Goal: Task Accomplishment & Management: Manage account settings

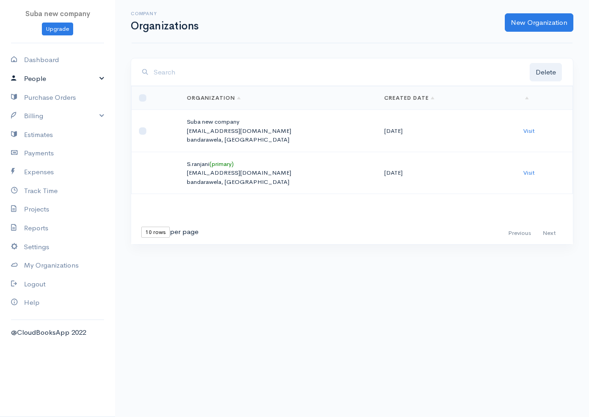
click at [50, 79] on link "People" at bounding box center [57, 78] width 115 height 19
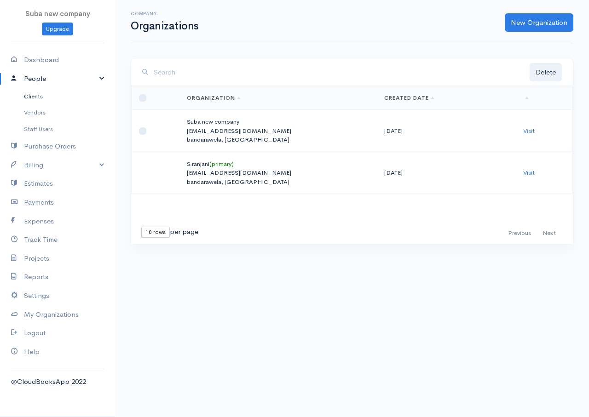
click at [46, 98] on link "Clients" at bounding box center [57, 96] width 115 height 17
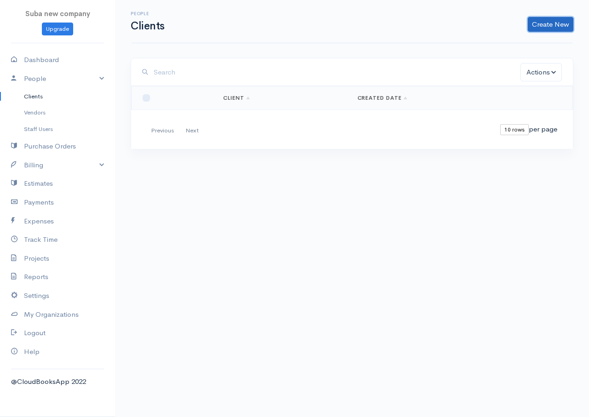
click at [553, 23] on link "Create New" at bounding box center [550, 24] width 46 height 15
click at [522, 44] on link "Client" at bounding box center [535, 44] width 73 height 16
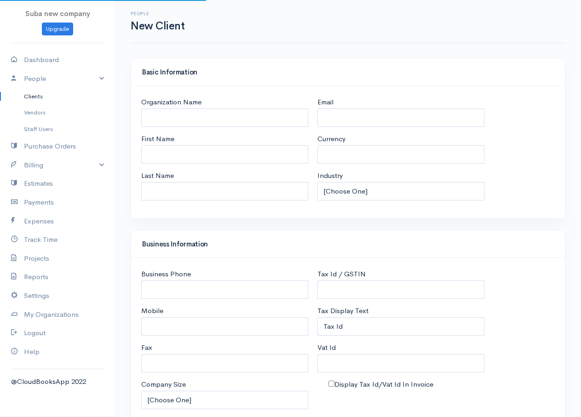
select select "LKR"
select select "[GEOGRAPHIC_DATA]"
click at [155, 120] on input "Organization Name" at bounding box center [224, 118] width 167 height 19
type input "e"
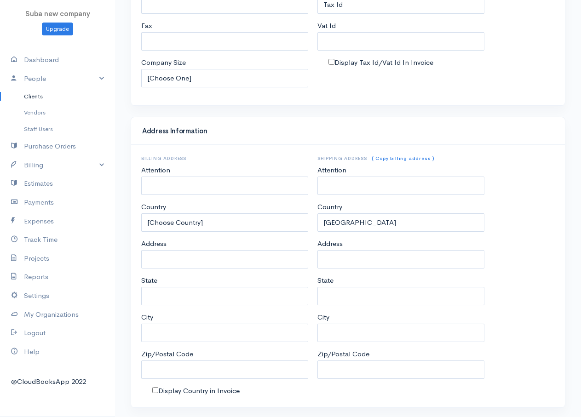
scroll to position [342, 0]
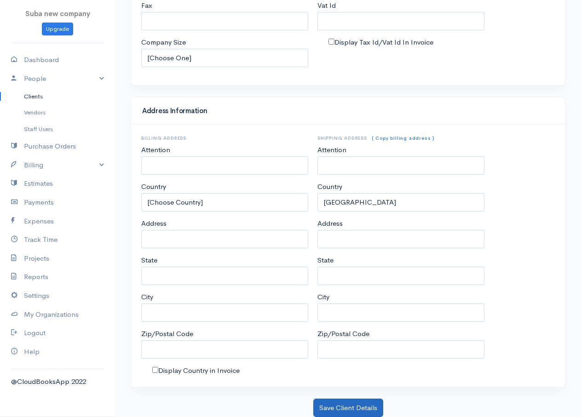
type input "ESPN"
click at [368, 412] on button "Save Client Details" at bounding box center [348, 408] width 70 height 19
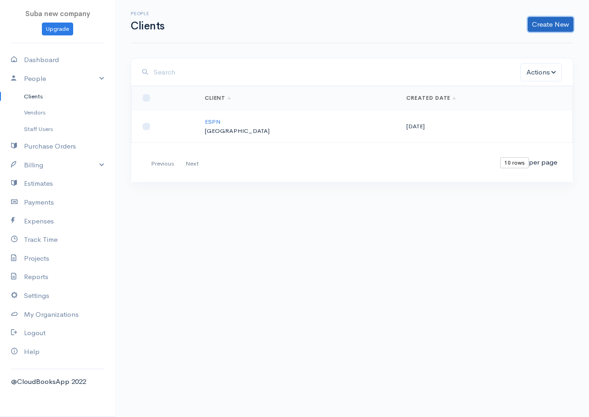
click at [535, 24] on link "Create New" at bounding box center [550, 24] width 46 height 15
click at [528, 44] on link "Client" at bounding box center [535, 44] width 73 height 16
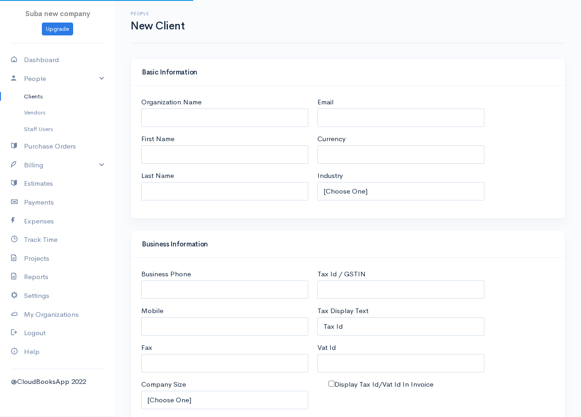
select select "LKR"
select select "[GEOGRAPHIC_DATA]"
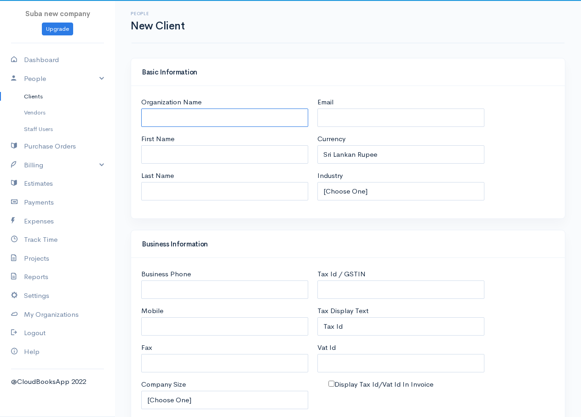
click at [160, 115] on input "Organization Name" at bounding box center [224, 118] width 167 height 19
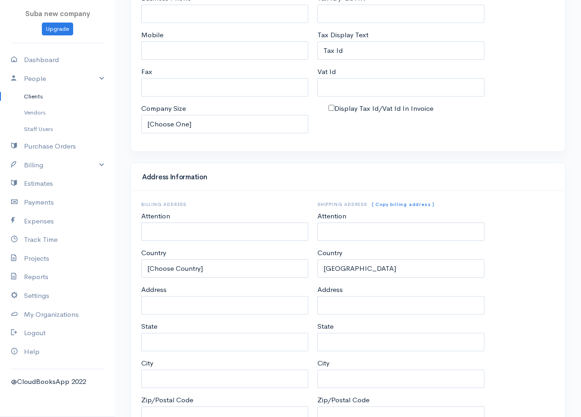
scroll to position [342, 0]
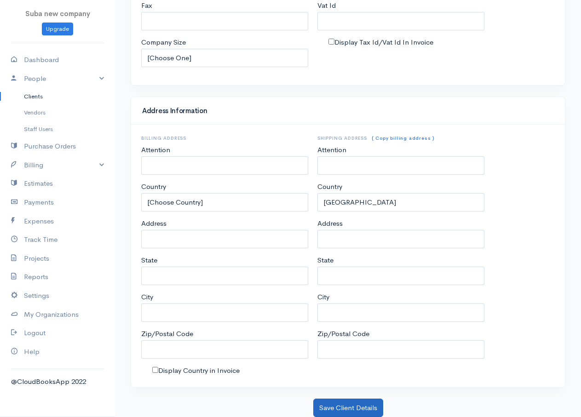
type input "HCL"
click at [352, 409] on button "Save Client Details" at bounding box center [348, 408] width 70 height 19
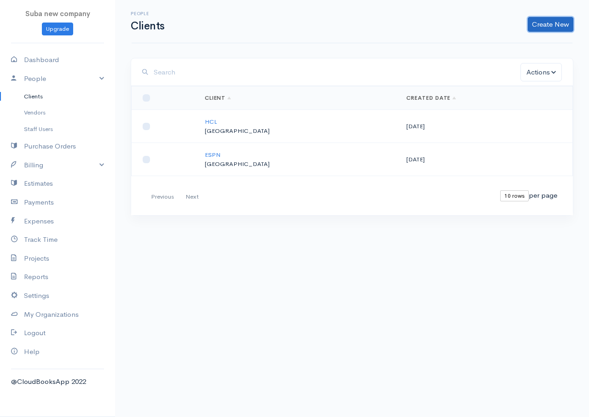
click at [538, 27] on link "Create New" at bounding box center [550, 24] width 46 height 15
click at [512, 42] on link "Client" at bounding box center [535, 44] width 73 height 16
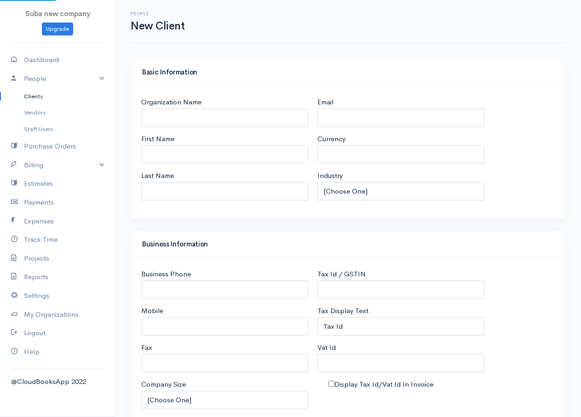
select select "LKR"
select select "[GEOGRAPHIC_DATA]"
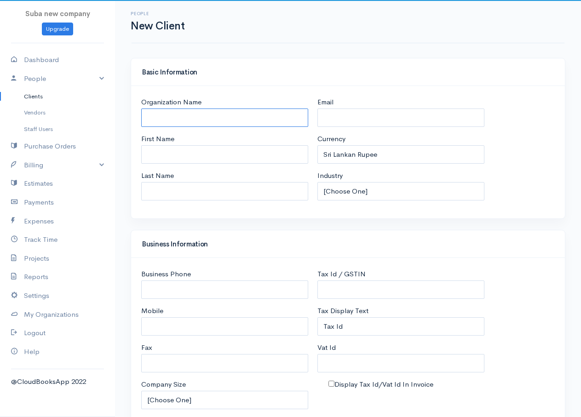
click at [195, 118] on input "Organization Name" at bounding box center [224, 118] width 167 height 19
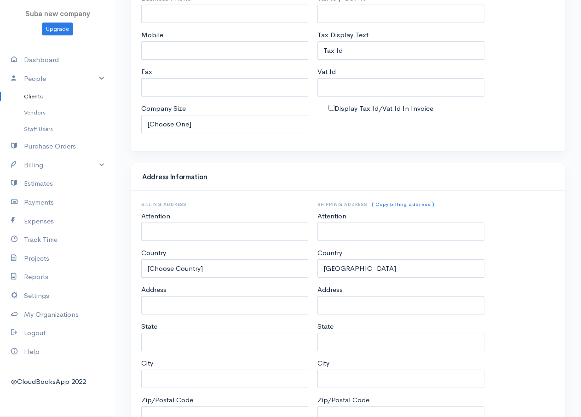
scroll to position [342, 0]
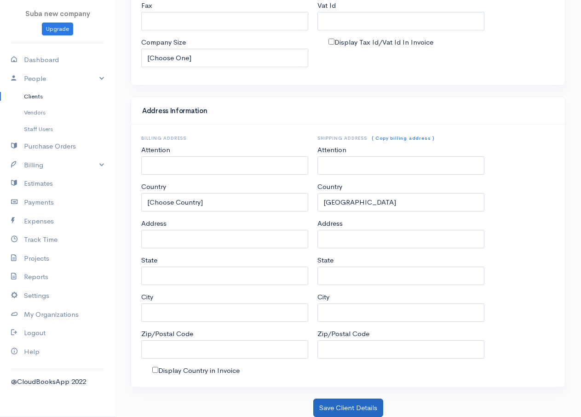
type input "KAMAL"
click at [353, 401] on button "Save Client Details" at bounding box center [348, 408] width 70 height 19
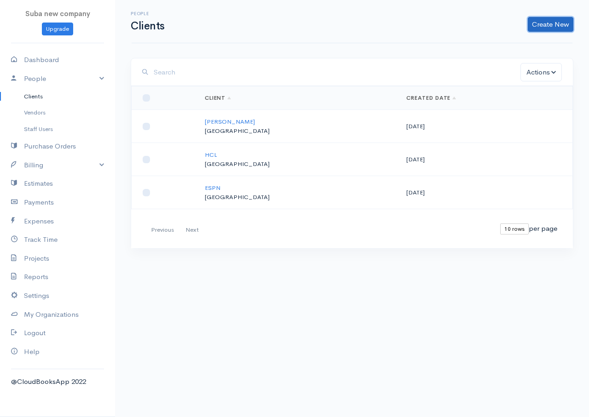
click at [543, 22] on link "Create New" at bounding box center [550, 24] width 46 height 15
click at [518, 46] on link "Client" at bounding box center [535, 44] width 73 height 16
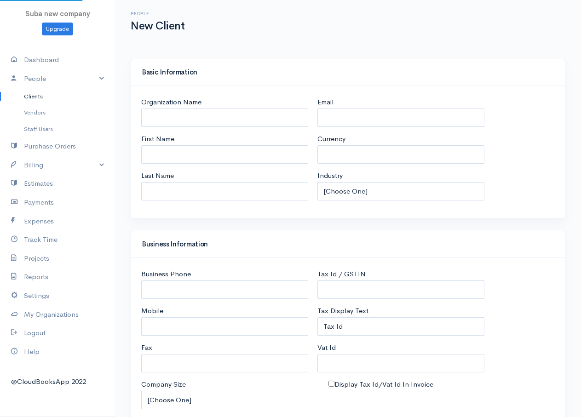
select select "LKR"
select select "[GEOGRAPHIC_DATA]"
click at [198, 117] on input "Organization Name" at bounding box center [224, 118] width 167 height 19
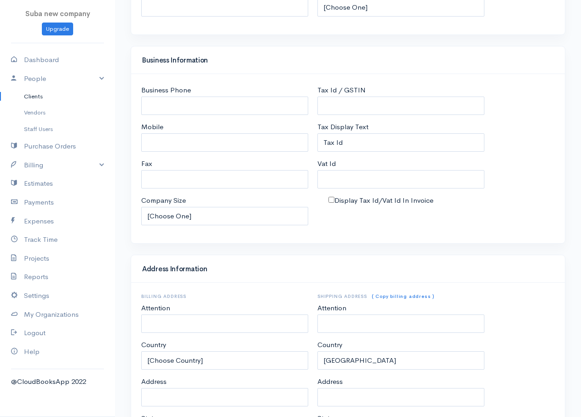
scroll to position [342, 0]
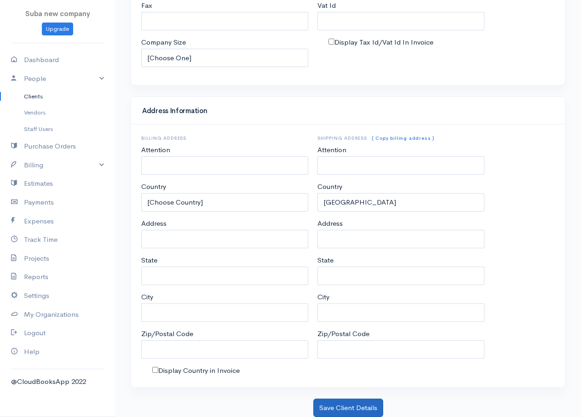
type input "LADA"
click at [375, 402] on button "Save Client Details" at bounding box center [348, 408] width 70 height 19
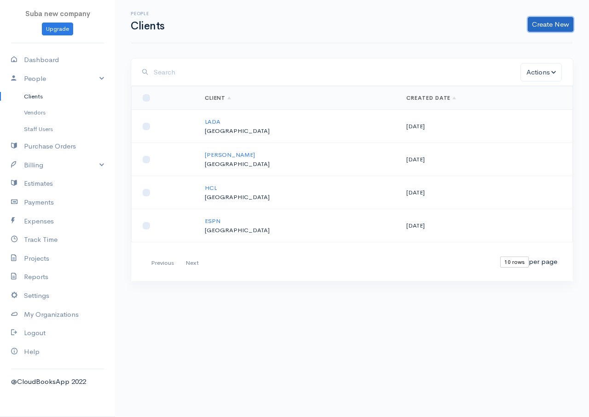
click at [546, 21] on link "Create New" at bounding box center [550, 24] width 46 height 15
click at [524, 42] on link "Client" at bounding box center [535, 44] width 73 height 16
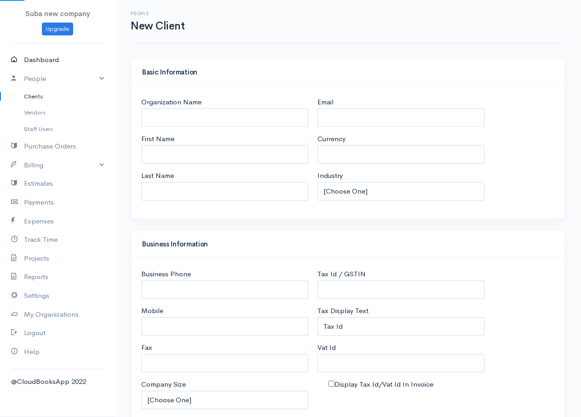
select select "LKR"
select select "[GEOGRAPHIC_DATA]"
click at [176, 122] on input "Organization Name" at bounding box center [224, 118] width 167 height 19
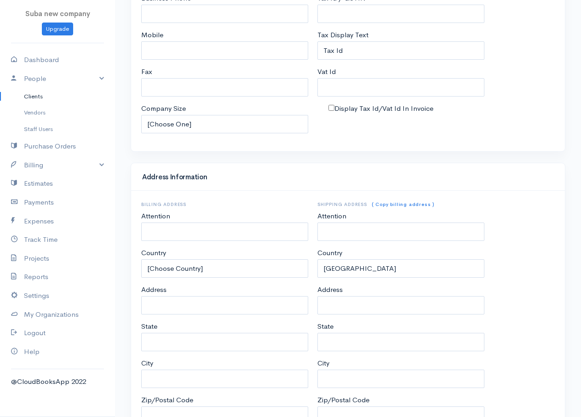
scroll to position [342, 0]
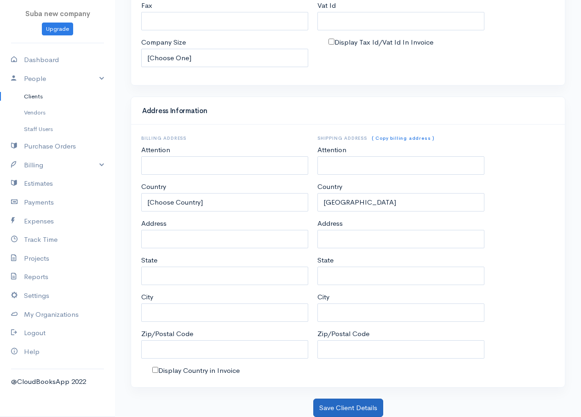
type input "GURU"
click at [362, 406] on button "Save Client Details" at bounding box center [348, 408] width 70 height 19
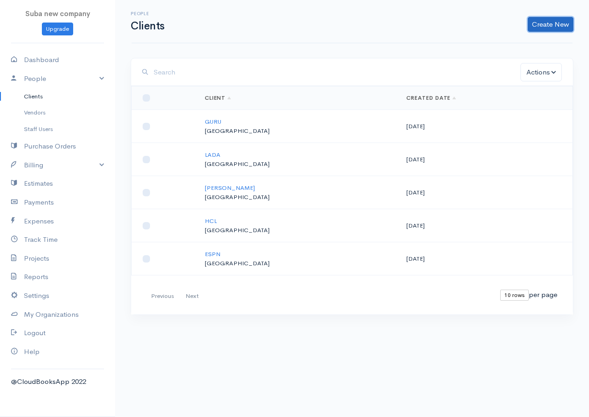
click at [535, 25] on link "Create New" at bounding box center [550, 24] width 46 height 15
click at [511, 46] on link "Client" at bounding box center [535, 44] width 73 height 16
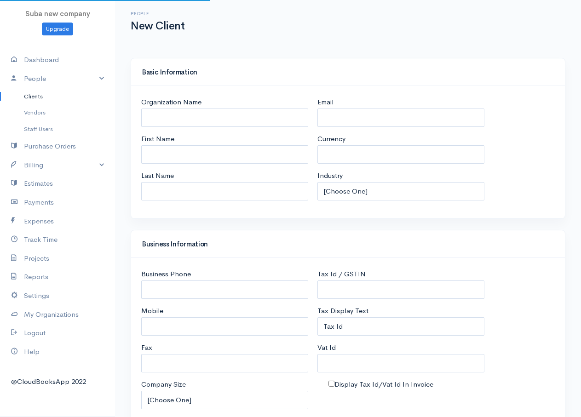
select select "LKR"
select select "[GEOGRAPHIC_DATA]"
click at [217, 120] on input "Organization Name" at bounding box center [224, 118] width 167 height 19
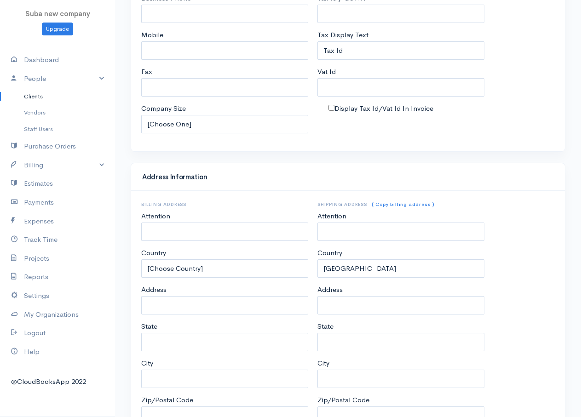
scroll to position [342, 0]
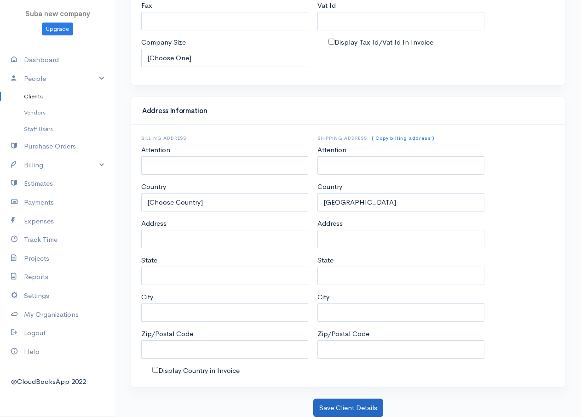
type input "KARISHMA"
click at [363, 413] on button "Save Client Details" at bounding box center [348, 408] width 70 height 19
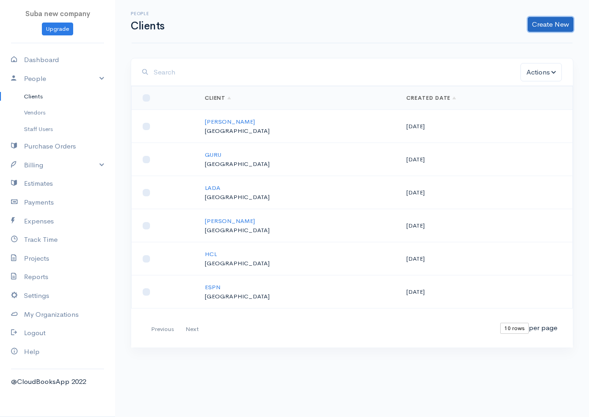
click at [555, 23] on link "Create New" at bounding box center [550, 24] width 46 height 15
click at [512, 46] on link "Client" at bounding box center [535, 44] width 73 height 16
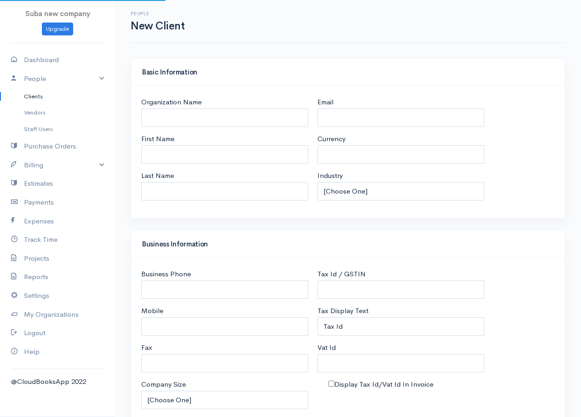
select select "LKR"
select select "[GEOGRAPHIC_DATA]"
click at [191, 120] on input "Organization Name" at bounding box center [224, 118] width 167 height 19
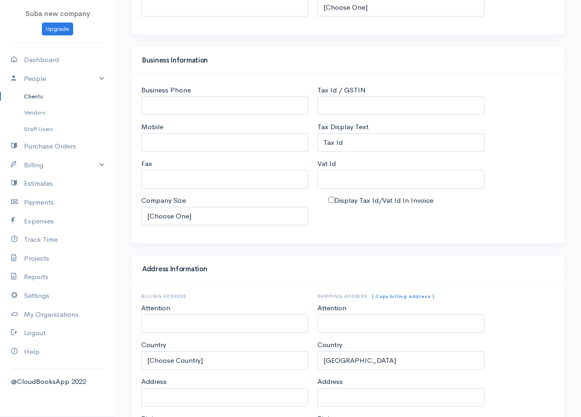
scroll to position [342, 0]
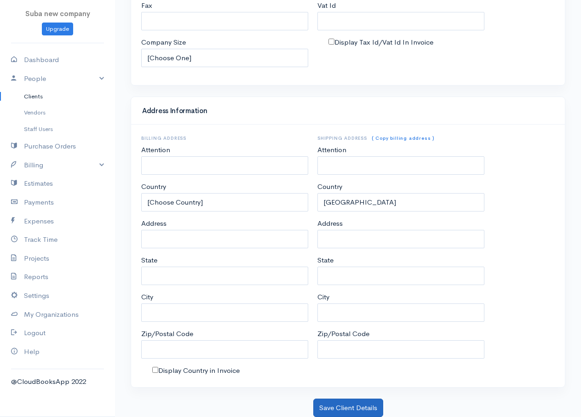
type input "MOZILLA"
click at [351, 410] on button "Save Client Details" at bounding box center [348, 408] width 70 height 19
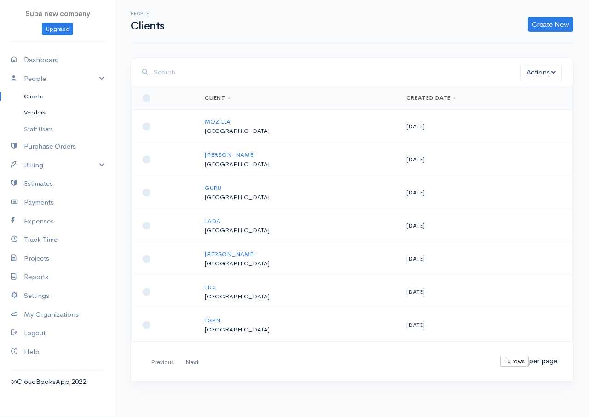
click at [32, 109] on link "Vendors" at bounding box center [57, 112] width 115 height 17
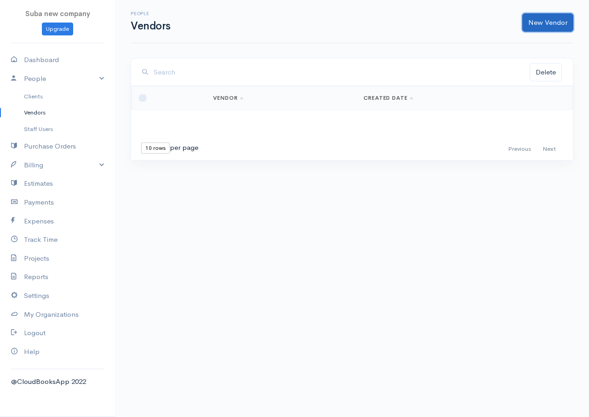
click at [537, 22] on link "New Vendor" at bounding box center [547, 22] width 51 height 19
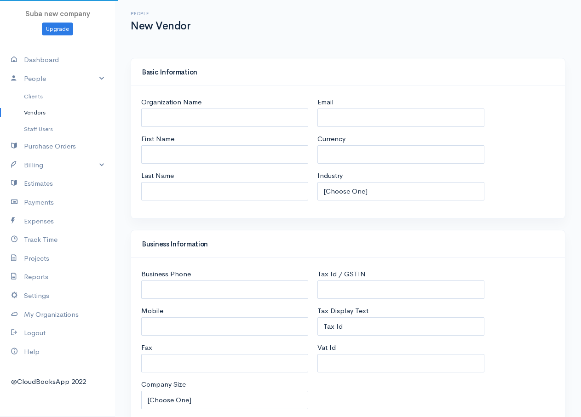
select select "LKR"
select select "[GEOGRAPHIC_DATA]"
click at [191, 117] on input "Organization Name" at bounding box center [224, 118] width 167 height 19
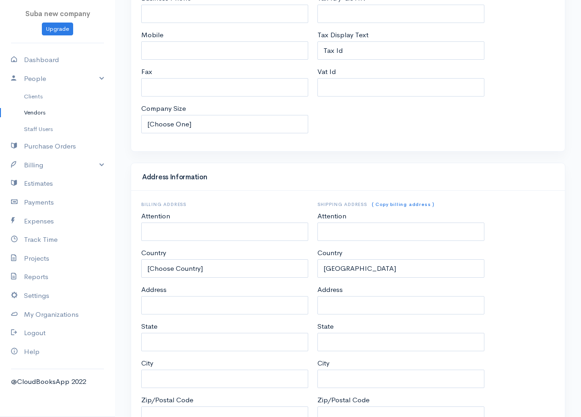
scroll to position [332, 0]
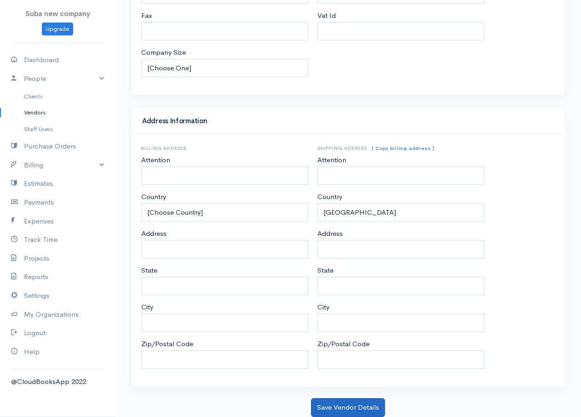
type input "SAMAN"
click at [337, 403] on button "Save Vendor Details" at bounding box center [348, 407] width 74 height 19
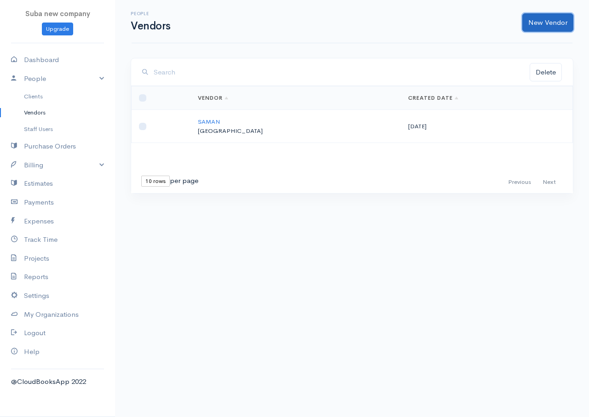
click at [533, 22] on link "New Vendor" at bounding box center [547, 22] width 51 height 19
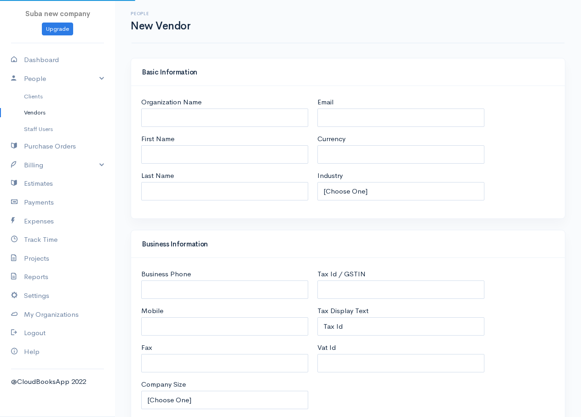
select select "LKR"
select select "[GEOGRAPHIC_DATA]"
click at [200, 116] on input "Organization Name" at bounding box center [224, 118] width 167 height 19
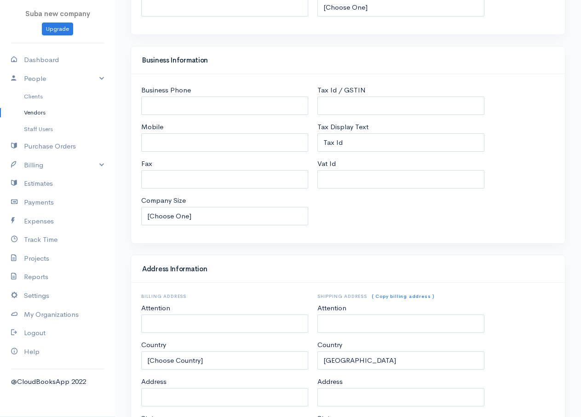
scroll to position [332, 0]
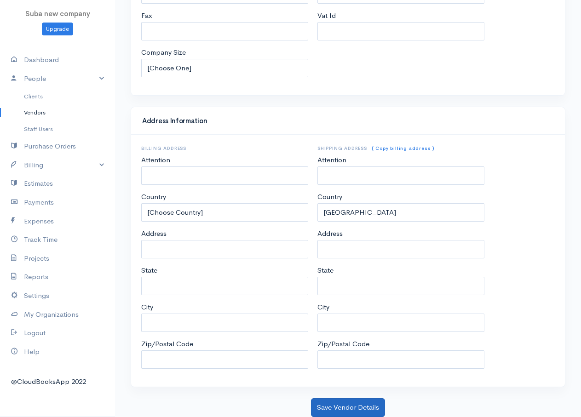
type input "AJANTHA"
click at [359, 404] on button "Save Vendor Details" at bounding box center [348, 407] width 74 height 19
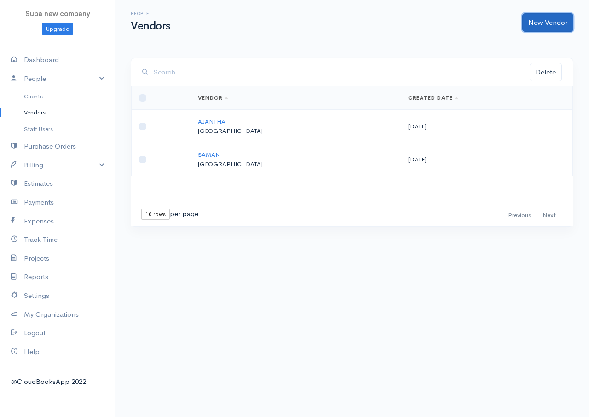
click at [551, 24] on link "New Vendor" at bounding box center [547, 22] width 51 height 19
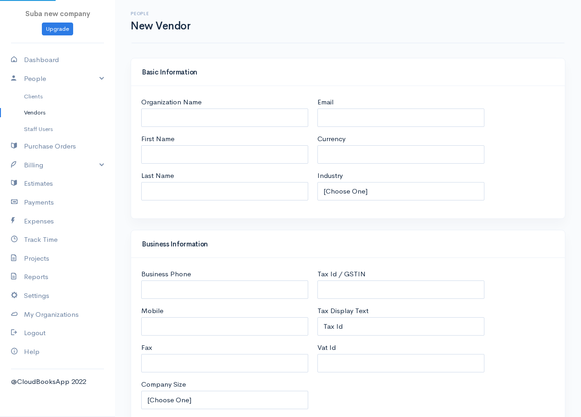
select select "LKR"
select select "[GEOGRAPHIC_DATA]"
click at [180, 118] on input "Organization Name" at bounding box center [224, 118] width 167 height 19
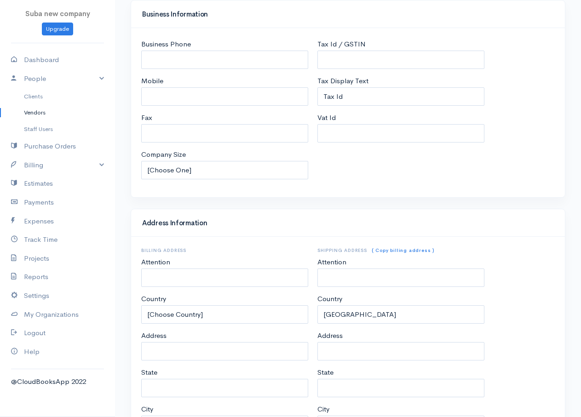
scroll to position [332, 0]
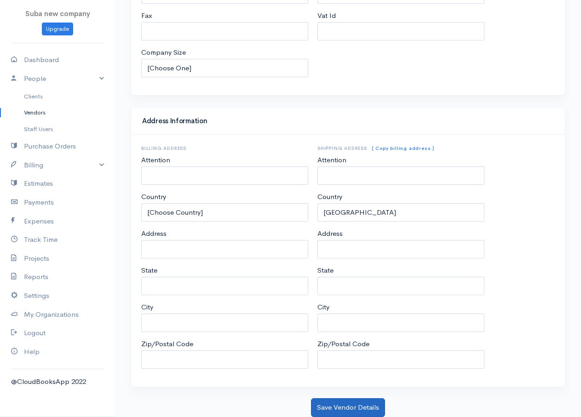
type input "JETBLUE"
click at [352, 407] on button "Save Vendor Details" at bounding box center [348, 407] width 74 height 19
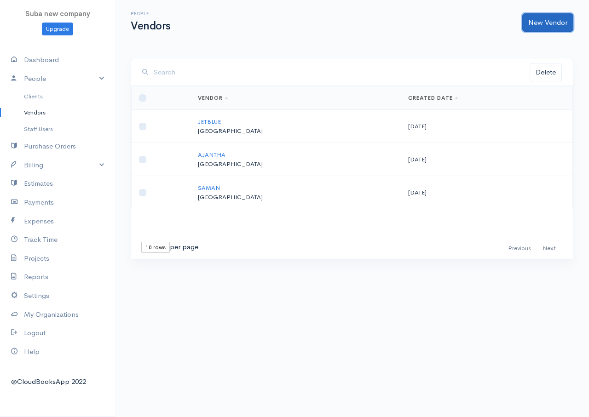
click at [533, 18] on link "New Vendor" at bounding box center [547, 22] width 51 height 19
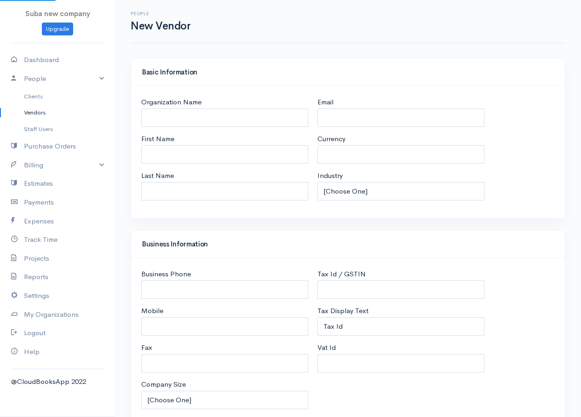
select select "LKR"
select select "[GEOGRAPHIC_DATA]"
click at [201, 113] on input "Organization Name" at bounding box center [224, 118] width 167 height 19
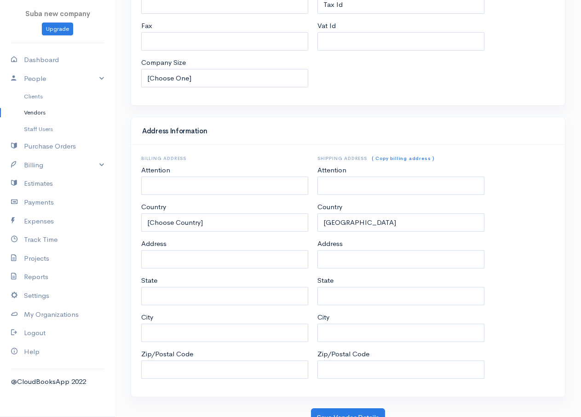
scroll to position [332, 0]
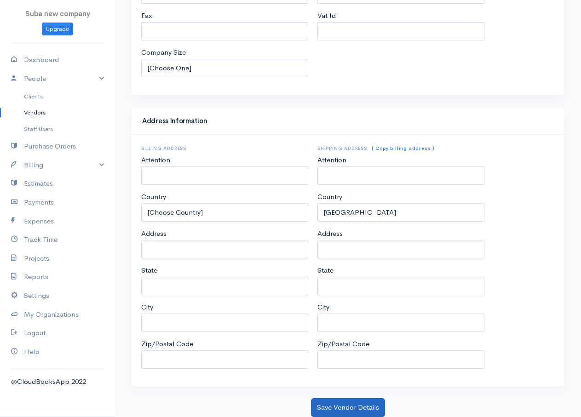
type input "DELTA"
click at [330, 401] on button "Save Vendor Details" at bounding box center [348, 407] width 74 height 19
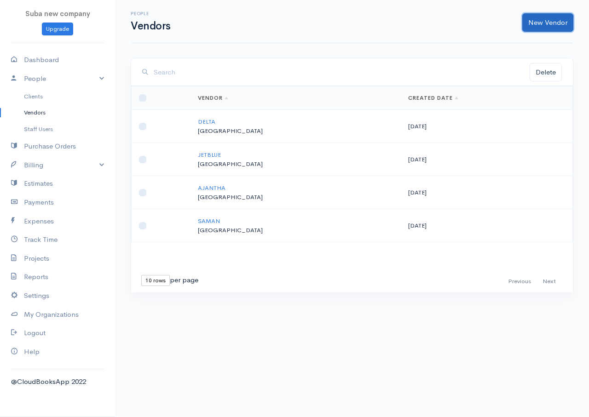
click at [538, 25] on link "New Vendor" at bounding box center [547, 22] width 51 height 19
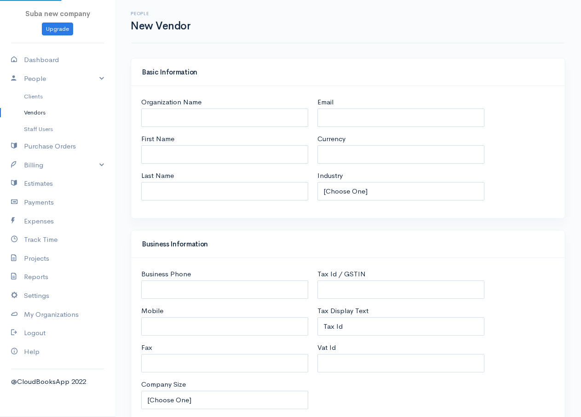
select select "LKR"
select select "[GEOGRAPHIC_DATA]"
click at [171, 125] on input "Organization Name" at bounding box center [224, 118] width 167 height 19
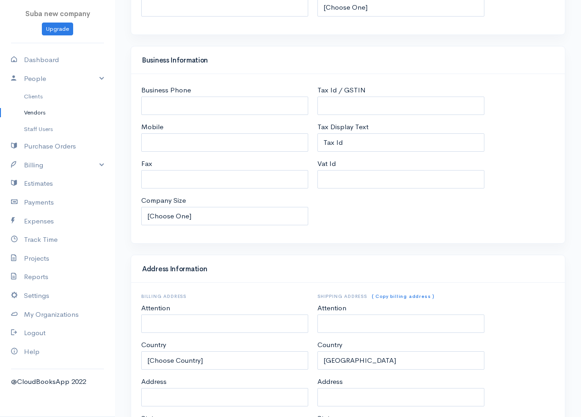
scroll to position [332, 0]
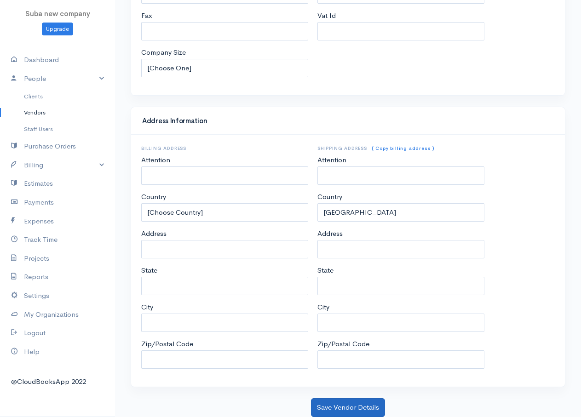
type input "FOOT LOCKER"
click at [346, 410] on button "Save Vendor Details" at bounding box center [348, 407] width 74 height 19
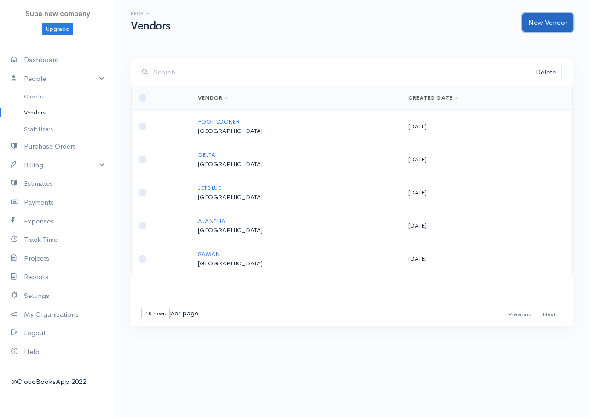
click at [533, 20] on link "New Vendor" at bounding box center [547, 22] width 51 height 19
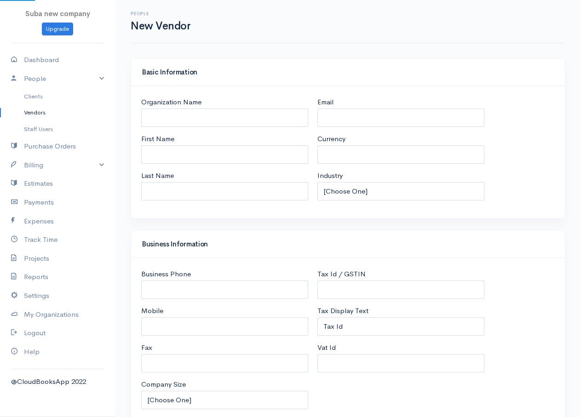
select select "LKR"
select select "[GEOGRAPHIC_DATA]"
click at [180, 120] on input "Organization Name" at bounding box center [224, 118] width 167 height 19
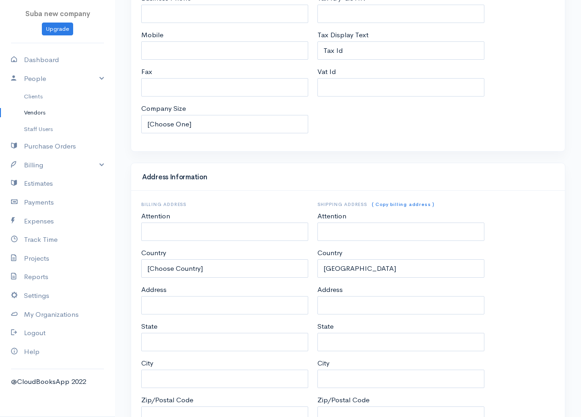
scroll to position [332, 0]
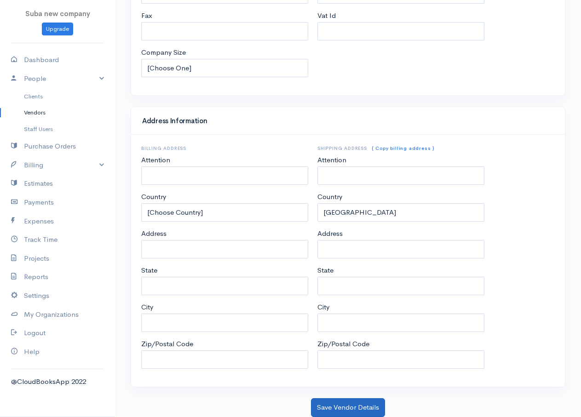
type input "CISCO"
click at [354, 410] on button "Save Vendor Details" at bounding box center [348, 407] width 74 height 19
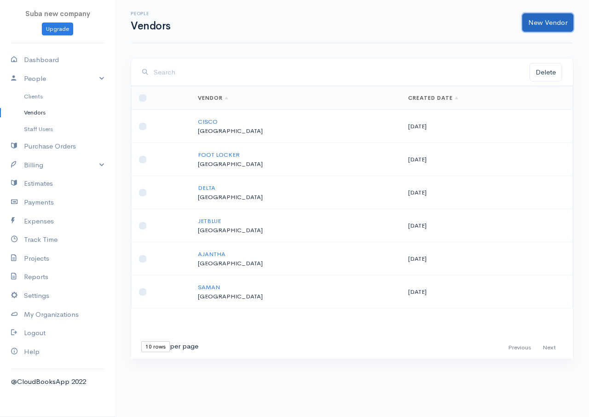
click at [543, 23] on link "New Vendor" at bounding box center [547, 22] width 51 height 19
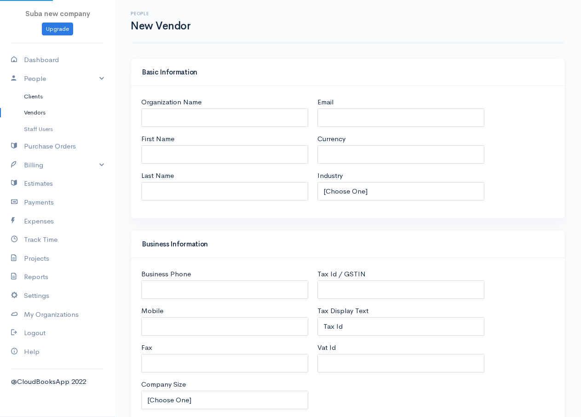
select select "LKR"
select select "[GEOGRAPHIC_DATA]"
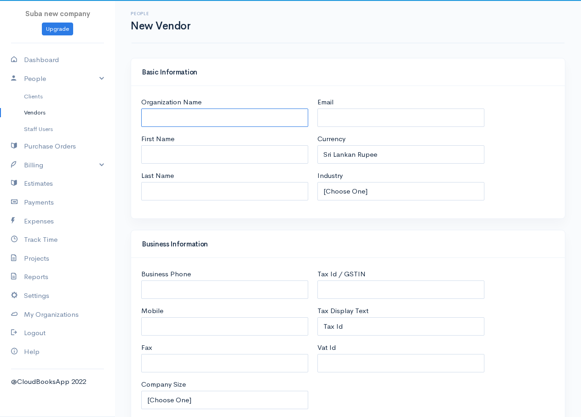
click at [184, 112] on input "Organization Name" at bounding box center [224, 118] width 167 height 19
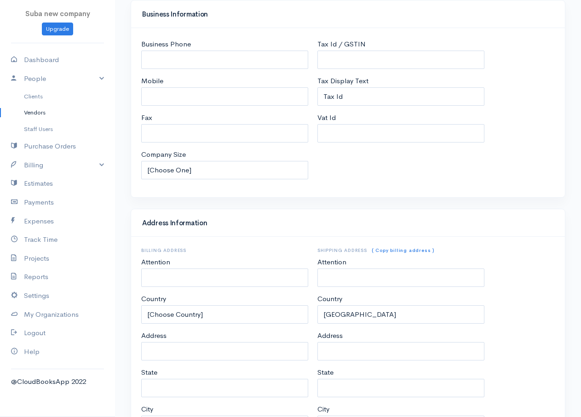
scroll to position [332, 0]
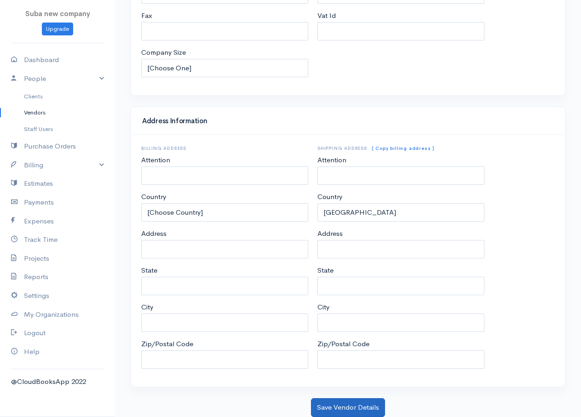
type input "DEC"
click at [373, 404] on button "Save Vendor Details" at bounding box center [348, 407] width 74 height 19
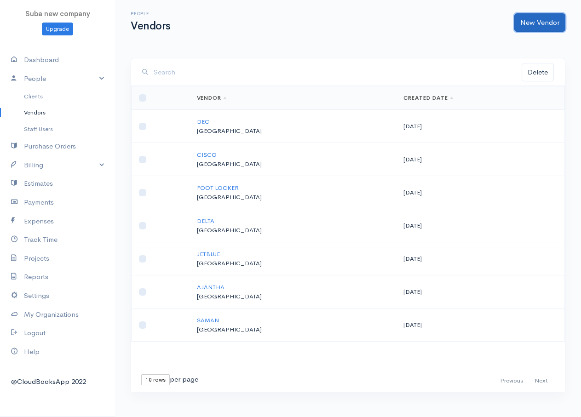
click at [543, 20] on link "New Vendor" at bounding box center [539, 22] width 51 height 19
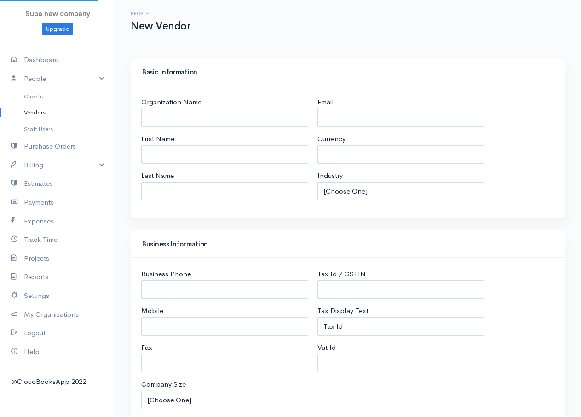
select select "LKR"
select select "[GEOGRAPHIC_DATA]"
click at [227, 115] on input "Organization Name" at bounding box center [224, 118] width 167 height 19
select select "[GEOGRAPHIC_DATA]"
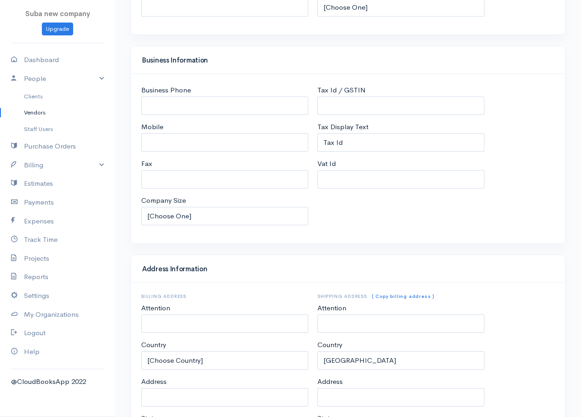
scroll to position [332, 0]
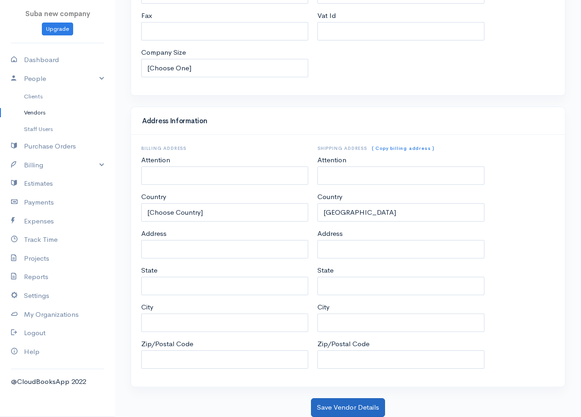
type input "JK CORP"
click at [361, 412] on button "Save Vendor Details" at bounding box center [348, 407] width 74 height 19
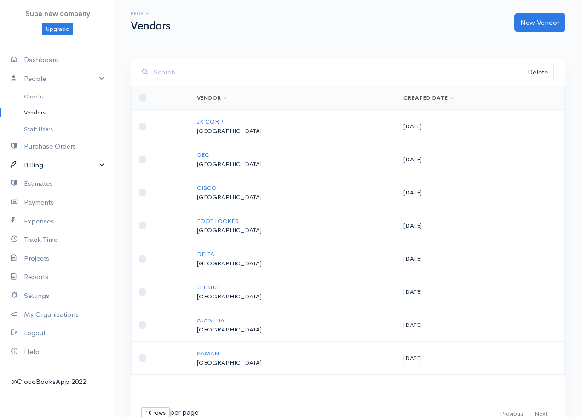
click at [46, 168] on link "Billing" at bounding box center [57, 165] width 115 height 19
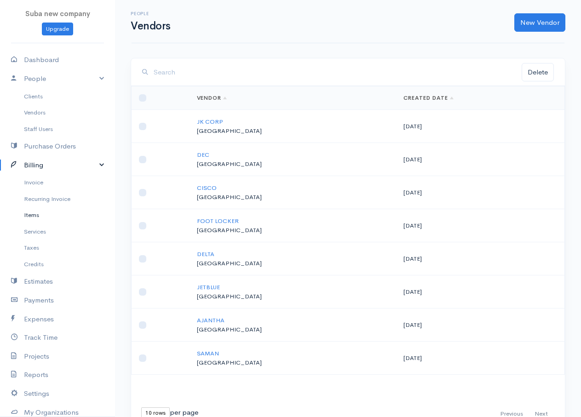
click at [45, 217] on link "Items" at bounding box center [57, 215] width 115 height 17
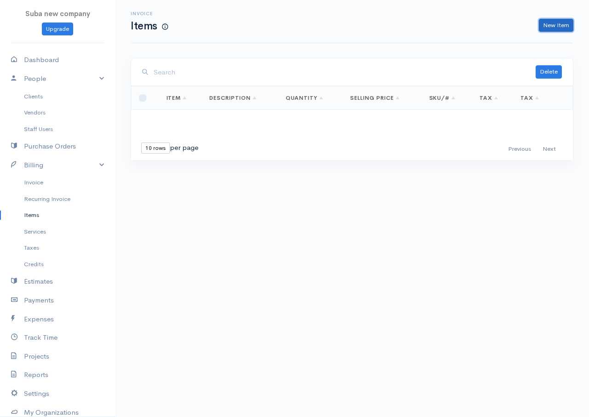
click at [547, 27] on link "New Item" at bounding box center [555, 25] width 34 height 13
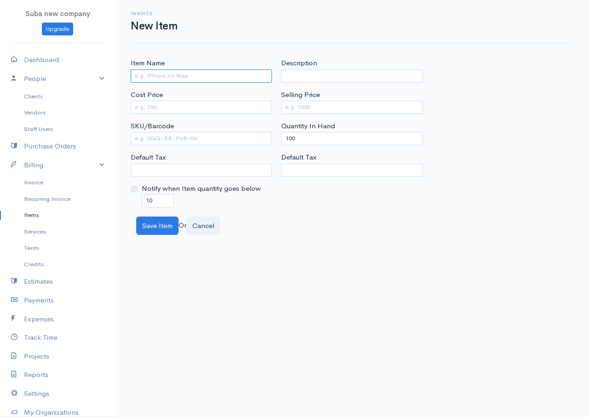
click at [156, 72] on input "Item Name" at bounding box center [201, 75] width 141 height 13
type input "INTEL PENTIUM"
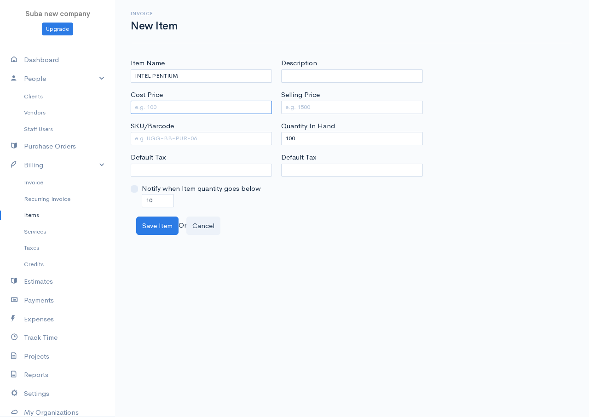
click at [157, 105] on input "Cost Price" at bounding box center [201, 107] width 141 height 13
type input "4500"
click at [292, 107] on input "Selling Price" at bounding box center [351, 107] width 141 height 13
type input "7000"
drag, startPoint x: 298, startPoint y: 136, endPoint x: 278, endPoint y: 136, distance: 20.2
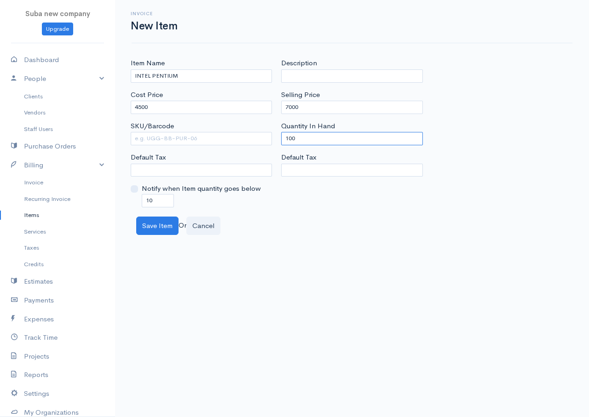
click at [278, 136] on div "Description Selling Price 7000 Quantity In Hand 100 Default Tax" at bounding box center [351, 132] width 150 height 149
type input "0"
drag, startPoint x: 155, startPoint y: 196, endPoint x: 135, endPoint y: 200, distance: 20.7
click at [135, 200] on div "Notify when Item quantity goes below 10" at bounding box center [201, 194] width 141 height 23
type input "0"
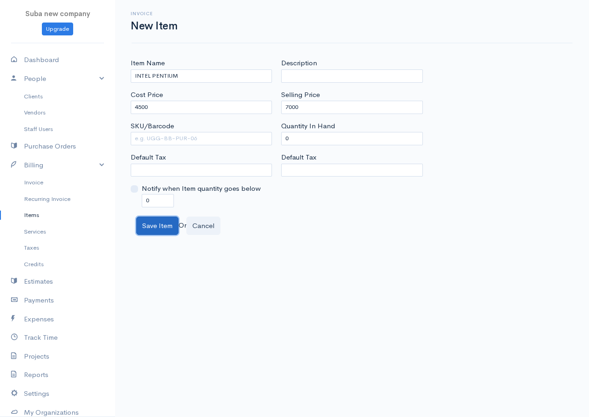
click at [163, 227] on button "Save Item" at bounding box center [157, 226] width 42 height 19
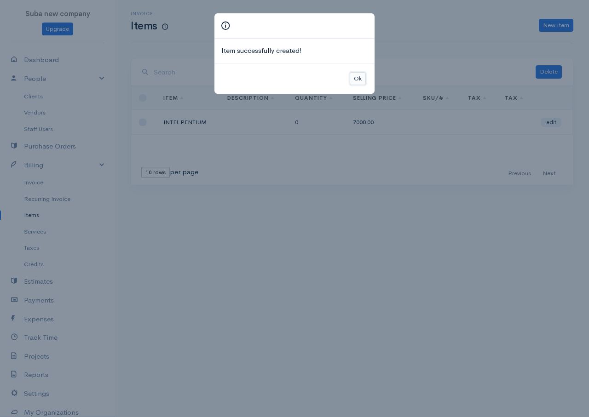
click at [360, 77] on button "Ok" at bounding box center [357, 78] width 16 height 13
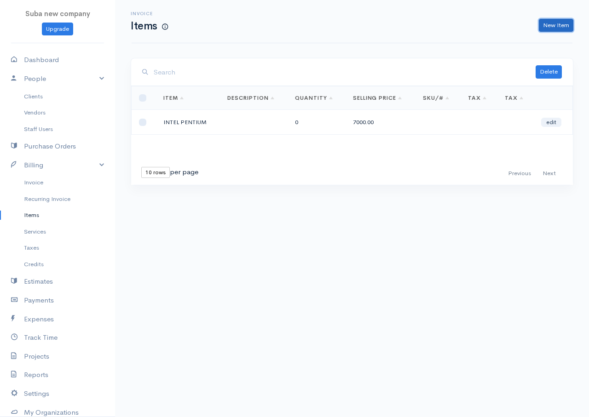
click at [550, 23] on link "New Item" at bounding box center [555, 25] width 34 height 13
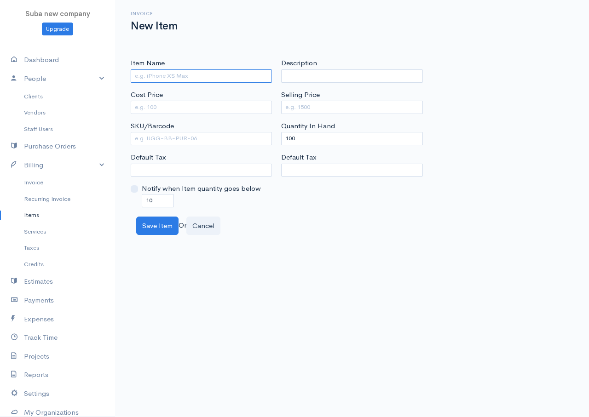
click at [164, 74] on input "Item Name" at bounding box center [201, 75] width 141 height 13
type input "CORE I3"
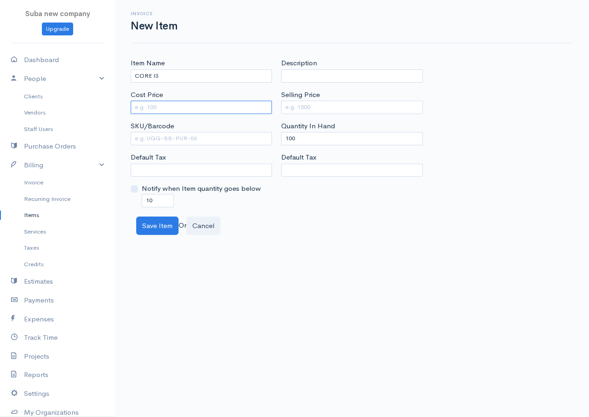
click at [158, 105] on input "Cost Price" at bounding box center [201, 107] width 141 height 13
type input "6500"
click at [310, 105] on input "Selling Price" at bounding box center [351, 107] width 141 height 13
type input "9000"
drag, startPoint x: 295, startPoint y: 136, endPoint x: 188, endPoint y: 152, distance: 108.3
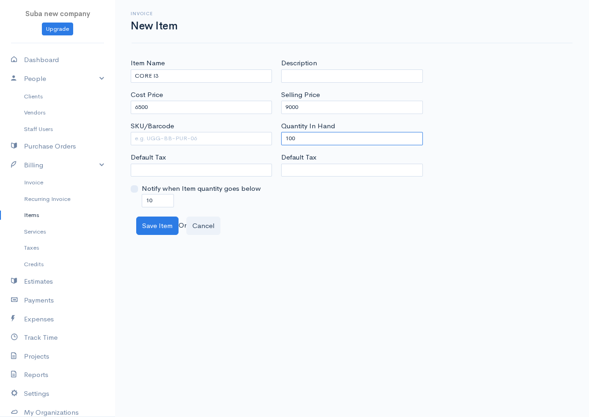
click at [188, 152] on div "Item Name CORE I3 Cost Price 6500 SKU/Barcode Default Tax Notify when Item quan…" at bounding box center [352, 132] width 452 height 149
type input "0"
drag, startPoint x: 152, startPoint y: 201, endPoint x: 83, endPoint y: 208, distance: 68.9
click at [83, 208] on body "Suba new company Upgrade Dashboard People Clients Vendors Staff Users Purchase …" at bounding box center [294, 208] width 589 height 417
type input "0"
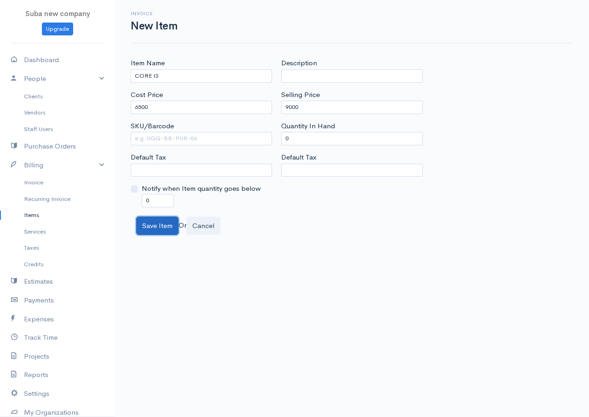
click at [139, 230] on button "Save Item" at bounding box center [157, 226] width 42 height 19
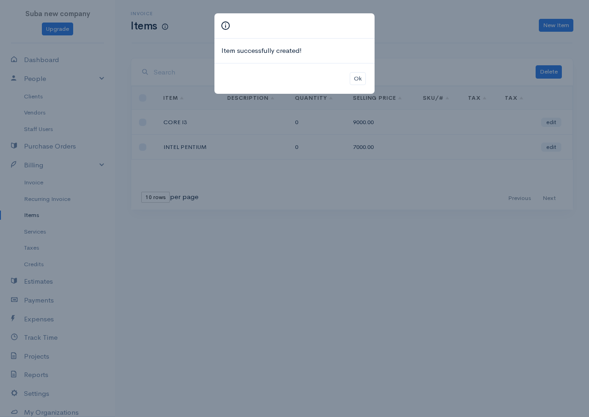
click at [554, 22] on div "Item successfully created! Ok" at bounding box center [294, 208] width 589 height 417
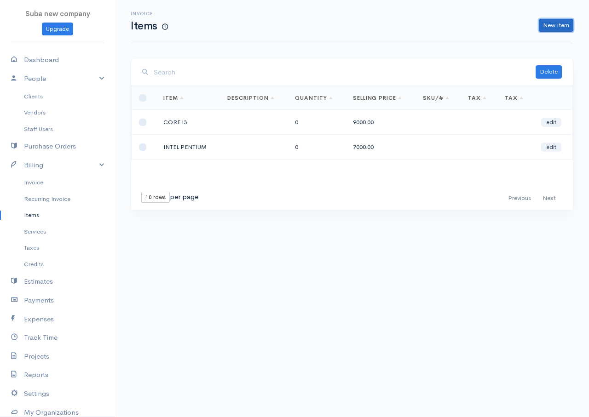
click at [554, 22] on link "New Item" at bounding box center [555, 25] width 34 height 13
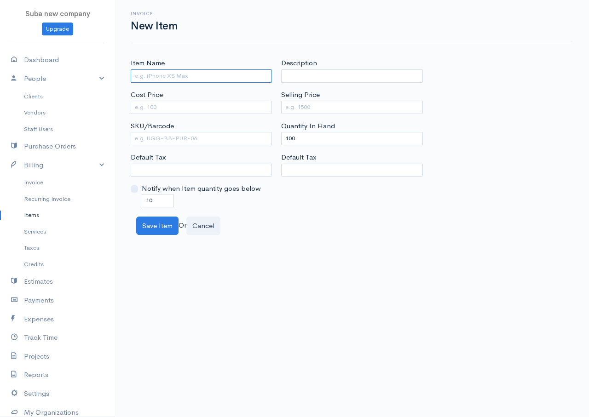
click at [156, 78] on input "Item Name" at bounding box center [201, 75] width 141 height 13
type input "CORE I5"
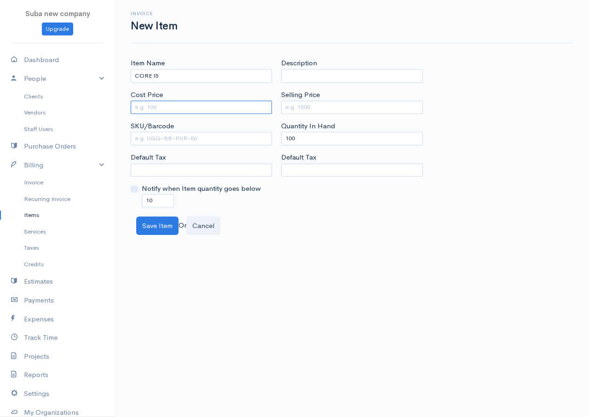
click at [171, 107] on input "Cost Price" at bounding box center [201, 107] width 141 height 13
type input "12000"
click at [316, 109] on input "Selling Price" at bounding box center [351, 107] width 141 height 13
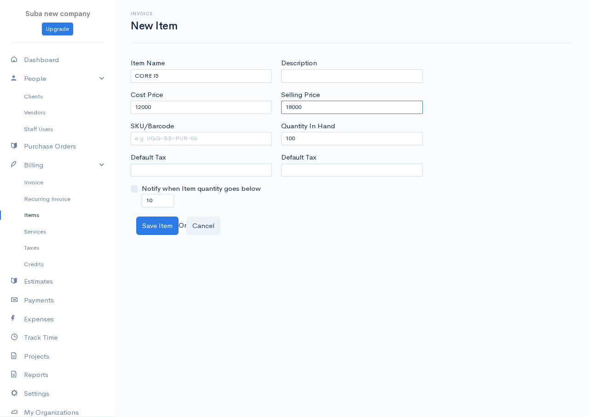
type input "18000"
drag, startPoint x: 297, startPoint y: 135, endPoint x: 292, endPoint y: 136, distance: 4.7
click at [295, 135] on input "100" at bounding box center [351, 138] width 141 height 13
drag, startPoint x: 294, startPoint y: 136, endPoint x: 267, endPoint y: 139, distance: 27.3
click at [267, 139] on div "Item Name CORE I5 Cost Price 12000 SKU/Barcode Default Tax Notify when Item qua…" at bounding box center [352, 132] width 452 height 149
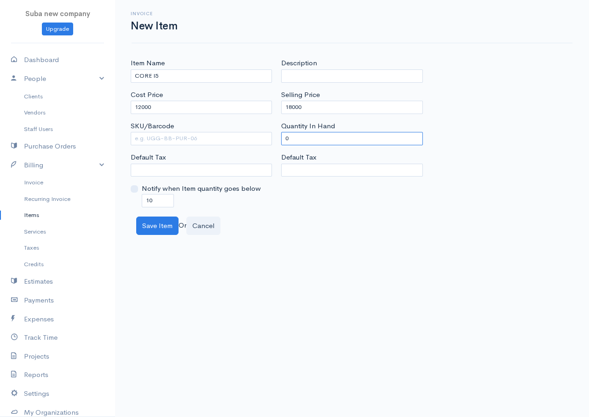
type input "0"
drag, startPoint x: 153, startPoint y: 200, endPoint x: 126, endPoint y: 203, distance: 27.3
click at [126, 203] on div "Item Name CORE I5 Cost Price 12000 SKU/Barcode Default Tax Notify when Item qua…" at bounding box center [201, 132] width 150 height 149
type input "0"
click at [156, 231] on button "Save Item" at bounding box center [157, 226] width 42 height 19
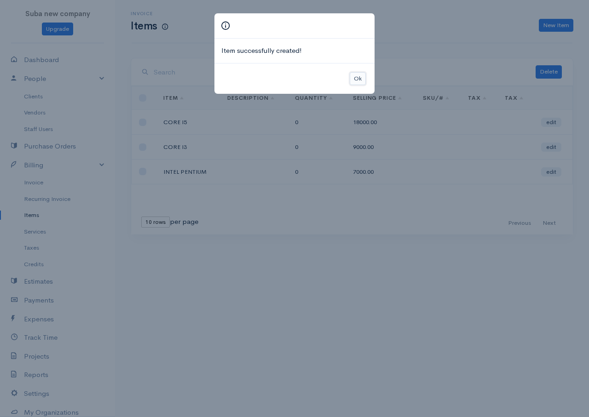
click at [363, 78] on button "Ok" at bounding box center [357, 78] width 16 height 13
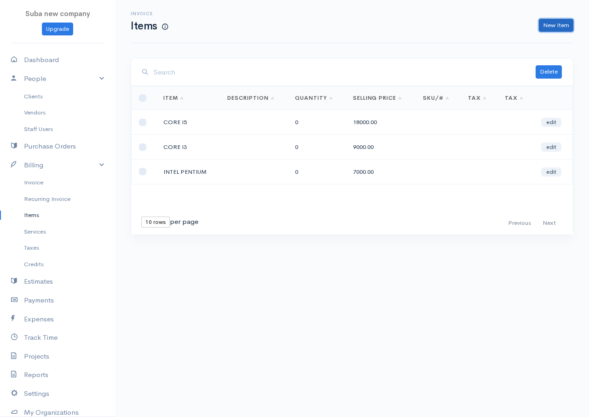
click at [559, 22] on link "New Item" at bounding box center [555, 25] width 34 height 13
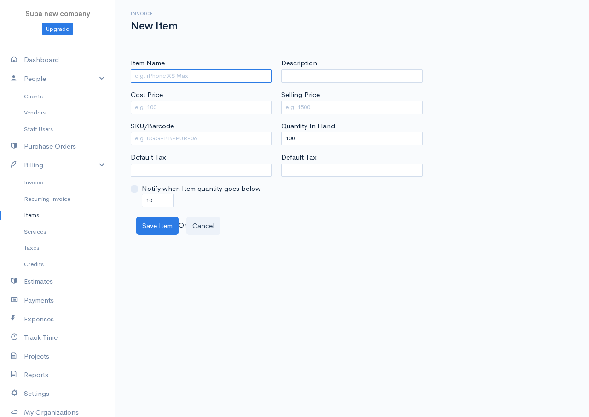
click at [195, 80] on input "Item Name" at bounding box center [201, 75] width 141 height 13
type input "CORE I7"
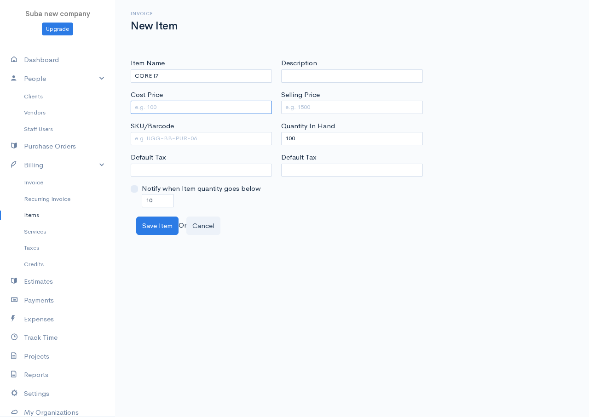
click at [149, 104] on input "Cost Price" at bounding box center [201, 107] width 141 height 13
type input "15000"
drag, startPoint x: 319, startPoint y: 111, endPoint x: 325, endPoint y: 108, distance: 7.2
click at [324, 108] on input "Selling Price" at bounding box center [351, 107] width 141 height 13
type input "25000"
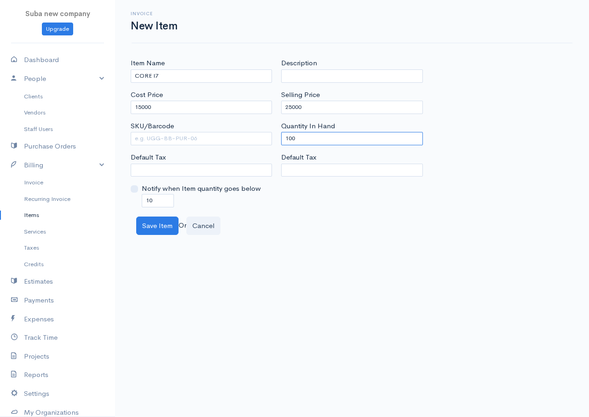
drag, startPoint x: 296, startPoint y: 138, endPoint x: 233, endPoint y: 139, distance: 62.5
click at [236, 137] on div "Item Name CORE I7 Cost Price 15000 SKU/Barcode Default Tax Notify when Item qua…" at bounding box center [352, 132] width 452 height 149
type input "0"
drag, startPoint x: 157, startPoint y: 201, endPoint x: 147, endPoint y: 200, distance: 10.7
click at [147, 200] on input "10" at bounding box center [158, 200] width 32 height 13
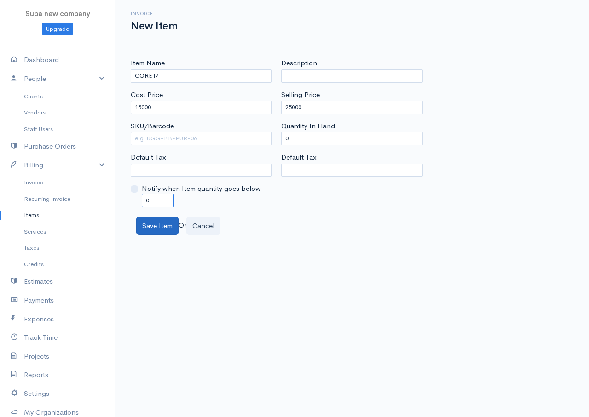
type input "0"
click at [160, 225] on button "Save Item" at bounding box center [157, 226] width 42 height 19
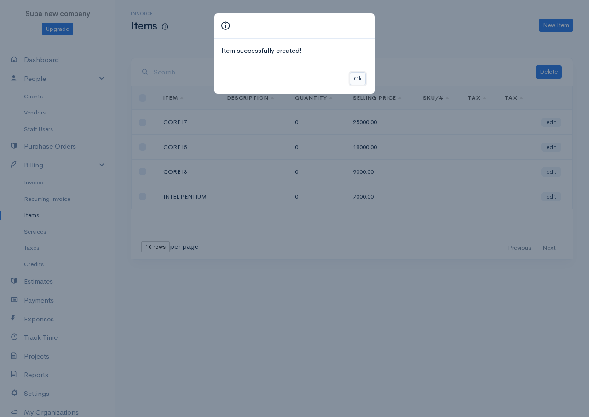
click at [355, 81] on button "Ok" at bounding box center [357, 78] width 16 height 13
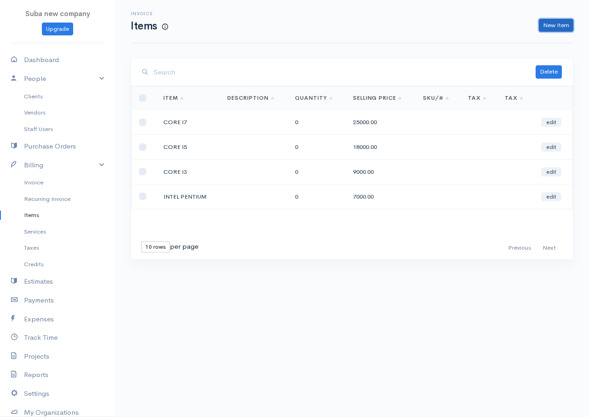
click at [546, 30] on link "New Item" at bounding box center [555, 25] width 34 height 13
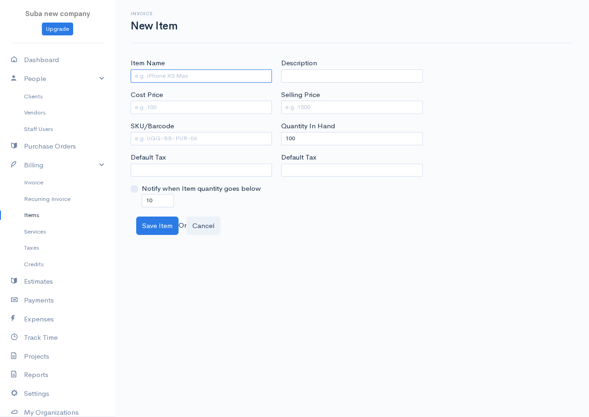
click at [264, 74] on input "Item Name" at bounding box center [201, 75] width 141 height 13
type input "ASUS H8IM"
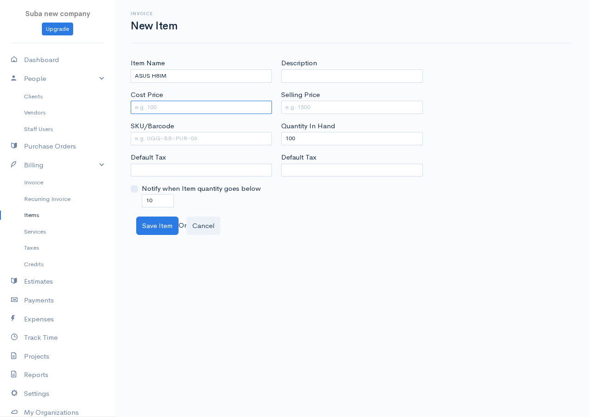
click at [201, 108] on input "Cost Price" at bounding box center [201, 107] width 141 height 13
type input "7500"
click at [282, 110] on input "Selling Price" at bounding box center [351, 107] width 141 height 13
type input "10000"
drag, startPoint x: 297, startPoint y: 139, endPoint x: 273, endPoint y: 133, distance: 24.5
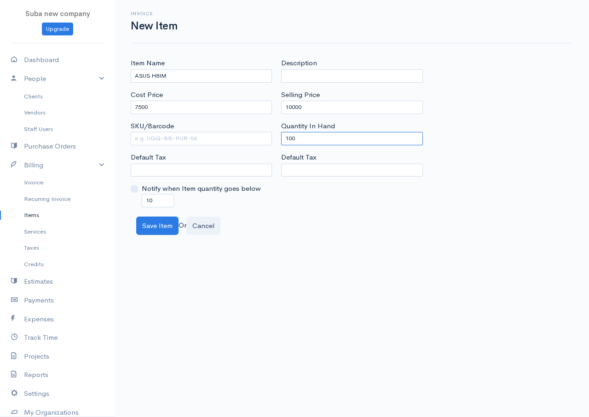
click at [273, 133] on div "Item Name ASUS H8IM Cost Price 7500 SKU/Barcode Default Tax Notify when Item qu…" at bounding box center [352, 132] width 452 height 149
type input "0"
drag, startPoint x: 155, startPoint y: 195, endPoint x: 140, endPoint y: 190, distance: 15.9
click at [140, 190] on div "Notify when Item quantity goes below 10" at bounding box center [201, 194] width 141 height 23
type input "0"
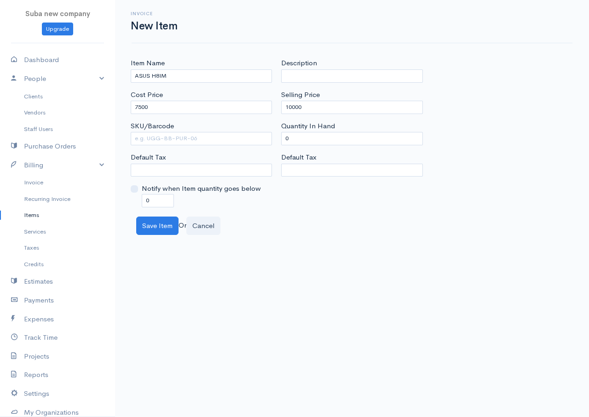
click at [185, 231] on div "Save Item Or Cancel" at bounding box center [352, 226] width 441 height 19
click at [170, 226] on button "Save Item" at bounding box center [157, 226] width 42 height 19
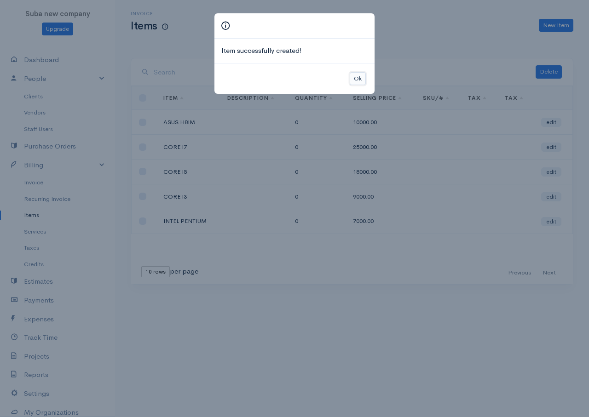
click at [360, 85] on button "Ok" at bounding box center [357, 78] width 16 height 13
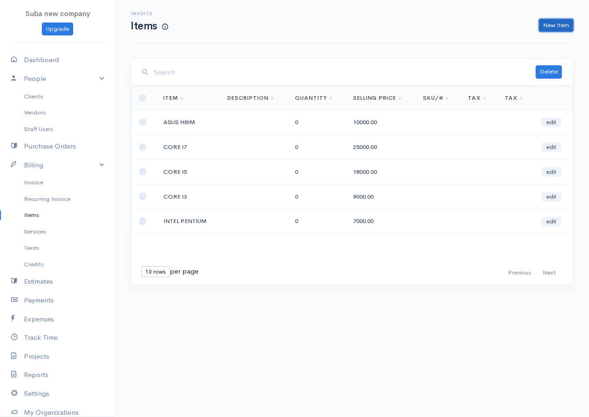
click at [547, 25] on link "New Item" at bounding box center [555, 25] width 34 height 13
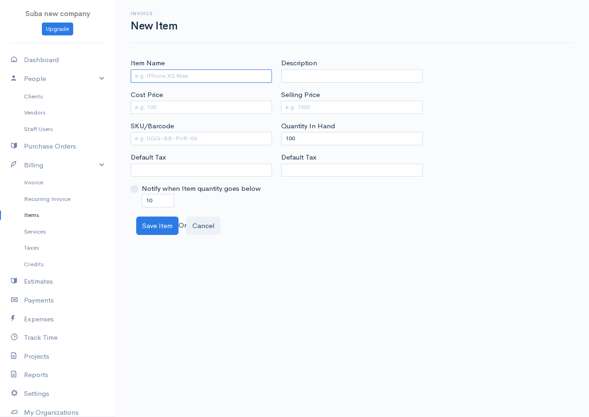
click at [234, 79] on input "Item Name" at bounding box center [201, 75] width 141 height 13
type input "ASUS H87M"
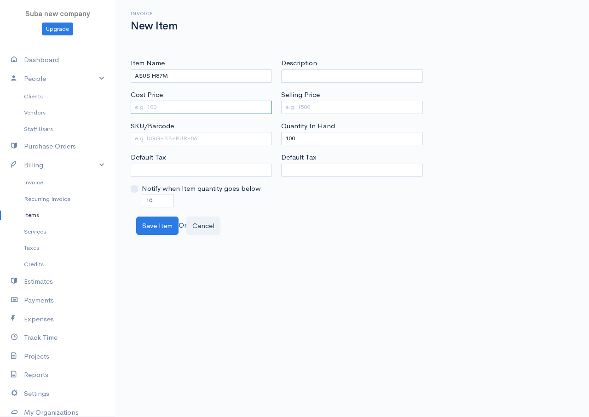
click at [174, 107] on input "Cost Price" at bounding box center [201, 107] width 141 height 13
type input "12000"
click at [291, 107] on input "Selling Price" at bounding box center [351, 107] width 141 height 13
type input "15000"
drag, startPoint x: 296, startPoint y: 133, endPoint x: 279, endPoint y: 138, distance: 17.6
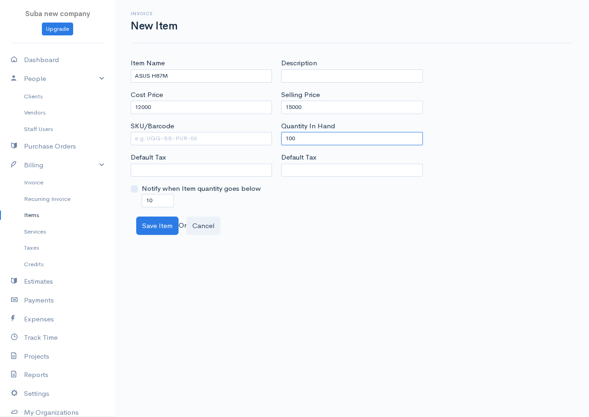
click at [279, 138] on div "Description Selling Price 15000 Quantity In Hand 100 Default Tax" at bounding box center [351, 132] width 150 height 149
type input "0"
drag, startPoint x: 155, startPoint y: 199, endPoint x: 144, endPoint y: 195, distance: 10.8
click at [144, 195] on input "10" at bounding box center [158, 200] width 32 height 13
type input "0"
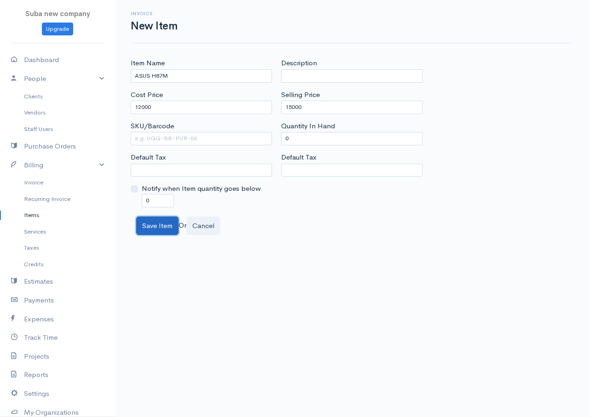
click at [167, 228] on button "Save Item" at bounding box center [157, 226] width 42 height 19
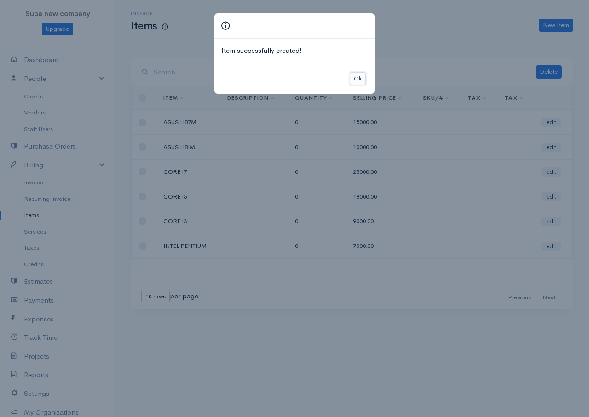
click at [352, 82] on button "Ok" at bounding box center [357, 78] width 16 height 13
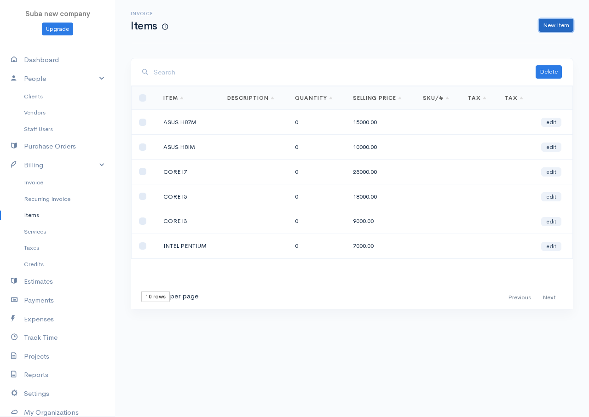
click at [555, 26] on link "New Item" at bounding box center [555, 25] width 34 height 13
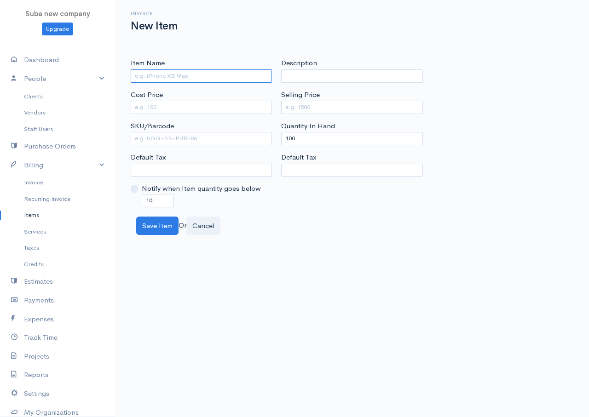
click at [206, 78] on input "Item Name" at bounding box center [201, 75] width 141 height 13
type input "2GB ADATA"
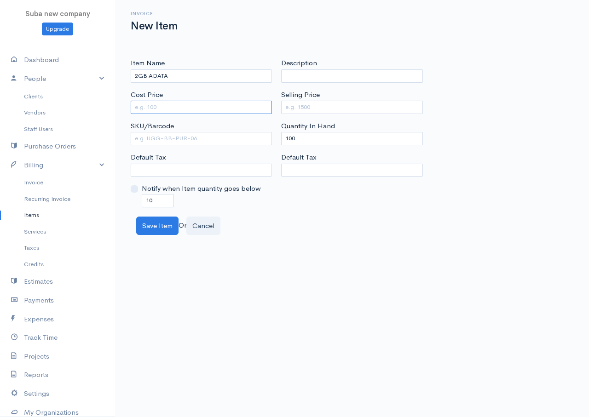
click at [199, 106] on input "Cost Price" at bounding box center [201, 107] width 141 height 13
type input "1500"
click at [287, 113] on input "Selling Price" at bounding box center [351, 107] width 141 height 13
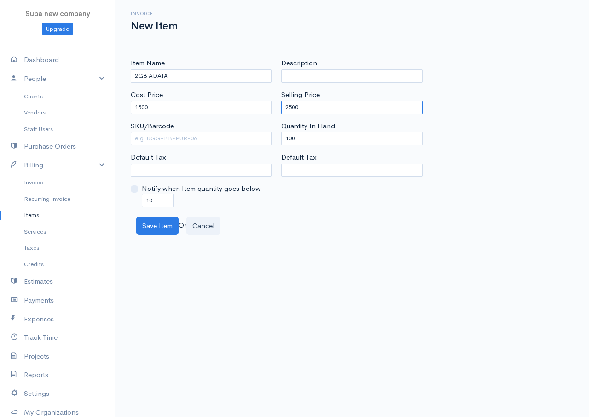
type input "2500"
drag, startPoint x: 304, startPoint y: 139, endPoint x: 274, endPoint y: 137, distance: 30.4
click at [274, 137] on div "Item Name 2GB ADATA Cost Price 1500 SKU/Barcode Default Tax Notify when Item qu…" at bounding box center [352, 132] width 452 height 149
type input "0"
drag, startPoint x: 155, startPoint y: 199, endPoint x: 144, endPoint y: 197, distance: 10.2
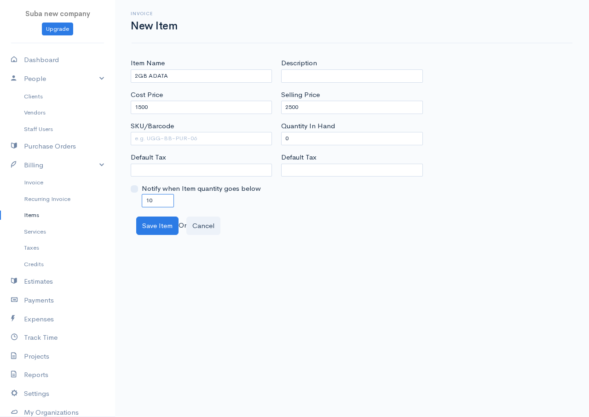
click at [145, 197] on input "10" at bounding box center [158, 200] width 32 height 13
type input "0"
click at [171, 221] on button "Save Item" at bounding box center [157, 226] width 42 height 19
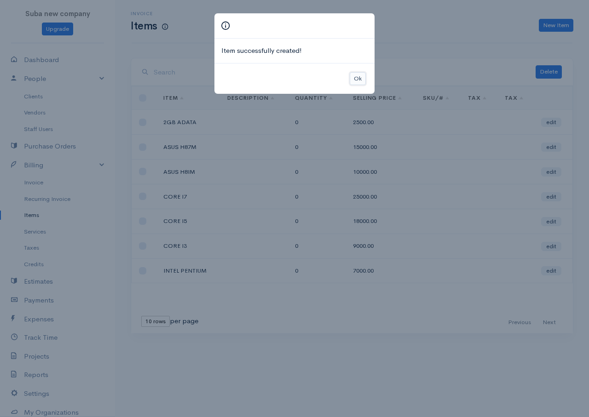
click at [359, 80] on button "Ok" at bounding box center [357, 78] width 16 height 13
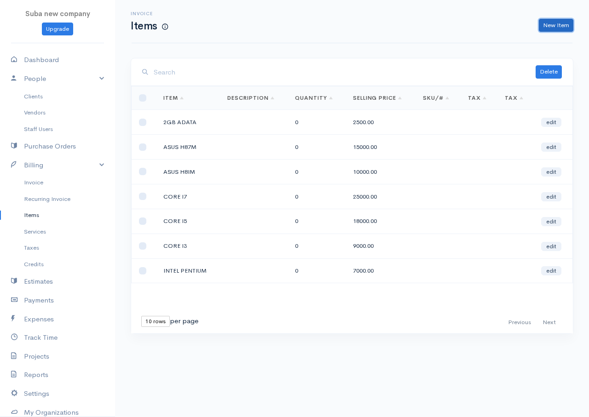
click at [553, 29] on link "New Item" at bounding box center [555, 25] width 34 height 13
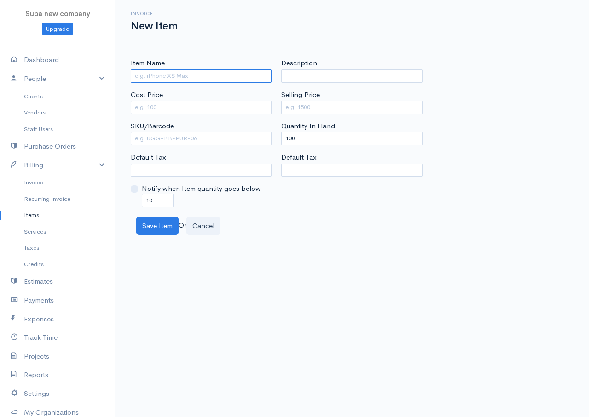
click at [217, 76] on input "Item Name" at bounding box center [201, 75] width 141 height 13
type input "4GB ADATA"
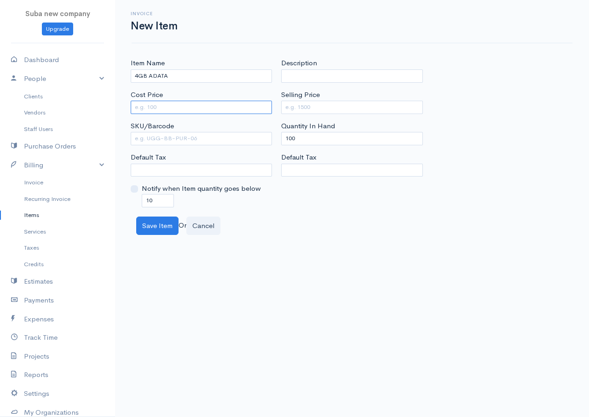
click at [154, 109] on input "Cost Price" at bounding box center [201, 107] width 141 height 13
type input "2000"
click at [291, 105] on input "Selling Price" at bounding box center [351, 107] width 141 height 13
type input "4000"
drag, startPoint x: 297, startPoint y: 136, endPoint x: 269, endPoint y: 141, distance: 28.4
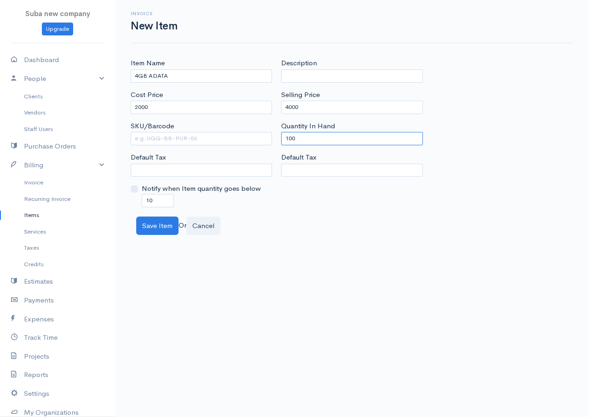
click at [272, 138] on div "Item Name 4GB ADATA Cost Price 2000 SKU/Barcode Default Tax Notify when Item qu…" at bounding box center [352, 132] width 452 height 149
type input "0"
drag, startPoint x: 160, startPoint y: 199, endPoint x: 139, endPoint y: 203, distance: 21.6
click at [139, 203] on div "Notify when Item quantity goes below 10" at bounding box center [201, 194] width 141 height 23
type input "0"
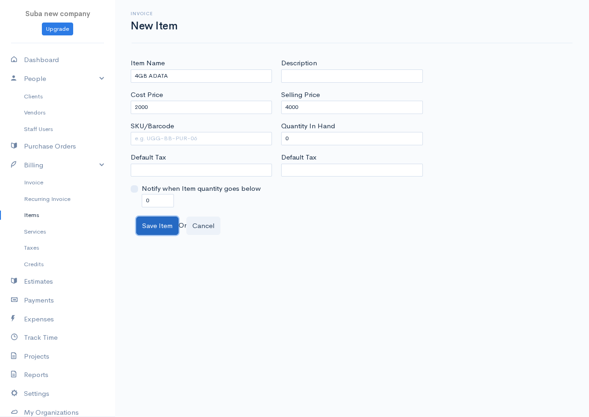
click at [170, 230] on button "Save Item" at bounding box center [157, 226] width 42 height 19
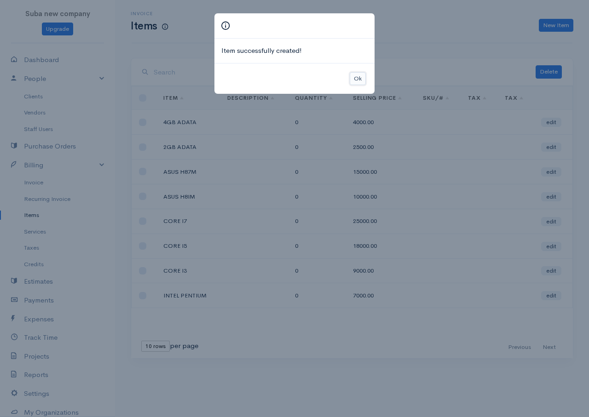
click at [360, 78] on button "Ok" at bounding box center [357, 78] width 16 height 13
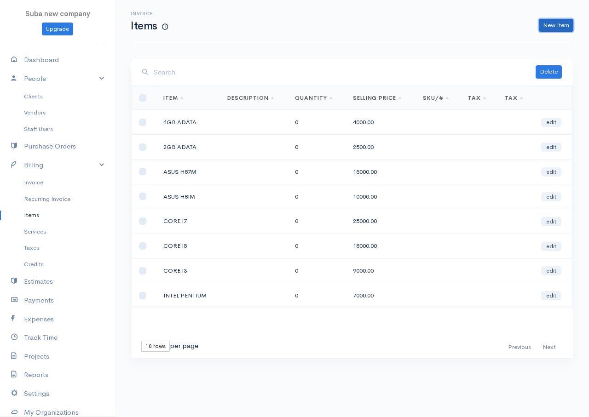
click at [563, 29] on link "New Item" at bounding box center [555, 25] width 34 height 13
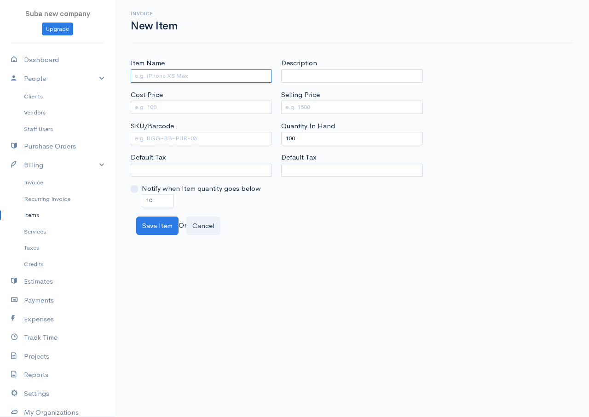
click at [265, 80] on input "Item Name" at bounding box center [201, 75] width 141 height 13
type input "500GB"
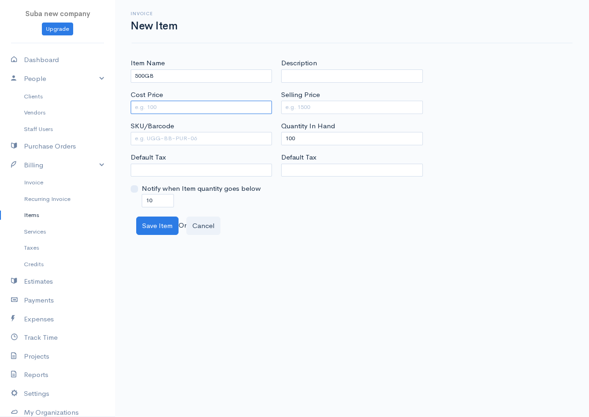
drag, startPoint x: 148, startPoint y: 105, endPoint x: 139, endPoint y: 110, distance: 10.1
click at [139, 110] on input "Cost Price" at bounding box center [201, 107] width 141 height 13
type input "5500"
click at [292, 108] on input "Selling Price" at bounding box center [351, 107] width 141 height 13
type input "7500"
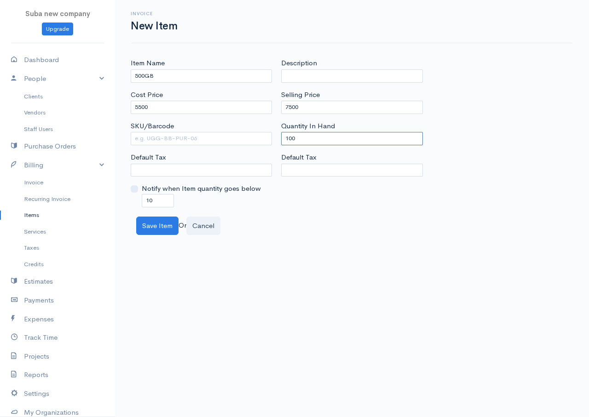
drag, startPoint x: 300, startPoint y: 140, endPoint x: 261, endPoint y: 140, distance: 39.1
click at [261, 140] on div "Item Name 500GB Cost Price 5500 SKU/Barcode Default Tax Notify when Item quanti…" at bounding box center [352, 132] width 452 height 149
type input "0"
click at [237, 214] on div "Item Name 500GB Cost Price 5500 SKU/Barcode Default Tax Notify when Item quanti…" at bounding box center [352, 146] width 474 height 177
drag, startPoint x: 155, startPoint y: 197, endPoint x: 115, endPoint y: 193, distance: 39.7
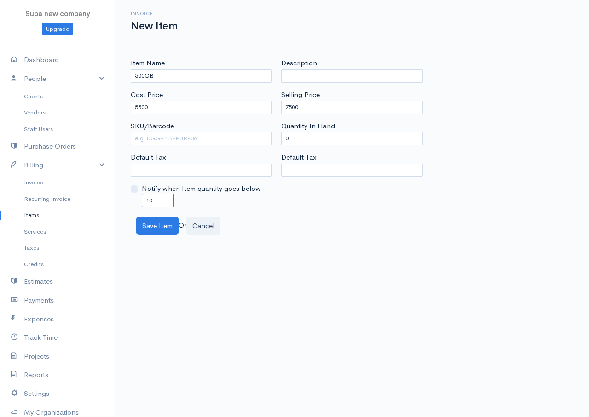
click at [115, 193] on div "Item Name 500GB Cost Price 5500 SKU/Barcode Default Tax Notify when Item quanti…" at bounding box center [352, 146] width 474 height 177
type input "0"
click at [137, 230] on button "Save Item" at bounding box center [157, 226] width 42 height 19
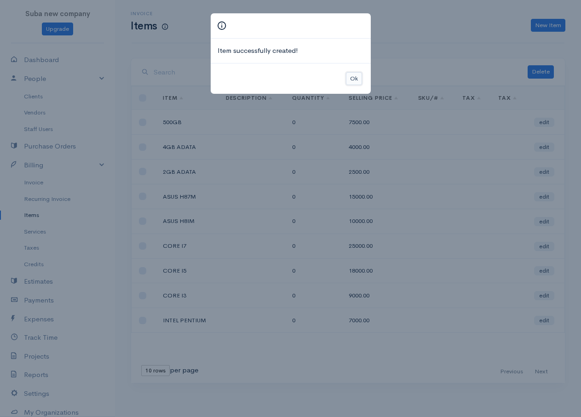
click at [359, 83] on button "Ok" at bounding box center [354, 78] width 16 height 13
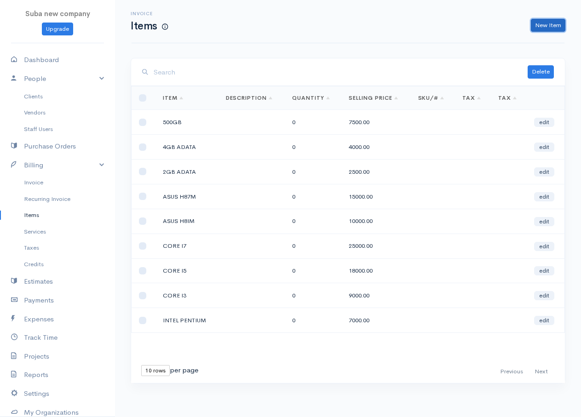
click at [563, 25] on link "New Item" at bounding box center [548, 25] width 34 height 13
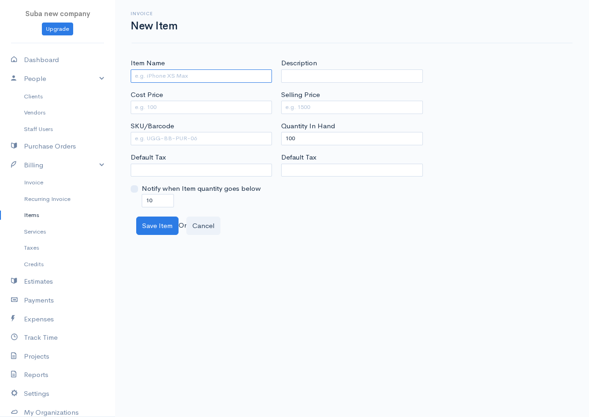
click at [139, 81] on input "Item Name" at bounding box center [201, 75] width 141 height 13
type input "720 GB"
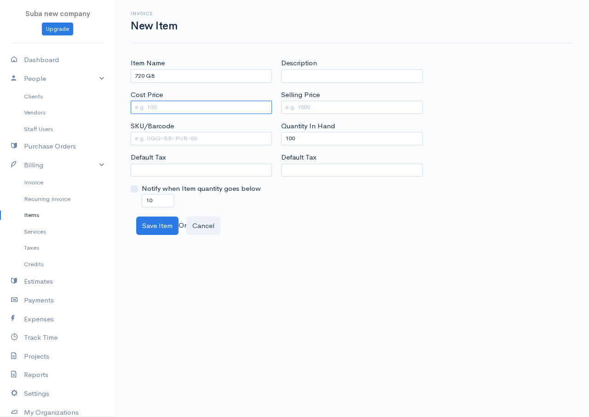
click at [136, 111] on input "Cost Price" at bounding box center [201, 107] width 141 height 13
type input "6500"
click at [321, 111] on input "Selling Price" at bounding box center [351, 107] width 141 height 13
type input "9000"
drag, startPoint x: 286, startPoint y: 136, endPoint x: 272, endPoint y: 137, distance: 14.3
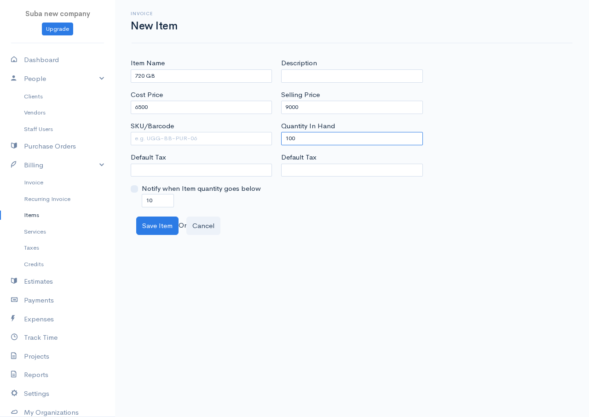
click at [272, 137] on div "Item Name 720 GB Cost Price 6500 SKU/Barcode Default Tax Notify when Item quant…" at bounding box center [352, 132] width 452 height 149
drag, startPoint x: 305, startPoint y: 136, endPoint x: 276, endPoint y: 136, distance: 28.5
click at [276, 136] on div "Description Selling Price 9000 Quantity In Hand 100 Default Tax" at bounding box center [351, 132] width 150 height 149
type input "0"
drag, startPoint x: 160, startPoint y: 198, endPoint x: 134, endPoint y: 206, distance: 27.2
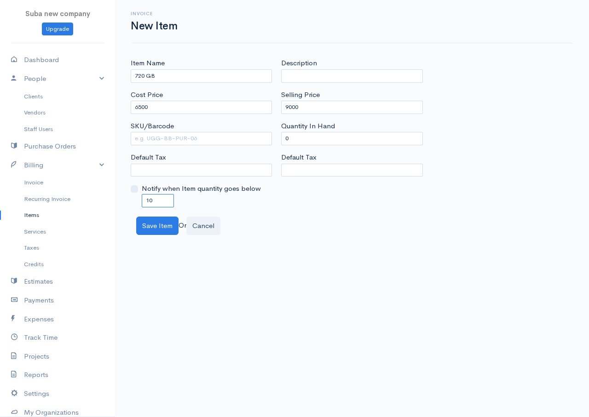
click at [134, 206] on div "Notify when Item quantity goes below 10" at bounding box center [201, 194] width 141 height 23
type input "0"
click at [158, 225] on button "Save Item" at bounding box center [157, 226] width 42 height 19
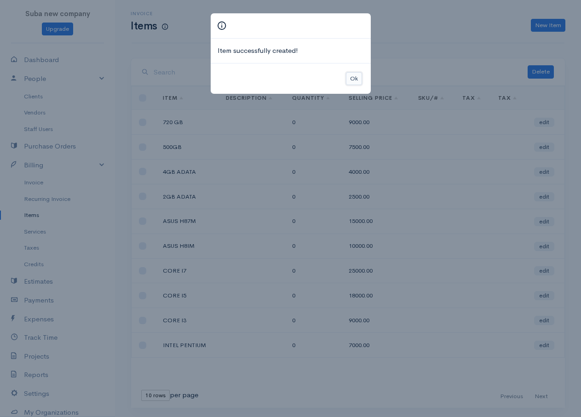
click at [355, 74] on button "Ok" at bounding box center [354, 78] width 16 height 13
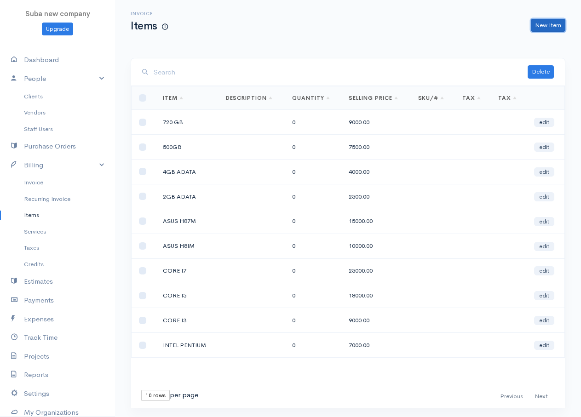
click at [543, 26] on link "New Item" at bounding box center [548, 25] width 34 height 13
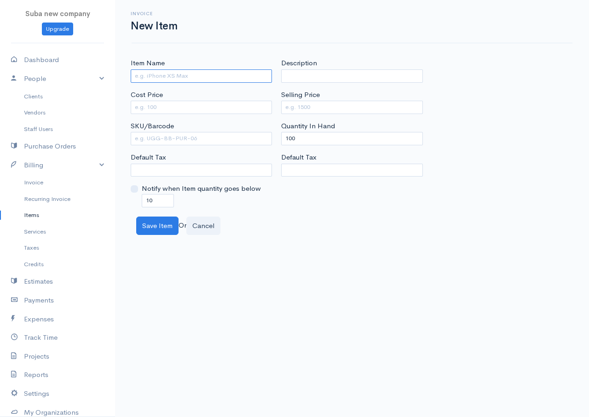
click at [206, 79] on input "Item Name" at bounding box center [201, 75] width 141 height 13
type input "1TB"
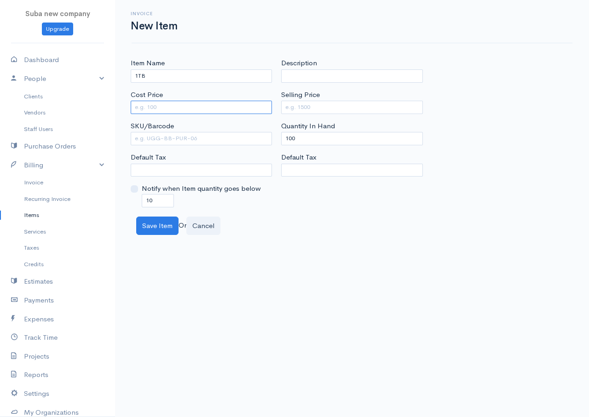
click at [172, 106] on input "Cost Price" at bounding box center [201, 107] width 141 height 13
type input "8500"
click at [292, 105] on input "Selling Price" at bounding box center [351, 107] width 141 height 13
type input "11000"
drag, startPoint x: 298, startPoint y: 136, endPoint x: 284, endPoint y: 138, distance: 14.1
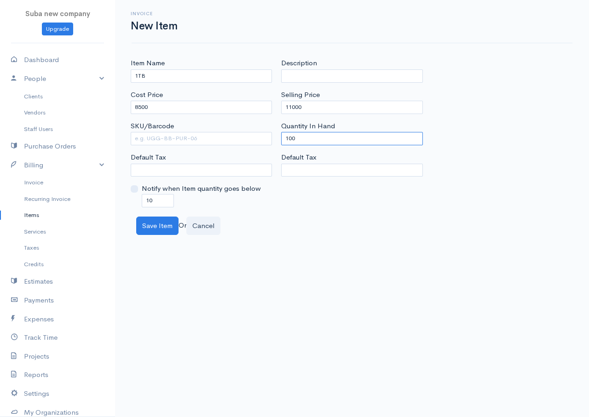
click at [284, 138] on input "100" at bounding box center [351, 138] width 141 height 13
type input "0"
drag, startPoint x: 153, startPoint y: 200, endPoint x: 130, endPoint y: 200, distance: 23.0
click at [130, 200] on div "Item Name 1TB Cost Price 8500 SKU/Barcode Default Tax Notify when Item quantity…" at bounding box center [201, 132] width 150 height 149
type input "0"
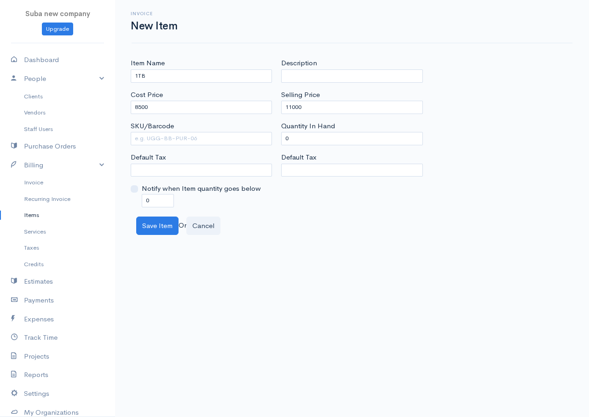
click at [150, 236] on body "Suba new company Upgrade Dashboard People Clients Vendors Staff Users Purchase …" at bounding box center [294, 208] width 589 height 417
click at [152, 230] on button "Save Item" at bounding box center [157, 226] width 42 height 19
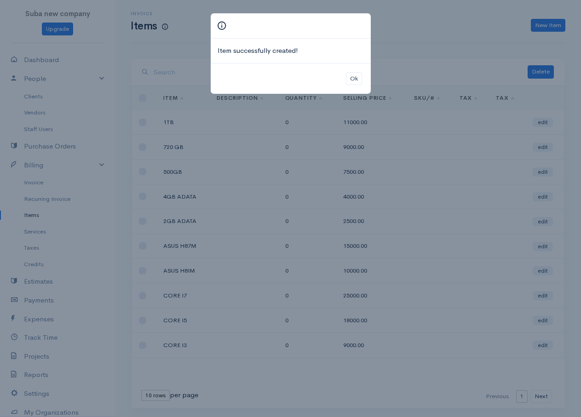
click at [344, 72] on div "Ok" at bounding box center [291, 78] width 160 height 31
click at [352, 81] on button "Ok" at bounding box center [354, 78] width 16 height 13
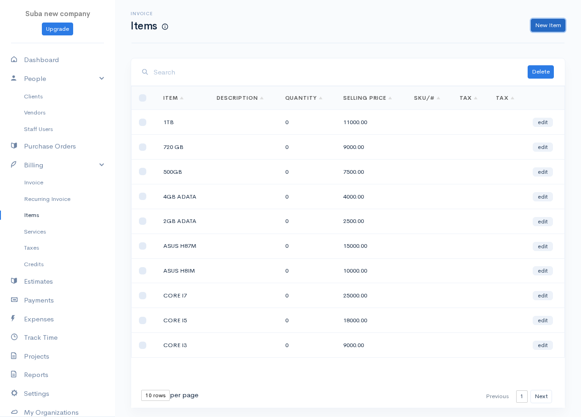
click at [549, 24] on link "New Item" at bounding box center [548, 25] width 34 height 13
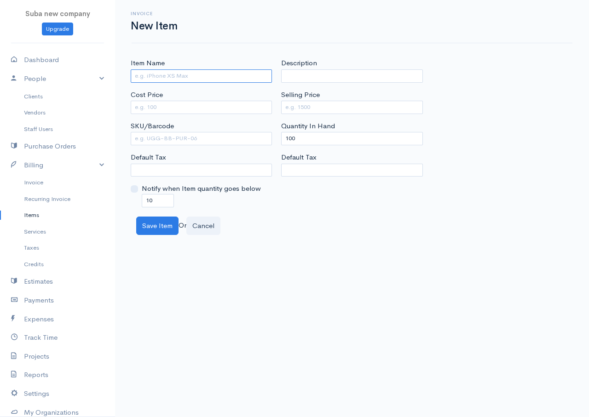
click at [197, 73] on input "Item Name" at bounding box center [201, 75] width 141 height 13
type input "pendirve"
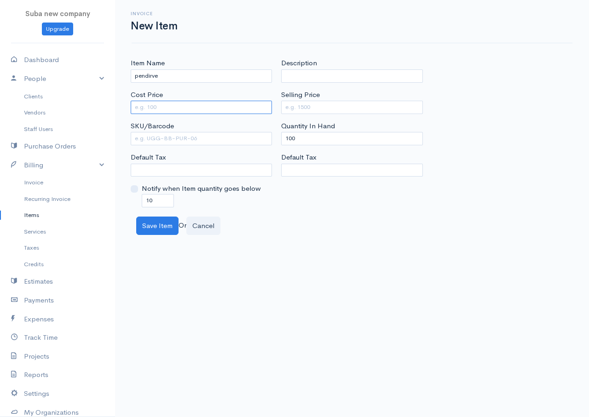
click at [160, 111] on input "Cost Price" at bounding box center [201, 107] width 141 height 13
type input "450"
click at [308, 107] on input "Selling Price" at bounding box center [351, 107] width 141 height 13
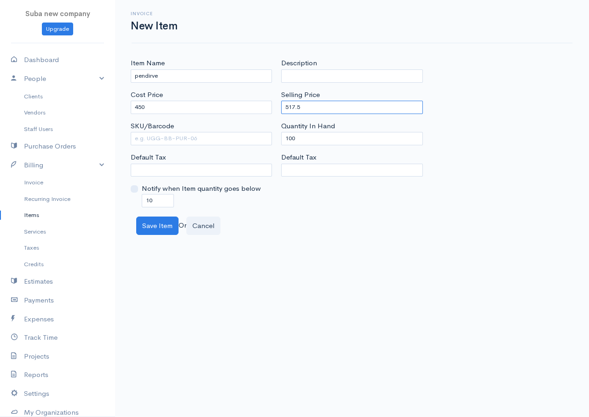
type input "517.5"
drag, startPoint x: 297, startPoint y: 135, endPoint x: 246, endPoint y: 135, distance: 50.1
click at [246, 135] on div "Item Name pendirve Cost Price 450 SKU/Barcode Default Tax Notify when Item quan…" at bounding box center [352, 132] width 452 height 149
type input "0"
drag, startPoint x: 151, startPoint y: 203, endPoint x: 140, endPoint y: 199, distance: 11.8
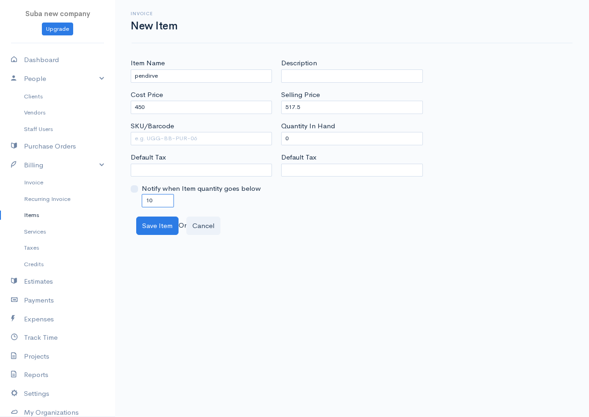
click at [140, 199] on div "Notify when Item quantity goes below 10" at bounding box center [201, 194] width 141 height 23
type input "0"
click at [166, 223] on button "Save Item" at bounding box center [157, 226] width 42 height 19
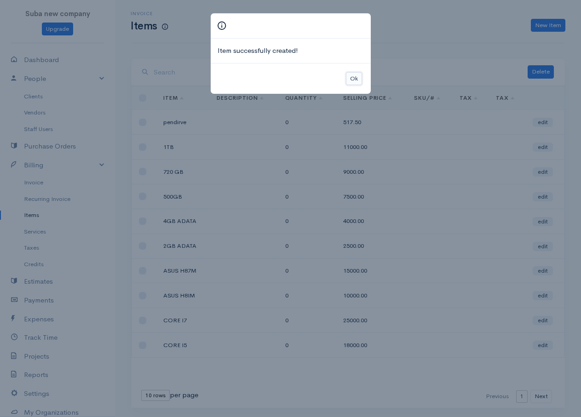
click at [352, 80] on button "Ok" at bounding box center [354, 78] width 16 height 13
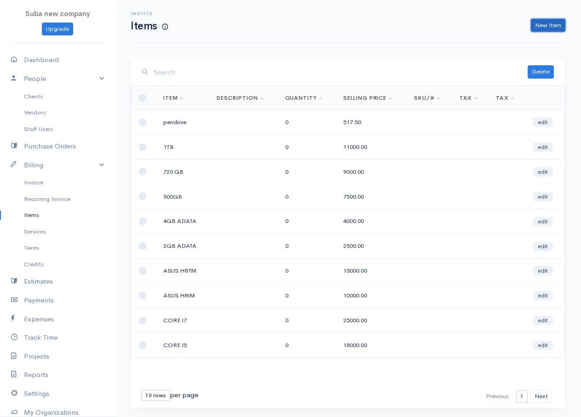
click at [538, 27] on link "New Item" at bounding box center [548, 25] width 34 height 13
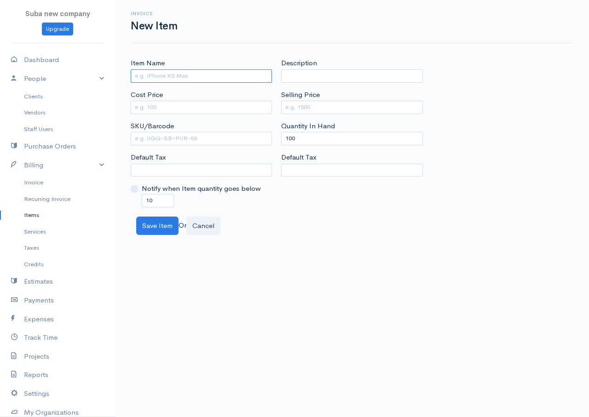
click at [259, 78] on input "Item Name" at bounding box center [201, 75] width 141 height 13
type input "usb hub"
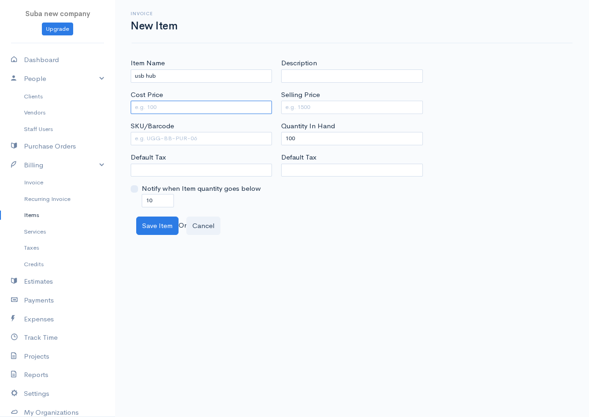
click at [218, 104] on input "Cost Price" at bounding box center [201, 107] width 141 height 13
type input "450"
click at [298, 110] on input "Selling Price" at bounding box center [351, 107] width 141 height 13
type input "675"
drag, startPoint x: 296, startPoint y: 137, endPoint x: 275, endPoint y: 133, distance: 21.0
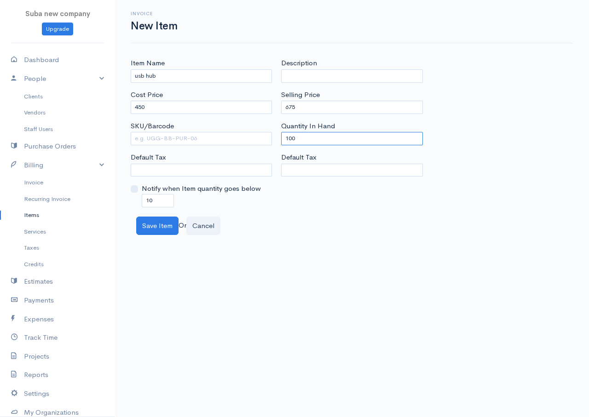
click at [277, 133] on div "Description Selling Price 675 Quantity In Hand 100 Default Tax" at bounding box center [351, 132] width 150 height 149
type input "0"
drag, startPoint x: 156, startPoint y: 197, endPoint x: 147, endPoint y: 197, distance: 9.2
click at [147, 197] on input "10" at bounding box center [158, 200] width 32 height 13
type input "0"
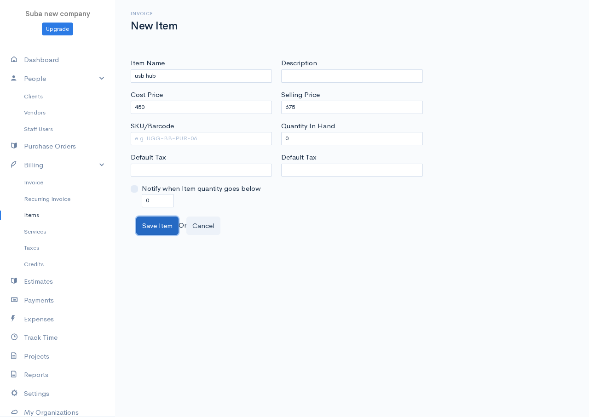
click at [160, 227] on button "Save Item" at bounding box center [157, 226] width 42 height 19
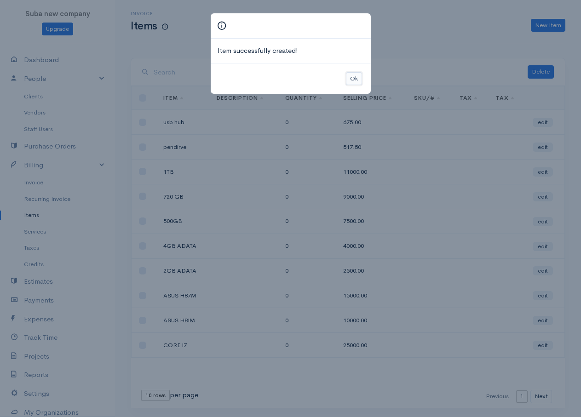
click at [361, 78] on button "Ok" at bounding box center [354, 78] width 16 height 13
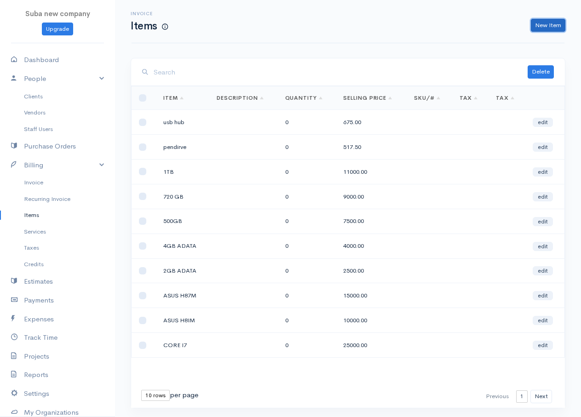
click at [539, 27] on link "New Item" at bounding box center [548, 25] width 34 height 13
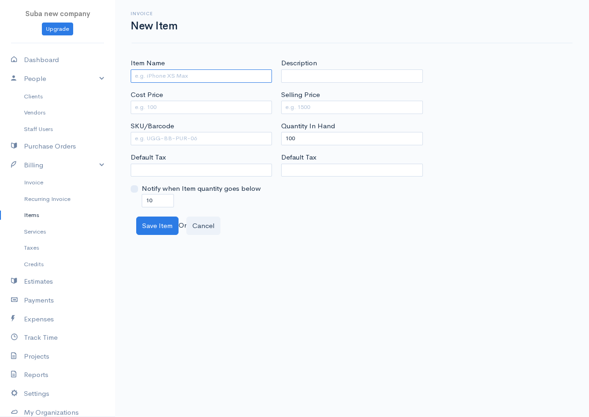
click at [221, 77] on input "Item Name" at bounding box center [201, 75] width 141 height 13
type input "printer"
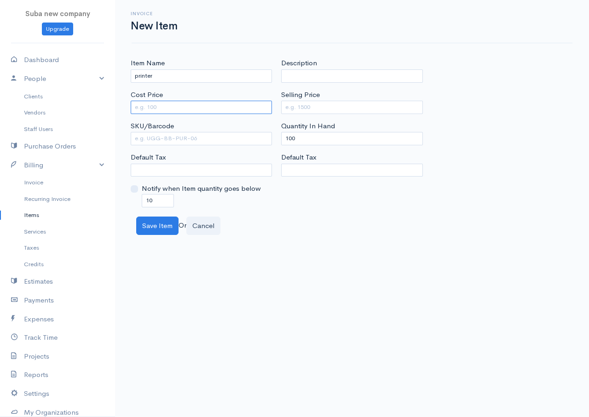
click at [208, 108] on input "Cost Price" at bounding box center [201, 107] width 141 height 13
type input "1200"
click at [298, 108] on input "Selling Price" at bounding box center [351, 107] width 141 height 13
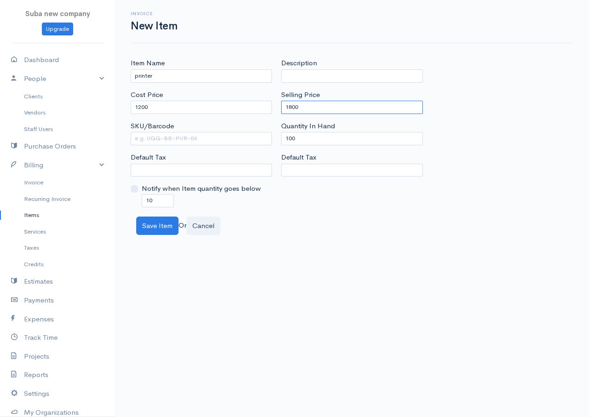
type input "1800"
drag, startPoint x: 300, startPoint y: 139, endPoint x: 267, endPoint y: 144, distance: 33.0
click at [270, 143] on div "Item Name printer Cost Price 1200 SKU/Barcode Default Tax Notify when Item quan…" at bounding box center [352, 132] width 452 height 149
type input "0"
drag, startPoint x: 157, startPoint y: 198, endPoint x: 119, endPoint y: 181, distance: 41.6
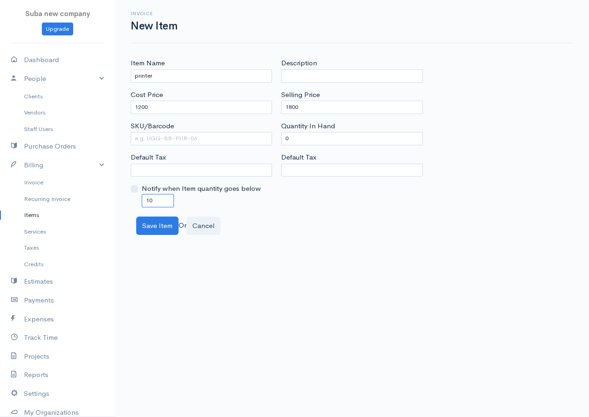
click at [104, 197] on body "Suba new company Upgrade Dashboard People Clients Vendors Staff Users Purchase …" at bounding box center [294, 208] width 589 height 417
type input "0"
click at [149, 229] on button "Save Item" at bounding box center [157, 226] width 42 height 19
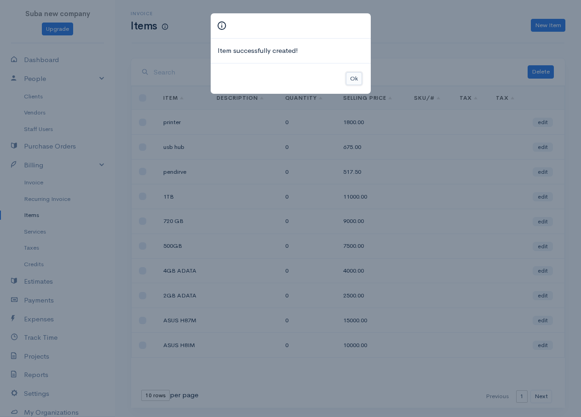
click at [361, 74] on button "Ok" at bounding box center [354, 78] width 16 height 13
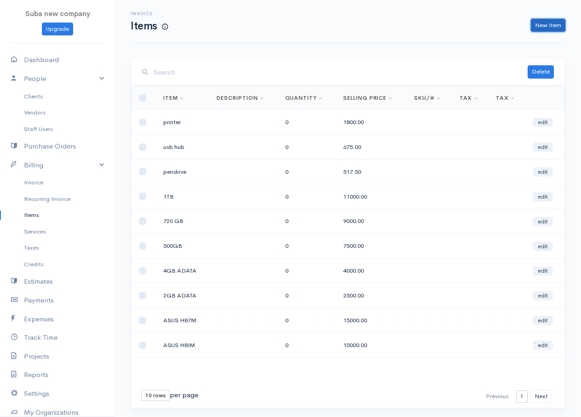
click at [543, 26] on link "New Item" at bounding box center [548, 25] width 34 height 13
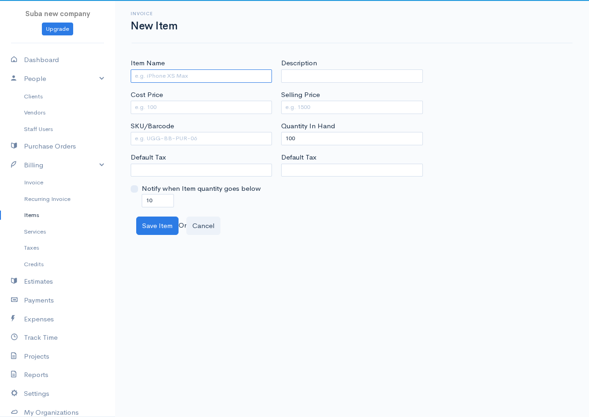
click at [166, 80] on input "Item Name" at bounding box center [201, 75] width 141 height 13
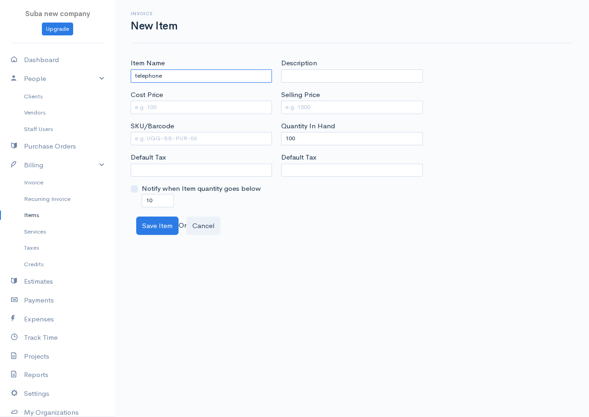
type input "telephone"
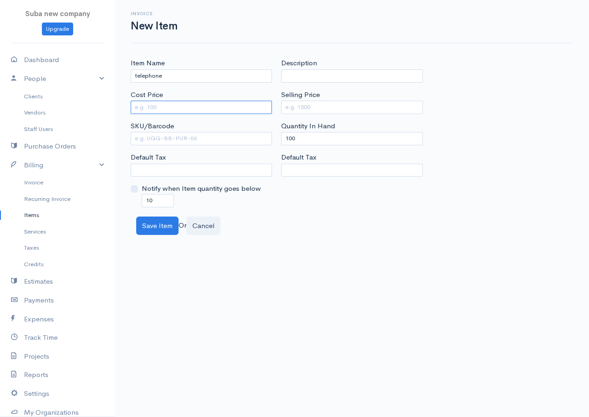
click at [164, 108] on input "Cost Price" at bounding box center [201, 107] width 141 height 13
type input "250"
click at [163, 76] on input "telephone" at bounding box center [201, 75] width 141 height 13
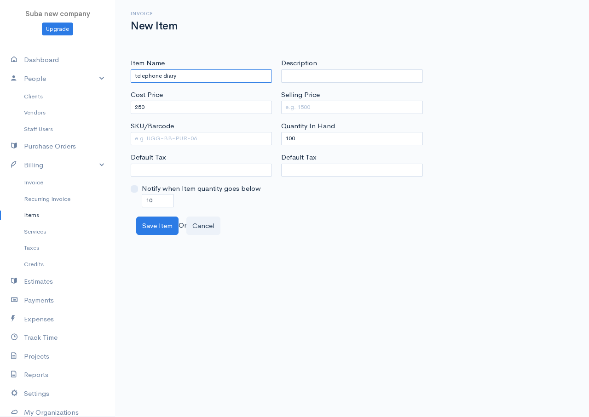
type input "telephone diary"
click at [301, 105] on input "Selling Price" at bounding box center [351, 107] width 141 height 13
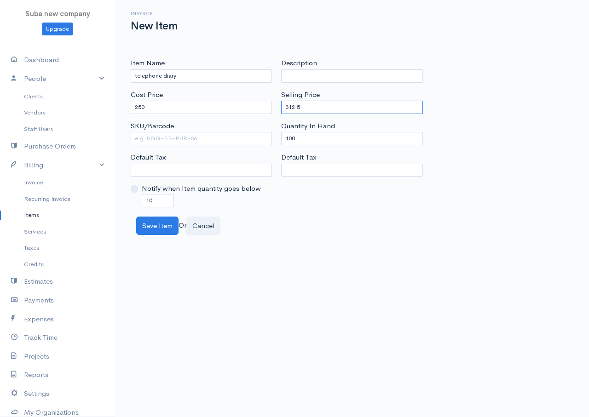
type input "312.5"
drag, startPoint x: 301, startPoint y: 133, endPoint x: 272, endPoint y: 136, distance: 28.7
click at [273, 136] on div "Item Name telephone diary Cost Price 250 SKU/Barcode Default Tax Notify when It…" at bounding box center [352, 132] width 452 height 149
type input "0"
drag, startPoint x: 158, startPoint y: 205, endPoint x: 145, endPoint y: 198, distance: 14.8
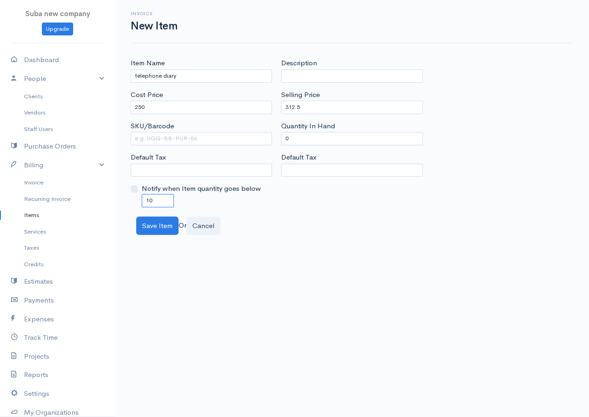
click at [145, 198] on input "10" at bounding box center [158, 200] width 32 height 13
type input "0"
click at [160, 223] on button "Save Item" at bounding box center [157, 226] width 42 height 19
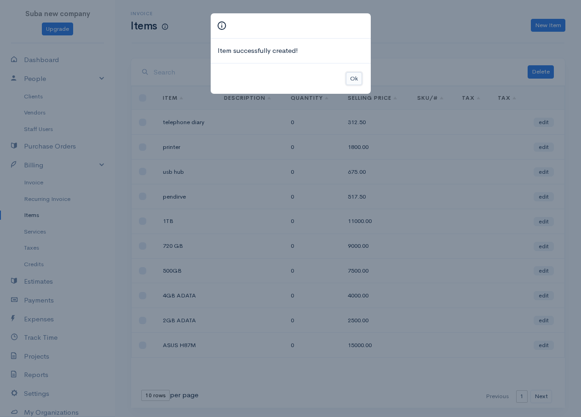
click at [351, 79] on button "Ok" at bounding box center [354, 78] width 16 height 13
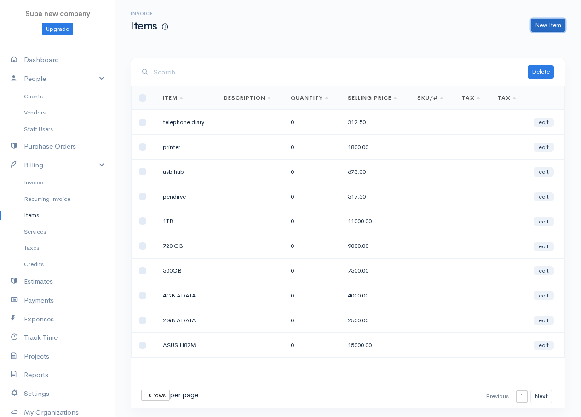
click at [561, 25] on link "New Item" at bounding box center [548, 25] width 34 height 13
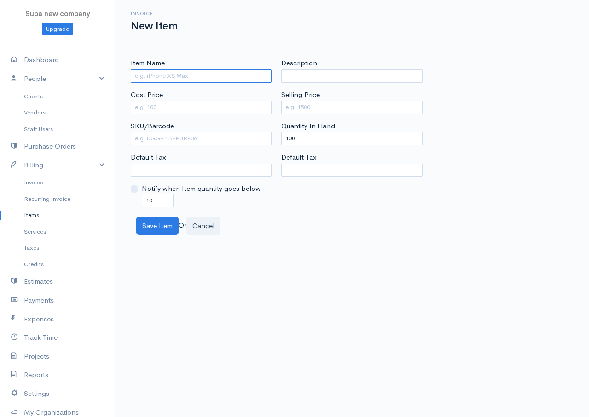
click at [183, 77] on input "Item Name" at bounding box center [201, 75] width 141 height 13
type input "scanner"
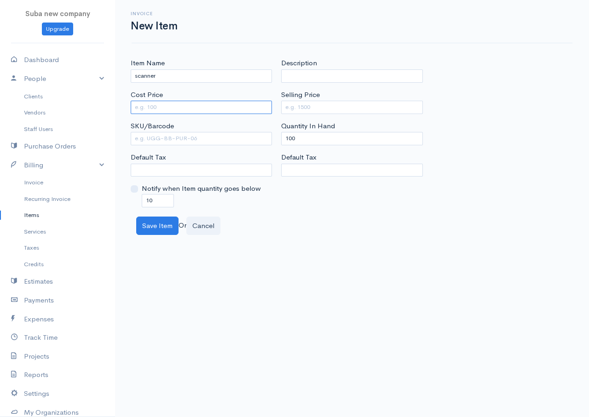
click at [164, 112] on input "Cost Price" at bounding box center [201, 107] width 141 height 13
type input "1200"
click at [308, 105] on input "Selling Price" at bounding box center [351, 107] width 141 height 13
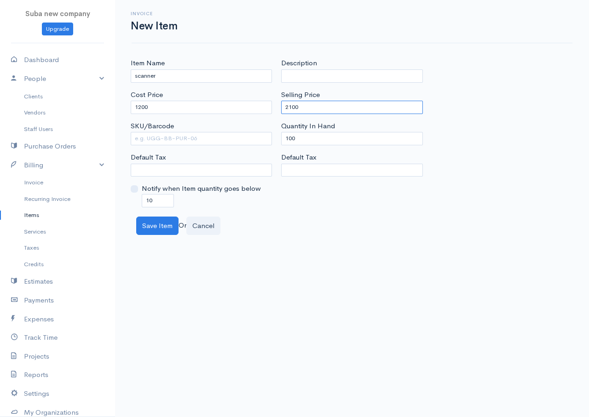
type input "2100"
drag, startPoint x: 298, startPoint y: 138, endPoint x: 261, endPoint y: 132, distance: 37.8
click at [261, 132] on div "Item Name scanner Cost Price 1200 SKU/Barcode Default Tax Notify when Item quan…" at bounding box center [352, 132] width 452 height 149
type input "0"
drag, startPoint x: 154, startPoint y: 200, endPoint x: 102, endPoint y: 198, distance: 52.5
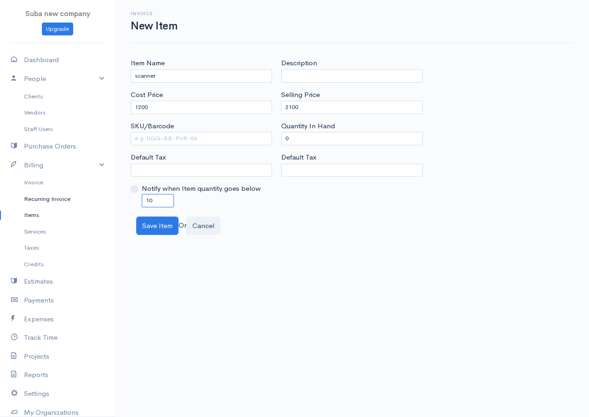
click at [102, 198] on body "Suba new company Upgrade Dashboard People Clients Vendors Staff Users Purchase …" at bounding box center [294, 208] width 589 height 417
type input "="
type input "0"
click at [140, 229] on button "Save Item" at bounding box center [157, 226] width 42 height 19
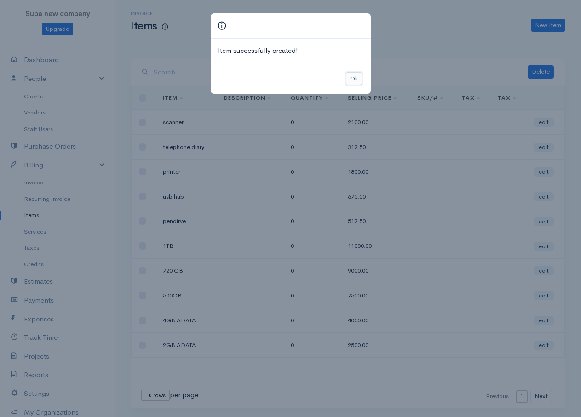
click at [354, 78] on button "Ok" at bounding box center [354, 78] width 16 height 13
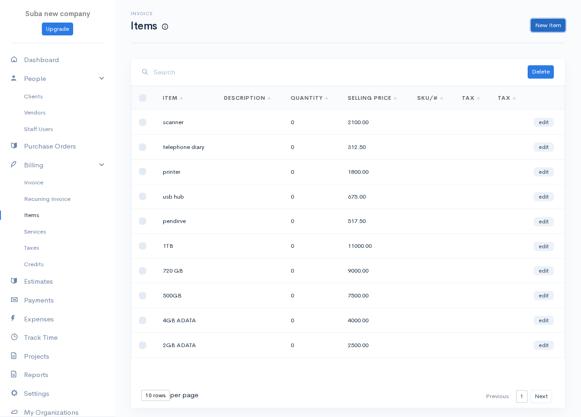
click at [540, 23] on link "New Item" at bounding box center [548, 25] width 34 height 13
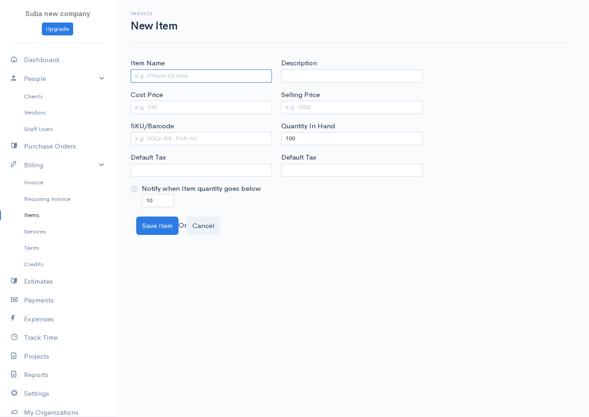
click at [204, 78] on input "Item Name" at bounding box center [201, 75] width 141 height 13
type input "inkjet cartridge"
click at [151, 104] on input "Cost Price" at bounding box center [201, 107] width 141 height 13
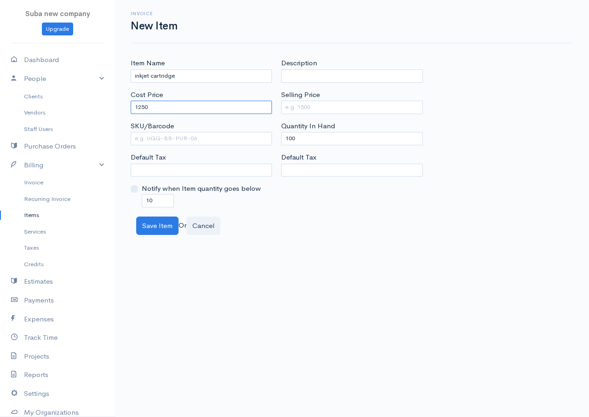
type input "1250"
click at [301, 115] on div "Description Selling Price Quantity In Hand 100 Default Tax" at bounding box center [351, 132] width 150 height 149
drag, startPoint x: 307, startPoint y: 141, endPoint x: 240, endPoint y: 132, distance: 66.9
click at [242, 132] on div "Item Name inkjet cartridge Cost Price 1250 SKU/Barcode Default Tax Notify when …" at bounding box center [352, 132] width 452 height 149
type input "0"
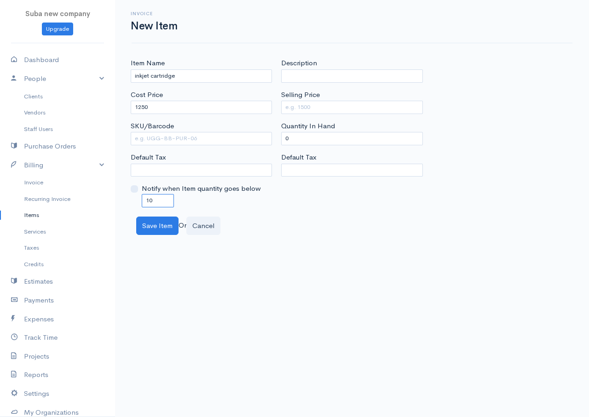
drag, startPoint x: 157, startPoint y: 201, endPoint x: 120, endPoint y: 197, distance: 38.0
click at [120, 197] on div "Item Name inkjet cartridge Cost Price 1250 SKU/Barcode Default Tax Notify when …" at bounding box center [352, 146] width 474 height 177
type input "0"
click at [146, 225] on button "Save Item" at bounding box center [157, 226] width 42 height 19
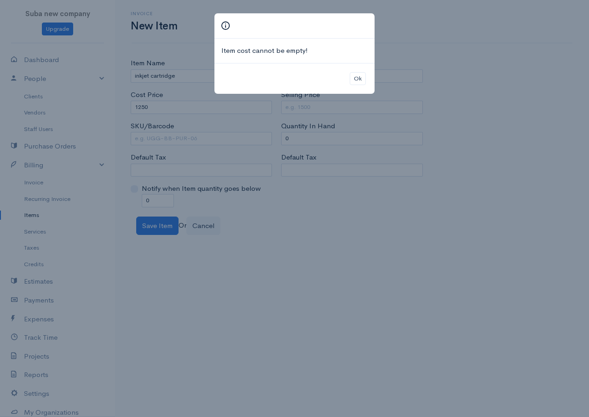
click at [187, 143] on div "Item cost cannot be empty! Ok" at bounding box center [294, 208] width 589 height 417
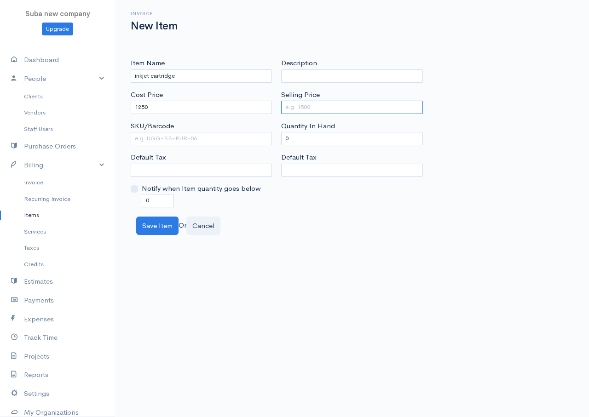
click at [325, 109] on input "Selling Price" at bounding box center [351, 107] width 141 height 13
type input "1375"
click at [158, 232] on button "Save Item" at bounding box center [157, 226] width 42 height 19
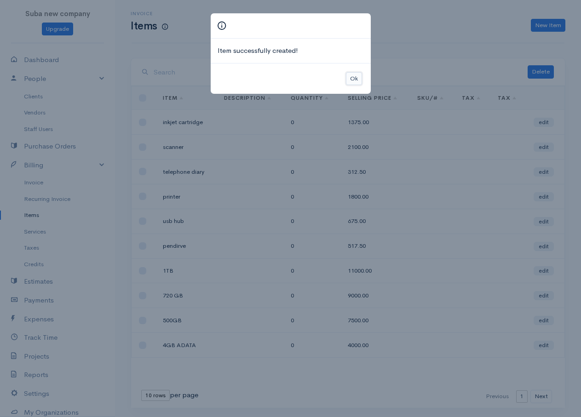
click at [350, 79] on button "Ok" at bounding box center [354, 78] width 16 height 13
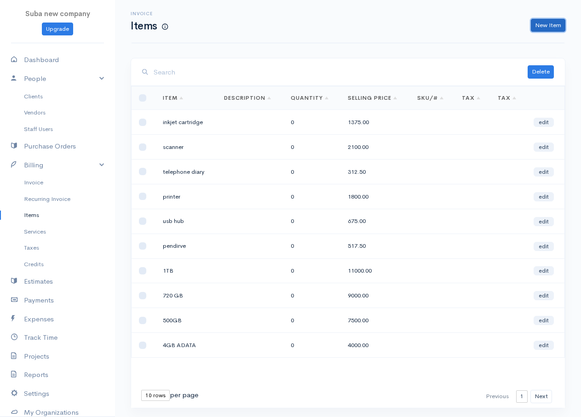
click at [544, 23] on link "New Item" at bounding box center [548, 25] width 34 height 13
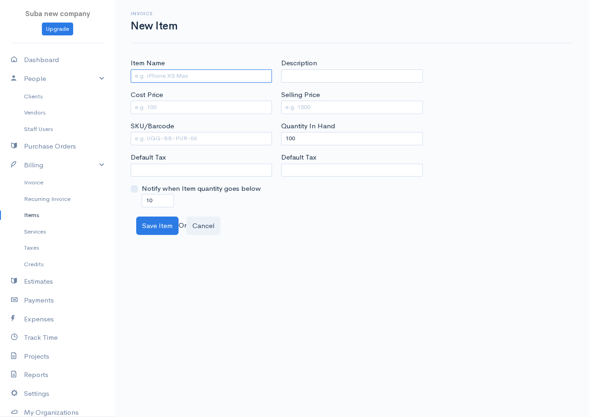
click at [136, 76] on input "Item Name" at bounding box center [201, 75] width 141 height 13
type input "sub woofers"
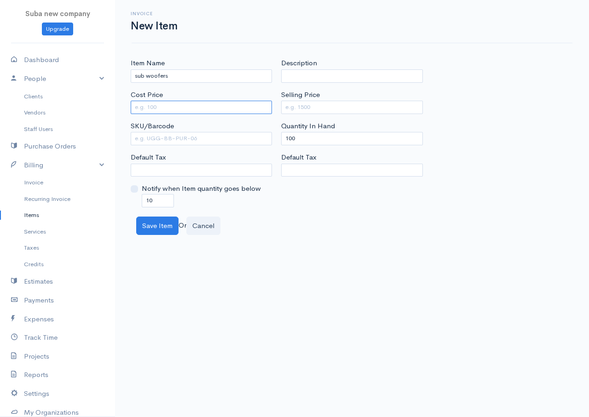
click at [134, 109] on input "Cost Price" at bounding box center [201, 107] width 141 height 13
type input "5000"
click at [303, 107] on input "Selling Price" at bounding box center [351, 107] width 141 height 13
type input "8750"
drag, startPoint x: 299, startPoint y: 139, endPoint x: 280, endPoint y: 140, distance: 19.3
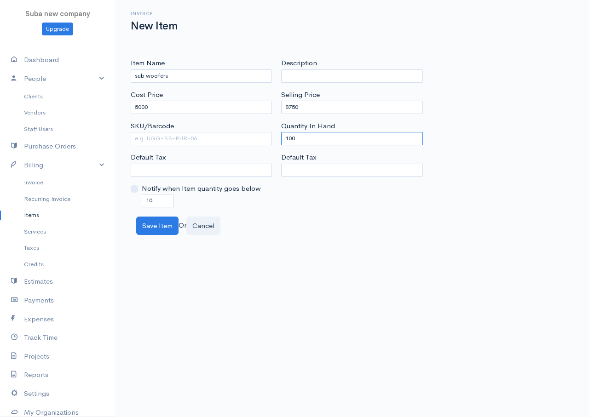
click at [280, 139] on div "Description Selling Price 8750 Quantity In Hand 100 Default Tax" at bounding box center [351, 132] width 150 height 149
type input "0"
drag, startPoint x: 155, startPoint y: 201, endPoint x: 142, endPoint y: 200, distance: 12.9
click at [142, 199] on input "10" at bounding box center [158, 200] width 32 height 13
type input "0"
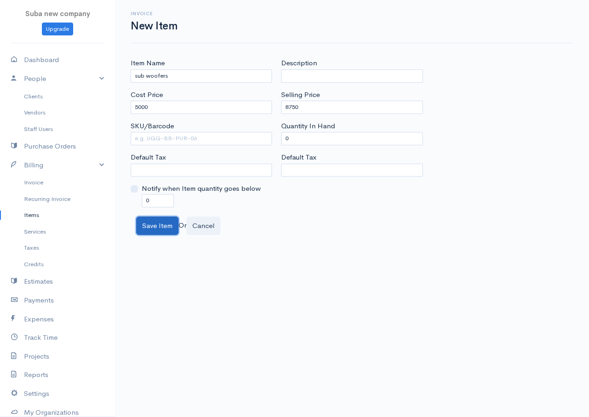
click at [148, 229] on button "Save Item" at bounding box center [157, 226] width 42 height 19
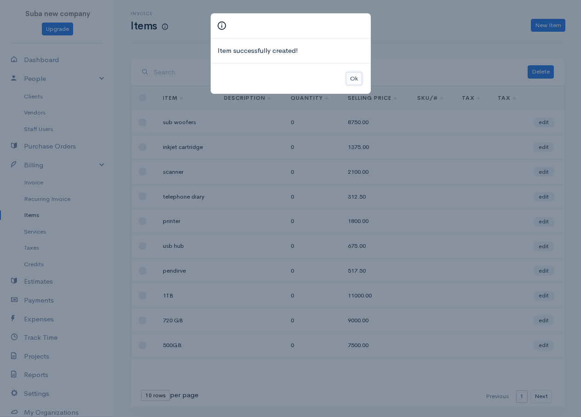
click at [354, 81] on button "Ok" at bounding box center [354, 78] width 16 height 13
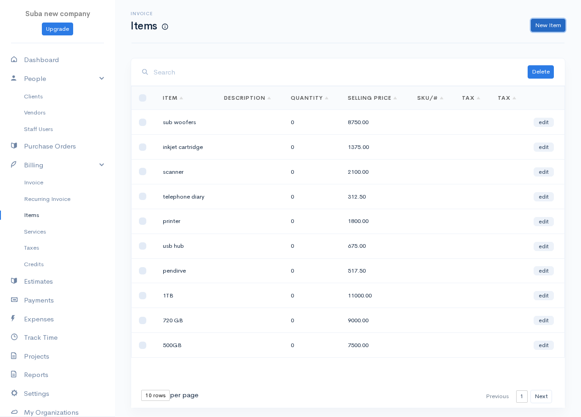
click at [540, 29] on link "New Item" at bounding box center [548, 25] width 34 height 13
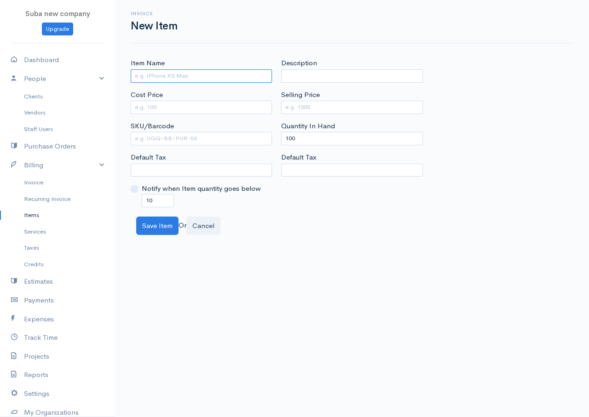
click at [167, 77] on input "Item Name" at bounding box center [201, 75] width 141 height 13
type input "speakers"
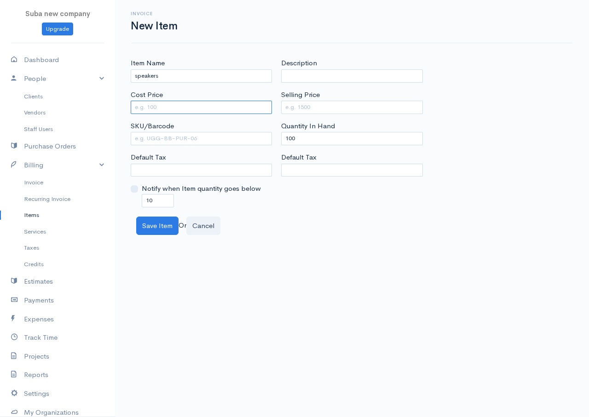
click at [163, 110] on input "Cost Price" at bounding box center [201, 107] width 141 height 13
click at [162, 111] on input "Cost Price" at bounding box center [201, 107] width 141 height 13
type input "900"
click at [304, 106] on input "Selling Price" at bounding box center [351, 107] width 141 height 13
type input "1400"
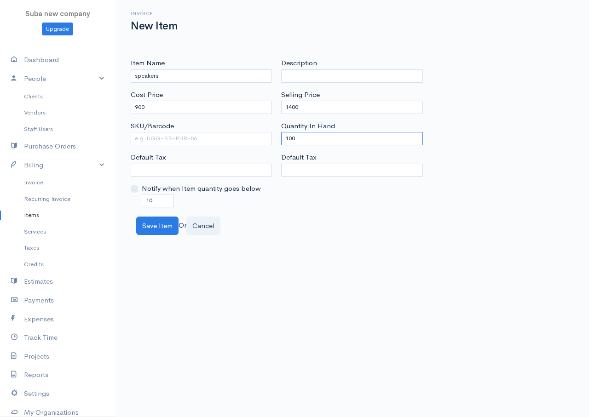
drag, startPoint x: 297, startPoint y: 138, endPoint x: 272, endPoint y: 141, distance: 25.0
click at [274, 140] on div "Item Name speakers Cost Price 900 SKU/Barcode Default Tax Notify when Item quan…" at bounding box center [352, 132] width 452 height 149
type input "0"
drag, startPoint x: 156, startPoint y: 202, endPoint x: 138, endPoint y: 200, distance: 17.7
click at [138, 200] on div "Notify when Item quantity goes below 10" at bounding box center [201, 194] width 141 height 23
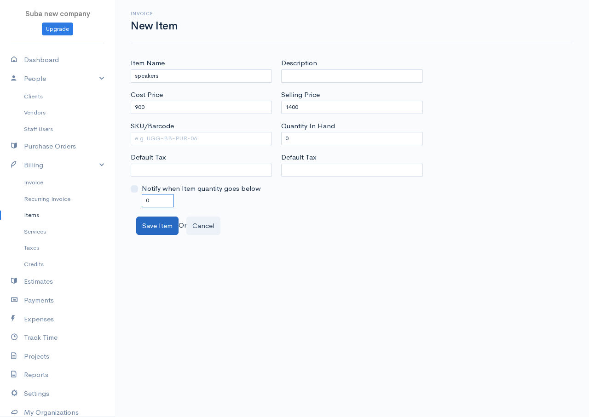
type input "0"
click at [148, 222] on button "Save Item" at bounding box center [157, 226] width 42 height 19
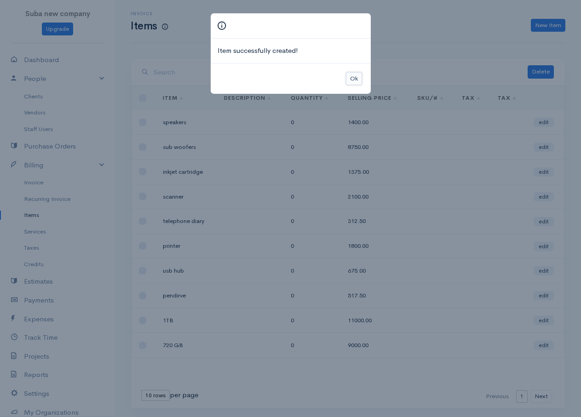
click at [353, 79] on button "Ok" at bounding box center [354, 78] width 16 height 13
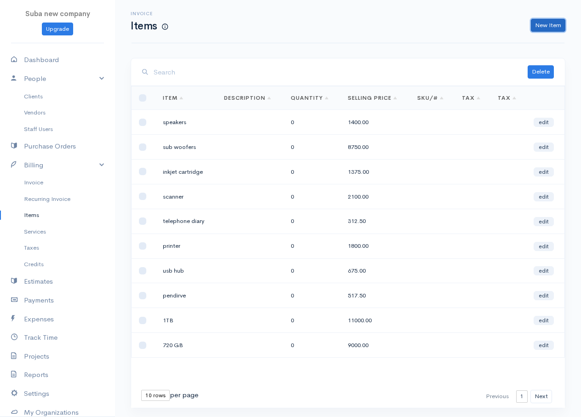
click at [551, 28] on link "New Item" at bounding box center [548, 25] width 34 height 13
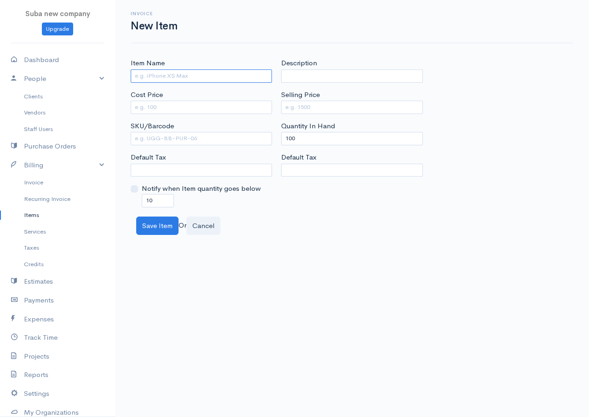
click at [149, 81] on input "Item Name" at bounding box center [201, 75] width 141 height 13
type input "battery"
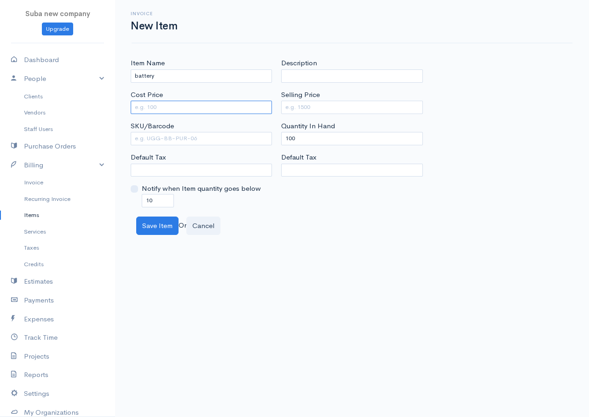
click at [150, 108] on input "Cost Price" at bounding box center [201, 107] width 141 height 13
type input "800"
click at [296, 103] on input "Selling Price" at bounding box center [351, 107] width 141 height 13
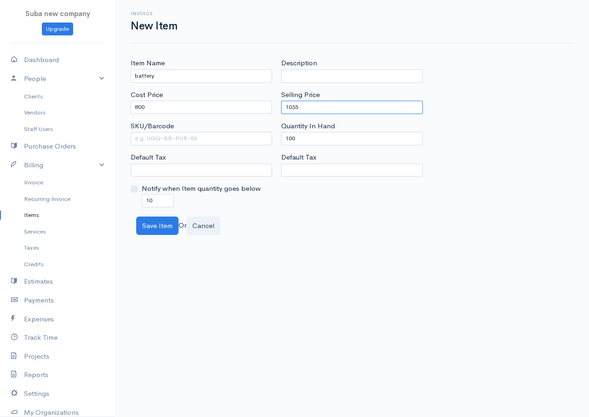
type input "1035"
drag, startPoint x: 300, startPoint y: 137, endPoint x: 256, endPoint y: 129, distance: 45.4
click at [256, 129] on div "Item Name battery Cost Price 800 SKU/Barcode Default Tax Notify when Item quant…" at bounding box center [352, 132] width 452 height 149
type input "0"
drag, startPoint x: 157, startPoint y: 204, endPoint x: 101, endPoint y: 192, distance: 57.8
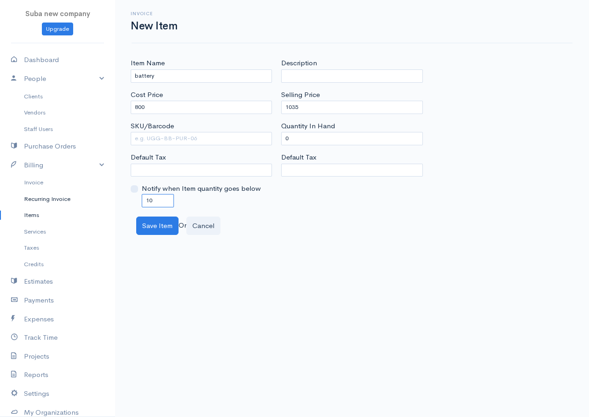
click at [101, 192] on body "Suba new company Upgrade Dashboard People Clients Vendors Staff Users Purchase …" at bounding box center [294, 208] width 589 height 417
type input "0"
click at [165, 229] on button "Save Item" at bounding box center [157, 226] width 42 height 19
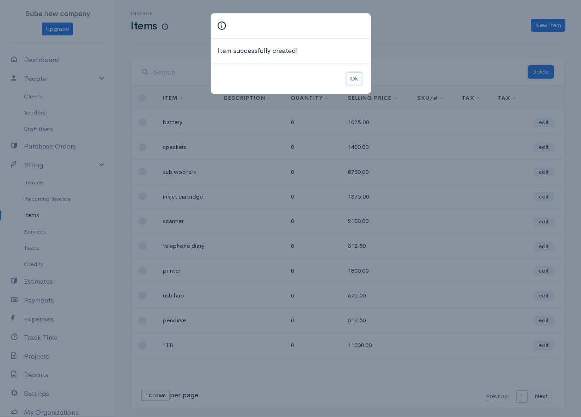
click at [356, 81] on button "Ok" at bounding box center [354, 78] width 16 height 13
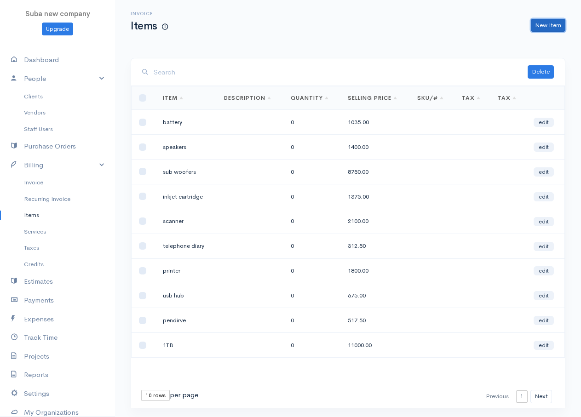
click at [536, 25] on link "New Item" at bounding box center [548, 25] width 34 height 13
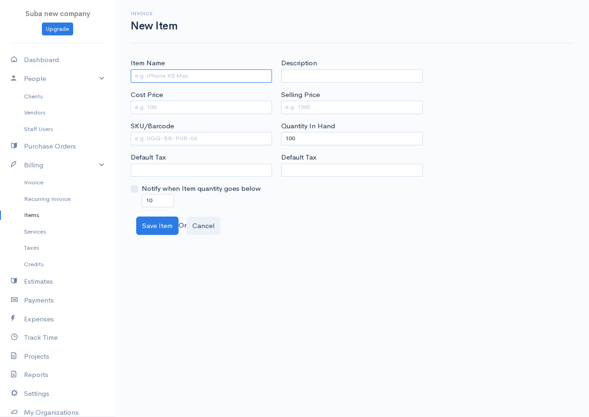
click at [206, 78] on input "Item Name" at bounding box center [201, 75] width 141 height 13
click at [137, 75] on input "y25" at bounding box center [201, 75] width 141 height 13
type input "Y25"
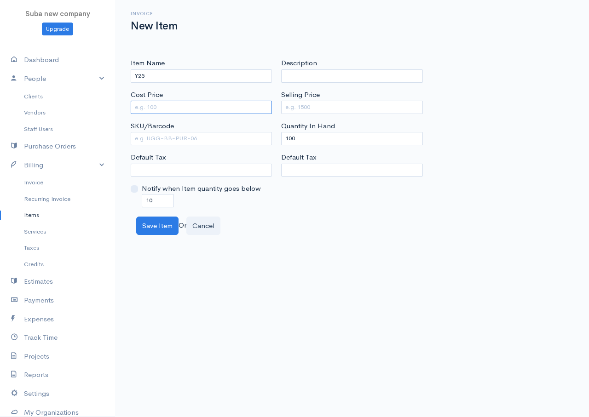
click at [151, 103] on input "Cost Price" at bounding box center [201, 107] width 141 height 13
type input "4500"
click at [292, 106] on input "Selling Price" at bounding box center [351, 107] width 141 height 13
type input "5625"
drag, startPoint x: 296, startPoint y: 137, endPoint x: 263, endPoint y: 137, distance: 32.6
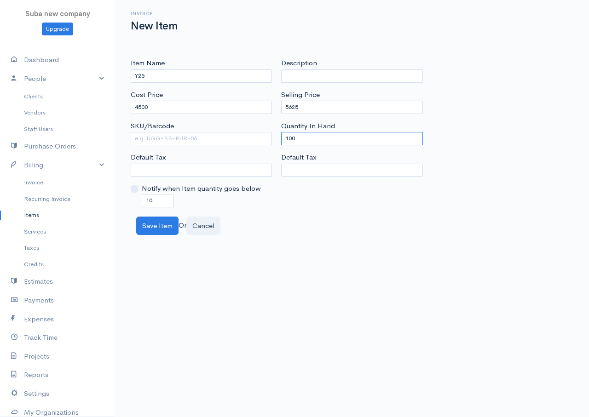
click at [265, 136] on div "Item Name Y25 Cost Price 4500 SKU/Barcode Default Tax Notify when Item quantity…" at bounding box center [352, 132] width 452 height 149
type input "0"
drag, startPoint x: 157, startPoint y: 200, endPoint x: 91, endPoint y: 193, distance: 66.5
click at [91, 193] on body "Suba new company Upgrade Dashboard People Clients Vendors Staff Users Purchase …" at bounding box center [294, 208] width 589 height 417
type input "0"
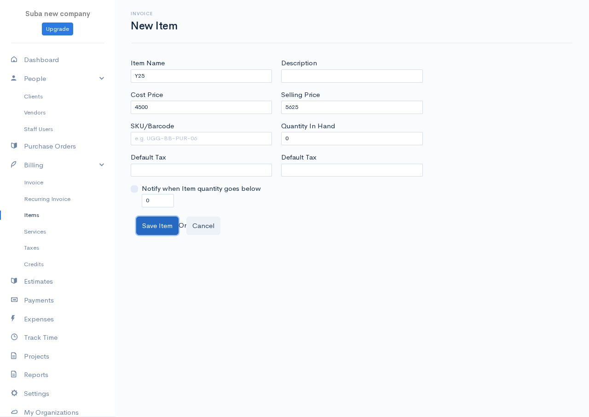
click at [150, 226] on button "Save Item" at bounding box center [157, 226] width 42 height 19
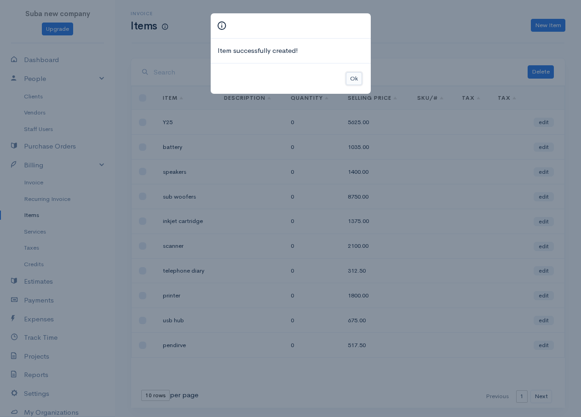
click at [358, 76] on button "Ok" at bounding box center [354, 78] width 16 height 13
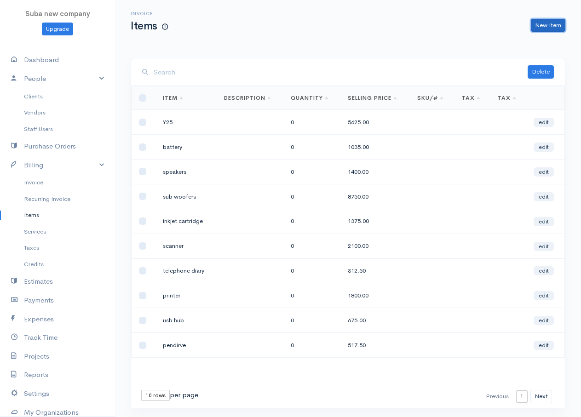
click at [548, 26] on link "New Item" at bounding box center [548, 25] width 34 height 13
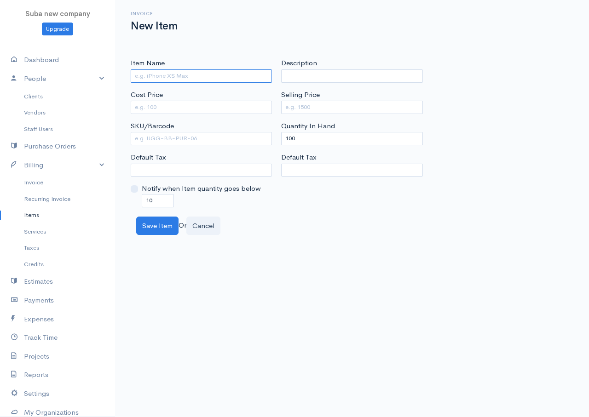
click at [179, 79] on input "Item Name" at bounding box center [201, 75] width 141 height 13
type input "CET BOOKS"
click at [165, 100] on div "Cost Price" at bounding box center [201, 102] width 141 height 24
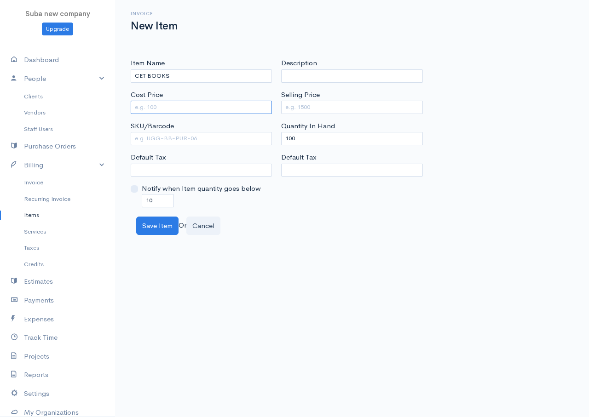
click at [164, 109] on input "Cost Price" at bounding box center [201, 107] width 141 height 13
type input "7500"
click at [287, 110] on input "Selling Price" at bounding box center [351, 107] width 141 height 13
type input "10875"
drag, startPoint x: 293, startPoint y: 141, endPoint x: 270, endPoint y: 135, distance: 24.2
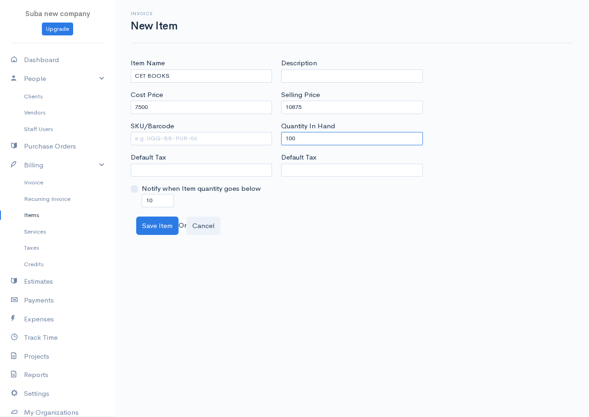
click at [272, 134] on div "Item Name CET BOOKS Cost Price 7500 SKU/Barcode Default Tax Notify when Item qu…" at bounding box center [352, 132] width 452 height 149
type input "0"
click at [150, 199] on input "10" at bounding box center [158, 200] width 32 height 13
type input "0"
click at [163, 229] on button "Save Item" at bounding box center [157, 226] width 42 height 19
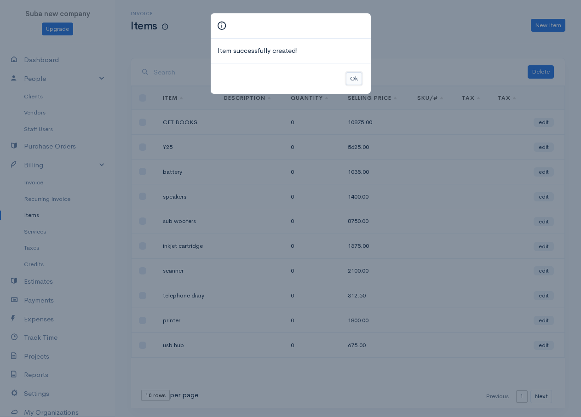
click at [350, 81] on button "Ok" at bounding box center [354, 78] width 16 height 13
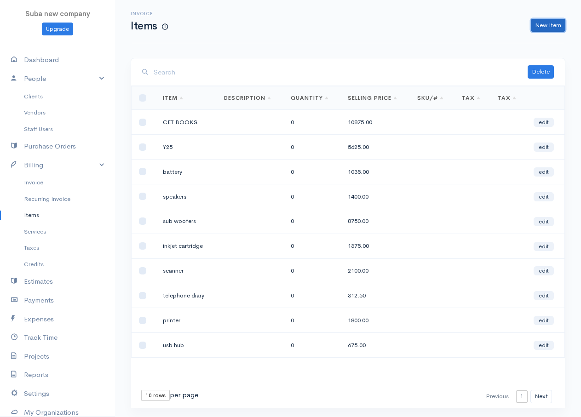
click at [556, 22] on link "New Item" at bounding box center [548, 25] width 34 height 13
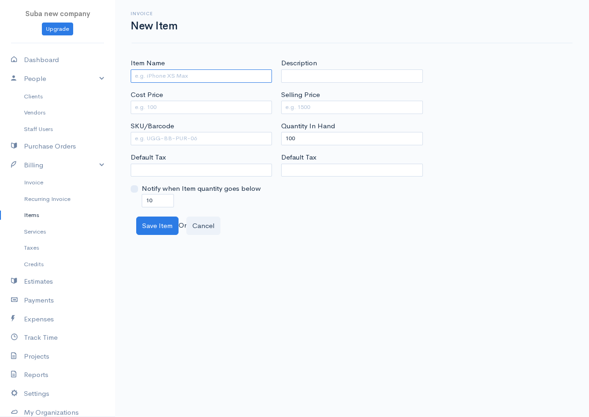
click at [134, 82] on input "Item Name" at bounding box center [201, 75] width 141 height 13
type input "WIFI ROUTER"
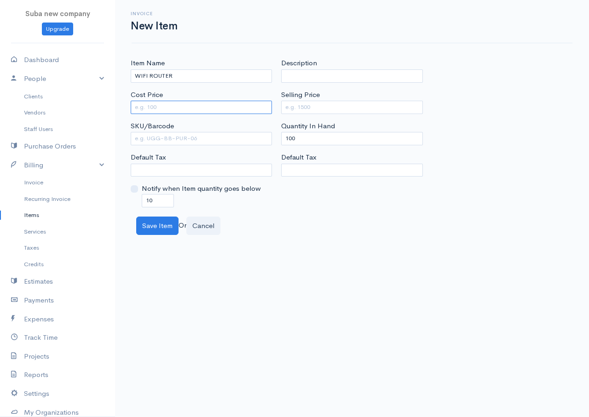
click at [141, 106] on input "Cost Price" at bounding box center [201, 107] width 141 height 13
type input "2800"
click at [300, 107] on input "Selling Price" at bounding box center [351, 107] width 141 height 13
type input "4620"
drag, startPoint x: 294, startPoint y: 138, endPoint x: 283, endPoint y: 138, distance: 11.0
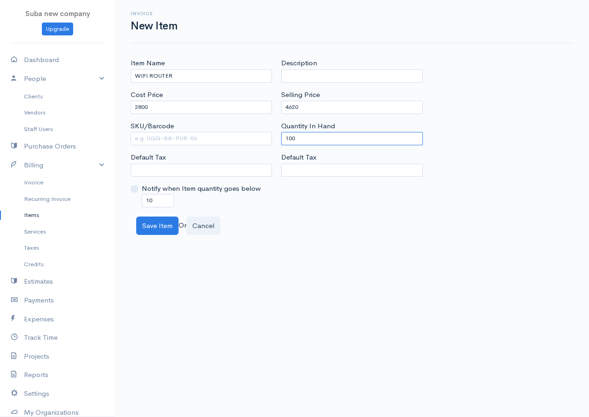
click at [286, 137] on input "100" at bounding box center [351, 138] width 141 height 13
type input "0"
click at [149, 199] on input "10" at bounding box center [158, 200] width 32 height 13
type input "0"
click at [154, 227] on button "Save Item" at bounding box center [157, 226] width 42 height 19
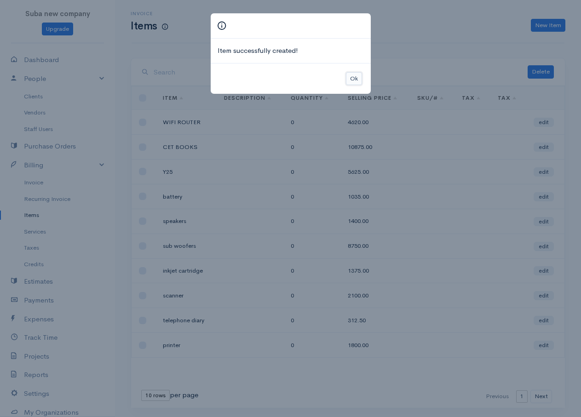
click at [354, 80] on button "Ok" at bounding box center [354, 78] width 16 height 13
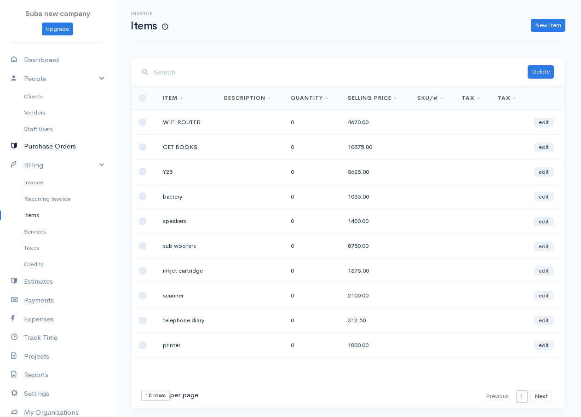
click at [40, 146] on link "Purchase Orders" at bounding box center [57, 146] width 115 height 19
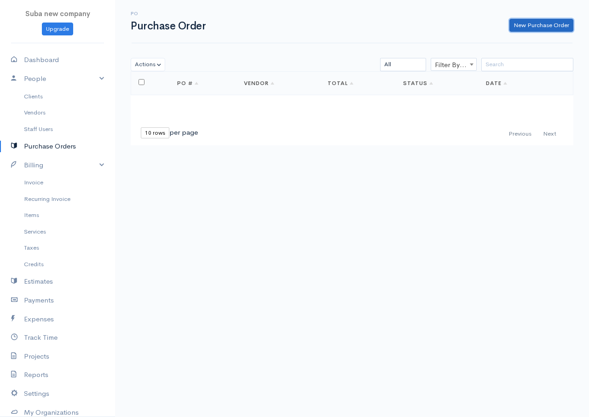
click at [519, 29] on link "New Purchase Order" at bounding box center [541, 25] width 64 height 13
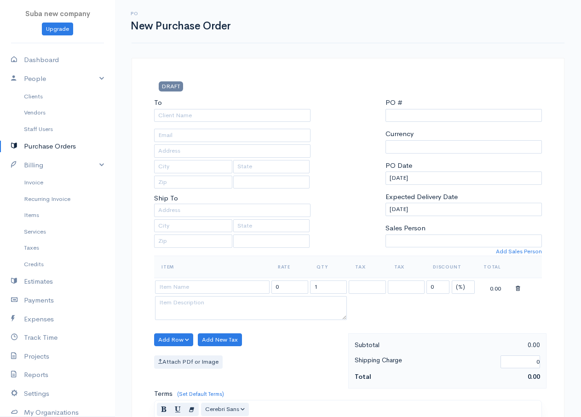
select select "[GEOGRAPHIC_DATA]"
select select "LKR"
type input "0000000001"
select select "[GEOGRAPHIC_DATA]"
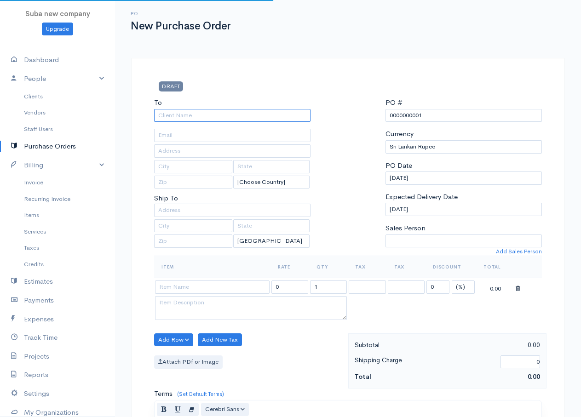
click at [190, 119] on input "To" at bounding box center [232, 115] width 156 height 13
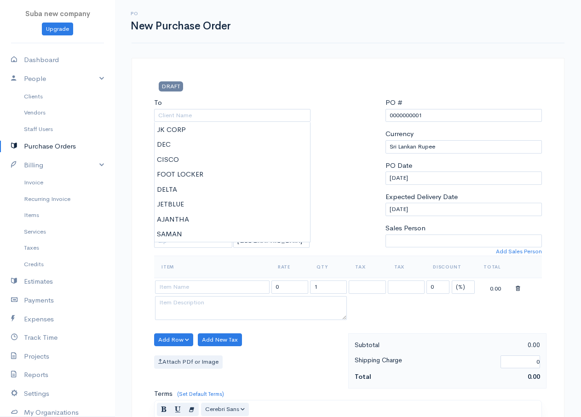
type input "SAMAN"
click at [177, 240] on body "Suba new company Upgrade Dashboard People Clients Vendors Staff Users Purchase …" at bounding box center [290, 353] width 581 height 707
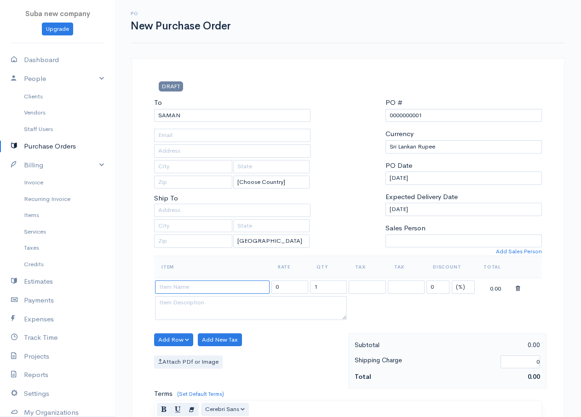
click at [186, 292] on input at bounding box center [212, 287] width 115 height 13
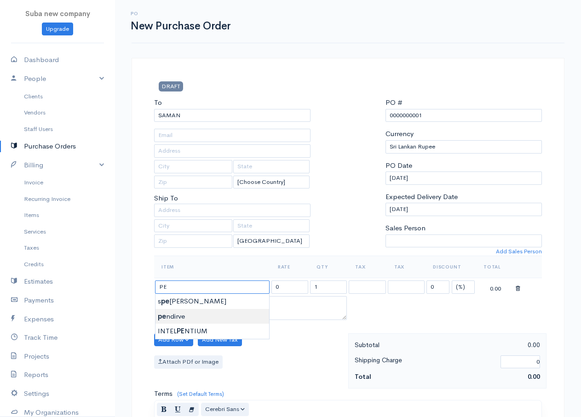
type input "pendirve"
type input "517.50"
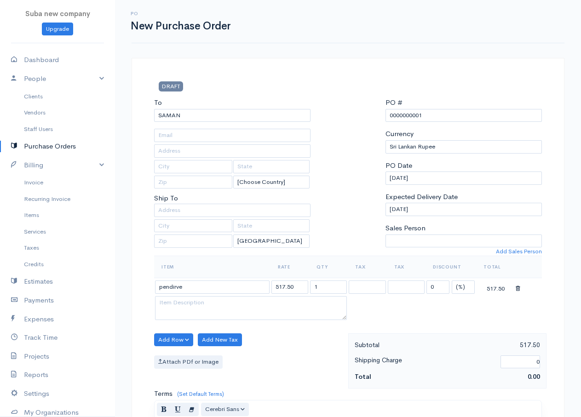
click at [184, 317] on body "Suba new company Upgrade Dashboard People Clients Vendors Staff Users Purchase …" at bounding box center [290, 353] width 581 height 707
click at [185, 340] on button "Add Row" at bounding box center [173, 339] width 39 height 13
click at [191, 357] on link "Add Item Row" at bounding box center [191, 359] width 73 height 16
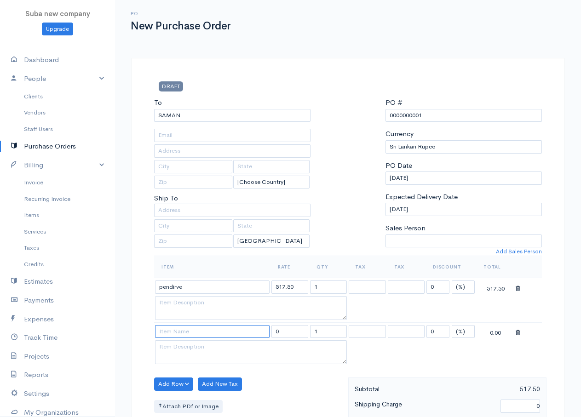
click at [182, 334] on input at bounding box center [212, 331] width 115 height 13
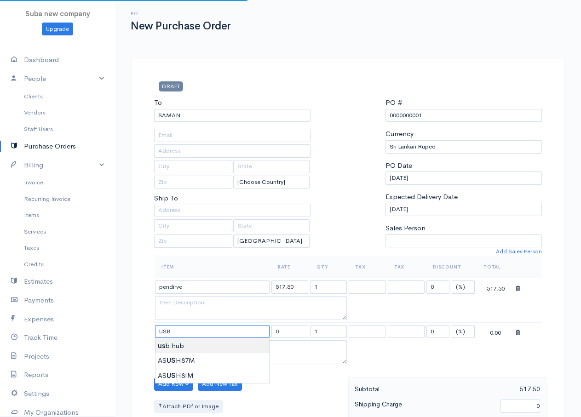
type input "usb hub"
type input "675.00"
click at [183, 344] on body "Suba new company Upgrade Dashboard People Clients Vendors Staff Users Purchase …" at bounding box center [290, 375] width 581 height 751
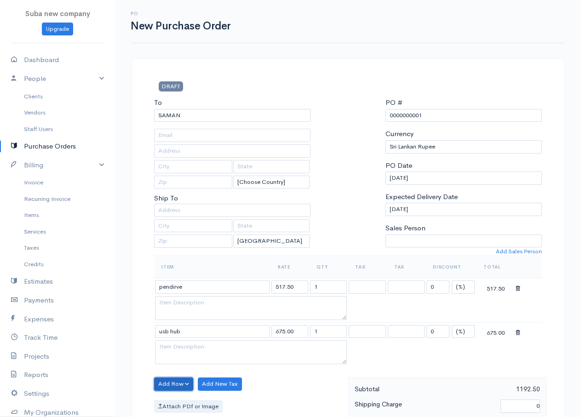
click at [178, 384] on button "Add Row" at bounding box center [173, 384] width 39 height 13
click at [185, 349] on link "Add Item Row" at bounding box center [191, 350] width 73 height 16
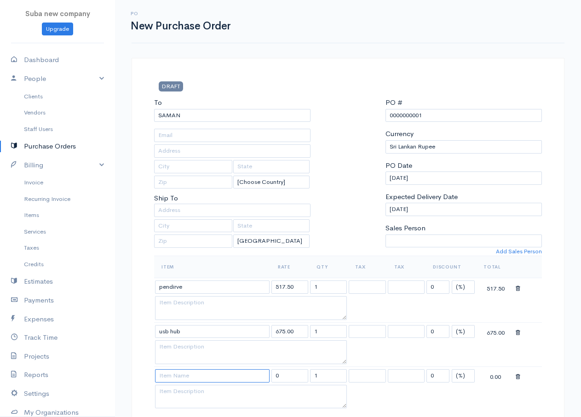
click at [178, 381] on input at bounding box center [212, 375] width 115 height 13
type input "printer"
type input "1800.00"
click at [178, 390] on body "Suba new company Upgrade Dashboard People Clients Vendors Staff Users Purchase …" at bounding box center [290, 398] width 581 height 796
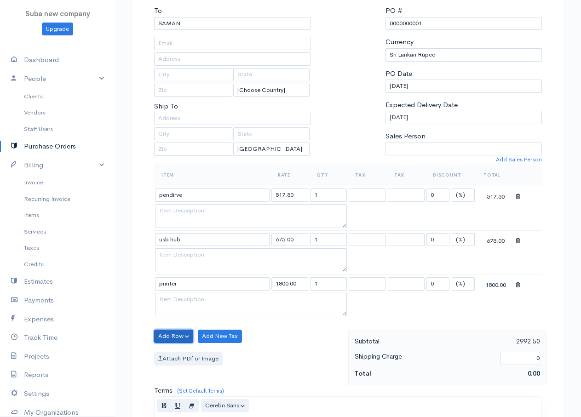
click at [174, 337] on button "Add Row" at bounding box center [173, 336] width 39 height 13
click at [182, 356] on link "Add Item Row" at bounding box center [191, 355] width 73 height 16
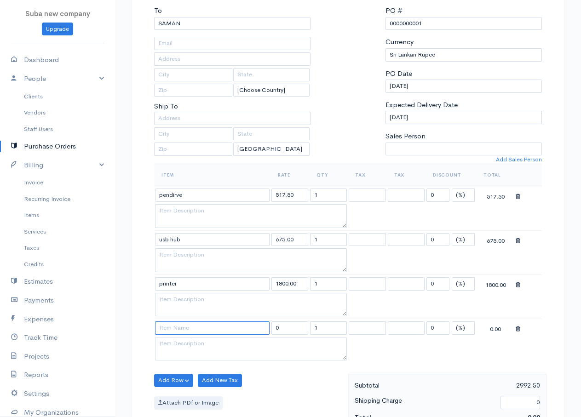
click at [179, 332] on input at bounding box center [212, 327] width 115 height 13
type input "telephone diary"
type input "312.50"
click at [191, 341] on body "Suba new company Upgrade Dashboard People Clients Vendors Staff Users Purchase …" at bounding box center [290, 328] width 581 height 840
click at [318, 193] on input "1" at bounding box center [328, 195] width 37 height 13
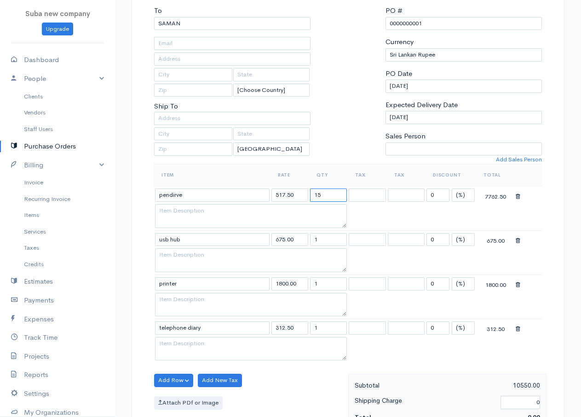
type input "15"
click at [326, 240] on input "1" at bounding box center [328, 239] width 37 height 13
type input "10"
click at [323, 283] on input "1" at bounding box center [328, 283] width 37 height 13
type input "14"
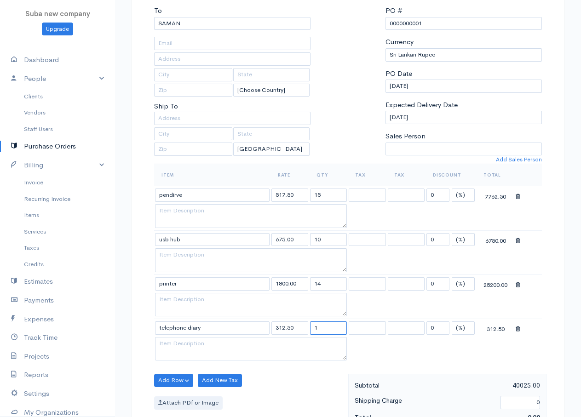
click at [320, 331] on input "1" at bounding box center [328, 327] width 37 height 13
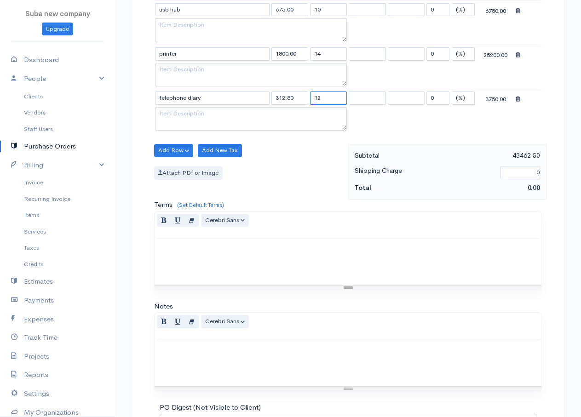
scroll to position [423, 0]
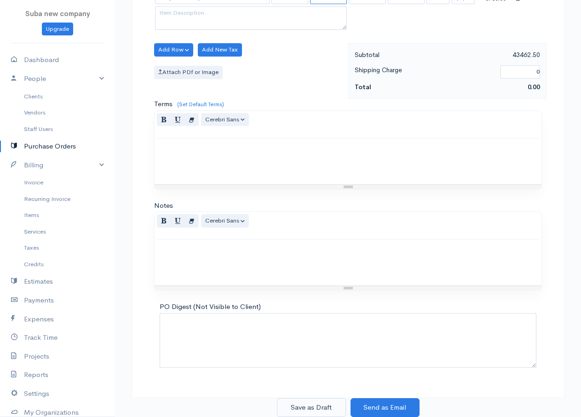
type input "12"
click at [325, 406] on button "Save as Draft" at bounding box center [311, 407] width 69 height 19
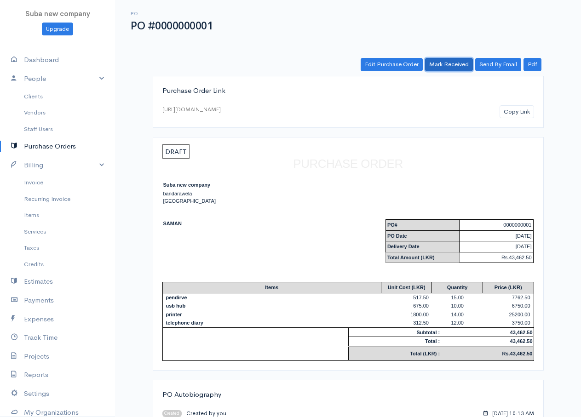
click at [459, 57] on div "PO PO #0000000001 Actions Edit Purchase Order Send By Email Print Mark Received…" at bounding box center [348, 218] width 466 height 436
click at [44, 183] on link "Invoice" at bounding box center [57, 182] width 115 height 17
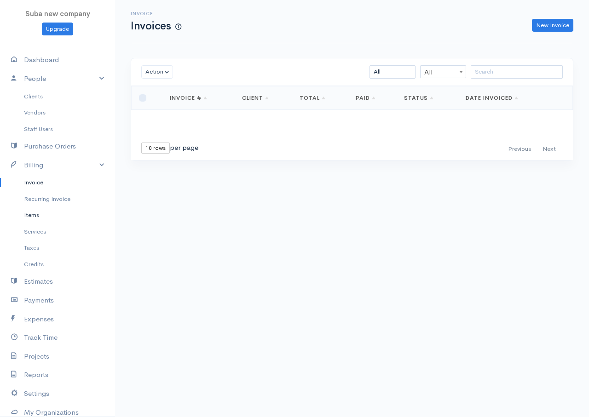
click at [49, 218] on link "Items" at bounding box center [57, 215] width 115 height 17
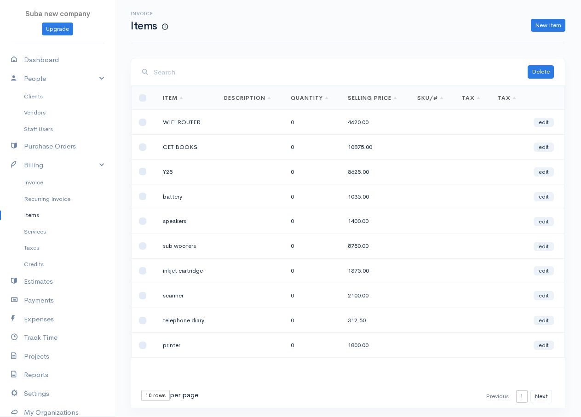
scroll to position [25, 0]
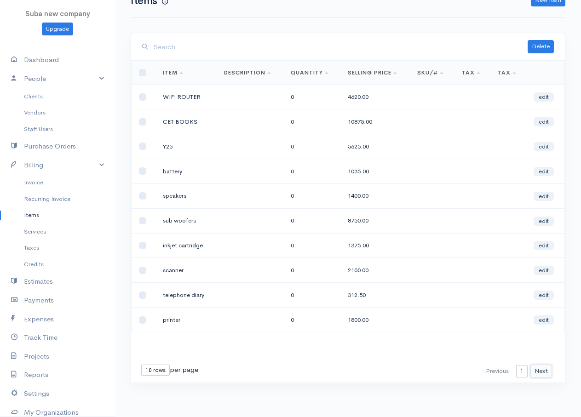
click at [537, 370] on button "Next" at bounding box center [541, 371] width 22 height 13
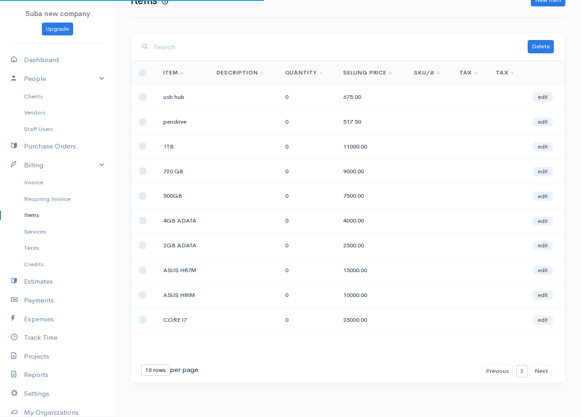
scroll to position [0, 0]
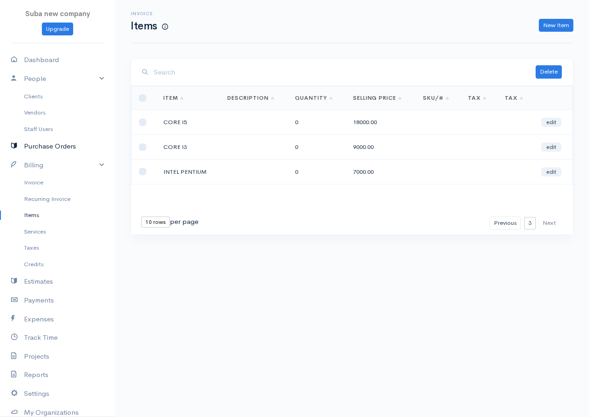
click at [45, 148] on link "Purchase Orders" at bounding box center [57, 146] width 115 height 19
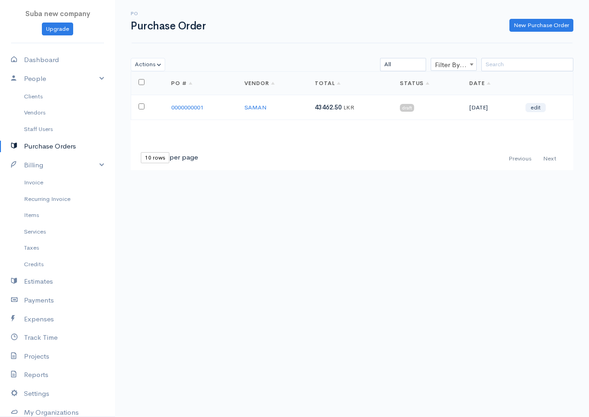
click at [415, 103] on td "draft" at bounding box center [426, 107] width 69 height 25
click at [538, 107] on link "edit" at bounding box center [535, 107] width 20 height 9
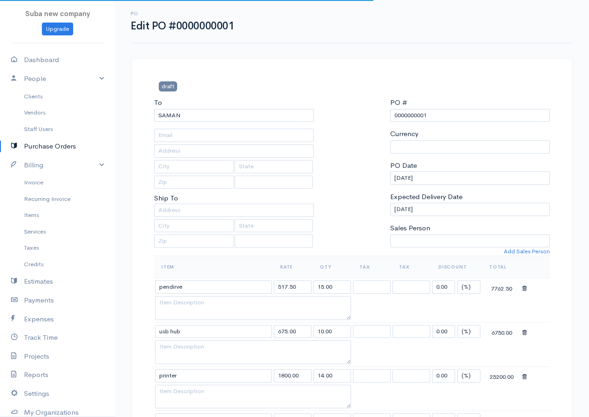
select select "[GEOGRAPHIC_DATA]"
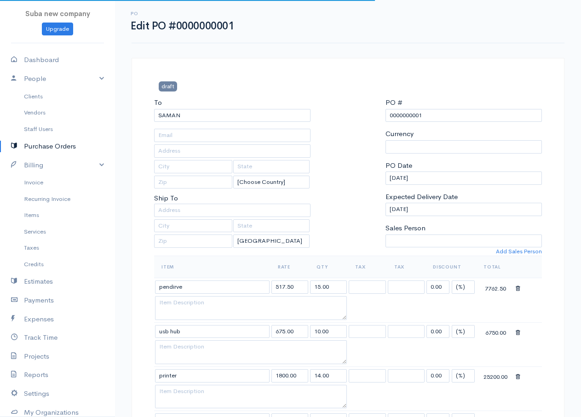
select select "[GEOGRAPHIC_DATA]"
select select "LKR"
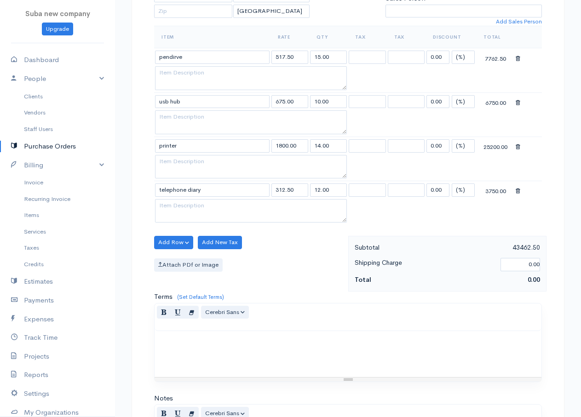
scroll to position [423, 0]
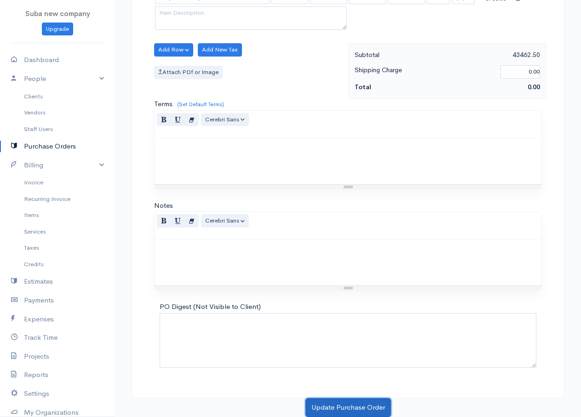
click at [339, 407] on button "Update Purchase Order" at bounding box center [348, 407] width 86 height 19
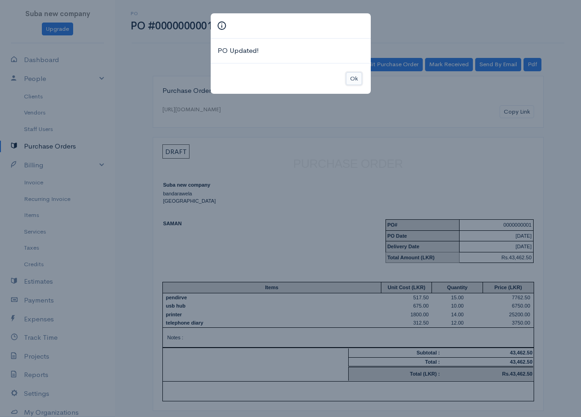
click at [348, 76] on button "Ok" at bounding box center [354, 78] width 16 height 13
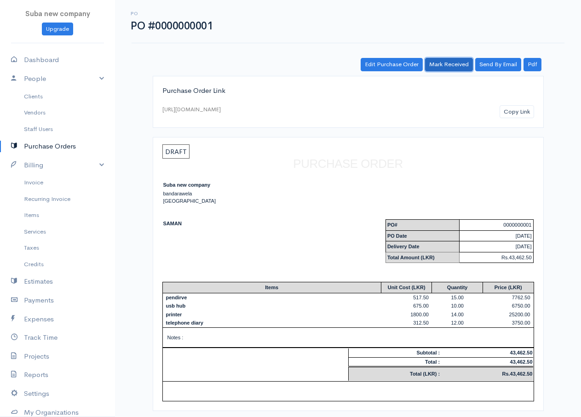
click at [443, 67] on link "Mark Received" at bounding box center [449, 64] width 48 height 13
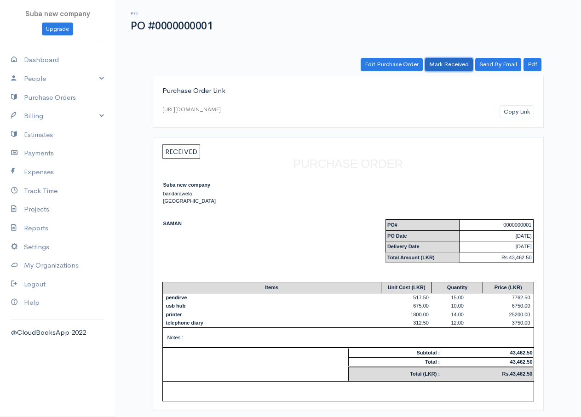
click at [442, 65] on link "Mark Received" at bounding box center [449, 64] width 48 height 13
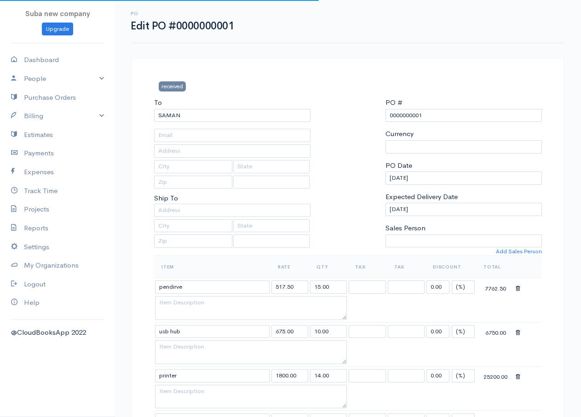
select select "[GEOGRAPHIC_DATA]"
select select "LKR"
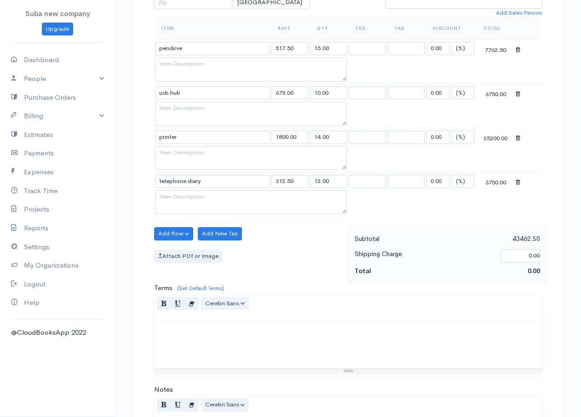
scroll to position [423, 0]
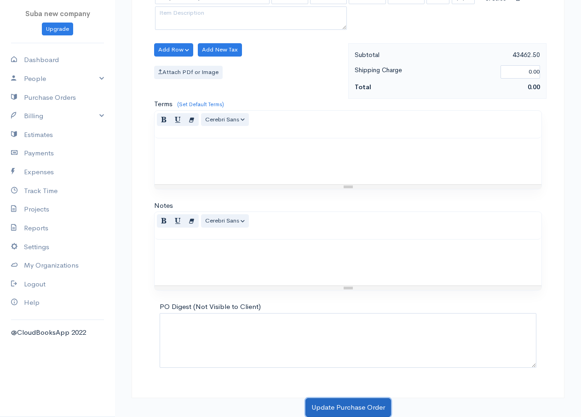
click at [331, 407] on button "Update Purchase Order" at bounding box center [348, 407] width 86 height 19
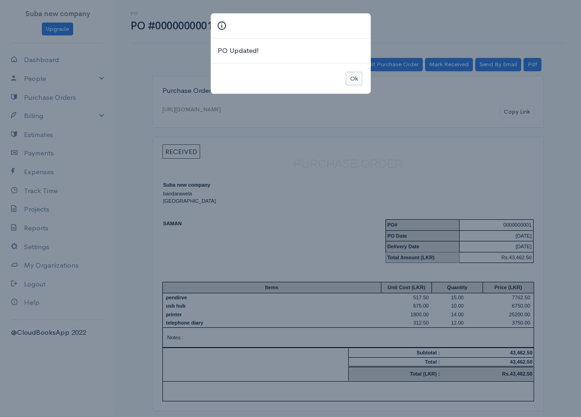
click at [355, 79] on button "Ok" at bounding box center [354, 78] width 16 height 13
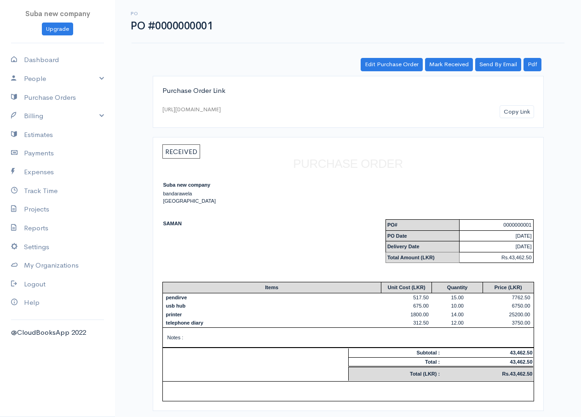
scroll to position [130, 0]
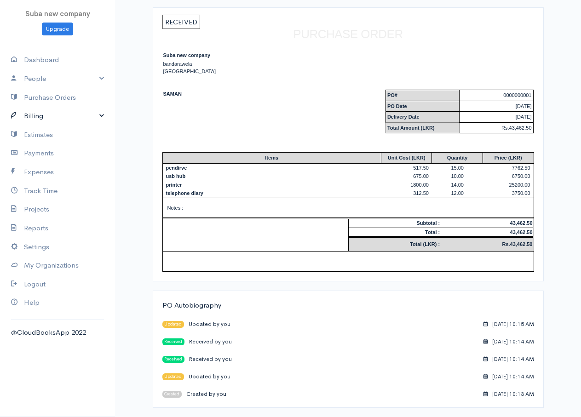
click at [36, 119] on link "Billing" at bounding box center [57, 116] width 115 height 19
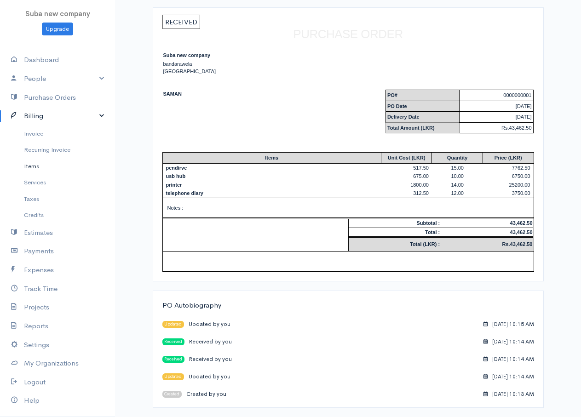
click at [40, 167] on link "Items" at bounding box center [57, 166] width 115 height 17
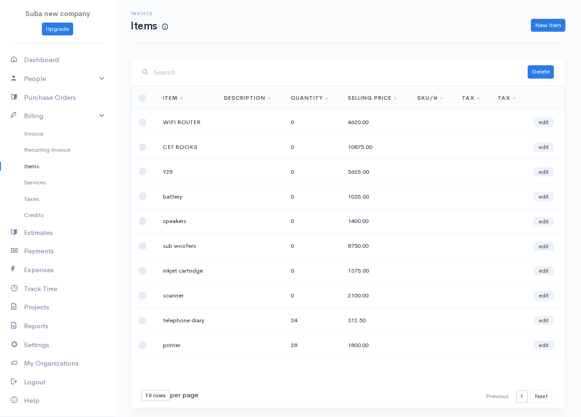
click at [309, 317] on td "24" at bounding box center [311, 320] width 57 height 25
drag, startPoint x: 309, startPoint y: 317, endPoint x: 545, endPoint y: 321, distance: 236.4
click at [545, 321] on link "edit" at bounding box center [543, 320] width 20 height 9
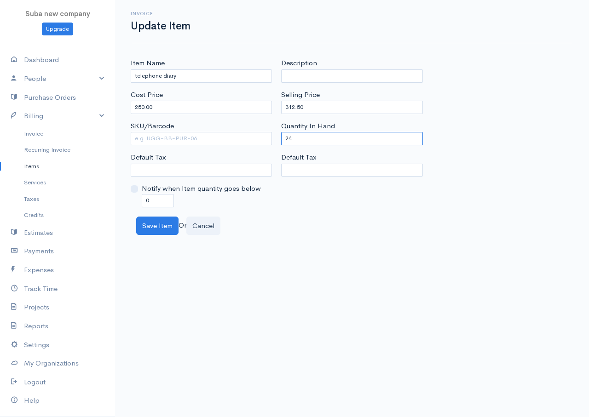
click at [288, 137] on input "24" at bounding box center [351, 138] width 141 height 13
drag, startPoint x: 293, startPoint y: 139, endPoint x: 262, endPoint y: 138, distance: 30.8
click at [262, 138] on div "Item Name telephone diary Cost Price 250.00 SKU/Barcode Default Tax Notify when…" at bounding box center [352, 132] width 452 height 149
type input "12"
click at [171, 227] on button "Save Item" at bounding box center [157, 226] width 42 height 19
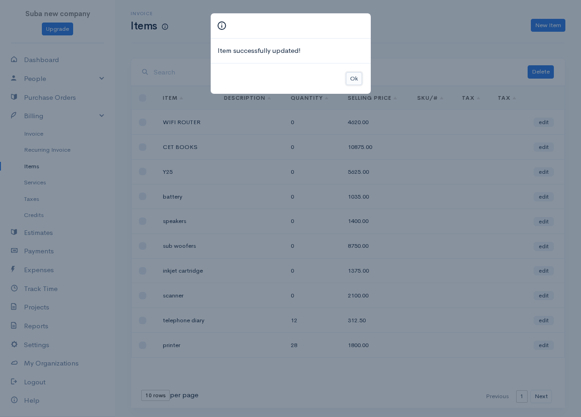
click at [352, 76] on button "Ok" at bounding box center [354, 78] width 16 height 13
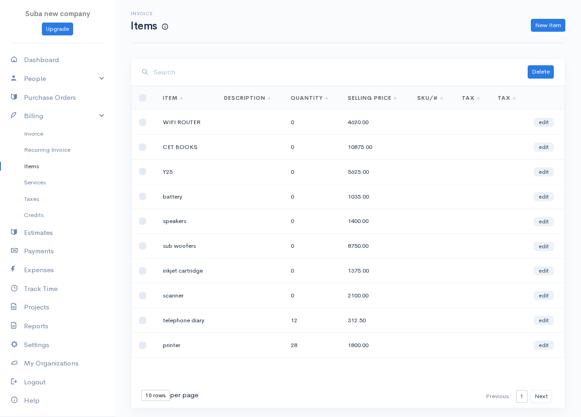
click at [295, 348] on td "28" at bounding box center [311, 345] width 57 height 25
click at [541, 349] on link "edit" at bounding box center [543, 345] width 20 height 9
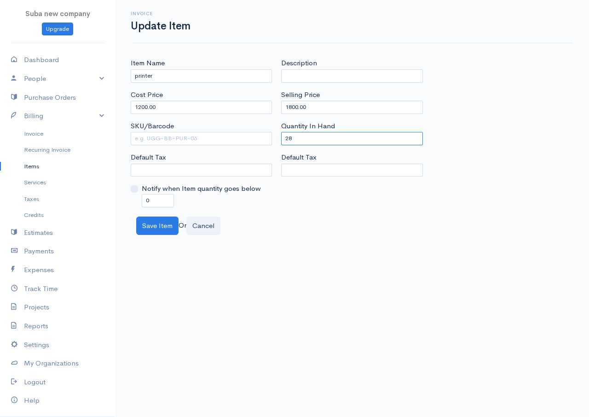
drag, startPoint x: 293, startPoint y: 140, endPoint x: 264, endPoint y: 134, distance: 30.1
click at [264, 134] on div "Item Name printer Cost Price 1200.00 SKU/Barcode Default Tax Notify when Item q…" at bounding box center [352, 132] width 452 height 149
type input "14"
click at [149, 226] on button "Save Item" at bounding box center [157, 226] width 42 height 19
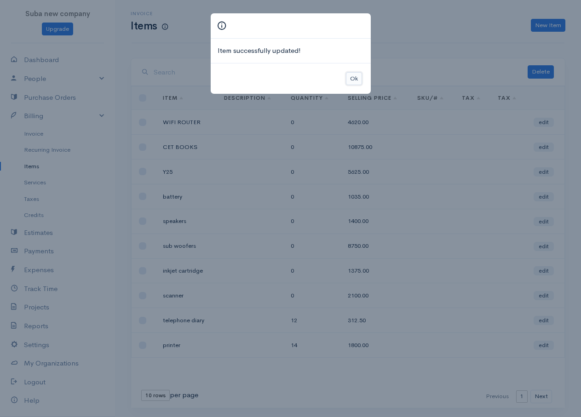
click at [361, 77] on button "Ok" at bounding box center [354, 78] width 16 height 13
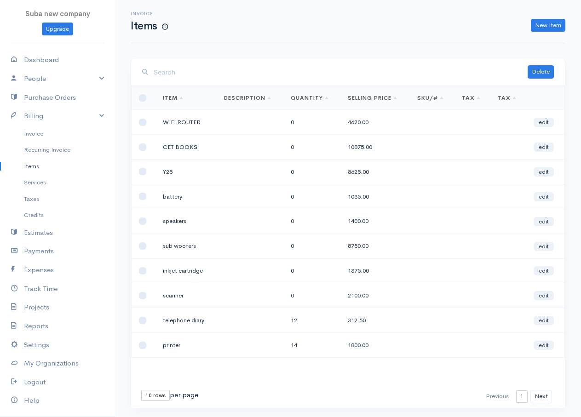
scroll to position [25, 0]
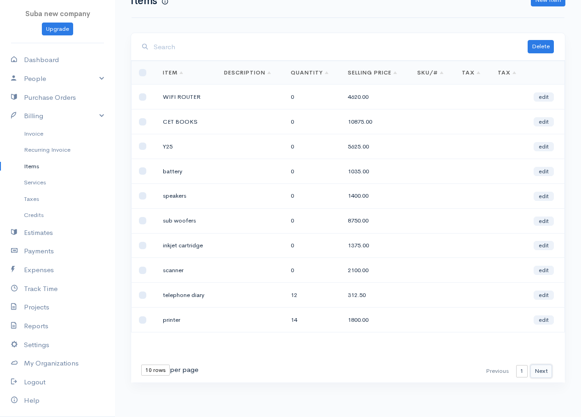
click at [545, 369] on button "Next" at bounding box center [541, 371] width 22 height 13
click at [295, 122] on td "30" at bounding box center [307, 121] width 58 height 25
click at [545, 123] on link "edit" at bounding box center [543, 121] width 20 height 9
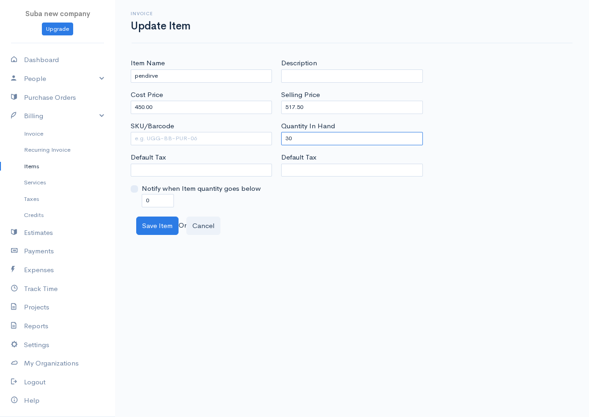
drag, startPoint x: 295, startPoint y: 140, endPoint x: 259, endPoint y: 139, distance: 35.9
click at [259, 139] on div "Item Name pendirve Cost Price 450.00 SKU/Barcode Default Tax Notify when Item q…" at bounding box center [352, 132] width 452 height 149
type input "15"
click at [166, 223] on button "Save Item" at bounding box center [157, 226] width 42 height 19
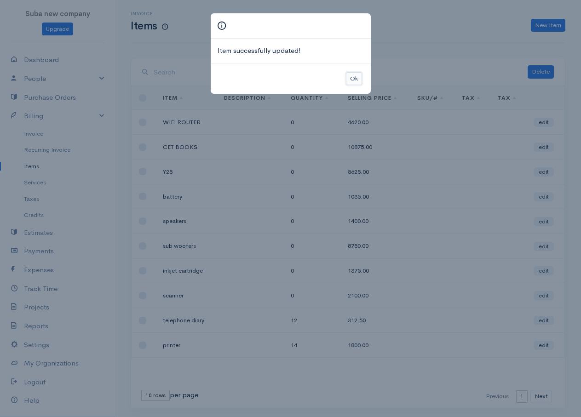
click at [355, 77] on button "Ok" at bounding box center [354, 78] width 16 height 13
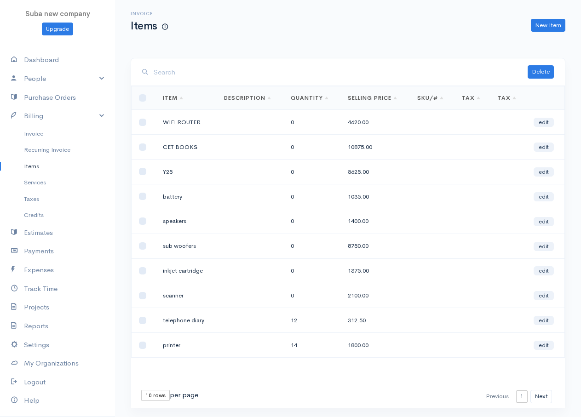
scroll to position [25, 0]
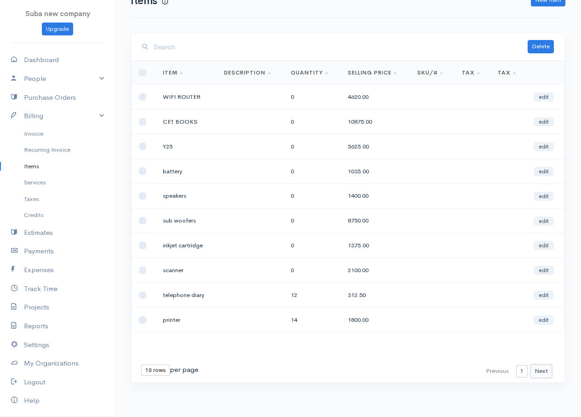
click at [540, 370] on button "Next" at bounding box center [541, 371] width 22 height 13
click at [287, 93] on td "20" at bounding box center [307, 97] width 58 height 25
click at [540, 96] on link "edit" at bounding box center [543, 96] width 20 height 9
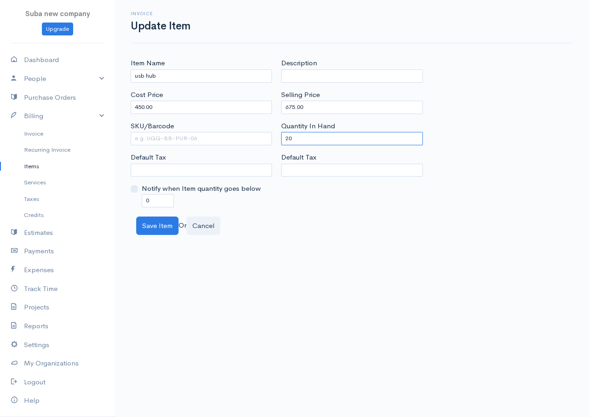
click at [289, 138] on input "20" at bounding box center [351, 138] width 141 height 13
type input "10"
click at [160, 229] on button "Save Item" at bounding box center [157, 226] width 42 height 19
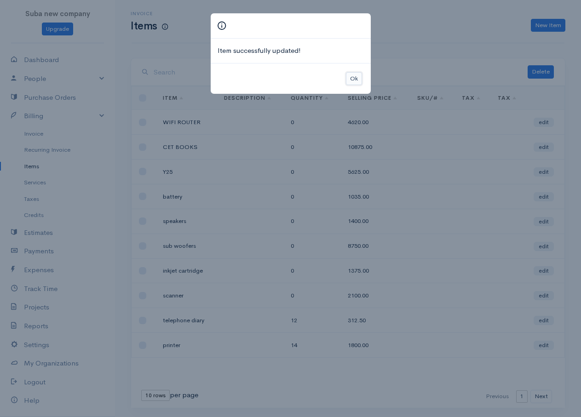
click at [358, 81] on button "Ok" at bounding box center [354, 78] width 16 height 13
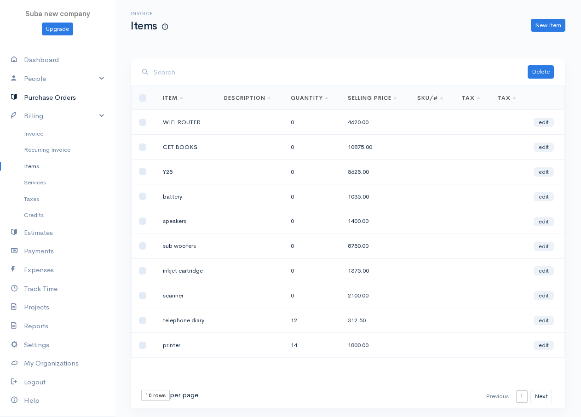
click at [52, 96] on link "Purchase Orders" at bounding box center [57, 97] width 115 height 19
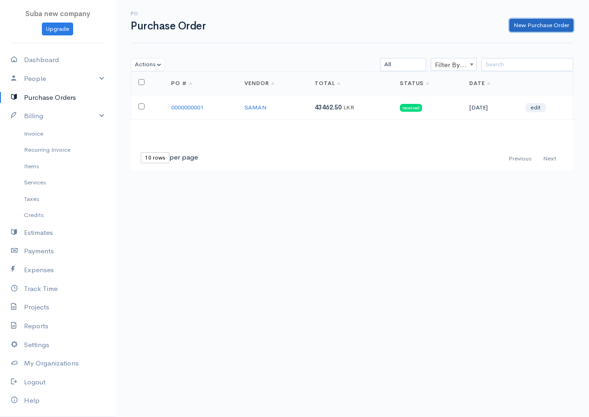
click at [521, 28] on link "New Purchase Order" at bounding box center [541, 25] width 64 height 13
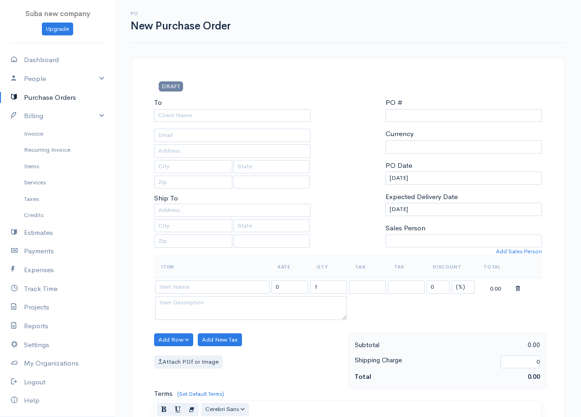
select select "[GEOGRAPHIC_DATA]"
select select "LKR"
type input "0000000002"
select select "[GEOGRAPHIC_DATA]"
click at [159, 119] on input "To" at bounding box center [232, 115] width 156 height 13
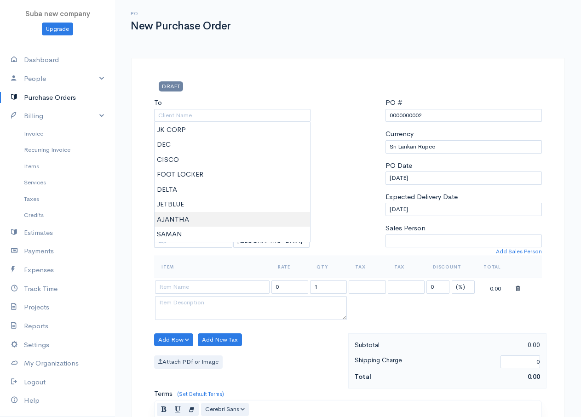
type input "AJANTHA"
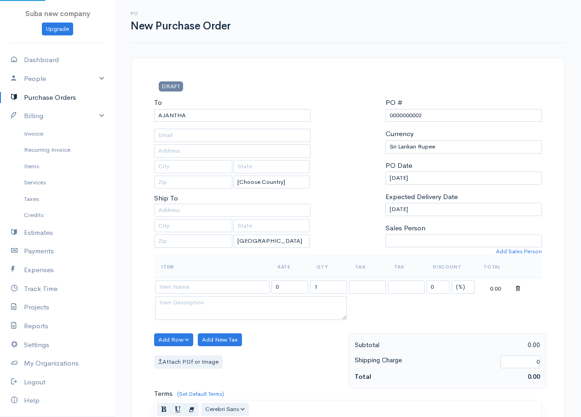
click at [166, 221] on body "Suba new company Upgrade Dashboard People Clients Vendors Staff Users Purchase …" at bounding box center [290, 353] width 581 height 707
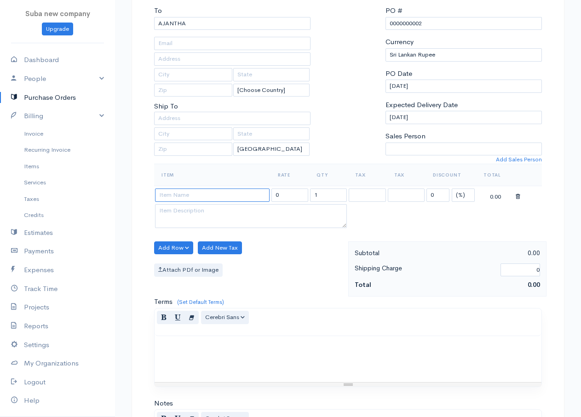
click at [190, 199] on input at bounding box center [212, 195] width 115 height 13
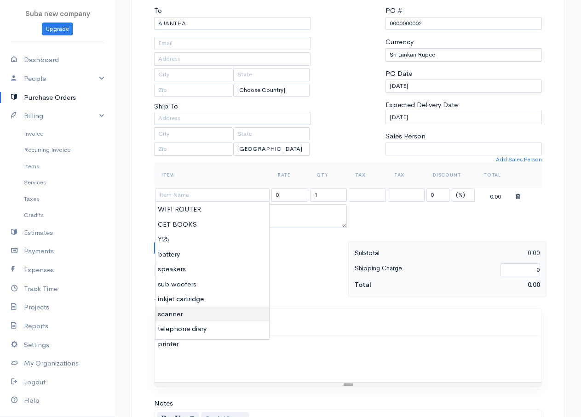
type input "scanner"
type input "2100.00"
click at [176, 318] on body "Suba new company Upgrade Dashboard People Clients Vendors Staff Users Purchase …" at bounding box center [290, 261] width 581 height 707
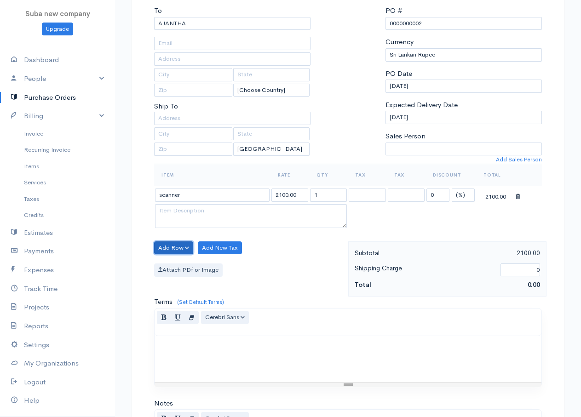
click at [173, 250] on button "Add Row" at bounding box center [173, 247] width 39 height 13
click at [183, 268] on link "Add Item Row" at bounding box center [191, 267] width 73 height 16
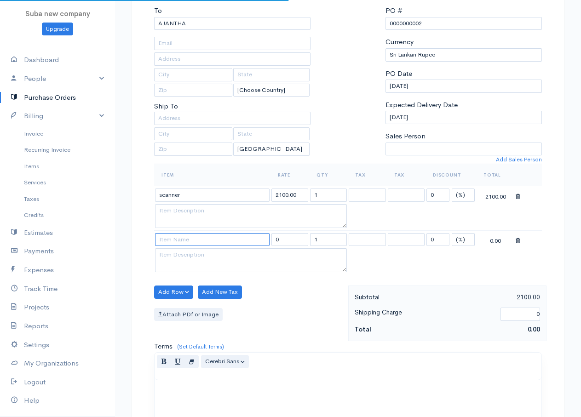
click at [184, 241] on input at bounding box center [212, 239] width 115 height 13
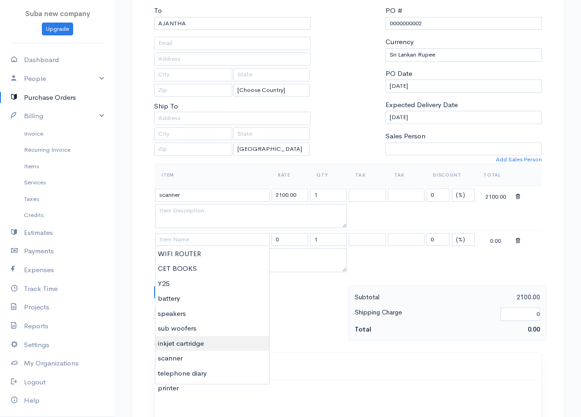
type input "inkjet cartridge"
type input "1375.00"
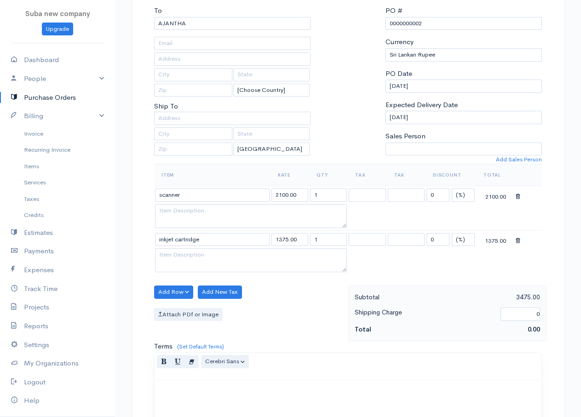
click at [191, 342] on body "Suba new company Upgrade Dashboard People Clients Vendors Staff Users Purchase …" at bounding box center [290, 283] width 581 height 751
click at [183, 289] on button "Add Row" at bounding box center [173, 292] width 39 height 13
click at [189, 315] on link "Add Item Row" at bounding box center [191, 311] width 73 height 16
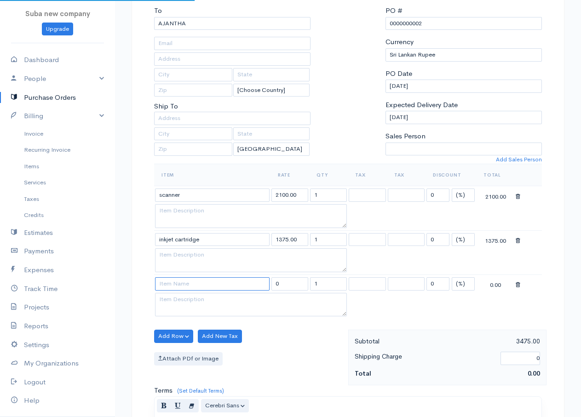
click at [191, 284] on input at bounding box center [212, 283] width 115 height 13
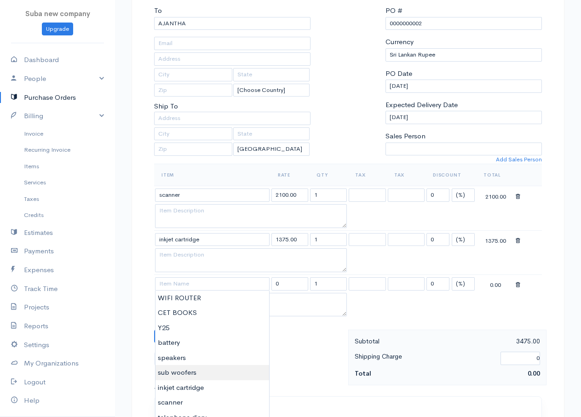
type input "sub woofers"
type input "8750.00"
click at [170, 374] on body "Suba new company Upgrade Dashboard People Clients Vendors Staff Users Purchase …" at bounding box center [290, 306] width 581 height 796
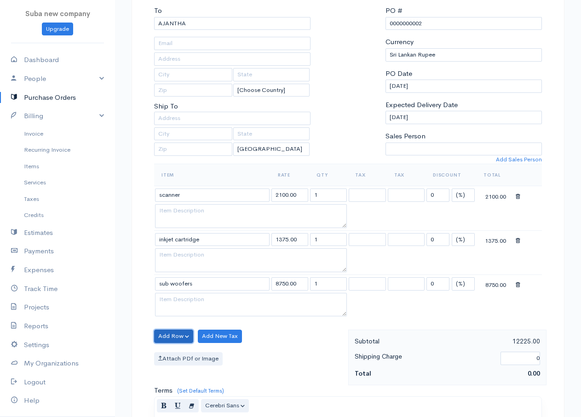
click at [178, 338] on button "Add Row" at bounding box center [173, 336] width 39 height 13
click at [182, 354] on link "Add Item Row" at bounding box center [191, 355] width 73 height 16
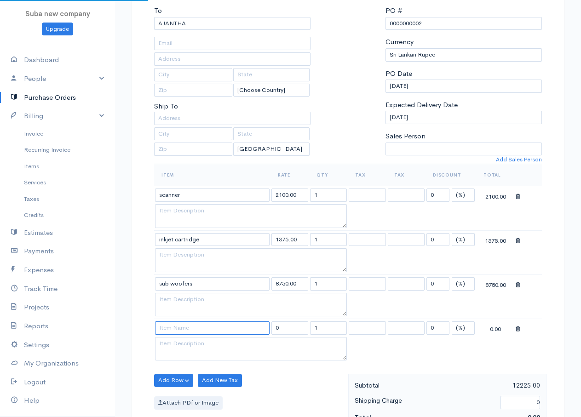
click at [178, 329] on input at bounding box center [212, 327] width 115 height 13
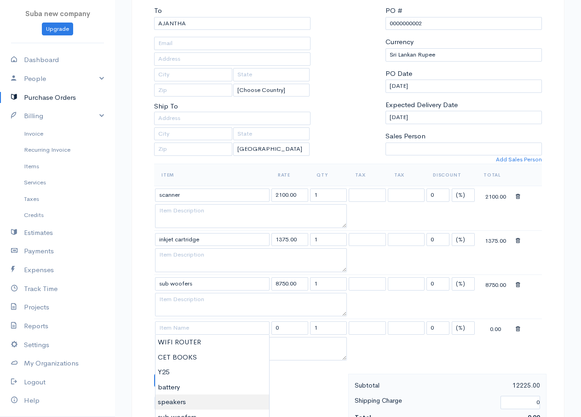
type input "speakers"
type input "1400.00"
click at [188, 400] on body "Suba new company Upgrade Dashboard People Clients Vendors Staff Users Purchase …" at bounding box center [290, 328] width 581 height 840
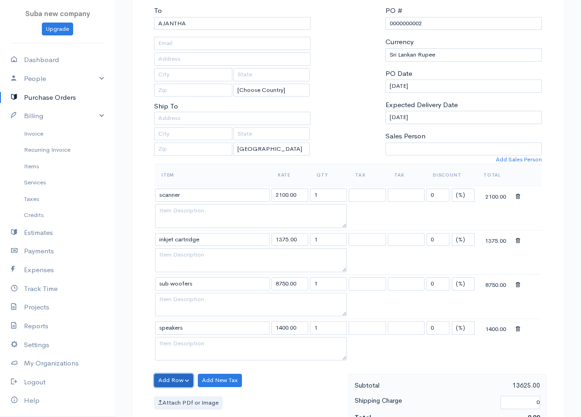
click at [187, 375] on button "Add Row" at bounding box center [173, 380] width 39 height 13
click at [193, 352] on link "Add Item Row" at bounding box center [191, 346] width 73 height 16
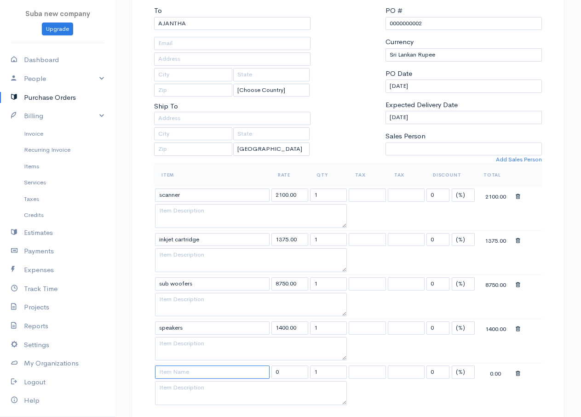
click at [180, 376] on input at bounding box center [212, 372] width 115 height 13
click at [384, 352] on table "Item Rate Qty Tax Tax Discount Total scanner 2100.00 1 0 (%) Flat 2100.00 inkje…" at bounding box center [348, 285] width 388 height 243
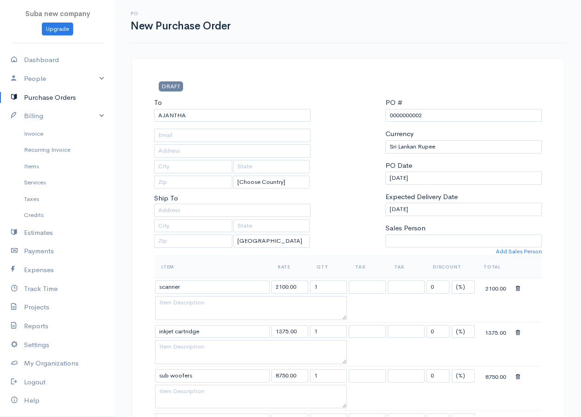
scroll to position [46, 0]
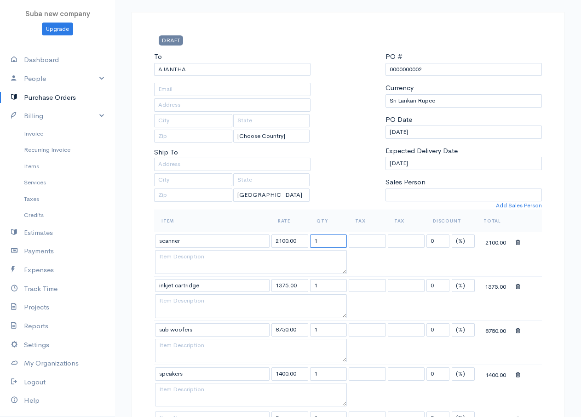
click at [322, 243] on input "1" at bounding box center [328, 241] width 37 height 13
type input "10"
click at [317, 288] on input "1" at bounding box center [328, 285] width 37 height 13
type input "12"
click at [320, 335] on input "1" at bounding box center [328, 329] width 37 height 13
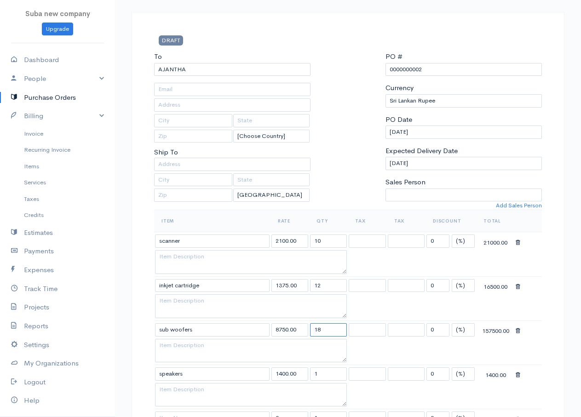
type input "18"
click at [322, 373] on input "1" at bounding box center [328, 373] width 37 height 13
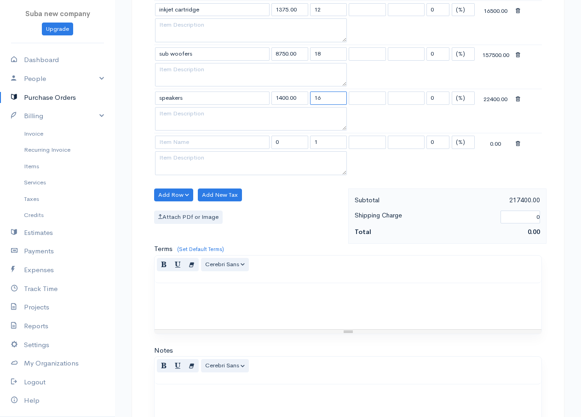
scroll to position [467, 0]
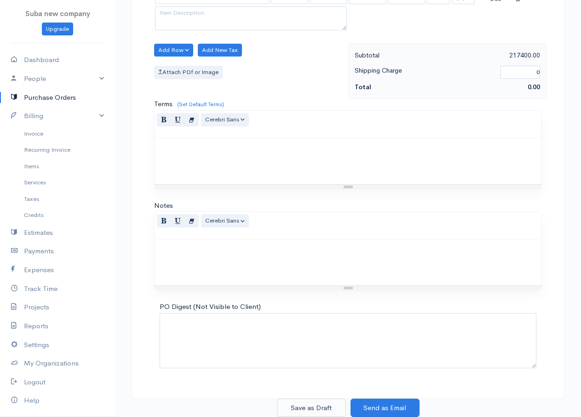
type input "16"
click at [325, 412] on button "Save as Draft" at bounding box center [311, 408] width 69 height 19
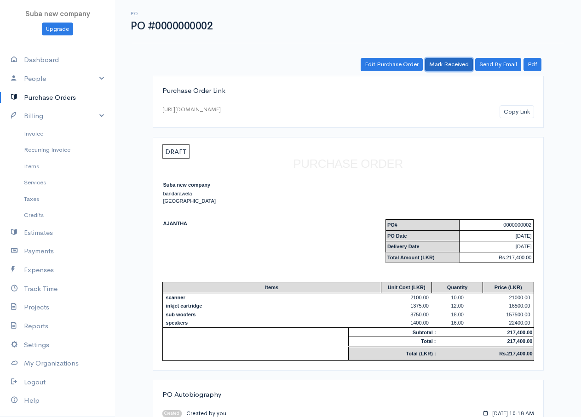
click at [440, 62] on link "Mark Received" at bounding box center [449, 64] width 48 height 13
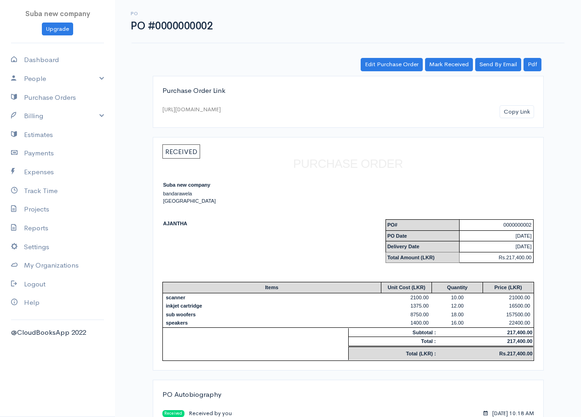
scroll to position [37, 0]
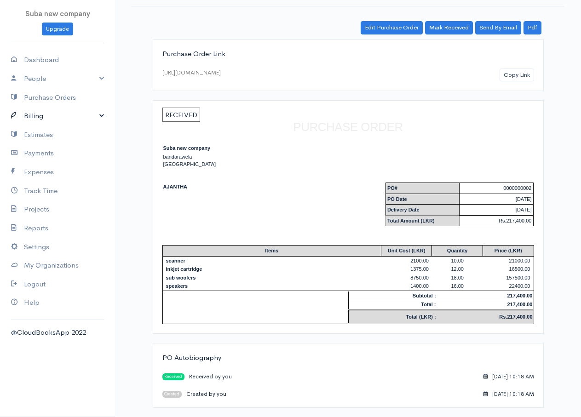
click at [42, 118] on link "Billing" at bounding box center [57, 116] width 115 height 19
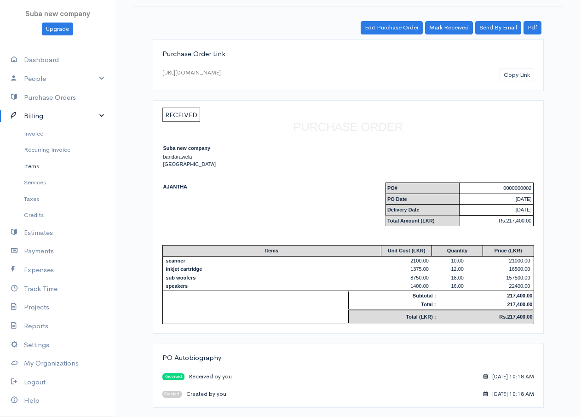
click at [34, 166] on link "Items" at bounding box center [57, 166] width 115 height 17
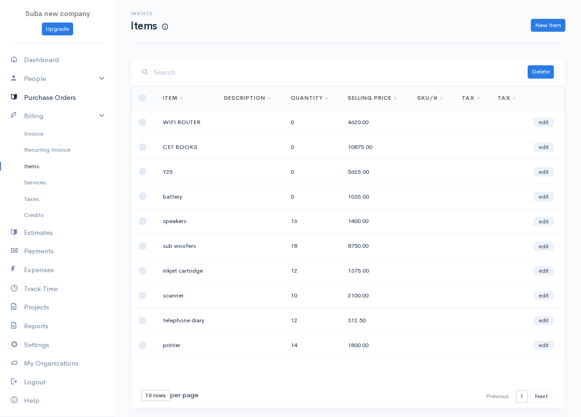
click at [71, 97] on link "Purchase Orders" at bounding box center [57, 97] width 115 height 19
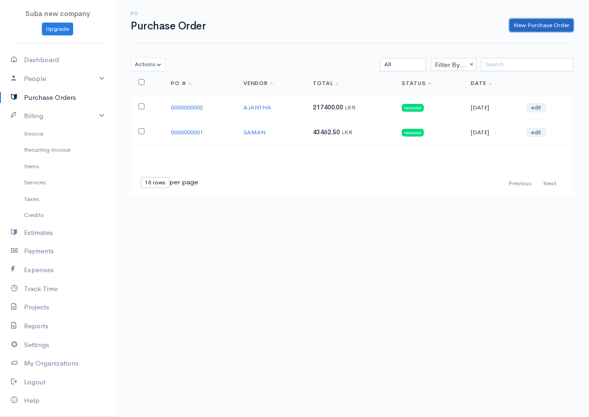
click at [550, 23] on link "New Purchase Order" at bounding box center [541, 25] width 64 height 13
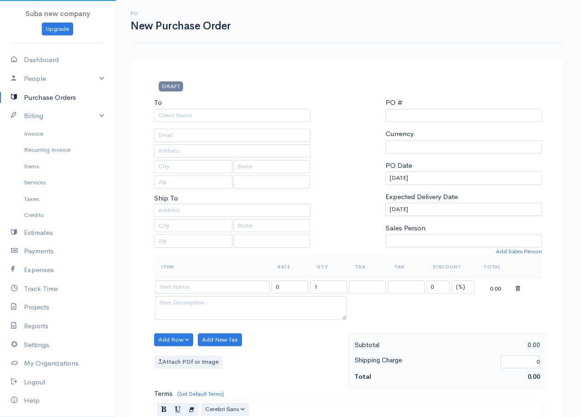
select select "LKR"
select select "[GEOGRAPHIC_DATA]"
type input "0000000003"
select select "[GEOGRAPHIC_DATA]"
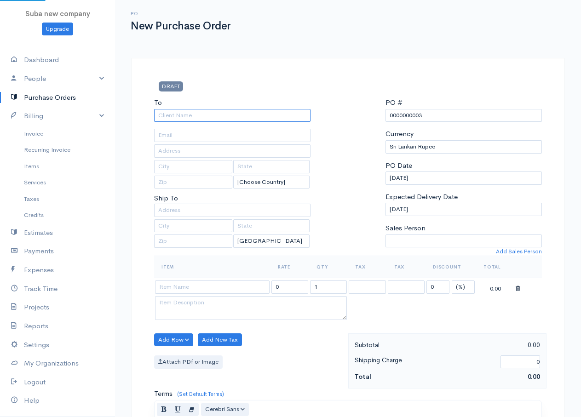
click at [183, 114] on input "To" at bounding box center [232, 115] width 156 height 13
type input "DELTA"
click at [175, 142] on body "Suba new company Upgrade Dashboard People Clients Vendors Staff Users Purchase …" at bounding box center [290, 353] width 581 height 707
click at [189, 277] on th "Item" at bounding box center [212, 267] width 116 height 22
click at [189, 285] on input at bounding box center [212, 287] width 115 height 13
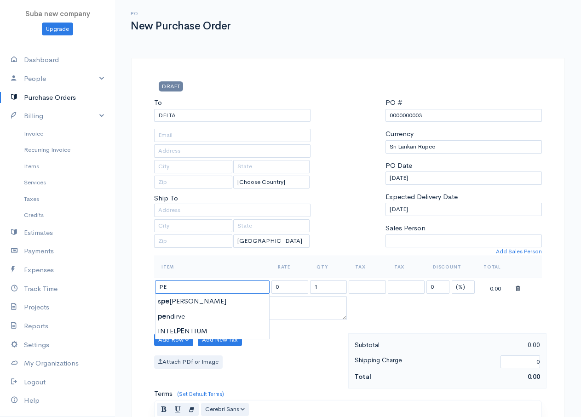
type input "pendirve"
type input "517.50"
click at [171, 316] on body "Suba new company Upgrade Dashboard People Clients Vendors Staff Users Purchase …" at bounding box center [290, 353] width 581 height 707
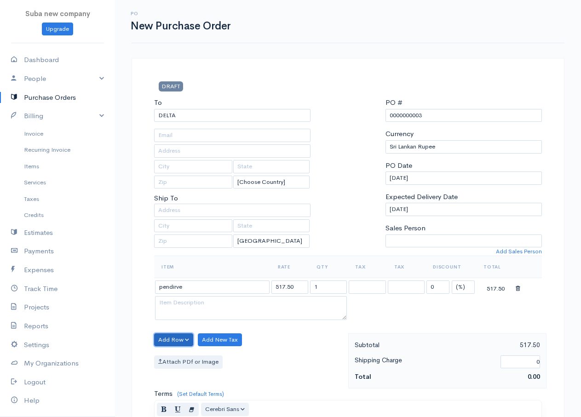
click at [182, 334] on button "Add Row" at bounding box center [173, 339] width 39 height 13
click at [190, 361] on link "Add Item Row" at bounding box center [191, 359] width 73 height 16
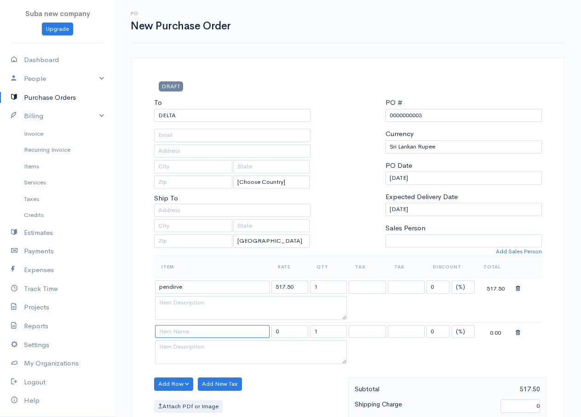
click at [195, 328] on input at bounding box center [212, 331] width 115 height 13
type input "usb hub"
type input "675.00"
click at [177, 348] on body "Suba new company Upgrade Dashboard People Clients Vendors Staff Users Purchase …" at bounding box center [290, 375] width 581 height 751
click at [188, 384] on button "Add Row" at bounding box center [173, 384] width 39 height 13
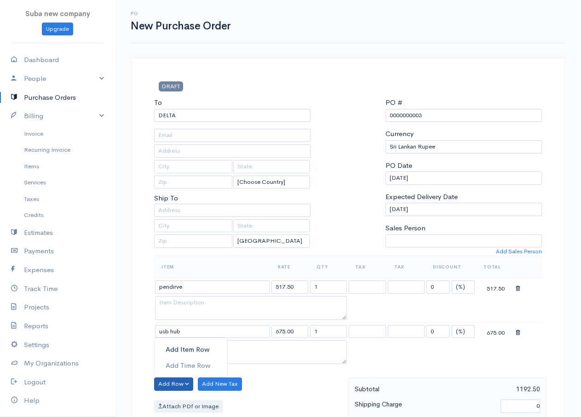
click at [188, 349] on link "Add Item Row" at bounding box center [191, 350] width 73 height 16
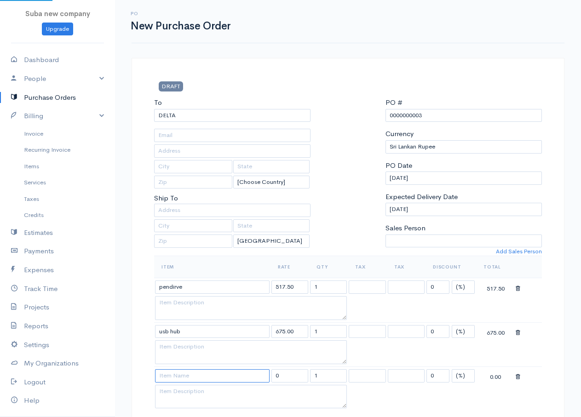
click at [189, 377] on input at bounding box center [212, 375] width 115 height 13
type input "printer"
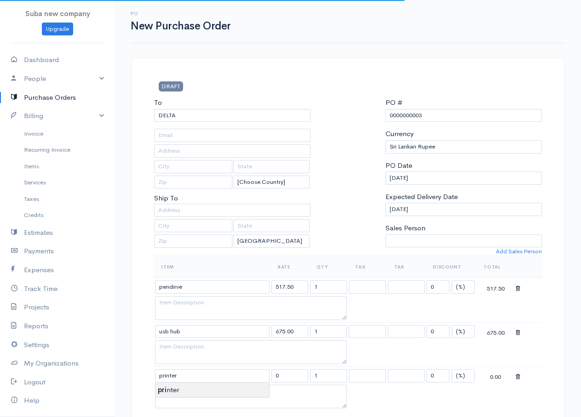
type input "1800.00"
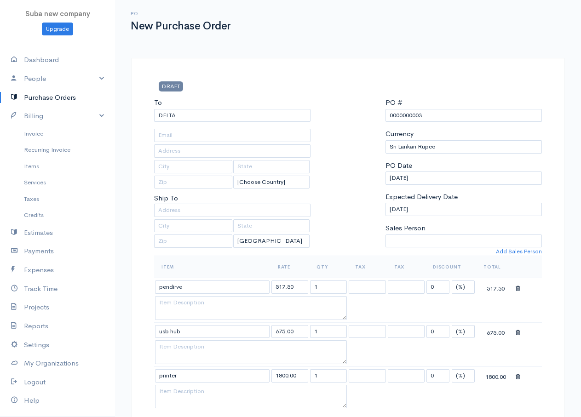
click at [183, 388] on body "Suba new company Upgrade Dashboard People Clients Vendors Staff Users Purchase …" at bounding box center [290, 398] width 581 height 796
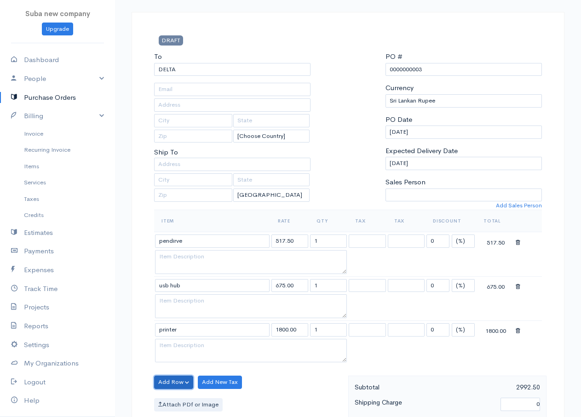
click at [179, 381] on button "Add Row" at bounding box center [173, 382] width 39 height 13
click at [191, 344] on link "Add Item Row" at bounding box center [191, 348] width 73 height 16
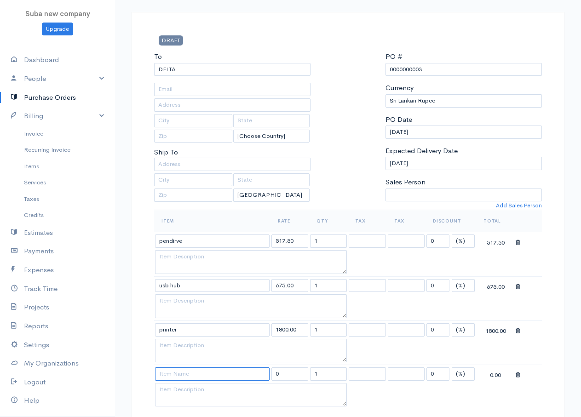
click at [189, 373] on input at bounding box center [212, 373] width 115 height 13
type input "telephone diary"
type input "312.50"
click at [190, 389] on body "Suba new company Upgrade Dashboard People Clients Vendors Staff Users Purchase …" at bounding box center [290, 374] width 581 height 840
click at [316, 242] on input "1" at bounding box center [328, 241] width 37 height 13
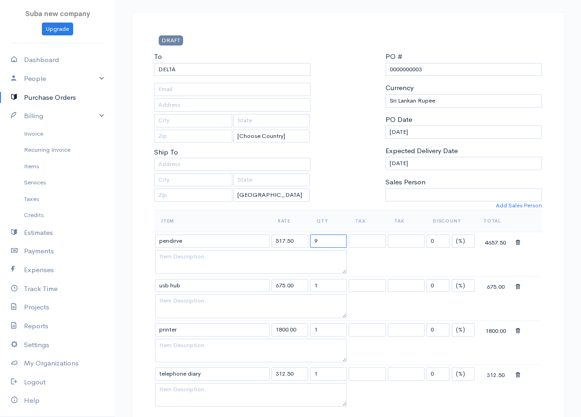
type input "9"
drag, startPoint x: 320, startPoint y: 284, endPoint x: 306, endPoint y: 282, distance: 13.9
click at [307, 282] on tr "usb hub 675.00 1 0 (%) Flat 675.00" at bounding box center [348, 285] width 388 height 18
type input "4"
click at [315, 326] on input "1" at bounding box center [328, 329] width 37 height 13
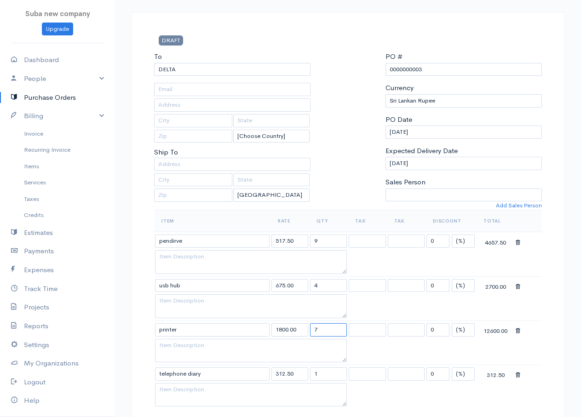
type input "7"
drag, startPoint x: 319, startPoint y: 371, endPoint x: 284, endPoint y: 376, distance: 35.3
click at [287, 373] on tr "telephone diary 312.50 1 0 (%) Flat 312.50" at bounding box center [348, 374] width 388 height 18
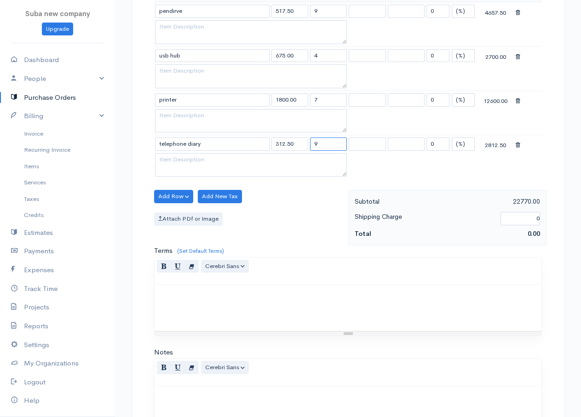
scroll to position [423, 0]
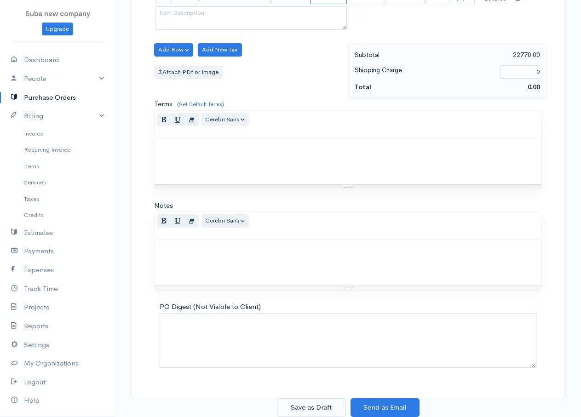
type input "9"
click at [307, 410] on button "Save as Draft" at bounding box center [311, 407] width 69 height 19
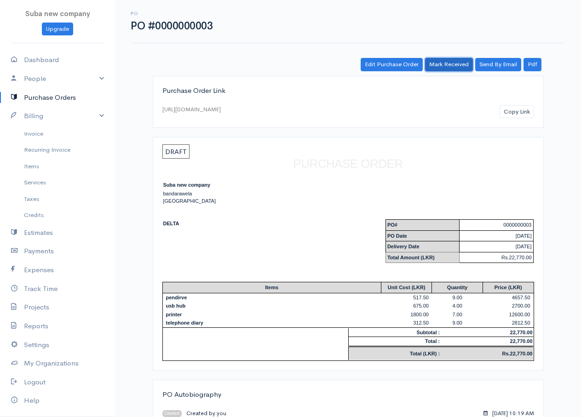
click at [453, 65] on link "Mark Received" at bounding box center [449, 64] width 48 height 13
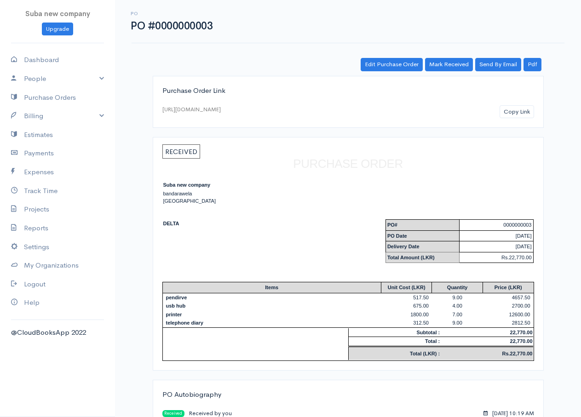
scroll to position [37, 0]
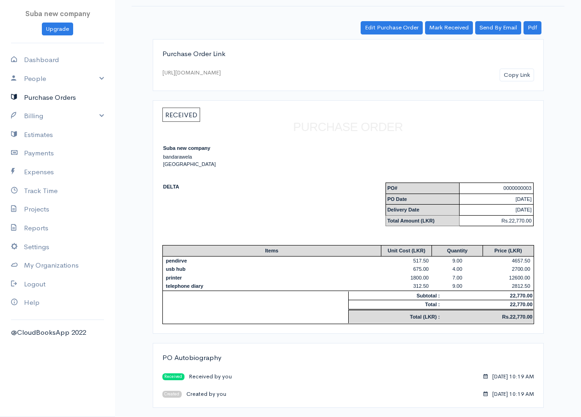
click at [40, 97] on link "Purchase Orders" at bounding box center [57, 97] width 115 height 19
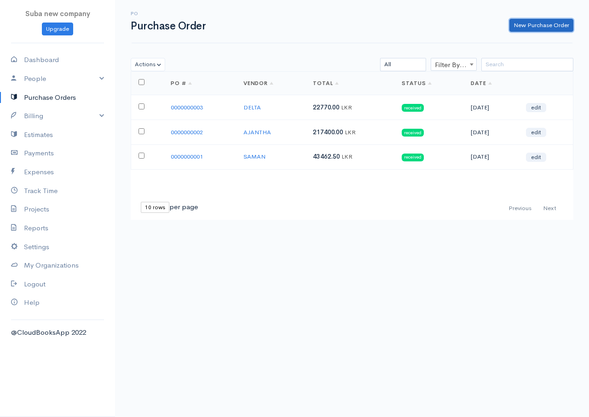
click at [535, 22] on link "New Purchase Order" at bounding box center [541, 25] width 64 height 13
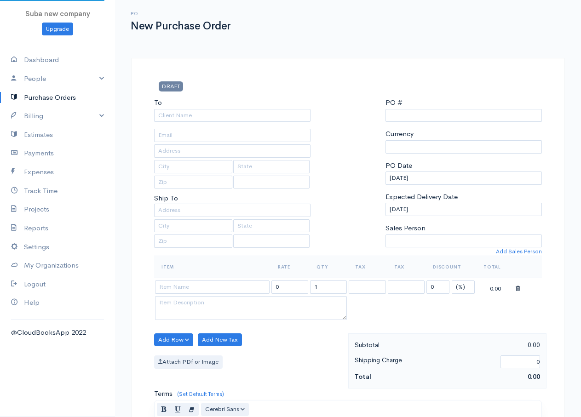
select select "LKR"
select select "[GEOGRAPHIC_DATA]"
type input "0000000004"
select select "[GEOGRAPHIC_DATA]"
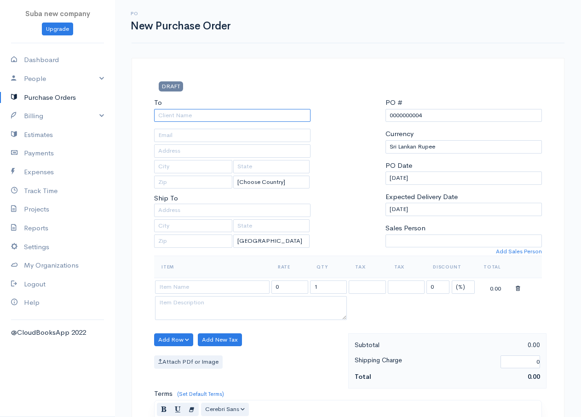
click at [163, 117] on input "To" at bounding box center [232, 115] width 156 height 13
type input "DEC"
click at [167, 130] on body "Suba new company Upgrade Dashboard People Clients Vendors Staff Users Purchase …" at bounding box center [290, 353] width 581 height 707
click at [196, 296] on td at bounding box center [212, 287] width 116 height 18
click at [195, 289] on input at bounding box center [212, 287] width 115 height 13
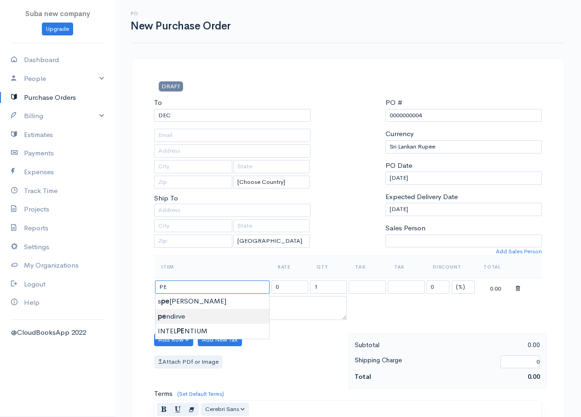
type input "pendirve"
type input "517.50"
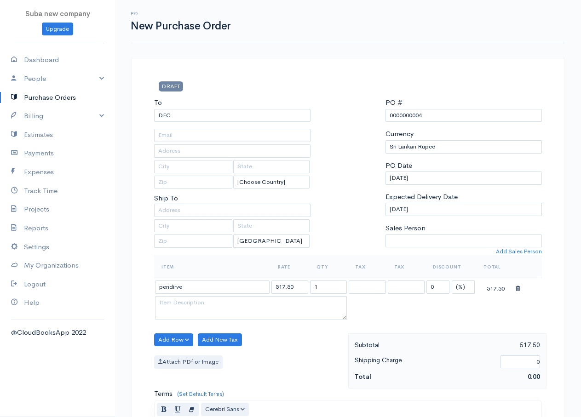
click at [172, 318] on body "Suba new company Upgrade Dashboard People Clients Vendors Staff Users Purchase …" at bounding box center [290, 353] width 581 height 707
click at [170, 343] on button "Add Row" at bounding box center [173, 339] width 39 height 13
click at [186, 357] on link "Add Item Row" at bounding box center [191, 359] width 73 height 16
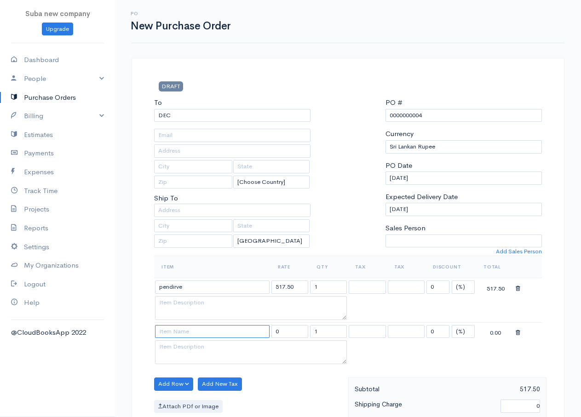
click at [186, 333] on input at bounding box center [212, 331] width 115 height 13
type input "usb hub"
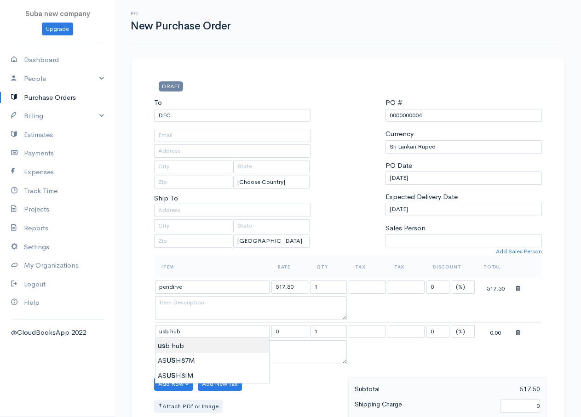
type input "675.00"
click at [178, 348] on body "Suba new company Upgrade Dashboard People Clients Vendors Staff Users Purchase …" at bounding box center [290, 375] width 581 height 751
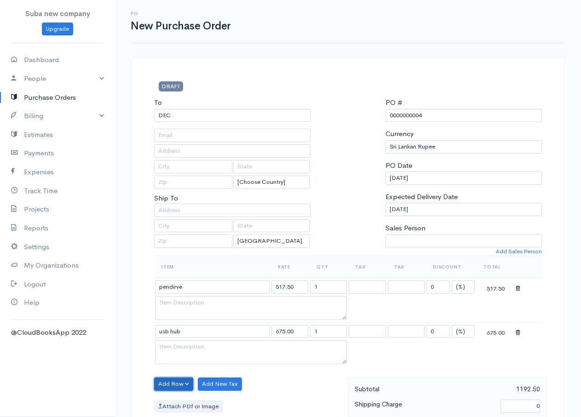
click at [179, 383] on button "Add Row" at bounding box center [173, 384] width 39 height 13
click at [189, 349] on link "Add Item Row" at bounding box center [191, 350] width 73 height 16
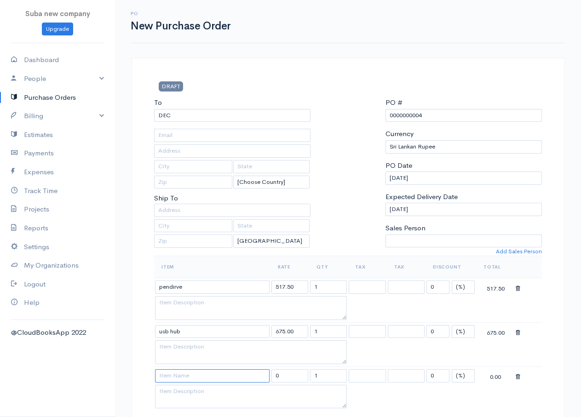
click at [183, 378] on input at bounding box center [212, 375] width 115 height 13
type input "printer"
type input "1800.00"
click at [177, 388] on body "Suba new company Upgrade Dashboard People Clients Vendors Staff Users Purchase …" at bounding box center [290, 398] width 581 height 796
drag, startPoint x: 318, startPoint y: 287, endPoint x: 303, endPoint y: 285, distance: 14.8
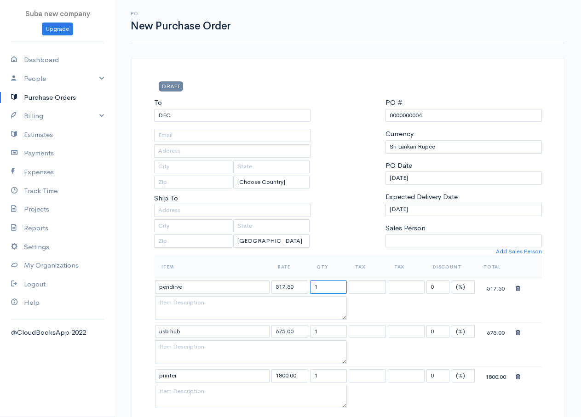
click at [303, 285] on tr "pendirve 517.50 1 0 (%) Flat 517.50" at bounding box center [348, 287] width 388 height 18
click at [339, 336] on input "1" at bounding box center [328, 331] width 37 height 13
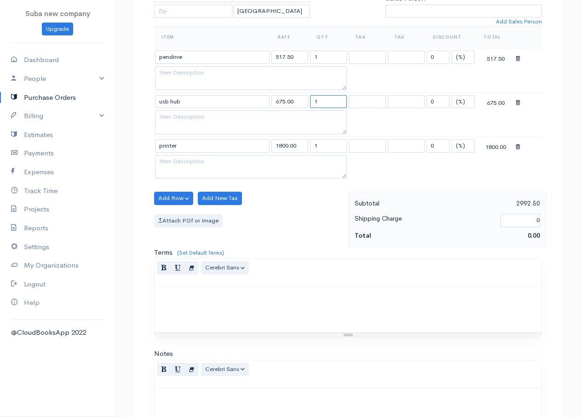
scroll to position [378, 0]
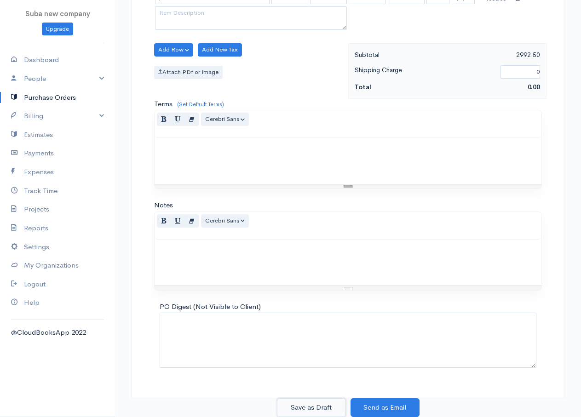
click at [300, 413] on button "Save as Draft" at bounding box center [311, 407] width 69 height 19
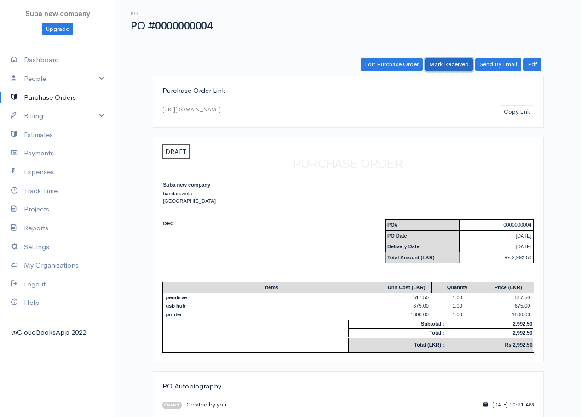
click at [452, 62] on link "Mark Received" at bounding box center [449, 64] width 48 height 13
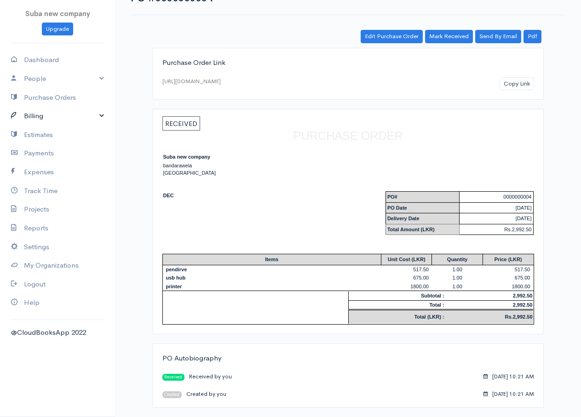
click at [33, 112] on link "Billing" at bounding box center [57, 116] width 115 height 19
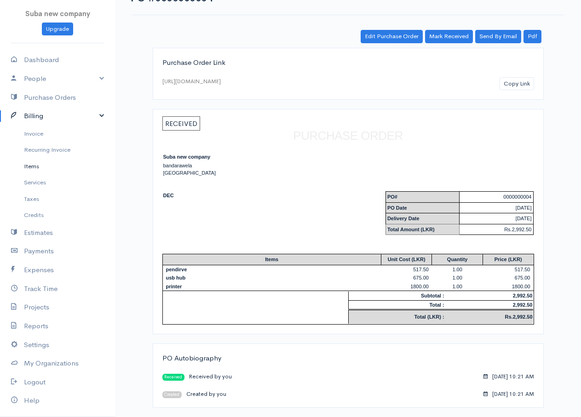
click at [29, 169] on link "Items" at bounding box center [57, 166] width 115 height 17
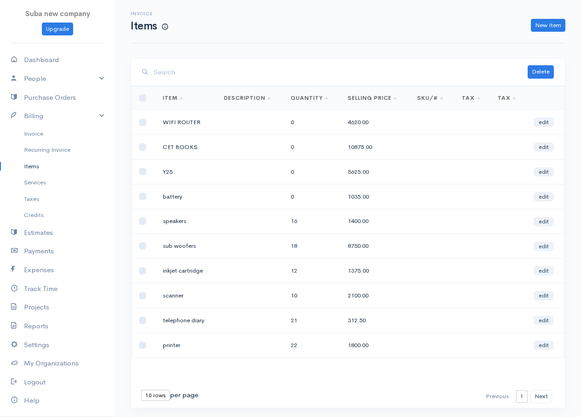
scroll to position [25, 0]
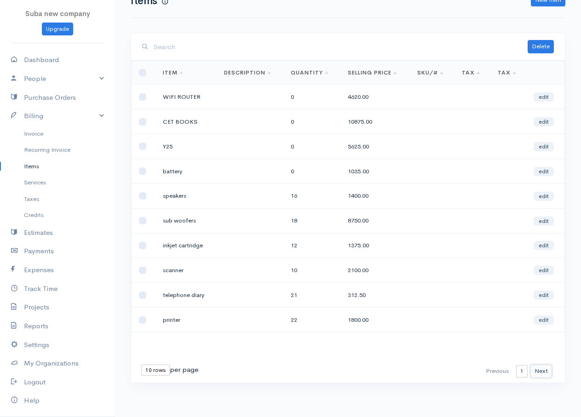
click at [538, 369] on button "Next" at bounding box center [541, 371] width 22 height 13
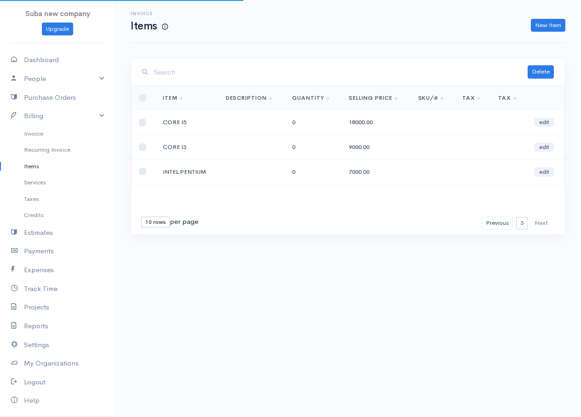
scroll to position [0, 0]
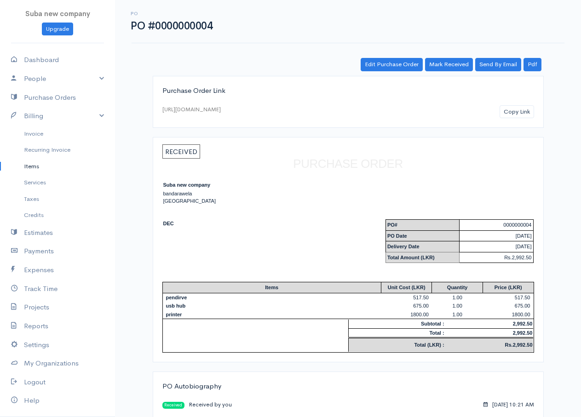
scroll to position [28, 0]
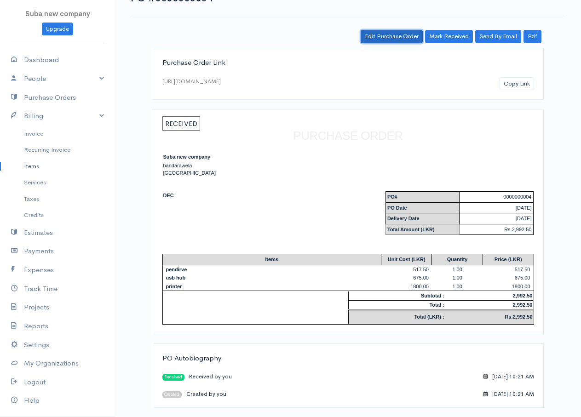
click at [387, 31] on link "Edit Purchase Order" at bounding box center [392, 36] width 62 height 13
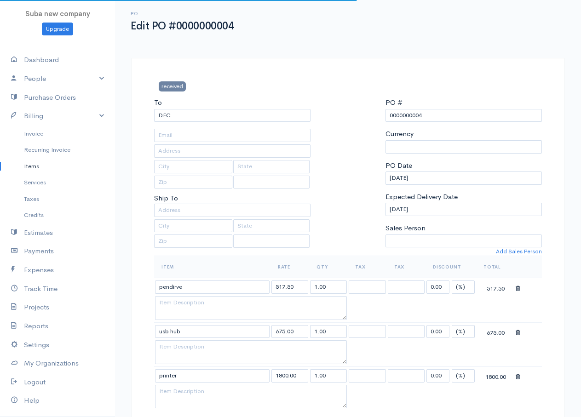
select select "[GEOGRAPHIC_DATA]"
select select "LKR"
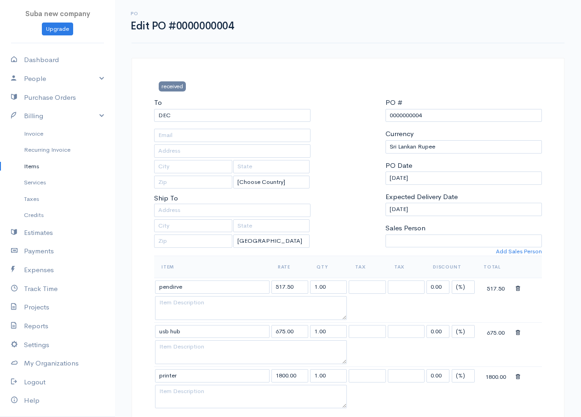
scroll to position [92, 0]
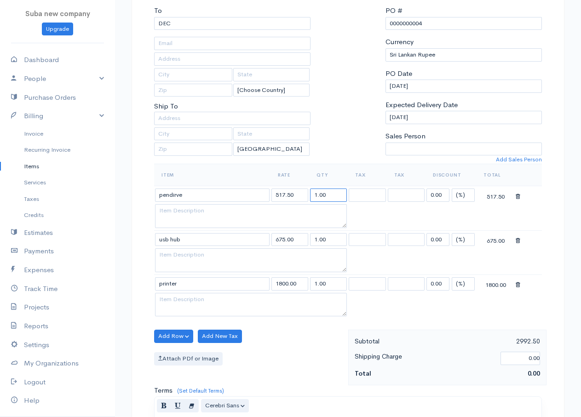
drag, startPoint x: 327, startPoint y: 191, endPoint x: 303, endPoint y: 189, distance: 25.0
click at [303, 189] on tr "pendirve 517.50 1.00 0.00 (%) Flat 517.50" at bounding box center [348, 195] width 388 height 18
type input "1"
drag, startPoint x: 331, startPoint y: 236, endPoint x: 295, endPoint y: 236, distance: 35.9
click at [295, 236] on tr "usb hub 675.00 1.00 0.00 (%) Flat 675.00" at bounding box center [348, 239] width 388 height 18
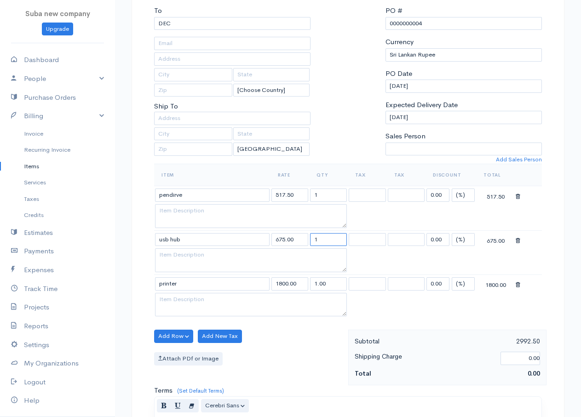
type input "1"
drag, startPoint x: 332, startPoint y: 283, endPoint x: 275, endPoint y: 283, distance: 56.1
click at [275, 283] on tr "printer 1800.00 1.00 0.00 (%) Flat 1800.00" at bounding box center [348, 284] width 388 height 18
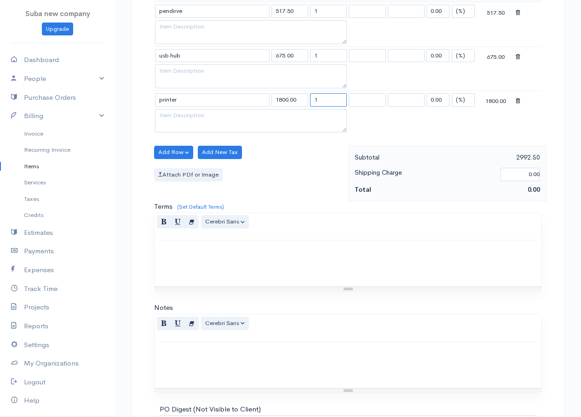
scroll to position [378, 0]
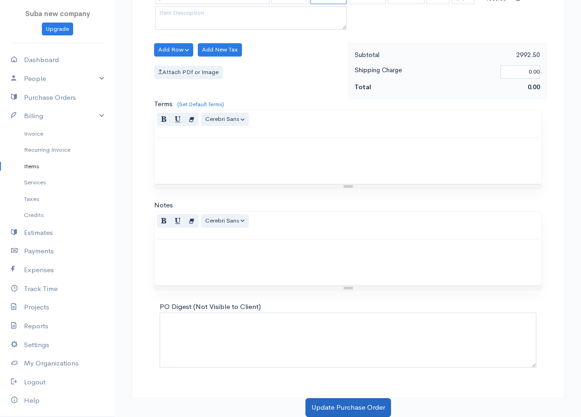
type input "1"
click at [343, 406] on button "Update Purchase Order" at bounding box center [348, 407] width 86 height 19
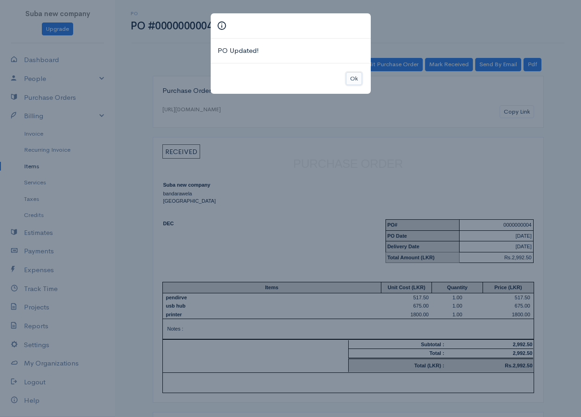
click at [356, 77] on button "Ok" at bounding box center [354, 78] width 16 height 13
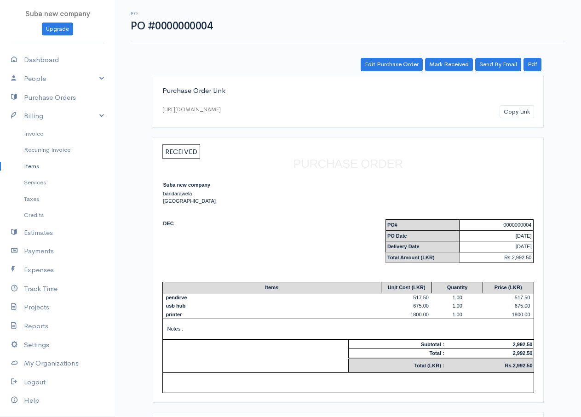
scroll to position [86, 0]
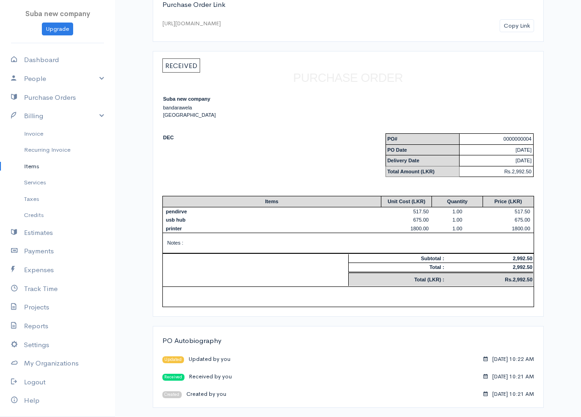
click at [37, 165] on link "Items" at bounding box center [57, 166] width 115 height 17
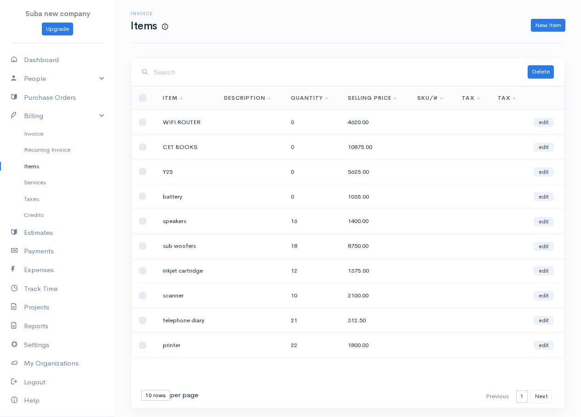
scroll to position [25, 0]
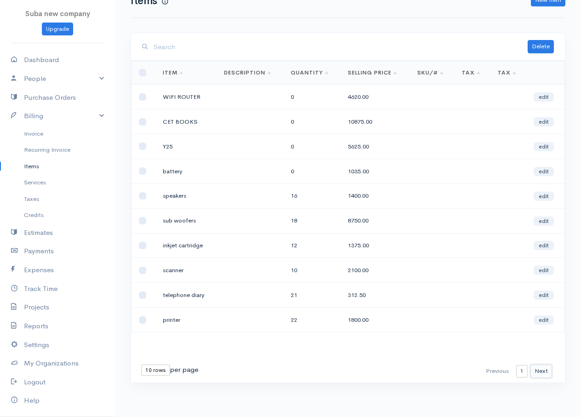
click at [546, 373] on button "Next" at bounding box center [541, 371] width 22 height 13
click at [43, 134] on link "Invoice" at bounding box center [57, 134] width 115 height 17
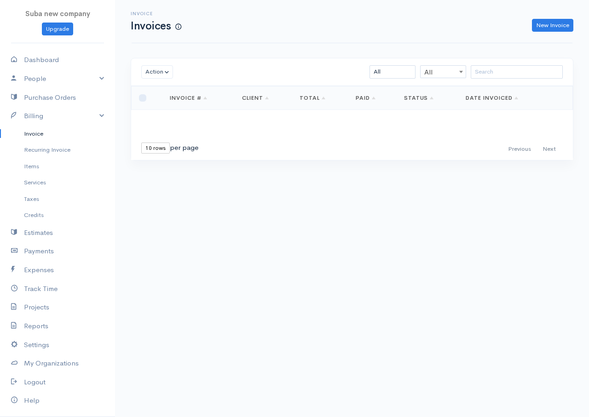
click at [538, 34] on div "Invoice Invoices New Invoice" at bounding box center [352, 21] width 441 height 43
click at [543, 26] on link "New Invoice" at bounding box center [552, 25] width 41 height 13
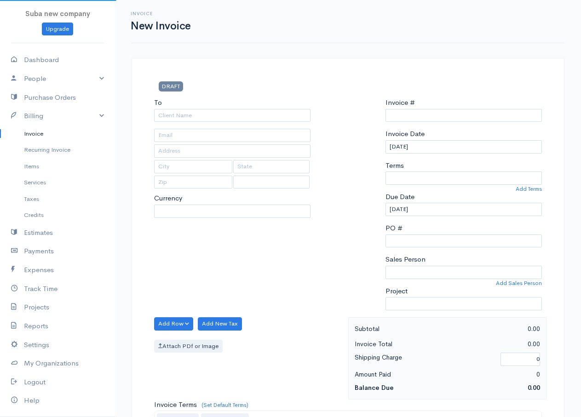
select select "[GEOGRAPHIC_DATA]"
select select "LKR"
type input "0000000001"
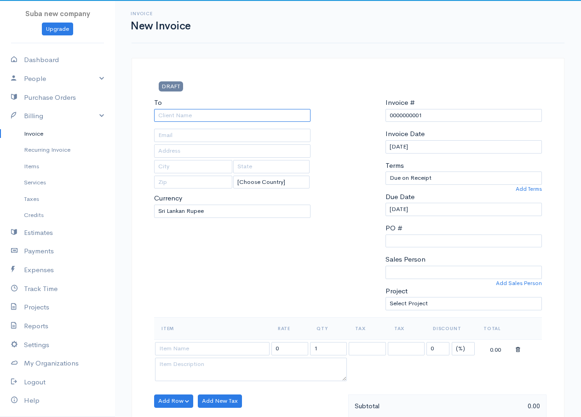
click at [221, 113] on input "To" at bounding box center [232, 115] width 156 height 13
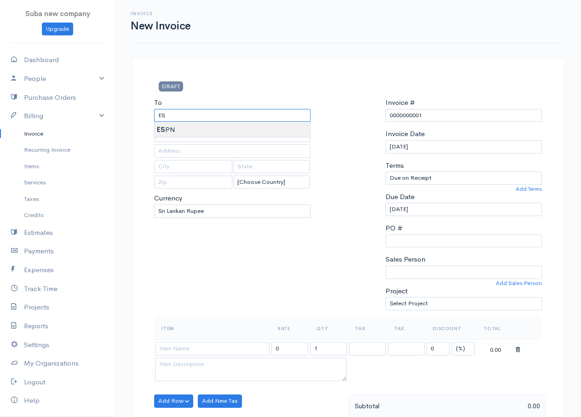
type input "ESPN"
click at [183, 132] on body "Suba new company Upgrade Dashboard People Clients Vendors Staff Users Purchase …" at bounding box center [290, 397] width 581 height 795
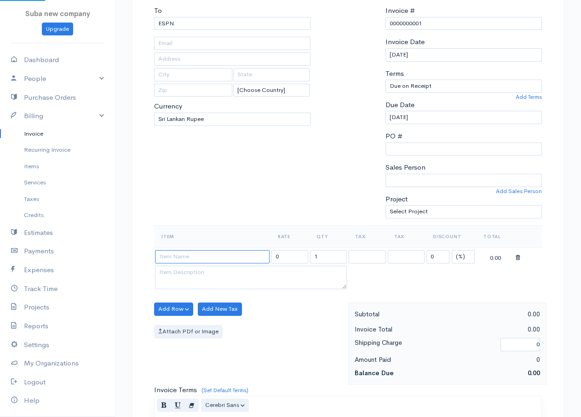
click at [221, 262] on input at bounding box center [212, 256] width 115 height 13
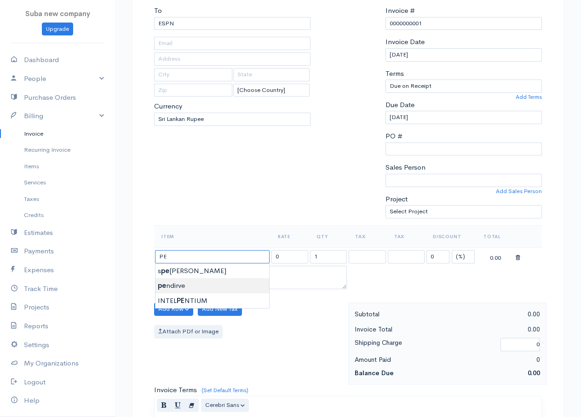
type input "pendirve"
type input "517.50"
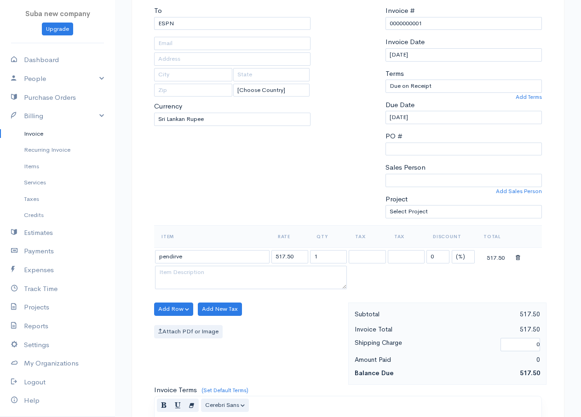
click at [172, 288] on body "Suba new company Upgrade Dashboard People Clients Vendors Staff Users Purchase …" at bounding box center [290, 305] width 581 height 795
click at [178, 309] on button "Add Row" at bounding box center [173, 309] width 39 height 13
click at [187, 328] on link "Add Item Row" at bounding box center [191, 328] width 73 height 16
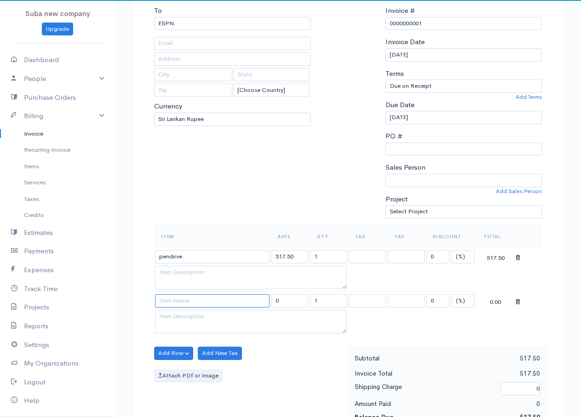
click at [182, 300] on input at bounding box center [212, 300] width 115 height 13
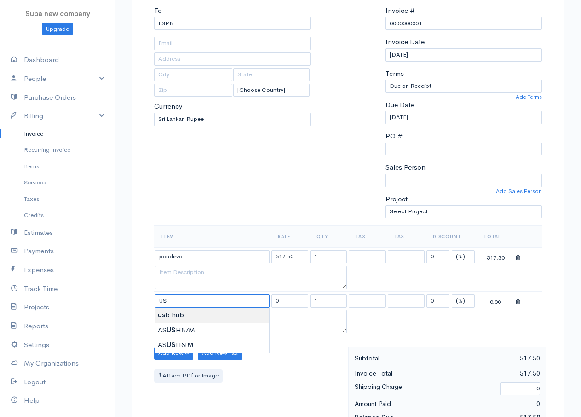
type input "usb hub"
type input "675.00"
click at [174, 314] on body "Suba new company Upgrade Dashboard People Clients Vendors Staff Users Purchase …" at bounding box center [290, 327] width 581 height 839
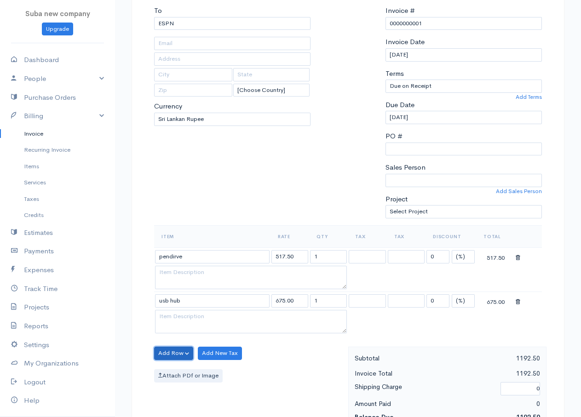
click at [174, 355] on button "Add Row" at bounding box center [173, 353] width 39 height 13
click at [180, 370] on link "Add Item Row" at bounding box center [191, 372] width 73 height 16
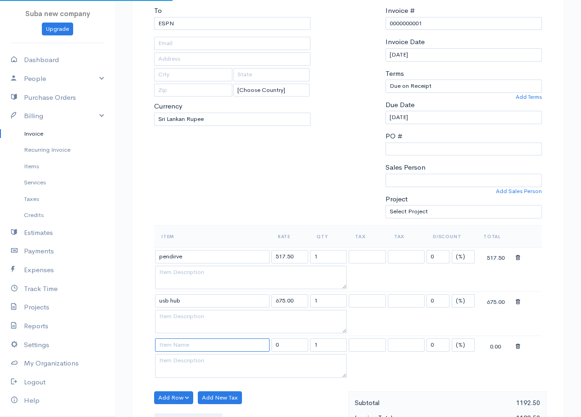
click at [177, 346] on input at bounding box center [212, 344] width 115 height 13
type input "printer"
type input "1800.00"
click at [174, 358] on body "Suba new company Upgrade Dashboard People Clients Vendors Staff Users Purchase …" at bounding box center [290, 349] width 581 height 883
click at [177, 395] on button "Add Row" at bounding box center [173, 397] width 39 height 13
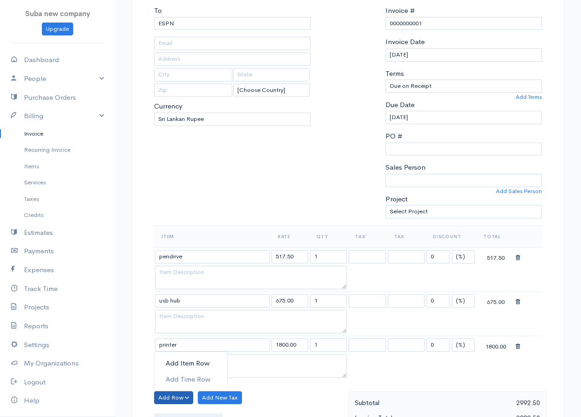
click at [183, 366] on link "Add Item Row" at bounding box center [191, 363] width 73 height 16
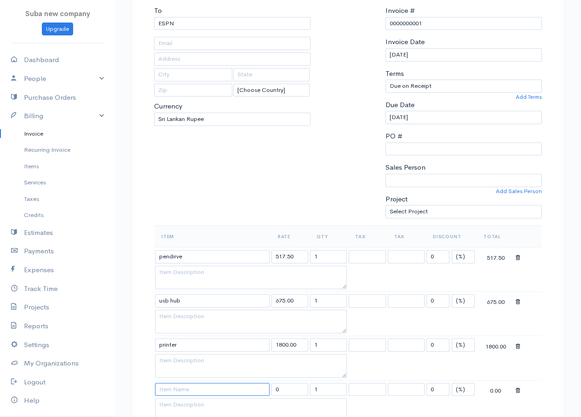
click at [178, 392] on input at bounding box center [212, 389] width 115 height 13
type input "telephone diary"
type input "312.50"
click at [201, 407] on body "Suba new company Upgrade Dashboard People Clients Vendors Staff Users Purchase …" at bounding box center [290, 372] width 581 height 928
drag, startPoint x: 322, startPoint y: 258, endPoint x: 309, endPoint y: 252, distance: 14.4
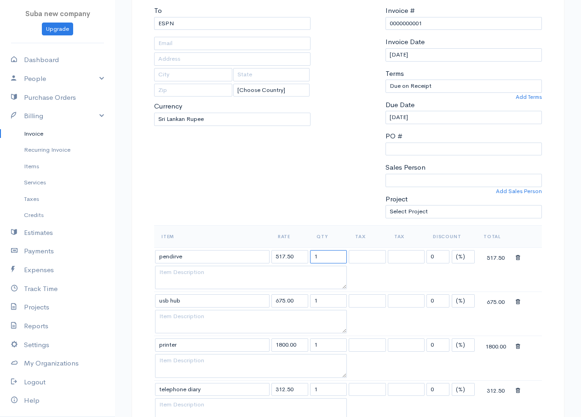
click at [309, 252] on td "1" at bounding box center [328, 256] width 39 height 18
drag, startPoint x: 318, startPoint y: 300, endPoint x: 304, endPoint y: 299, distance: 14.3
click at [304, 299] on tr "usb hub 675.00 1 0 (%) Flat 675.00" at bounding box center [348, 301] width 388 height 18
type input "2"
drag, startPoint x: 318, startPoint y: 347, endPoint x: 298, endPoint y: 341, distance: 20.5
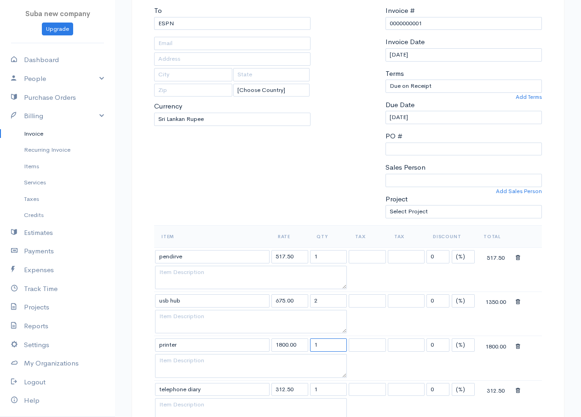
click at [298, 341] on tr "printer 1800.00 1 0 (%) Flat 1800.00" at bounding box center [348, 345] width 388 height 18
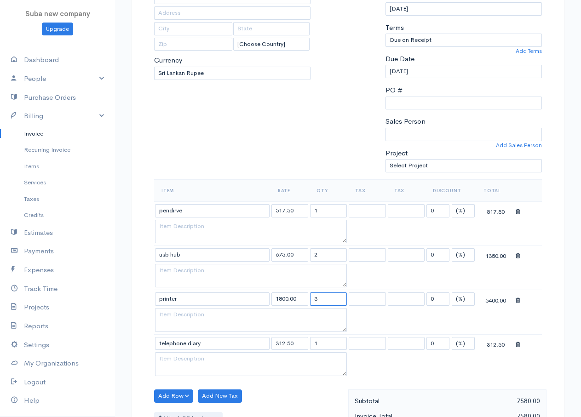
type input "3"
drag, startPoint x: 323, startPoint y: 342, endPoint x: 295, endPoint y: 342, distance: 28.5
click at [298, 341] on tr "telephone diary 312.50 1 0 (%) Flat 312.50" at bounding box center [348, 343] width 388 height 18
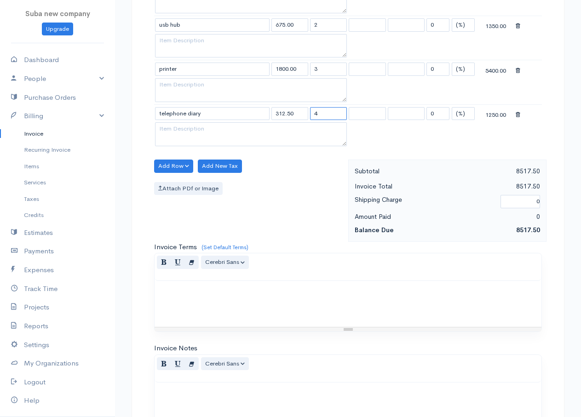
scroll to position [510, 0]
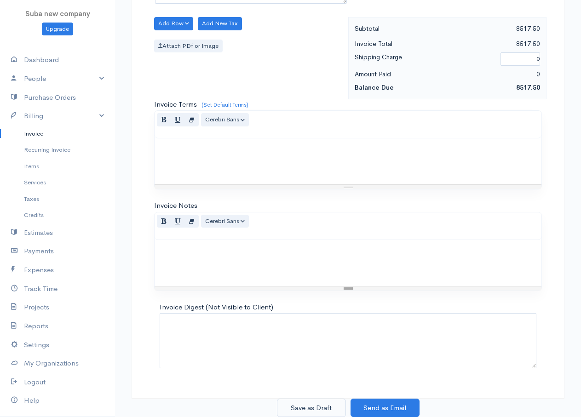
type input "4"
click at [320, 411] on button "Save as Draft" at bounding box center [311, 408] width 69 height 19
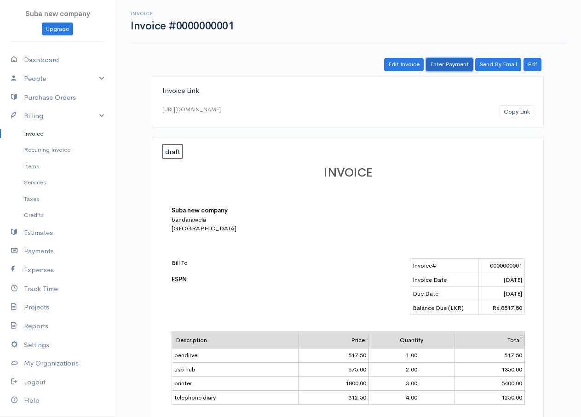
click at [433, 65] on link "Enter Payment" at bounding box center [449, 64] width 47 height 13
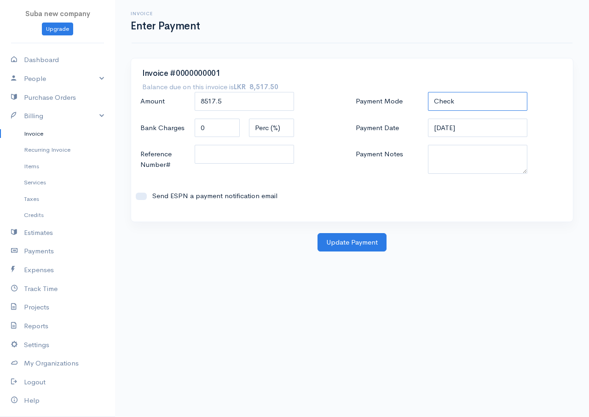
click at [461, 105] on select "Check Bank Transfer Credit Cash Debit ACH VISA MASTERCARD AMEX DISCOVER DINERS …" at bounding box center [477, 101] width 99 height 19
select select "Bank Transfer"
click at [428, 92] on select "Check Bank Transfer Credit Cash Debit ACH VISA MASTERCARD AMEX DISCOVER DINERS …" at bounding box center [477, 101] width 99 height 19
click at [345, 241] on button "Update Payment" at bounding box center [351, 242] width 69 height 19
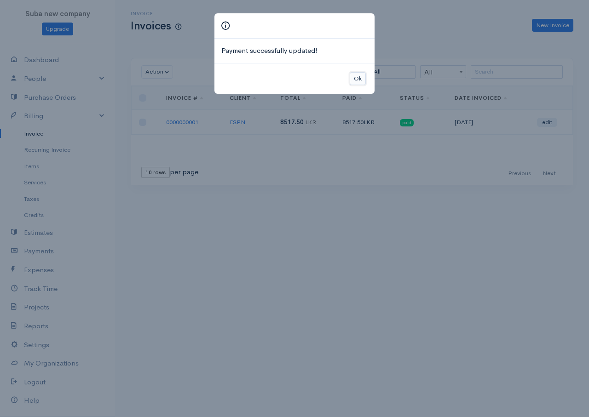
click at [355, 75] on button "Ok" at bounding box center [357, 78] width 16 height 13
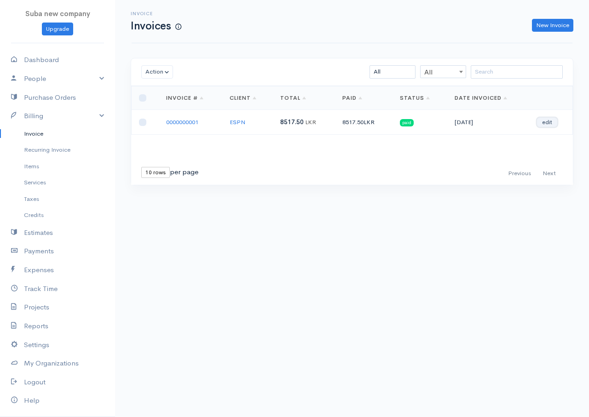
click at [544, 122] on link "edit" at bounding box center [547, 122] width 20 height 9
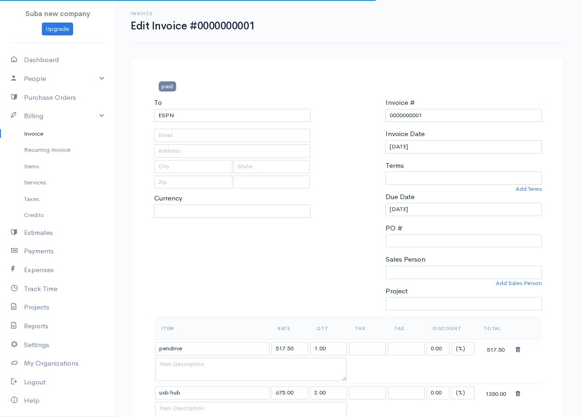
select select
select select "[GEOGRAPHIC_DATA]"
select select "LKR"
select select "0"
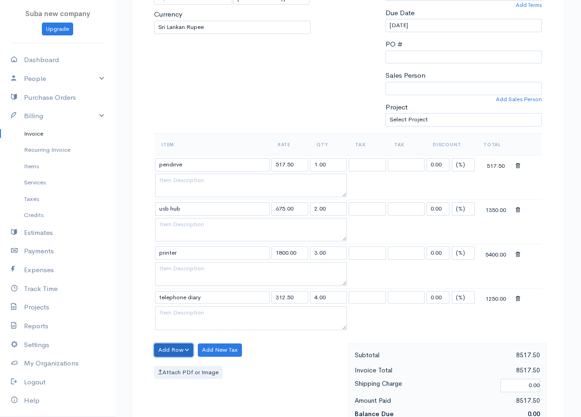
click at [163, 351] on button "Add Row" at bounding box center [173, 350] width 39 height 13
click at [182, 373] on link "Add Item Row" at bounding box center [191, 369] width 73 height 16
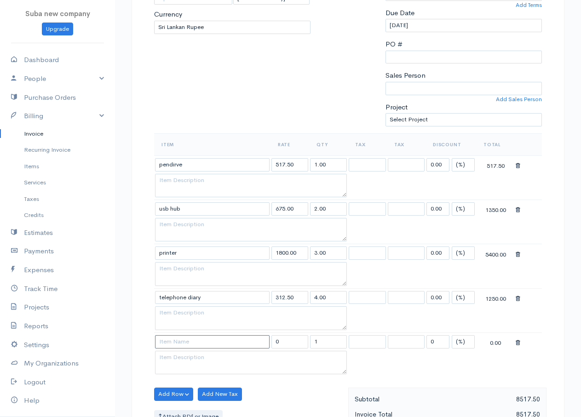
click at [178, 342] on input at bounding box center [212, 341] width 115 height 13
type input "scanner"
type input "2100.00"
click at [173, 358] on body "Suba new company Upgrade Dashboard People Clients Vendors Staff Users Purchase …" at bounding box center [290, 302] width 581 height 972
click at [176, 396] on button "Add Row" at bounding box center [173, 394] width 39 height 13
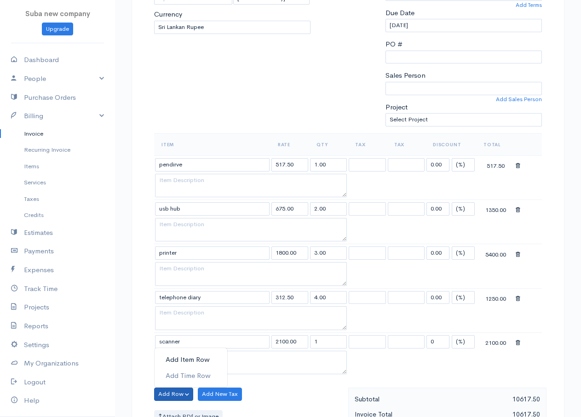
click at [181, 358] on link "Add Item Row" at bounding box center [191, 360] width 73 height 16
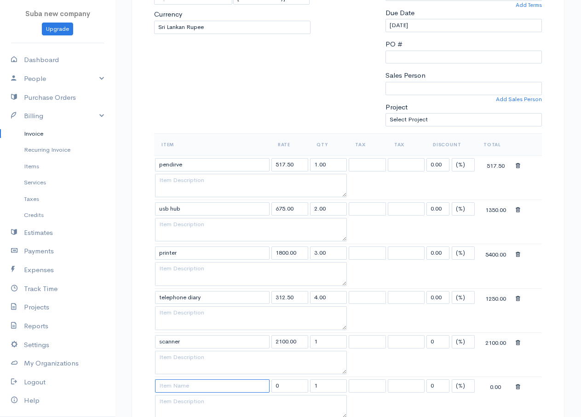
click at [177, 385] on input at bounding box center [212, 385] width 115 height 13
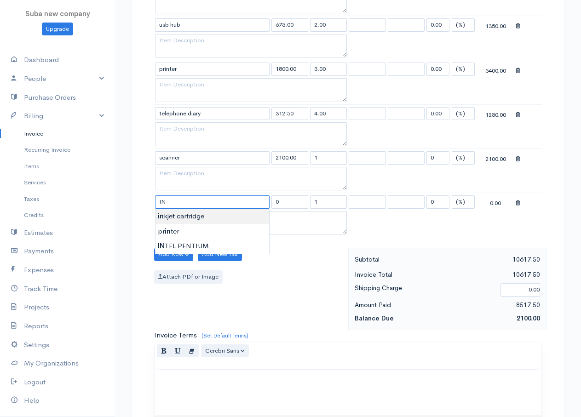
type input "inkjet cartridge"
type input "1375.00"
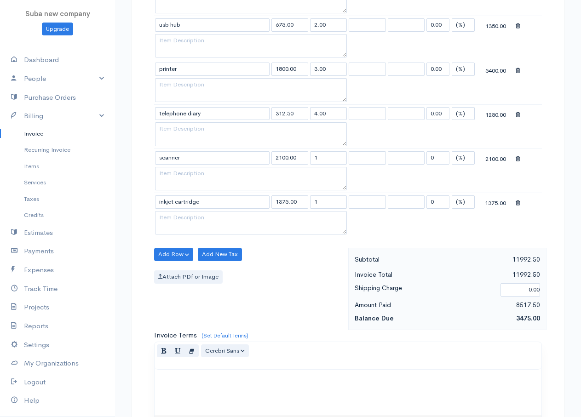
click at [177, 220] on body "Suba new company Upgrade Dashboard People Clients Vendors Staff Users Purchase …" at bounding box center [290, 140] width 581 height 1016
click at [174, 255] on button "Add Row" at bounding box center [173, 254] width 39 height 13
click at [178, 270] on link "Add Item Row" at bounding box center [191, 273] width 73 height 16
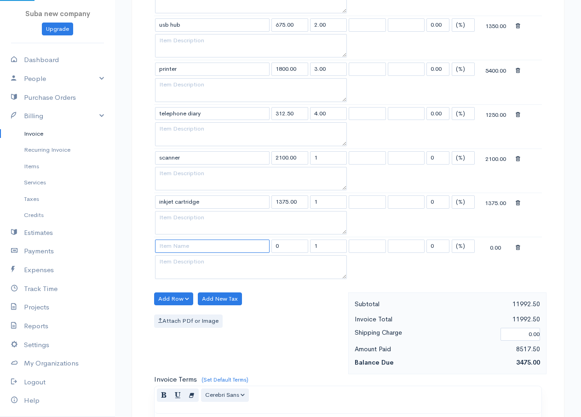
click at [177, 247] on input at bounding box center [212, 246] width 115 height 13
type input "sub woofers"
type input "8750.00"
click at [177, 263] on body "Suba new company Upgrade Dashboard People Clients Vendors Staff Users Purchase …" at bounding box center [290, 162] width 581 height 1060
click at [178, 298] on button "Add Row" at bounding box center [173, 298] width 39 height 13
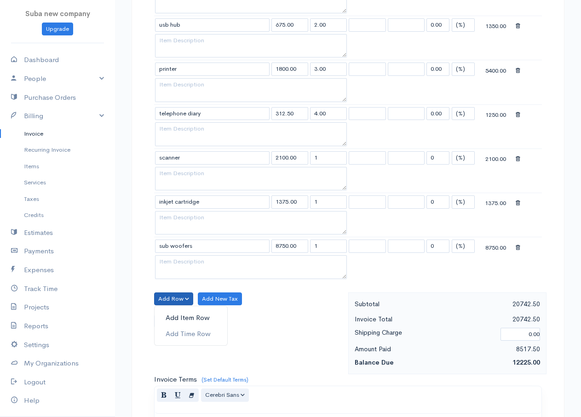
click at [184, 318] on link "Add Item Row" at bounding box center [191, 318] width 73 height 16
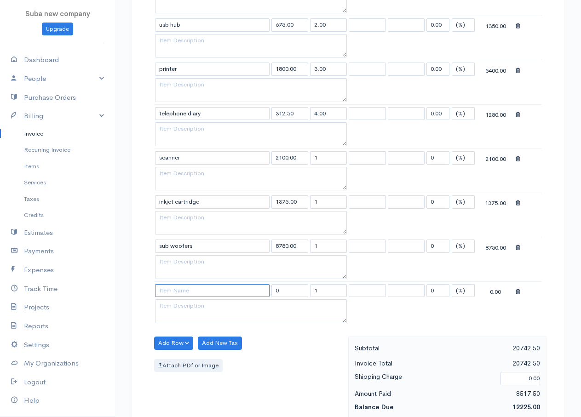
click at [179, 294] on input at bounding box center [212, 290] width 115 height 13
type input "speakers"
type input "1400.00"
click at [183, 304] on body "Suba new company Upgrade Dashboard People Clients Vendors Staff Users Purchase …" at bounding box center [290, 184] width 581 height 1105
click at [324, 157] on input "1" at bounding box center [328, 157] width 37 height 13
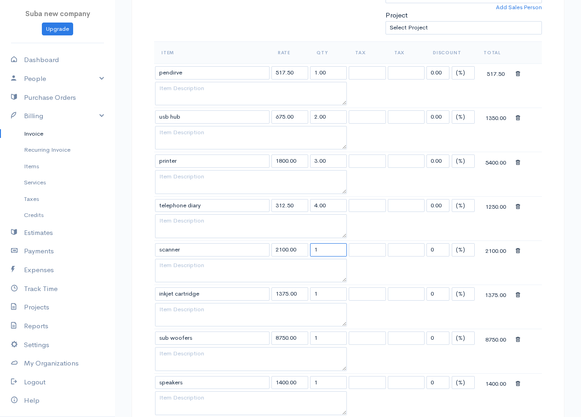
scroll to position [322, 0]
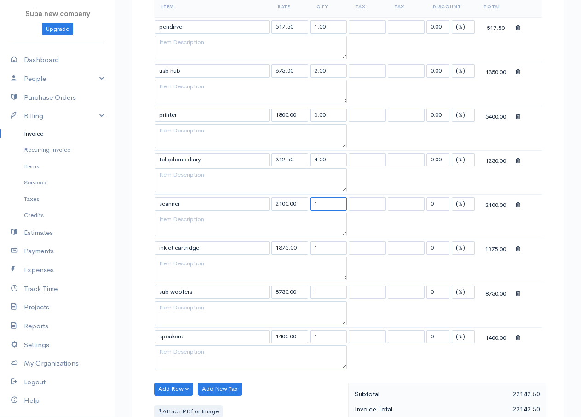
drag, startPoint x: 321, startPoint y: 205, endPoint x: 306, endPoint y: 202, distance: 15.5
click at [306, 202] on tr "scanner 2100.00 1 0 (%) Flat 2100.00" at bounding box center [348, 204] width 388 height 18
drag, startPoint x: 321, startPoint y: 248, endPoint x: 309, endPoint y: 247, distance: 11.5
click at [309, 247] on td "1" at bounding box center [328, 248] width 39 height 18
type input "5"
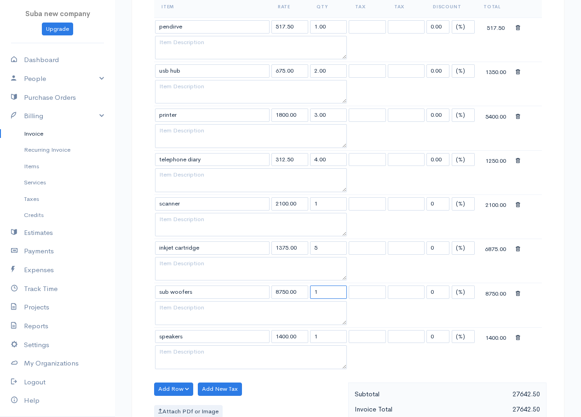
drag, startPoint x: 322, startPoint y: 292, endPoint x: 307, endPoint y: 291, distance: 15.2
click at [307, 291] on tr "sub woofers 8750.00 1 0 (%) Flat 8750.00" at bounding box center [348, 292] width 388 height 18
type input "5"
drag, startPoint x: 320, startPoint y: 336, endPoint x: 301, endPoint y: 328, distance: 20.4
click at [301, 328] on tr "speakers 1400.00 1 0 (%) Flat 1400.00" at bounding box center [348, 336] width 388 height 18
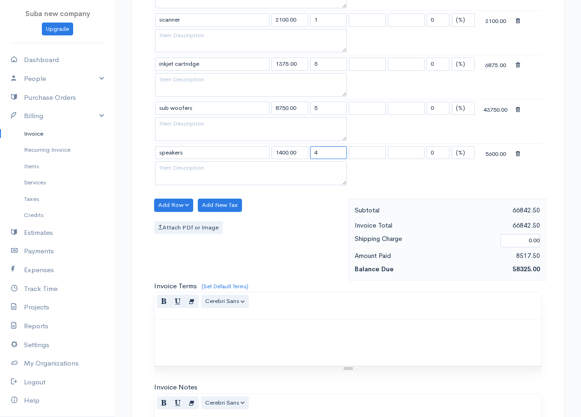
scroll to position [687, 0]
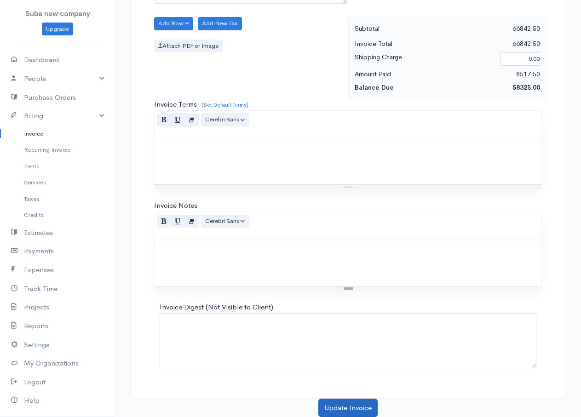
type input "4"
click at [357, 407] on button "Update Invoice" at bounding box center [347, 408] width 59 height 19
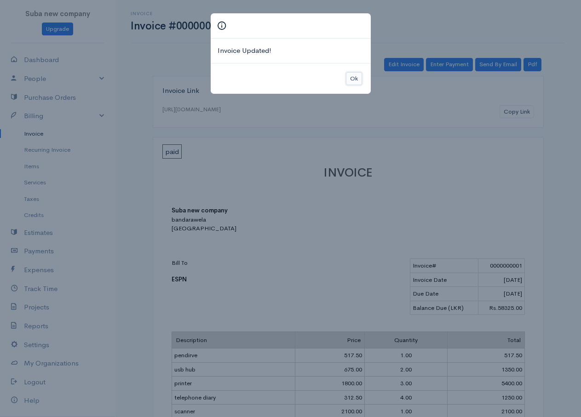
click at [353, 77] on button "Ok" at bounding box center [354, 78] width 16 height 13
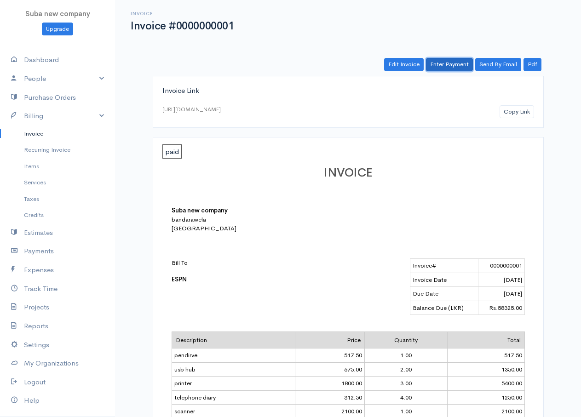
click at [452, 63] on link "Enter Payment" at bounding box center [449, 64] width 47 height 13
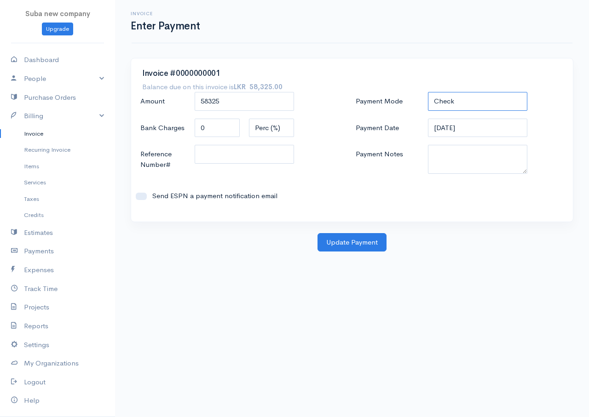
click at [447, 96] on select "Check Bank Transfer Credit Cash Debit ACH VISA MASTERCARD AMEX DISCOVER DINERS …" at bounding box center [477, 101] width 99 height 19
select select "Bank Transfer"
click at [428, 92] on select "Check Bank Transfer Credit Cash Debit ACH VISA MASTERCARD AMEX DISCOVER DINERS …" at bounding box center [477, 101] width 99 height 19
click at [371, 243] on button "Update Payment" at bounding box center [351, 242] width 69 height 19
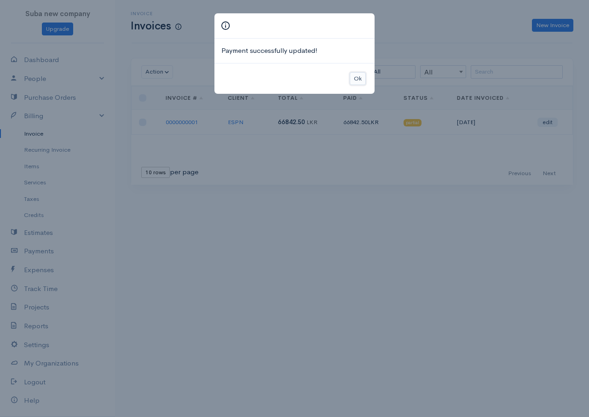
click at [354, 76] on button "Ok" at bounding box center [357, 78] width 16 height 13
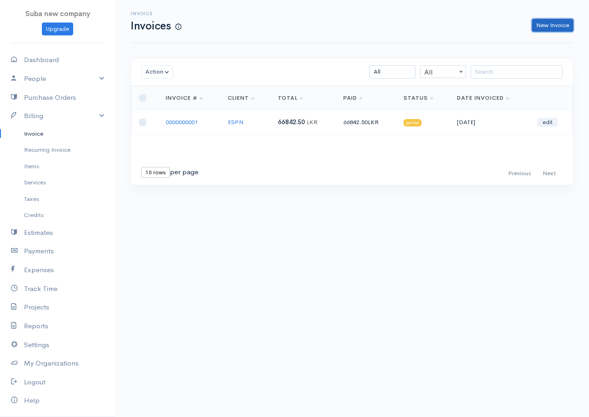
click at [540, 23] on link "New Invoice" at bounding box center [552, 25] width 41 height 13
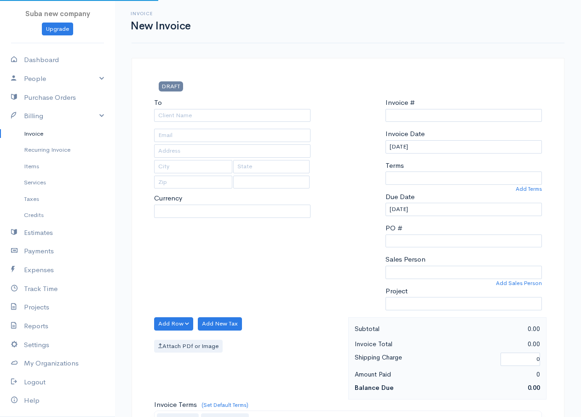
type input "0000000002"
select select "[GEOGRAPHIC_DATA]"
select select "LKR"
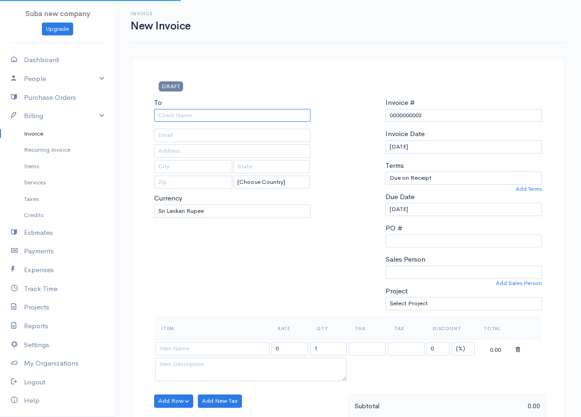
click at [181, 115] on input "To" at bounding box center [232, 115] width 156 height 13
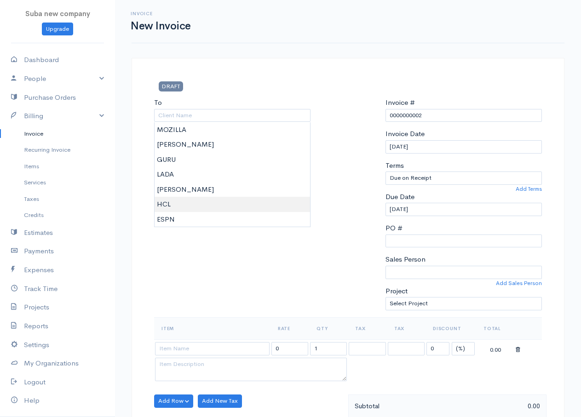
type input "HCL"
click at [167, 202] on body "Suba new company Upgrade Dashboard People Clients Vendors Staff Users Purchase …" at bounding box center [290, 397] width 581 height 795
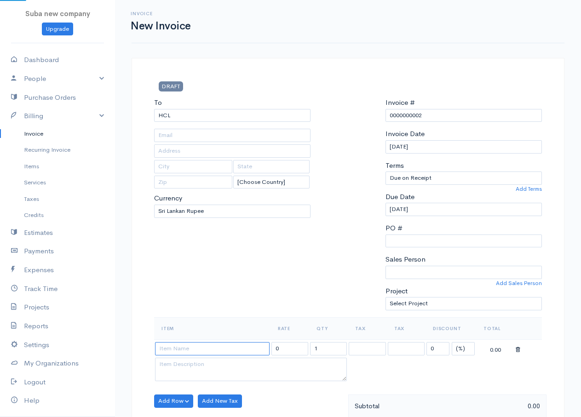
click at [185, 349] on input at bounding box center [212, 348] width 115 height 13
click at [182, 346] on input at bounding box center [212, 348] width 115 height 13
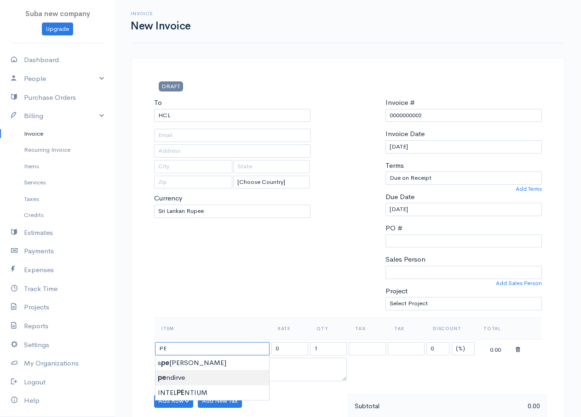
type input "pendirve"
type input "517.50"
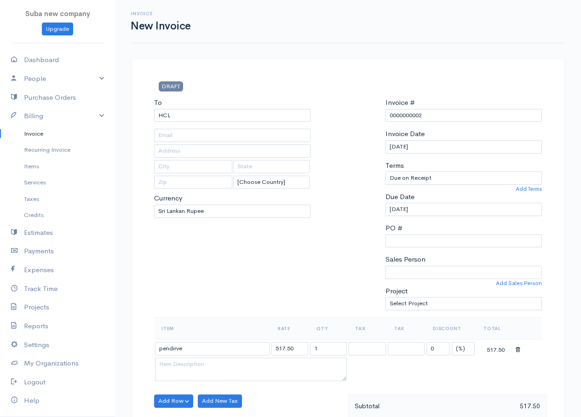
click at [182, 379] on body "Suba new company Upgrade Dashboard People Clients Vendors Staff Users Purchase …" at bounding box center [290, 397] width 581 height 795
click at [174, 401] on button "Add Row" at bounding box center [173, 401] width 39 height 13
click at [183, 364] on link "Add Item Row" at bounding box center [191, 367] width 73 height 16
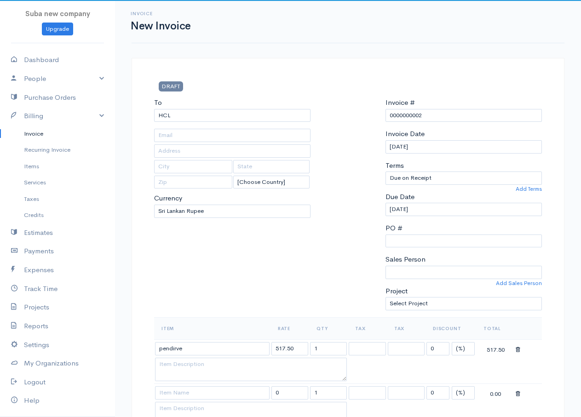
scroll to position [92, 0]
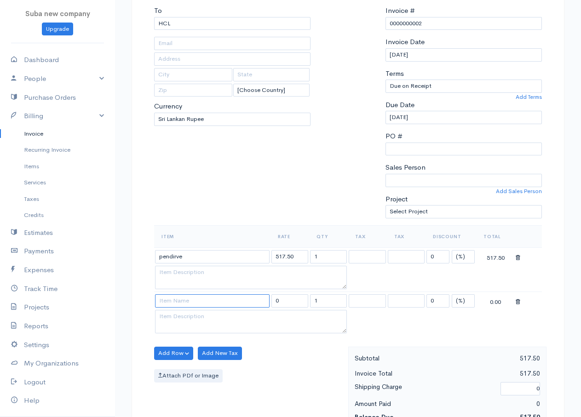
click at [177, 303] on input at bounding box center [212, 300] width 115 height 13
type input "usb hub"
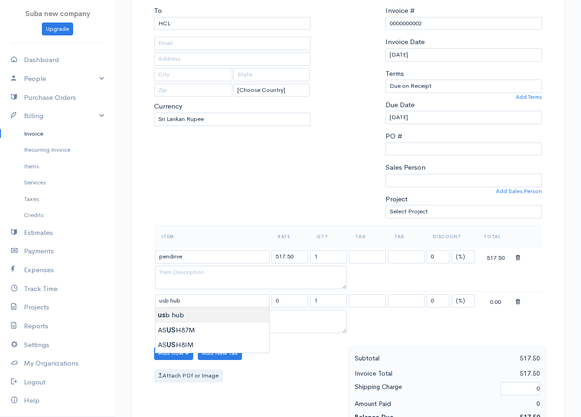
type input "675.00"
click at [180, 315] on body "Suba new company Upgrade Dashboard People Clients Vendors Staff Users Purchase …" at bounding box center [290, 327] width 581 height 839
click at [175, 350] on button "Add Row" at bounding box center [173, 353] width 39 height 13
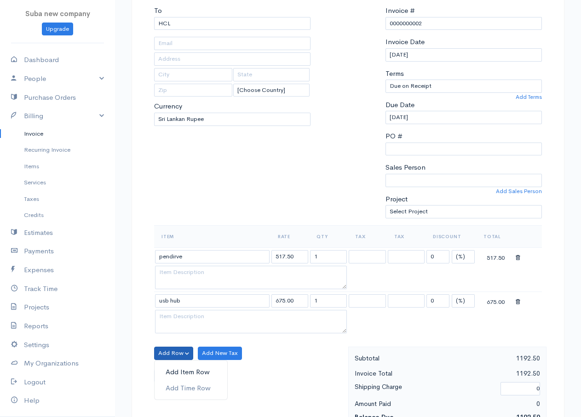
click at [187, 370] on link "Add Item Row" at bounding box center [191, 372] width 73 height 16
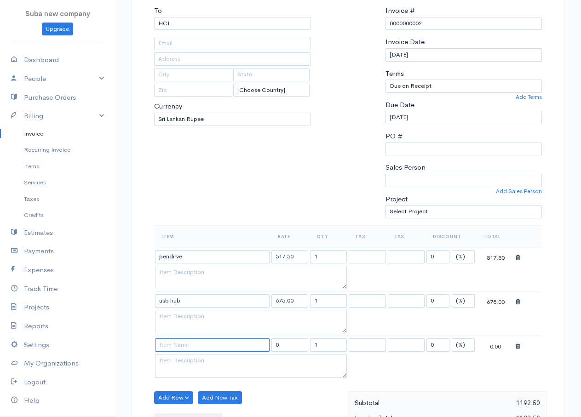
click at [194, 348] on input at bounding box center [212, 344] width 115 height 13
type input "printer"
type input "1800.00"
click at [190, 365] on body "Suba new company Upgrade Dashboard People Clients Vendors Staff Users Purchase …" at bounding box center [290, 349] width 581 height 883
click at [183, 394] on button "Add Row" at bounding box center [173, 397] width 39 height 13
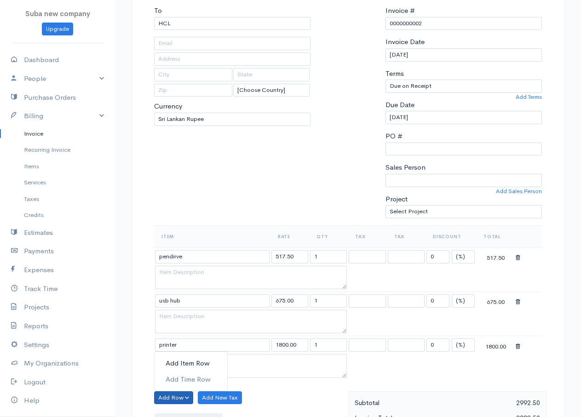
click at [198, 362] on link "Add Item Row" at bounding box center [191, 363] width 73 height 16
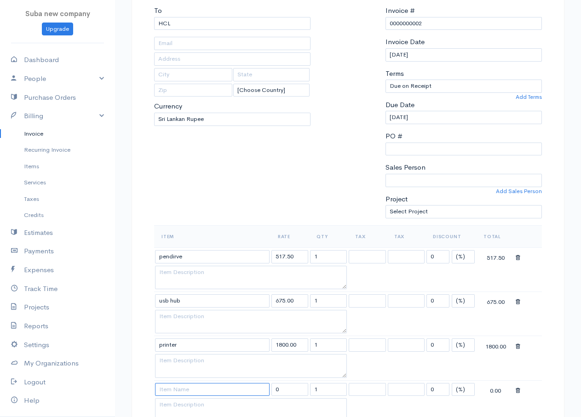
click at [188, 392] on input at bounding box center [212, 389] width 115 height 13
type input "telephone diary"
type input "312.50"
click at [189, 407] on body "Suba new company Upgrade Dashboard People Clients Vendors Staff Users Purchase …" at bounding box center [290, 372] width 581 height 928
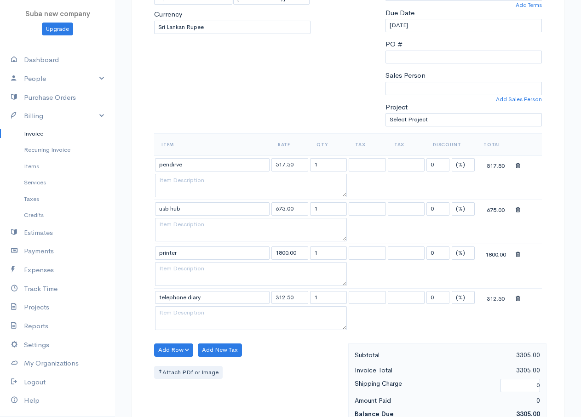
scroll to position [230, 0]
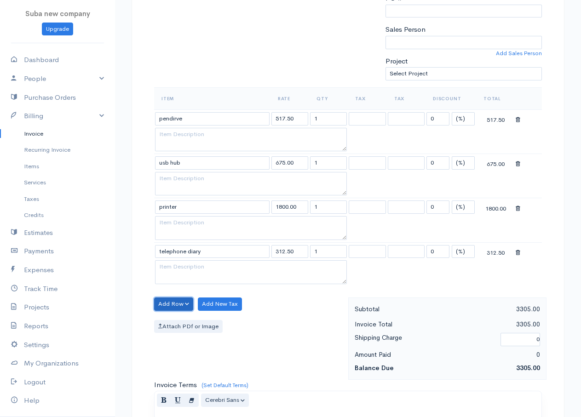
click at [178, 303] on button "Add Row" at bounding box center [173, 304] width 39 height 13
click at [193, 326] on link "Add Item Row" at bounding box center [191, 323] width 73 height 16
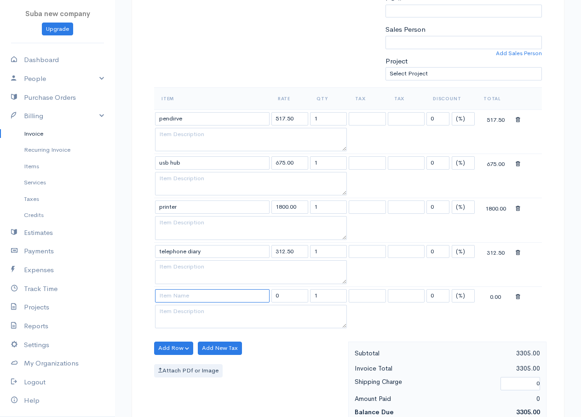
click at [178, 301] on input at bounding box center [212, 295] width 115 height 13
type input "scanner"
type input "2100.00"
click at [173, 309] on body "Suba new company Upgrade Dashboard People Clients Vendors Staff Users Purchase …" at bounding box center [290, 256] width 581 height 972
click at [176, 345] on button "Add Row" at bounding box center [173, 348] width 39 height 13
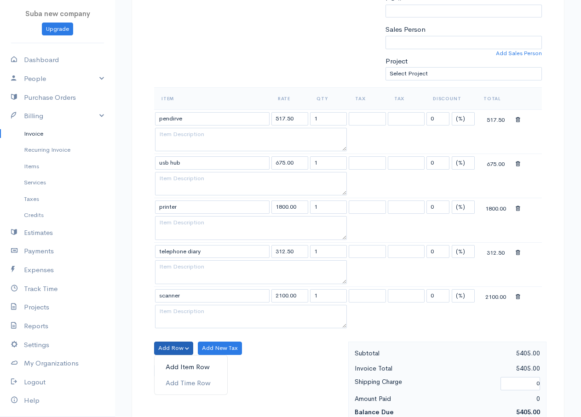
click at [182, 365] on link "Add Item Row" at bounding box center [191, 367] width 73 height 16
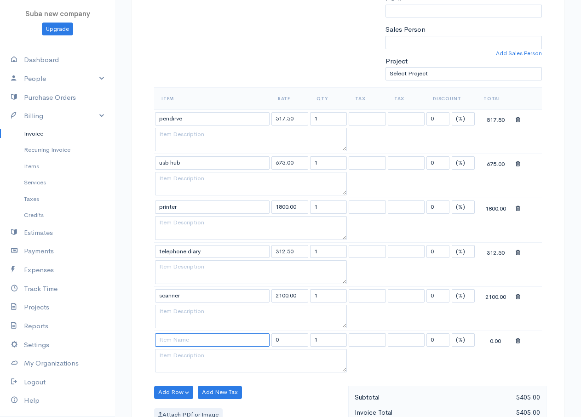
click at [166, 345] on input at bounding box center [212, 339] width 115 height 13
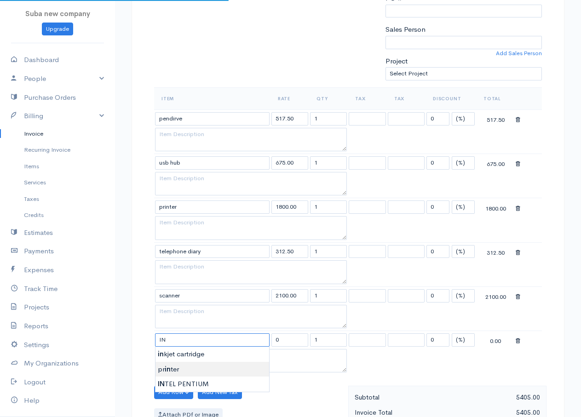
type input "printer"
type input "1800.00"
click at [178, 370] on body "Suba new company Upgrade Dashboard People Clients Vendors Staff Users Purchase …" at bounding box center [290, 278] width 581 height 1016
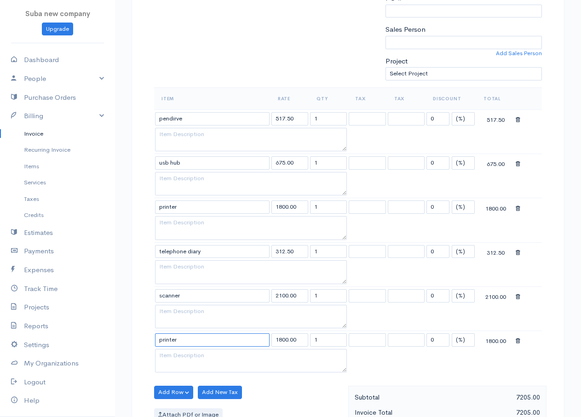
click at [183, 344] on input "printer" at bounding box center [212, 339] width 115 height 13
type input "p"
type input "inkjet cartridge"
click at [179, 356] on body "Suba new company Upgrade Dashboard People Clients Vendors Staff Users Purchase …" at bounding box center [290, 278] width 581 height 1016
click at [177, 388] on button "Add Row" at bounding box center [173, 392] width 39 height 13
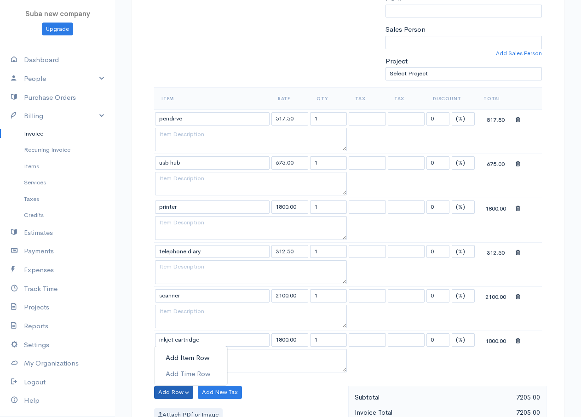
click at [186, 357] on link "Add Item Row" at bounding box center [191, 358] width 73 height 16
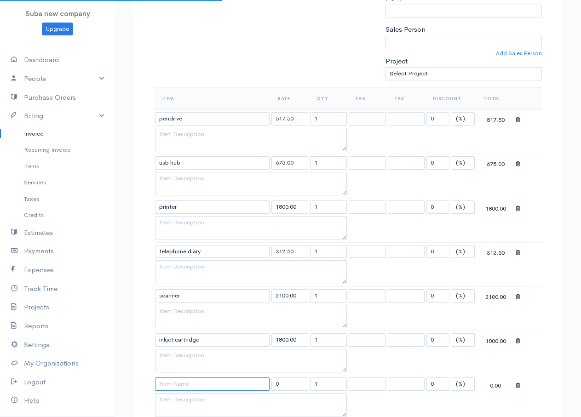
click at [184, 384] on input at bounding box center [212, 384] width 115 height 13
type input "speakers"
type input "1400.00"
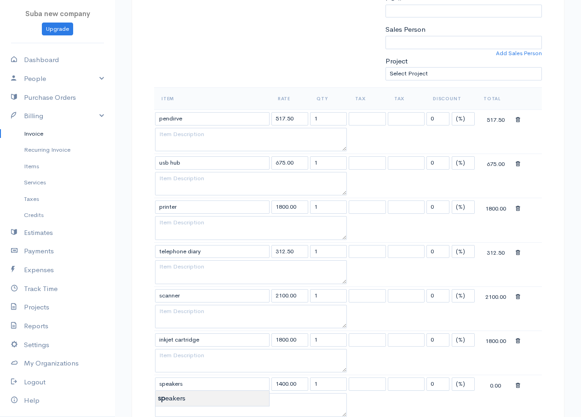
click at [185, 397] on body "Suba new company Upgrade Dashboard People Clients Vendors Staff Users Purchase …" at bounding box center [290, 300] width 581 height 1060
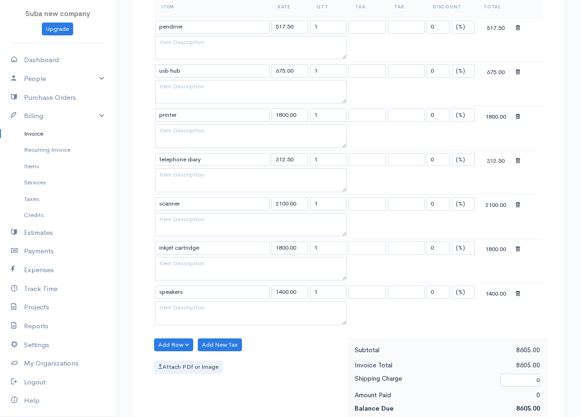
scroll to position [276, 0]
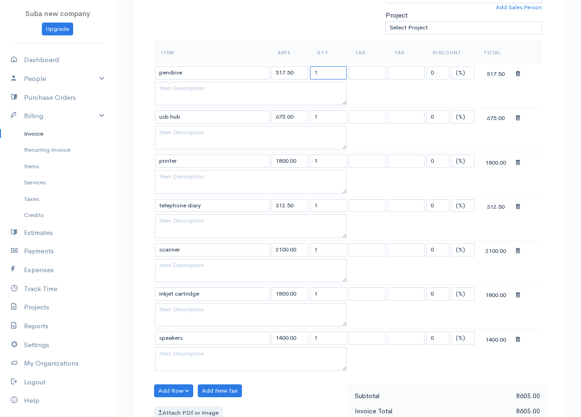
click at [317, 74] on input "1" at bounding box center [328, 72] width 37 height 13
type input "6"
click at [319, 108] on td "1" at bounding box center [328, 117] width 39 height 18
click at [318, 120] on input "1" at bounding box center [328, 116] width 37 height 13
type input "3"
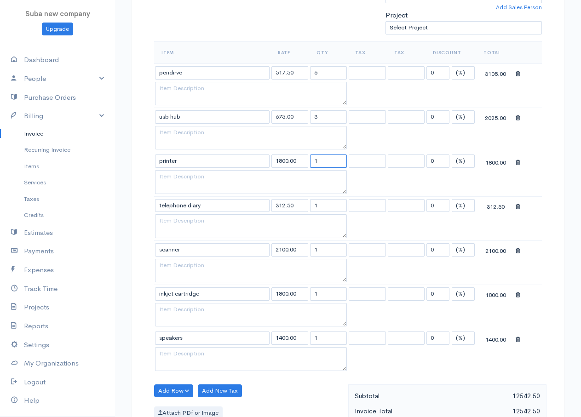
click at [318, 162] on input "1" at bounding box center [328, 161] width 37 height 13
type input "1"
click at [321, 206] on input "1" at bounding box center [328, 205] width 37 height 13
click at [315, 250] on input "1" at bounding box center [328, 249] width 37 height 13
click at [319, 248] on input "1" at bounding box center [328, 249] width 37 height 13
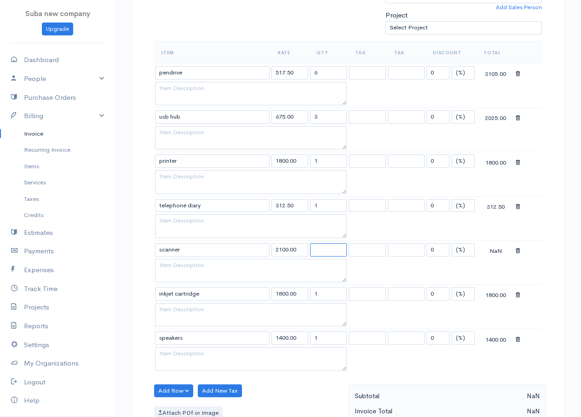
type input "3"
type input "2"
click at [321, 290] on input "1" at bounding box center [328, 293] width 37 height 13
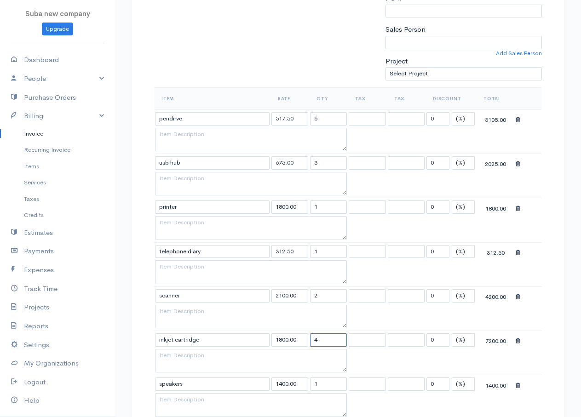
scroll to position [322, 0]
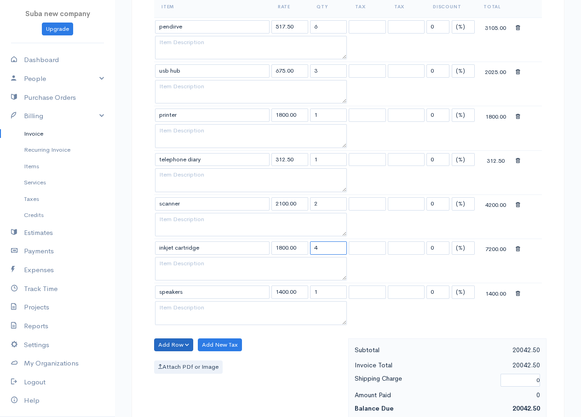
type input "4"
click at [177, 341] on button "Add Row" at bounding box center [173, 344] width 39 height 13
click at [186, 365] on link "Add Item Row" at bounding box center [191, 364] width 73 height 16
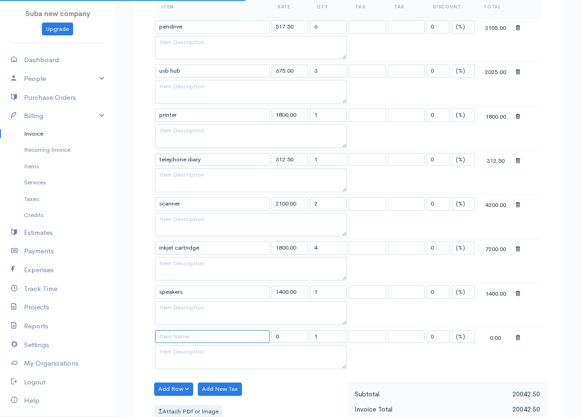
click at [201, 337] on input at bounding box center [212, 336] width 115 height 13
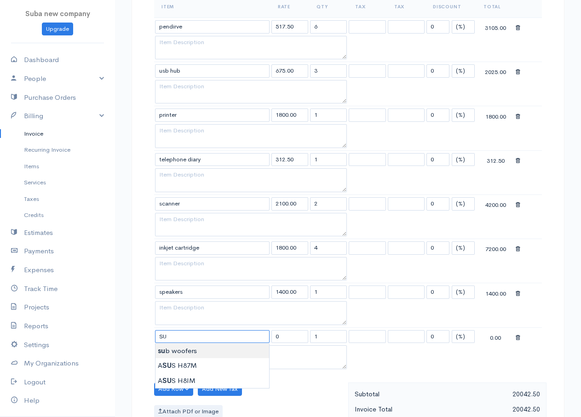
type input "sub woofers"
type input "8750.00"
click at [178, 353] on body "Suba new company Upgrade Dashboard People Clients Vendors Staff Users Purchase …" at bounding box center [290, 230] width 581 height 1105
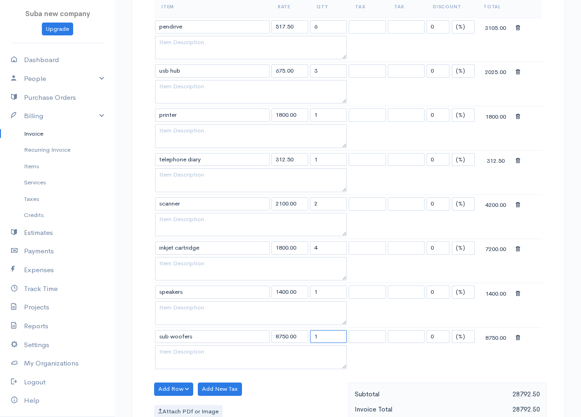
click at [320, 337] on input "1" at bounding box center [328, 336] width 37 height 13
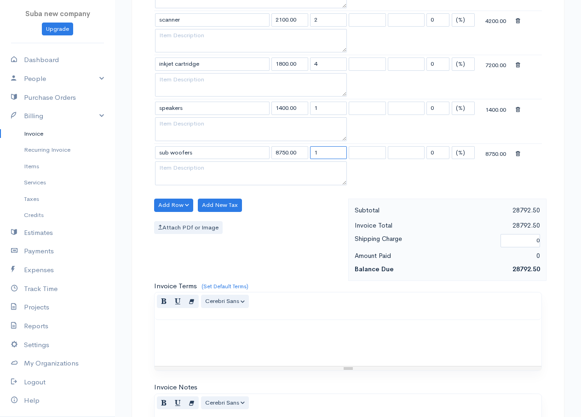
scroll to position [687, 0]
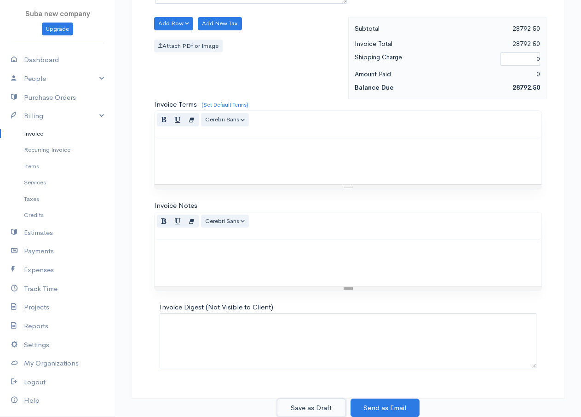
click at [323, 405] on button "Save as Draft" at bounding box center [311, 408] width 69 height 19
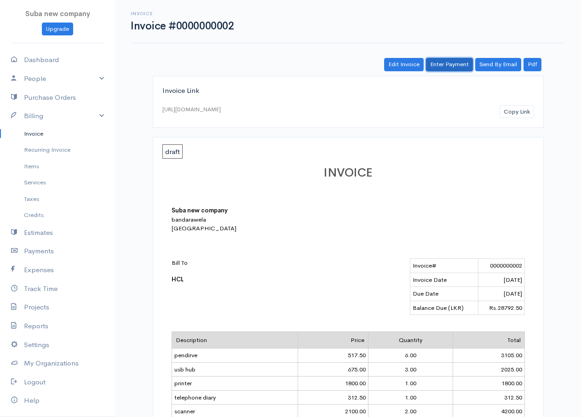
click at [461, 67] on link "Enter Payment" at bounding box center [449, 64] width 47 height 13
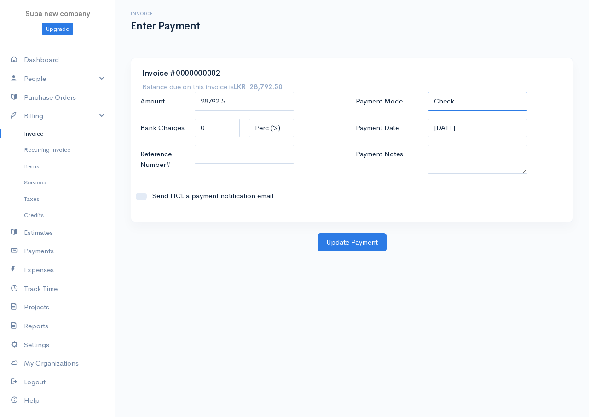
click at [455, 100] on select "Check Bank Transfer Credit Cash Debit ACH VISA MASTERCARD AMEX DISCOVER DINERS …" at bounding box center [477, 101] width 99 height 19
select select "Bank Transfer"
click at [428, 92] on select "Check Bank Transfer Credit Cash Debit ACH VISA MASTERCARD AMEX DISCOVER DINERS …" at bounding box center [477, 101] width 99 height 19
click at [363, 235] on button "Update Payment" at bounding box center [351, 242] width 69 height 19
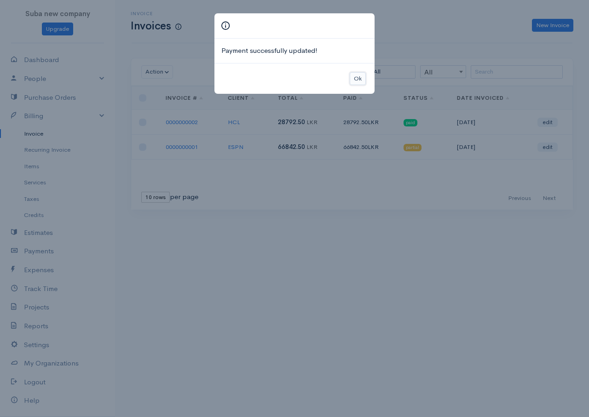
click at [351, 80] on button "Ok" at bounding box center [357, 78] width 16 height 13
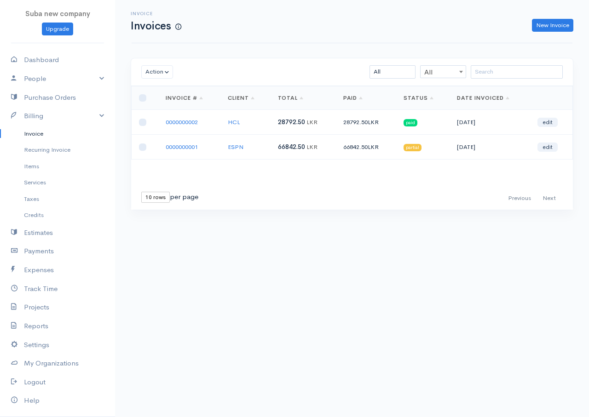
click at [446, 149] on td "partial" at bounding box center [422, 147] width 53 height 25
click at [395, 150] on td "66842.50 LKR" at bounding box center [366, 147] width 60 height 25
click at [550, 147] on link "edit" at bounding box center [547, 147] width 20 height 9
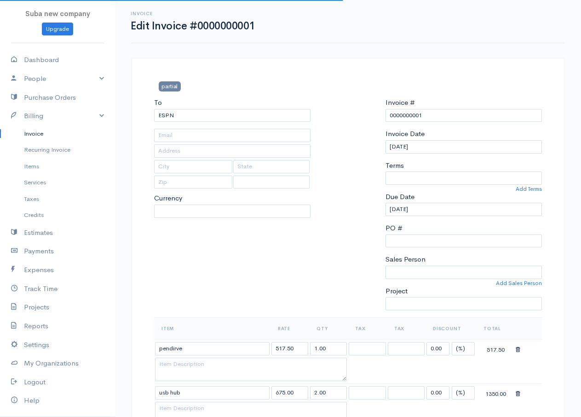
select select
select select "[GEOGRAPHIC_DATA]"
select select "LKR"
select select "0"
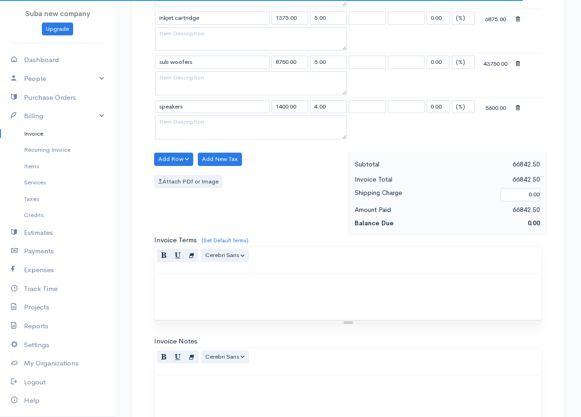
scroll to position [687, 0]
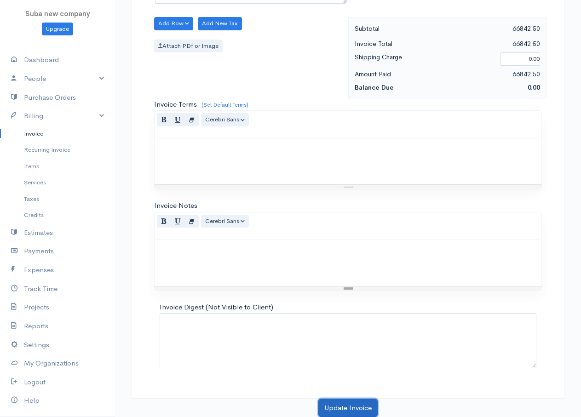
click at [362, 413] on button "Update Invoice" at bounding box center [347, 408] width 59 height 19
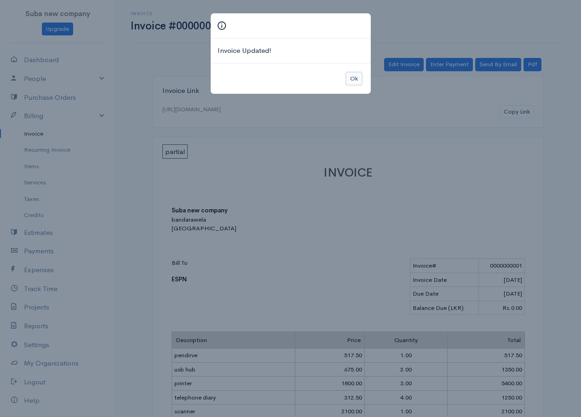
click at [358, 77] on button "Ok" at bounding box center [354, 78] width 16 height 13
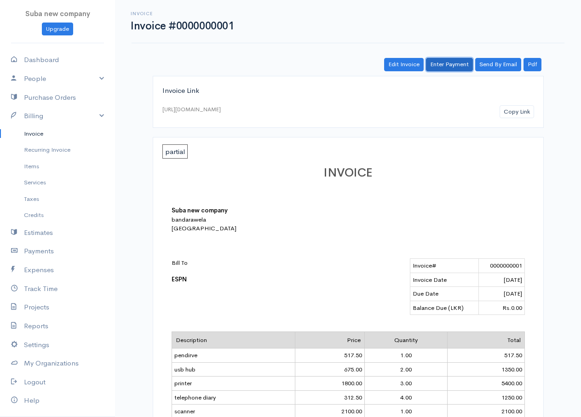
click at [440, 67] on link "Enter Payment" at bounding box center [449, 64] width 47 height 13
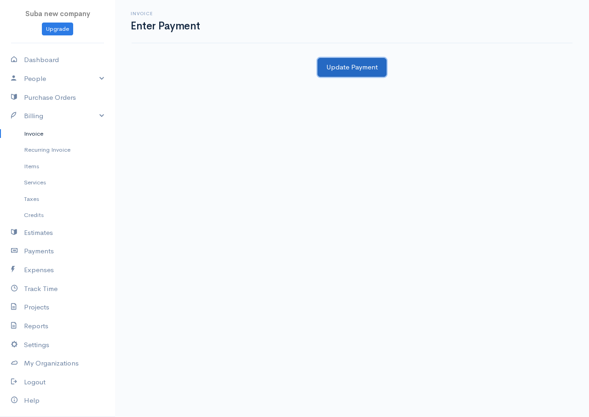
click at [366, 64] on button "Update Payment" at bounding box center [351, 67] width 69 height 19
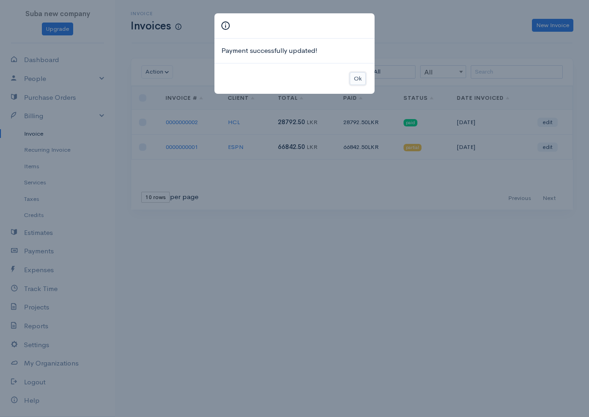
click at [354, 83] on button "Ok" at bounding box center [357, 78] width 16 height 13
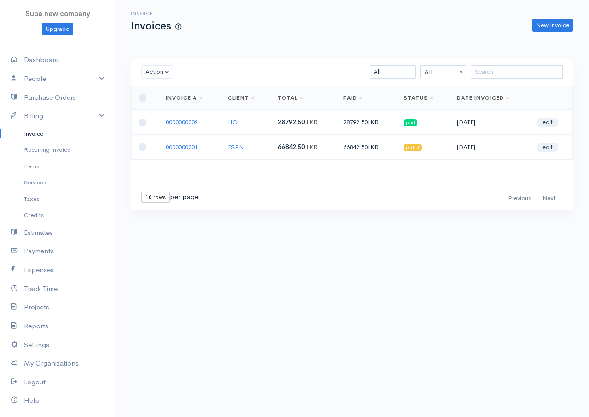
click at [412, 145] on span "partial" at bounding box center [412, 147] width 18 height 7
click at [554, 144] on link "edit" at bounding box center [547, 147] width 20 height 9
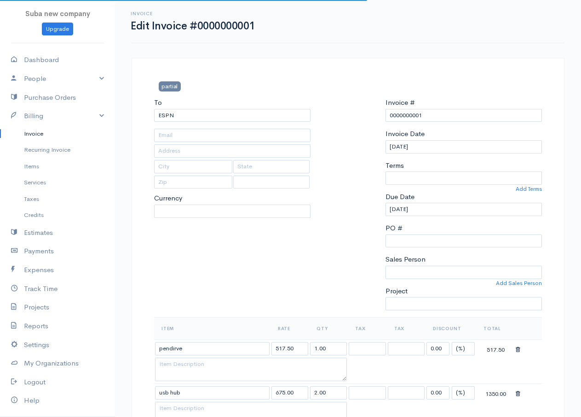
select select "0"
select select
select select "[GEOGRAPHIC_DATA]"
select select "LKR"
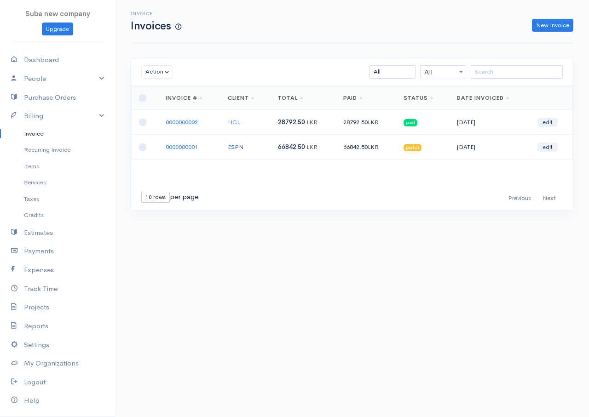
click at [234, 149] on link "ESPN" at bounding box center [236, 147] width 16 height 8
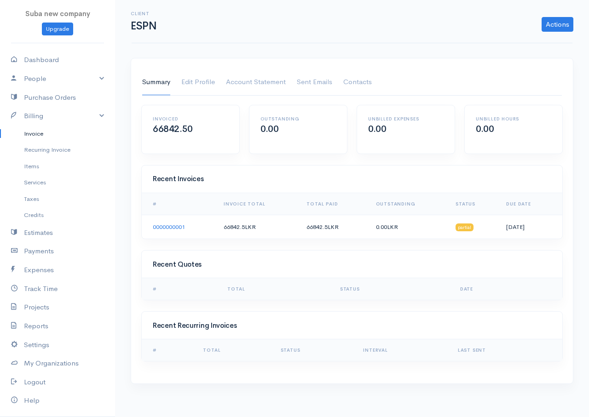
click at [40, 133] on link "Invoice" at bounding box center [57, 134] width 115 height 17
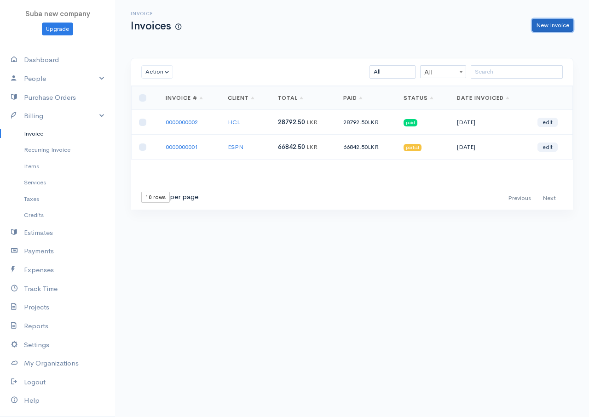
click at [557, 23] on link "New Invoice" at bounding box center [552, 25] width 41 height 13
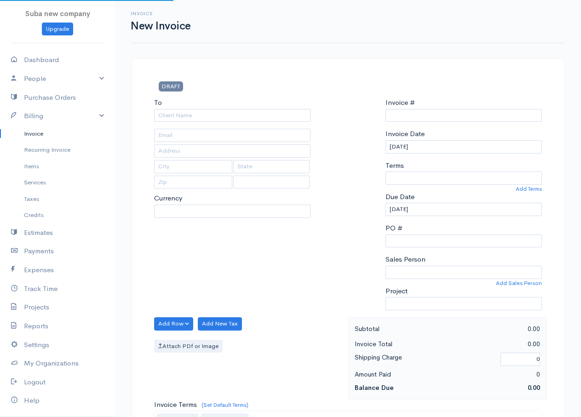
type input "0000000003"
select select "[GEOGRAPHIC_DATA]"
select select "LKR"
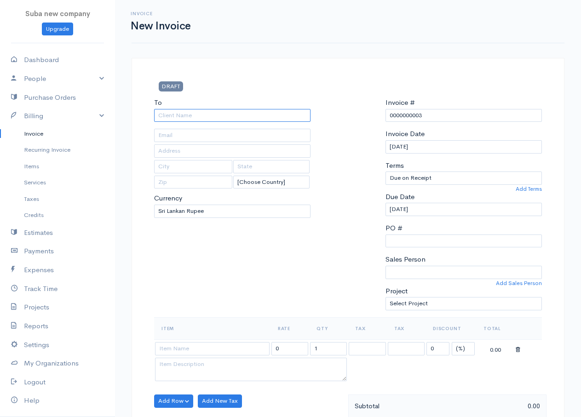
click at [218, 115] on input "To" at bounding box center [232, 115] width 156 height 13
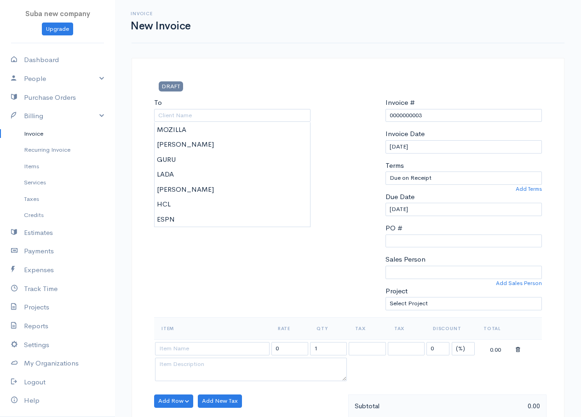
type input "ESPN"
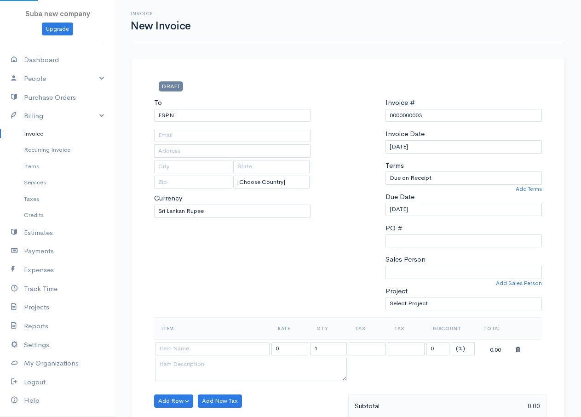
click at [178, 222] on body "Suba new company Upgrade Dashboard People Clients Vendors Staff Users Purchase …" at bounding box center [290, 397] width 581 height 795
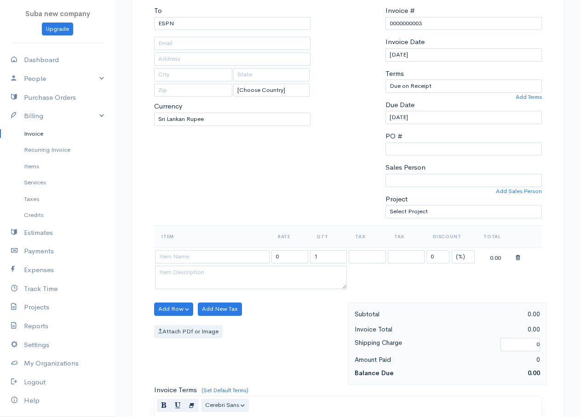
scroll to position [138, 0]
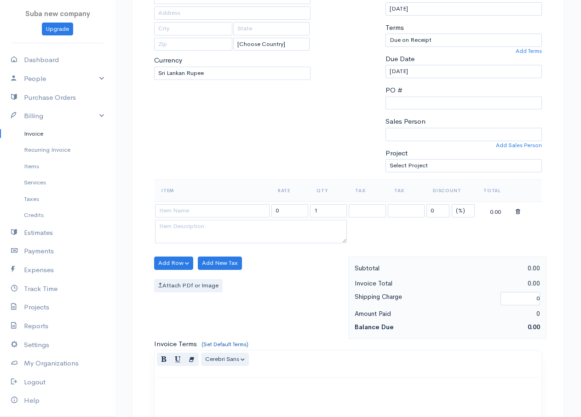
click at [225, 343] on link "(Set Default Terms)" at bounding box center [224, 344] width 47 height 7
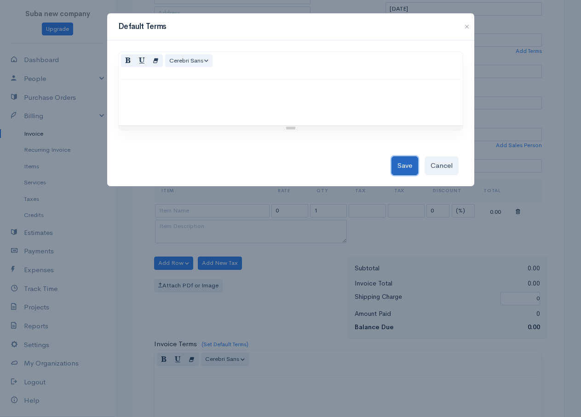
click at [399, 163] on button "Save" at bounding box center [404, 165] width 27 height 19
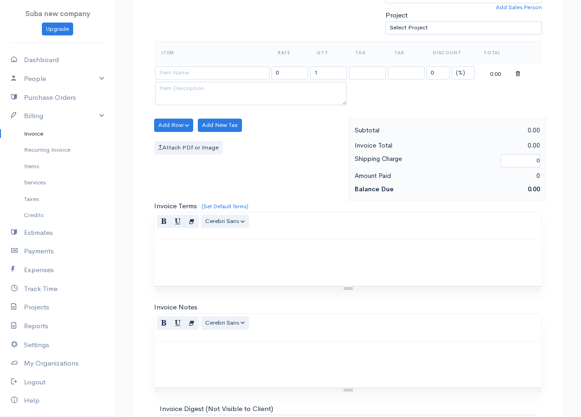
scroll to position [0, 0]
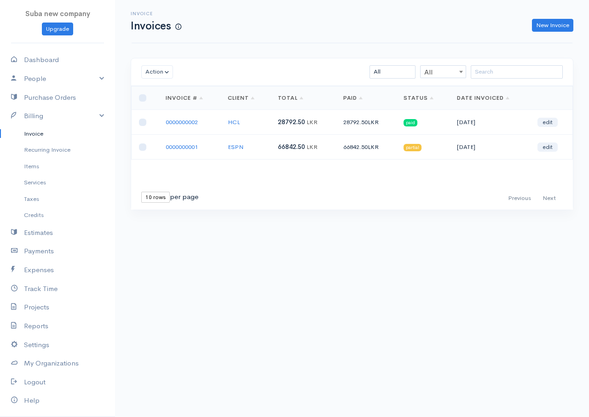
click at [419, 150] on span "partial" at bounding box center [412, 147] width 18 height 7
click at [547, 151] on link "edit" at bounding box center [547, 147] width 20 height 9
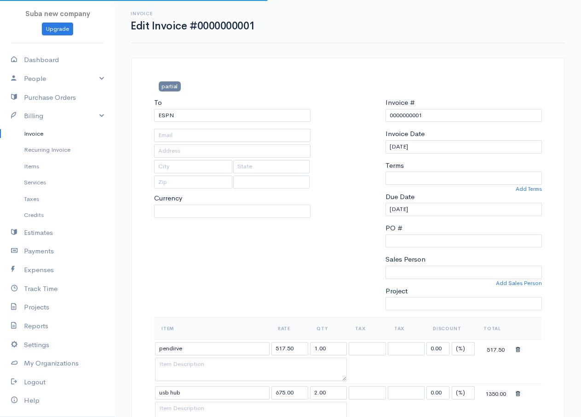
select select "0"
select select
select select "[GEOGRAPHIC_DATA]"
select select "LKR"
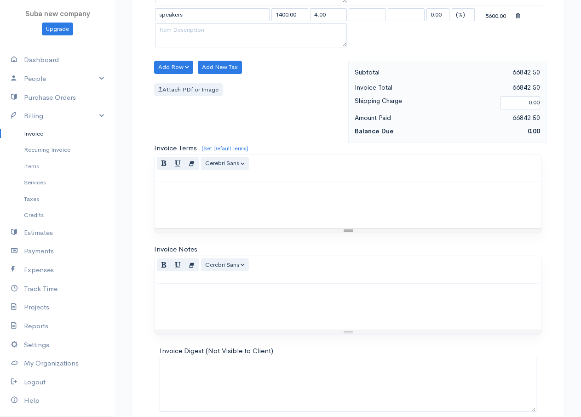
scroll to position [687, 0]
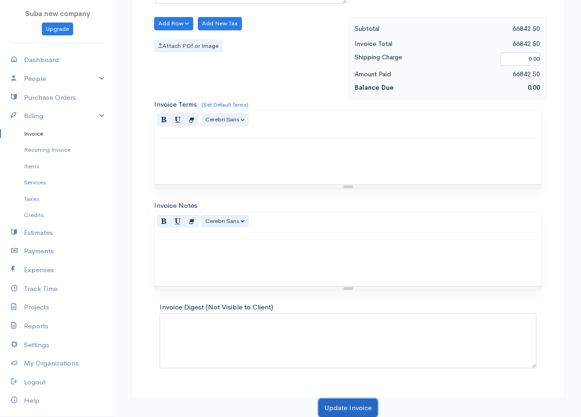
click at [344, 409] on button "Update Invoice" at bounding box center [347, 408] width 59 height 19
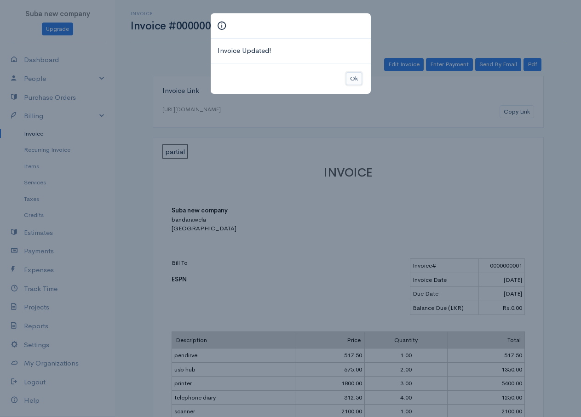
click at [359, 77] on button "Ok" at bounding box center [354, 78] width 16 height 13
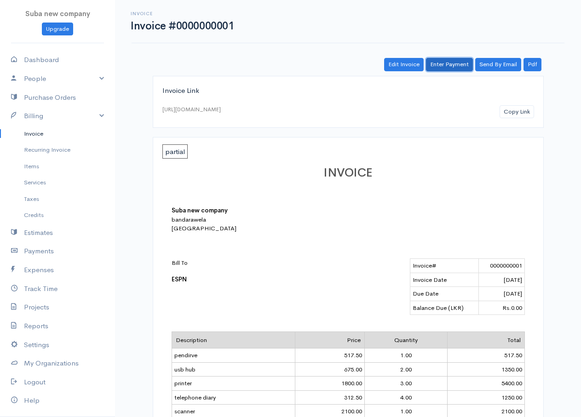
click at [443, 66] on link "Enter Payment" at bounding box center [449, 64] width 47 height 13
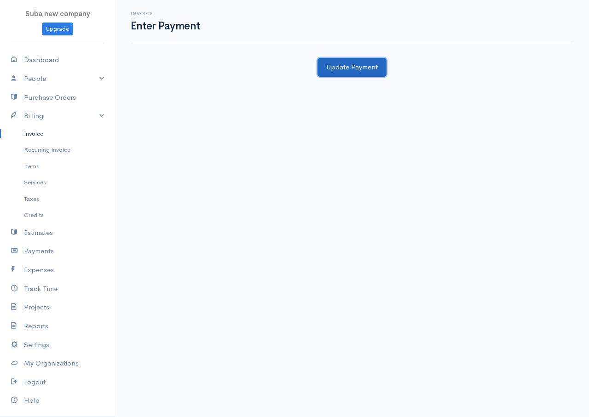
click at [359, 68] on button "Update Payment" at bounding box center [351, 67] width 69 height 19
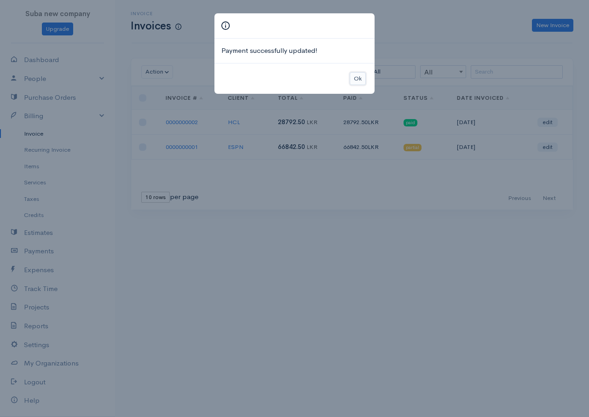
click at [355, 81] on button "Ok" at bounding box center [357, 78] width 16 height 13
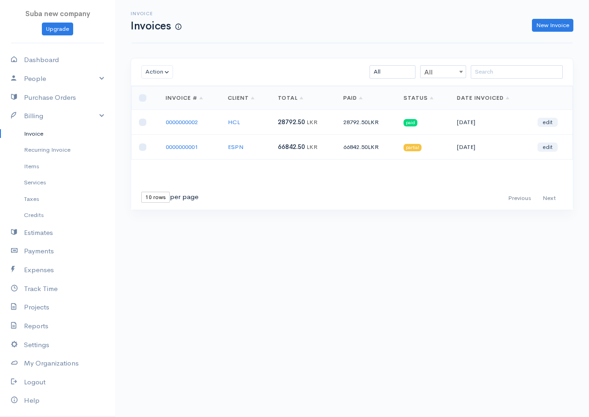
click at [407, 141] on td "partial" at bounding box center [422, 147] width 53 height 25
click at [415, 149] on span "partial" at bounding box center [412, 147] width 18 height 7
drag, startPoint x: 551, startPoint y: 145, endPoint x: 545, endPoint y: 152, distance: 9.1
click at [550, 145] on link "edit" at bounding box center [547, 147] width 20 height 9
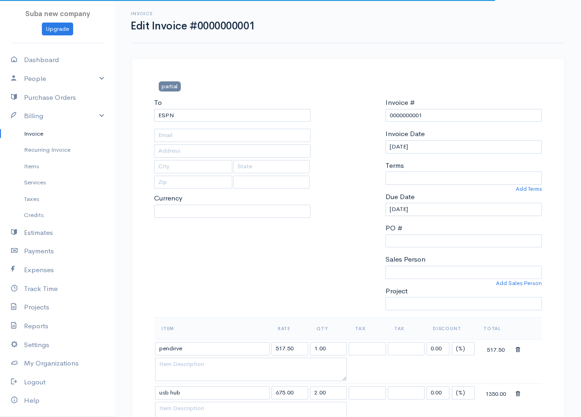
select select "0"
select select
select select "[GEOGRAPHIC_DATA]"
select select "LKR"
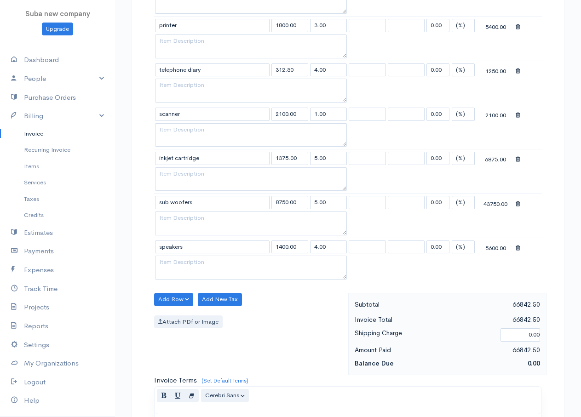
scroll to position [687, 0]
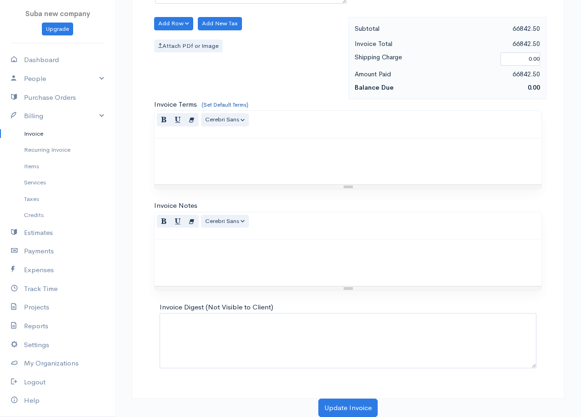
click at [230, 107] on link "(Set Default Terms)" at bounding box center [224, 104] width 47 height 7
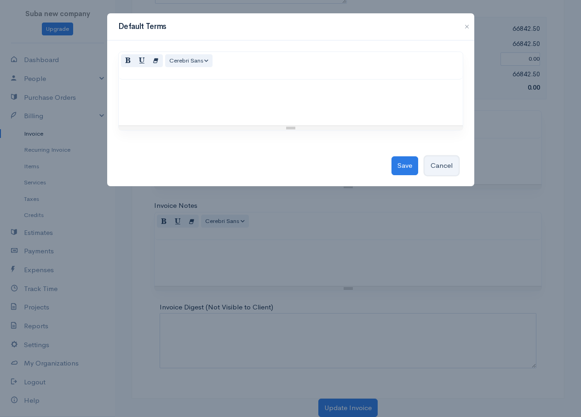
click at [442, 161] on button "Cancel" at bounding box center [441, 165] width 34 height 19
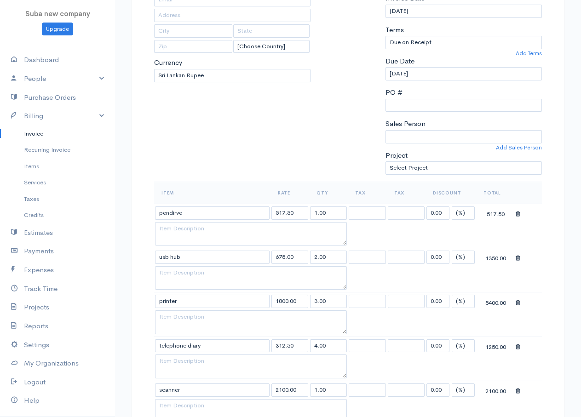
scroll to position [0, 0]
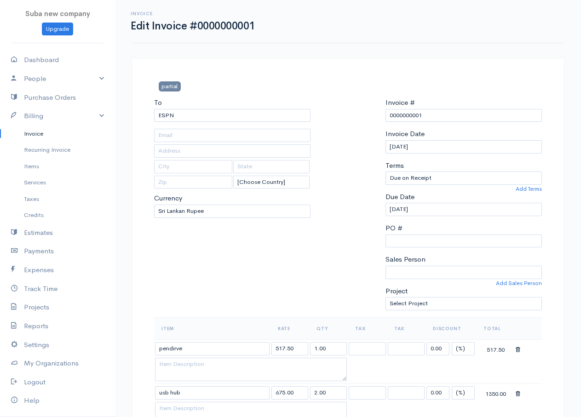
click at [166, 87] on span "partial" at bounding box center [170, 86] width 22 height 10
drag, startPoint x: 163, startPoint y: 86, endPoint x: 187, endPoint y: 88, distance: 24.0
click at [187, 87] on h3 "partial" at bounding box center [215, 86] width 123 height 10
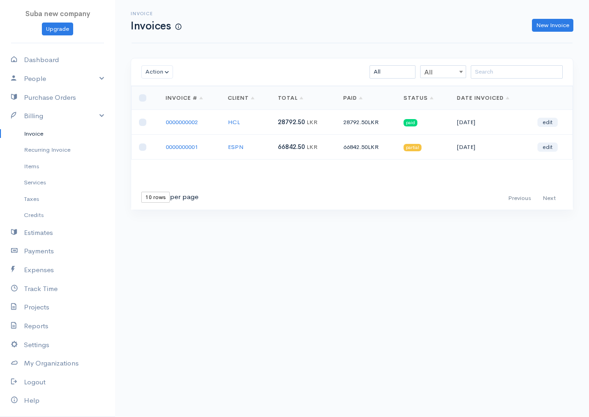
click at [407, 120] on span "paid" at bounding box center [410, 122] width 14 height 7
click at [368, 117] on td "28792.50 LKR" at bounding box center [366, 122] width 60 height 25
click at [235, 121] on link "HCL" at bounding box center [234, 122] width 12 height 8
click at [551, 122] on link "edit" at bounding box center [547, 122] width 20 height 9
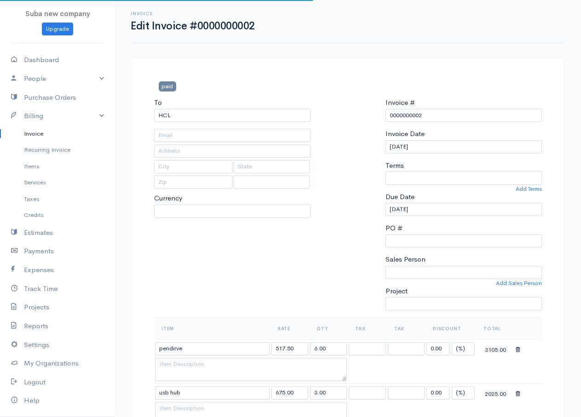
select select "0"
select select
select select "[GEOGRAPHIC_DATA]"
select select "LKR"
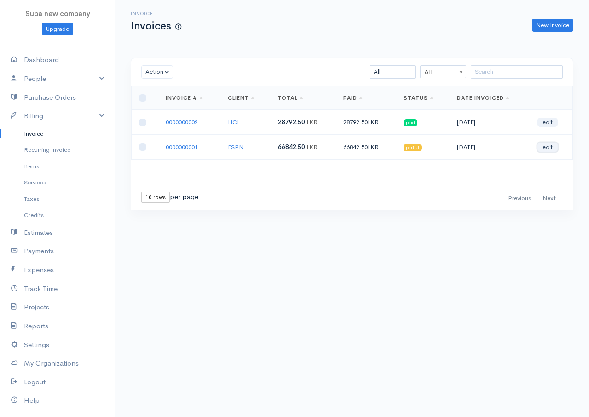
click at [551, 151] on link "edit" at bounding box center [547, 147] width 20 height 9
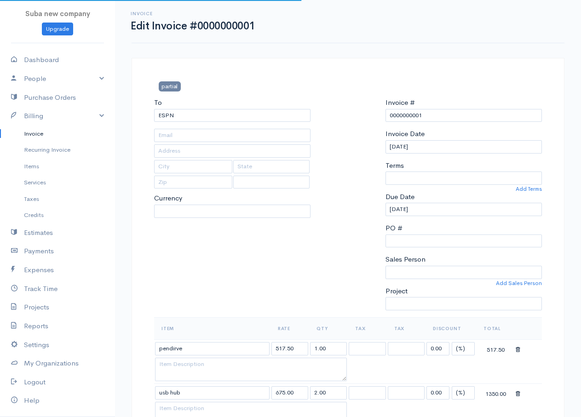
select select "0"
select select
select select "[GEOGRAPHIC_DATA]"
select select "LKR"
drag, startPoint x: 175, startPoint y: 87, endPoint x: 153, endPoint y: 96, distance: 23.3
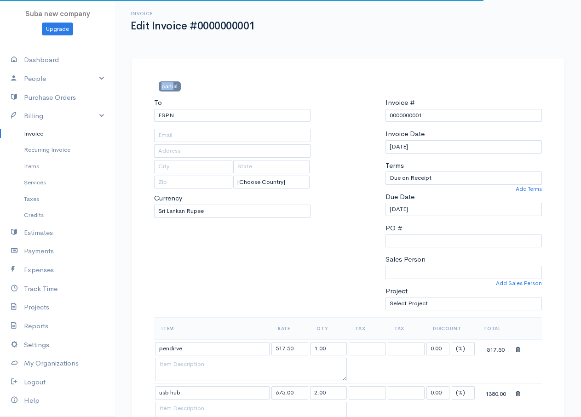
click at [153, 96] on div "partial" at bounding box center [215, 89] width 132 height 16
click at [232, 206] on select "U.S. Dollars Canadian Dollars British Pounds Sterling Euros Australian Dollars …" at bounding box center [232, 211] width 156 height 13
click at [323, 218] on div at bounding box center [348, 207] width 66 height 220
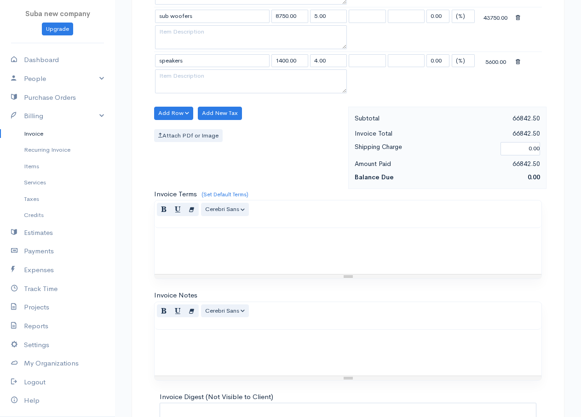
scroll to position [687, 0]
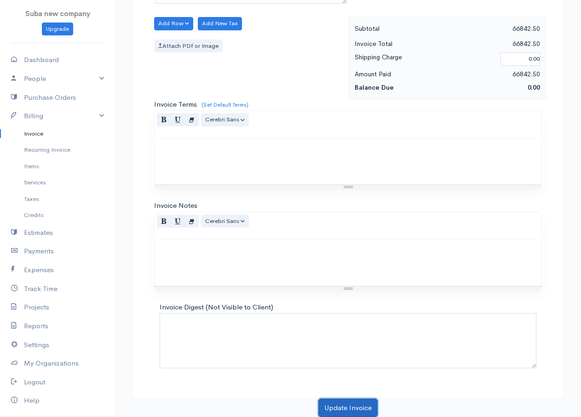
click at [324, 405] on button "Update Invoice" at bounding box center [347, 408] width 59 height 19
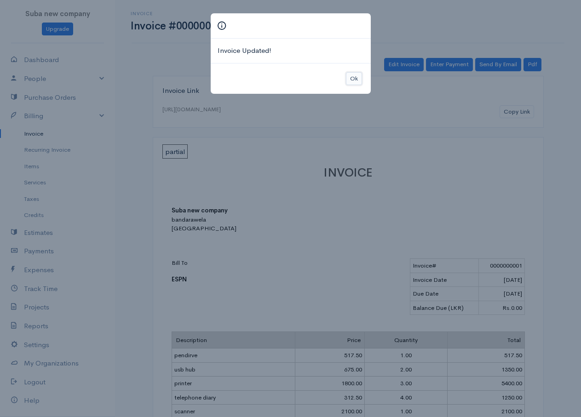
click at [355, 77] on button "Ok" at bounding box center [354, 78] width 16 height 13
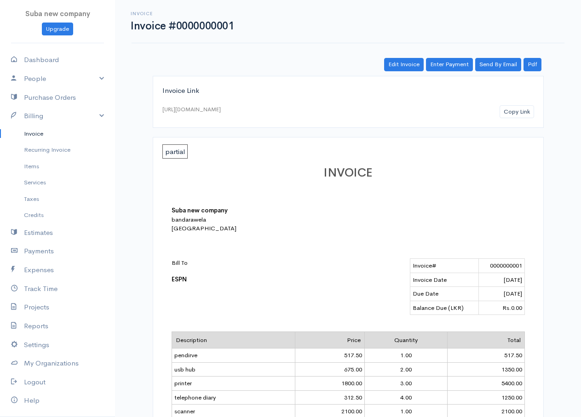
click at [176, 156] on span "partial" at bounding box center [174, 151] width 25 height 14
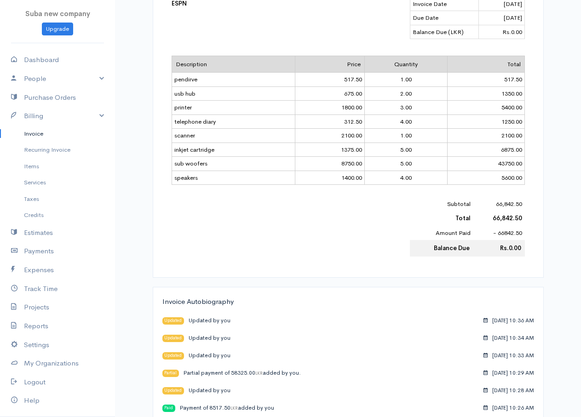
scroll to position [307, 0]
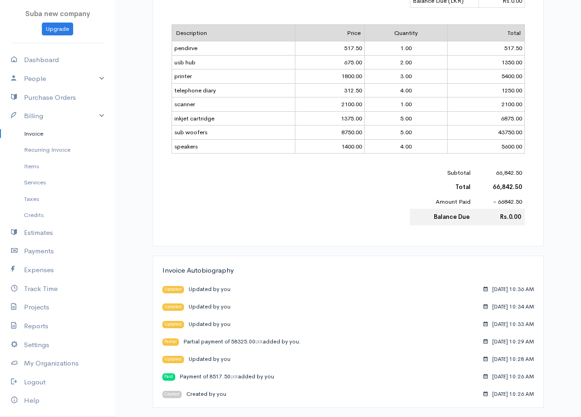
click at [200, 361] on div "Updated Updated by you" at bounding box center [196, 359] width 68 height 8
drag, startPoint x: 195, startPoint y: 344, endPoint x: 201, endPoint y: 344, distance: 5.5
click at [201, 344] on div "Partial Partial payment of 58325.00 LKR added by you." at bounding box center [231, 342] width 138 height 8
click at [228, 352] on div "Invoice Autobiography Updated Updated by you [DATE] 10:36 AM Updated Updated by…" at bounding box center [348, 332] width 391 height 152
click at [483, 357] on icon at bounding box center [485, 359] width 4 height 6
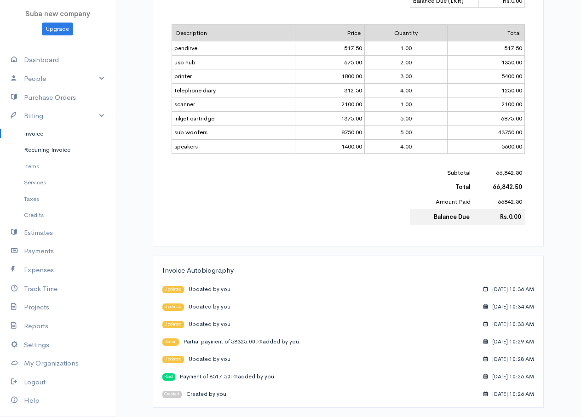
click at [69, 153] on link "Recurring Invoice" at bounding box center [57, 150] width 115 height 17
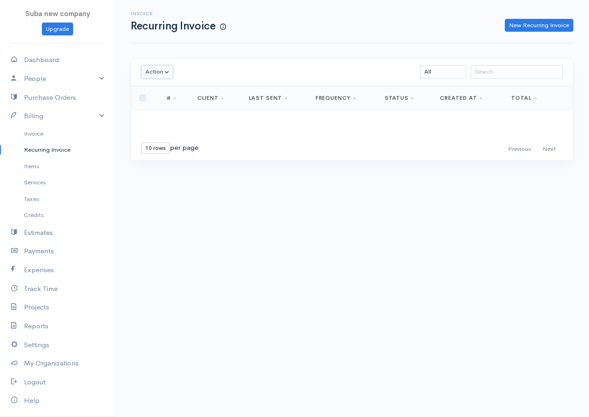
click at [157, 75] on button "Action" at bounding box center [157, 71] width 32 height 13
click at [34, 135] on link "Invoice" at bounding box center [57, 134] width 115 height 17
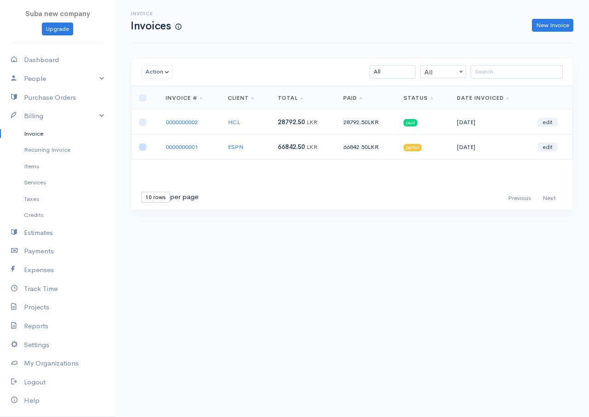
click at [142, 149] on input "checkbox" at bounding box center [142, 146] width 7 height 7
checkbox input "true"
click at [550, 147] on link "edit" at bounding box center [547, 147] width 20 height 9
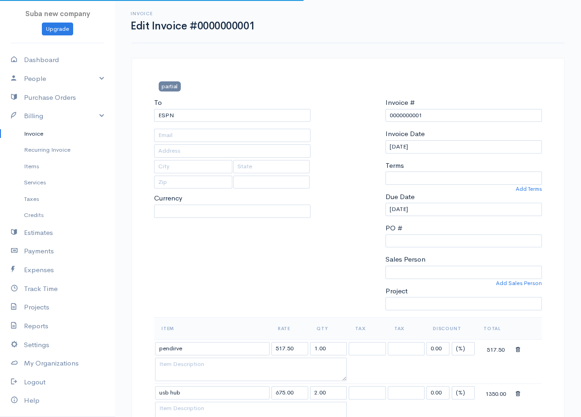
select select "0"
select select
select select "[GEOGRAPHIC_DATA]"
select select "LKR"
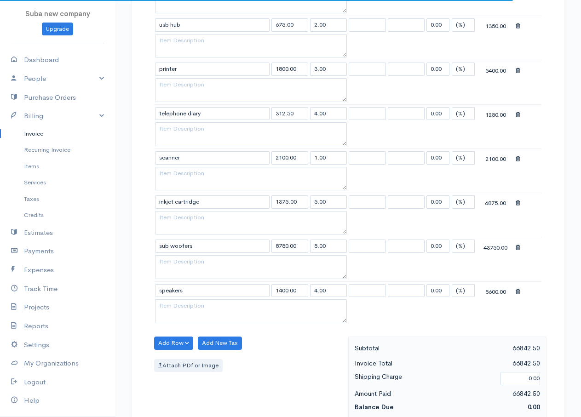
scroll to position [687, 0]
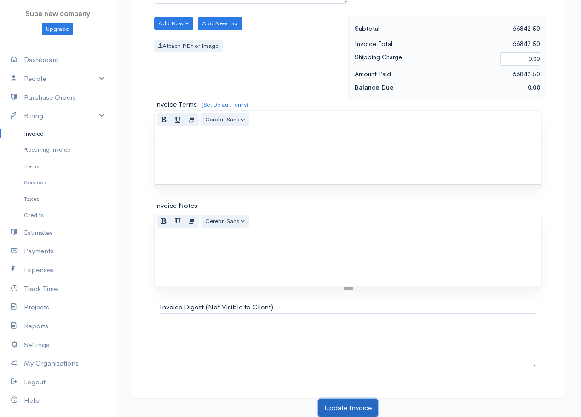
click at [361, 417] on button "Update Invoice" at bounding box center [347, 408] width 59 height 19
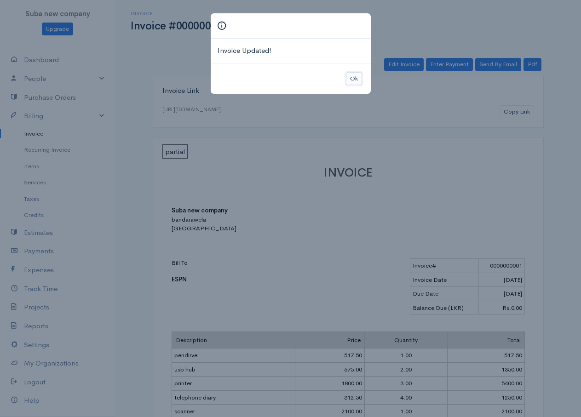
click at [355, 80] on button "Ok" at bounding box center [354, 78] width 16 height 13
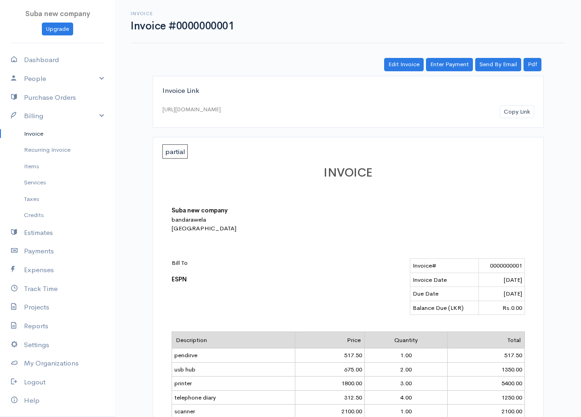
click at [174, 152] on span "partial" at bounding box center [174, 151] width 25 height 14
click at [444, 66] on link "Enter Payment" at bounding box center [449, 64] width 47 height 13
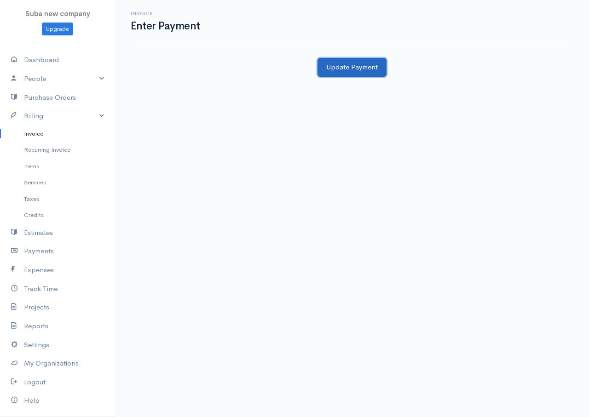
click at [352, 71] on button "Update Payment" at bounding box center [351, 67] width 69 height 19
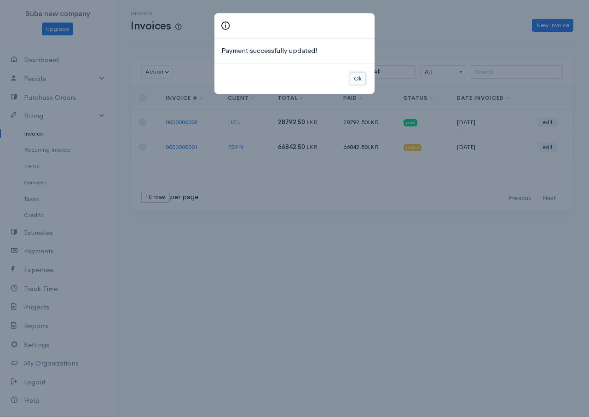
drag, startPoint x: 361, startPoint y: 78, endPoint x: 349, endPoint y: 101, distance: 25.5
click at [361, 78] on button "Ok" at bounding box center [357, 78] width 16 height 13
